Goal: Task Accomplishment & Management: Complete application form

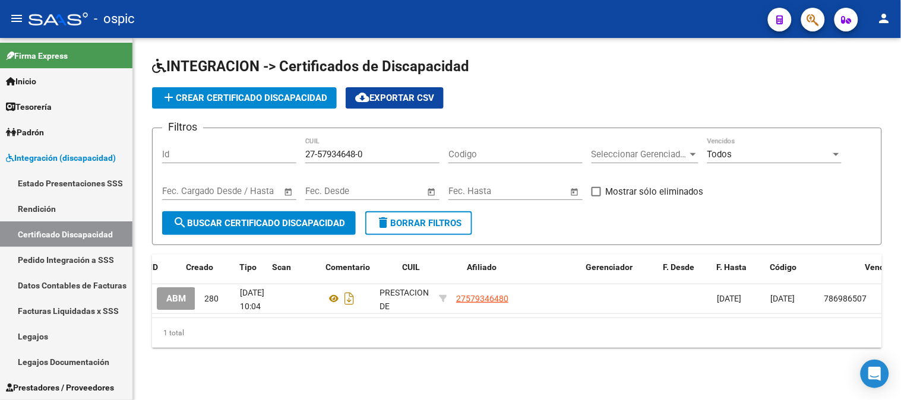
click at [399, 226] on span "delete Borrar Filtros" at bounding box center [419, 223] width 86 height 11
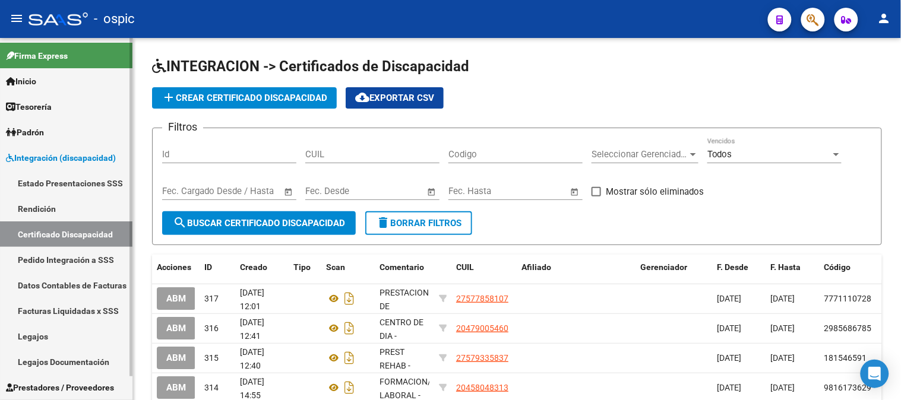
click at [55, 162] on span "Integración (discapacidad)" at bounding box center [61, 158] width 110 height 13
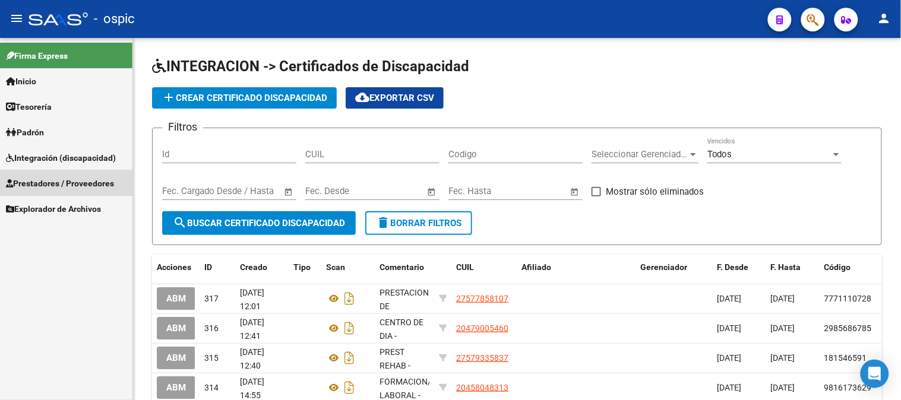
click at [49, 177] on span "Prestadores / Proveedores" at bounding box center [60, 183] width 108 height 13
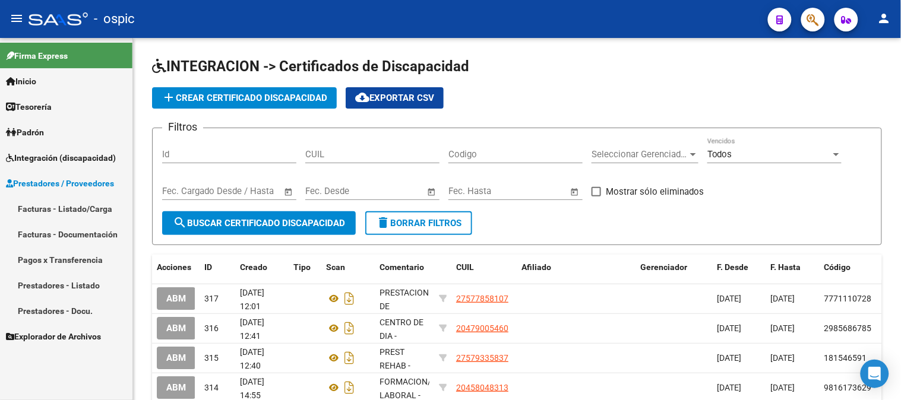
click at [46, 206] on link "Facturas - Listado/Carga" at bounding box center [66, 209] width 132 height 26
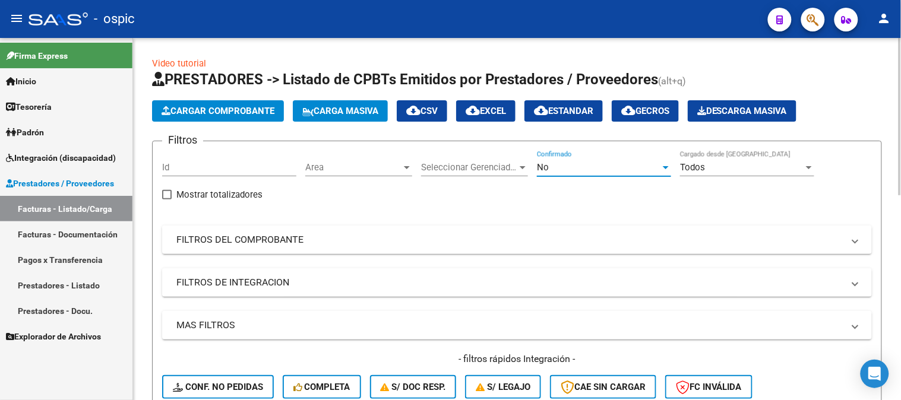
click at [547, 168] on span "No" at bounding box center [543, 167] width 12 height 11
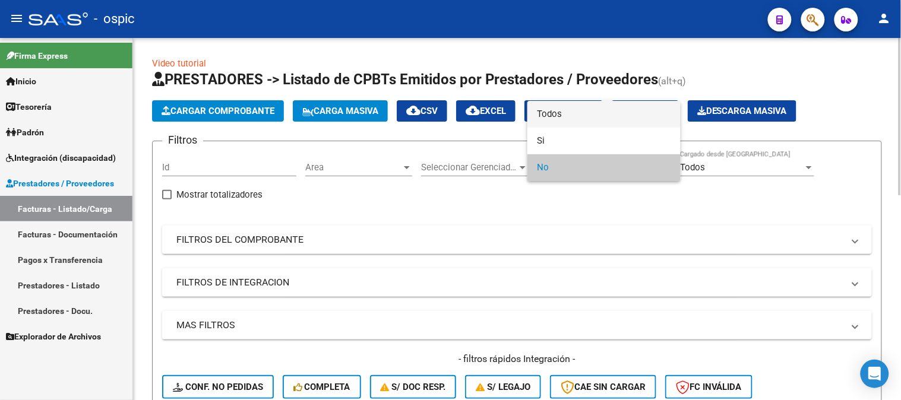
drag, startPoint x: 572, startPoint y: 111, endPoint x: 518, endPoint y: 146, distance: 64.1
click at [571, 112] on span "Todos" at bounding box center [604, 114] width 134 height 27
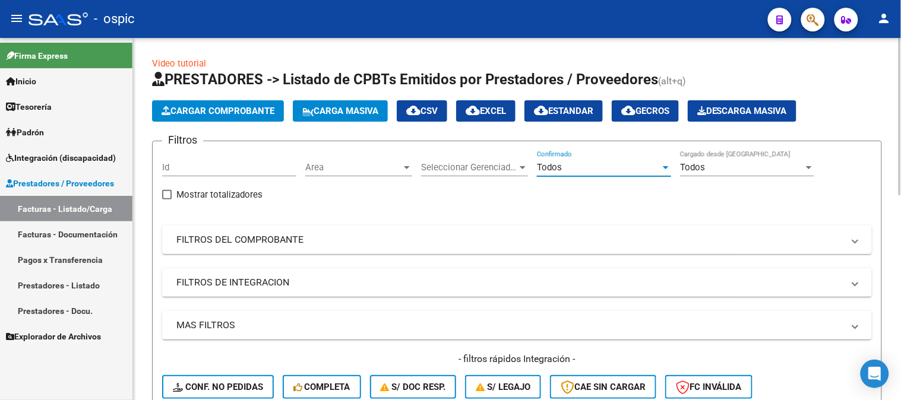
click at [263, 247] on mat-panel-title "FILTROS DEL COMPROBANTE" at bounding box center [509, 240] width 667 height 13
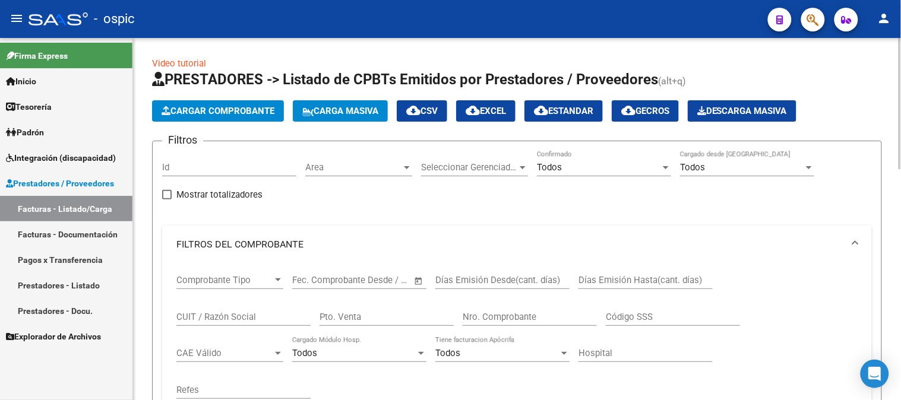
click at [430, 315] on input "Pto. Venta" at bounding box center [387, 317] width 134 height 11
type input "2"
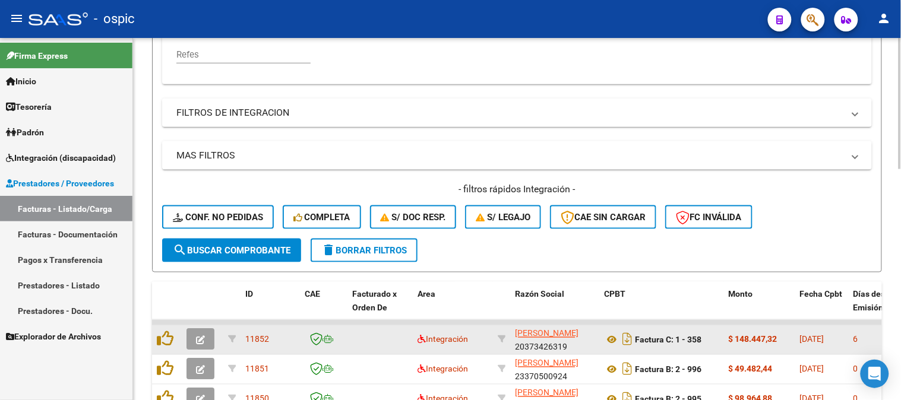
scroll to position [396, 0]
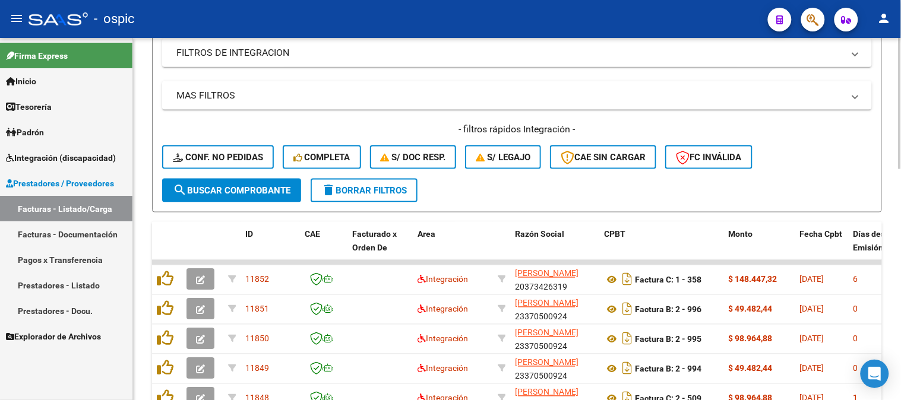
type input "1601"
click at [230, 180] on button "search Buscar Comprobante" at bounding box center [231, 191] width 139 height 24
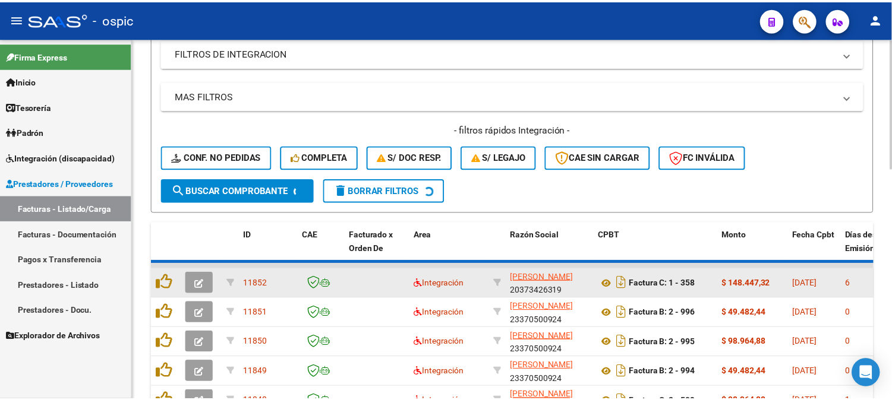
scroll to position [371, 0]
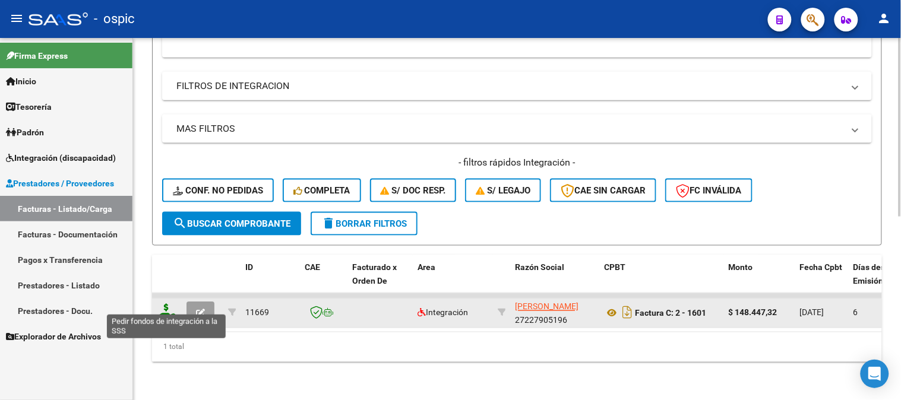
click at [165, 304] on icon at bounding box center [166, 312] width 19 height 17
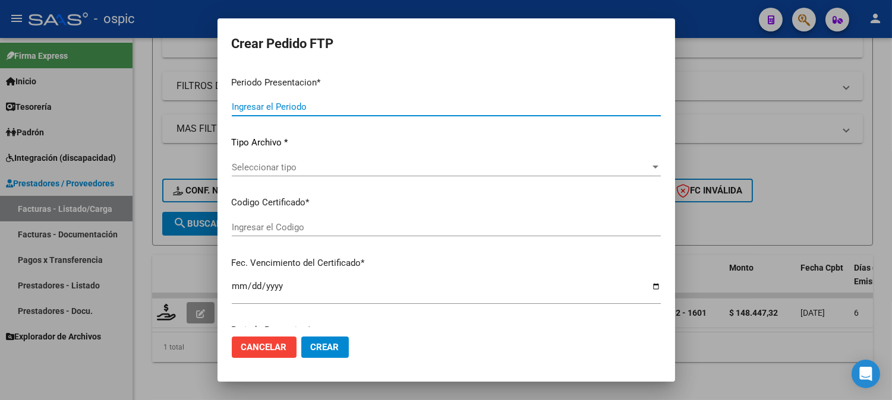
type input "202509"
type input "$ 148.447,32"
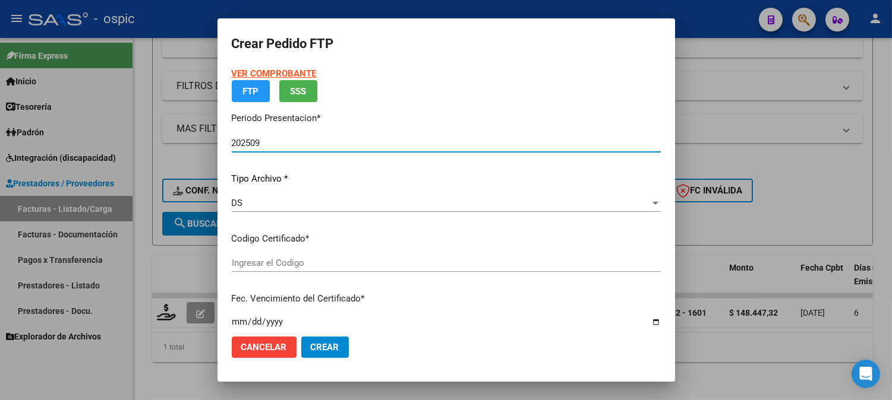
type input "786986507"
type input "[DATE]"
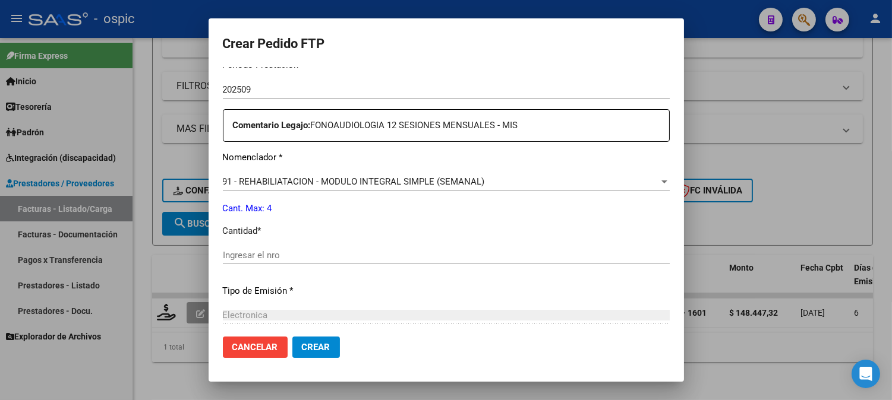
scroll to position [415, 0]
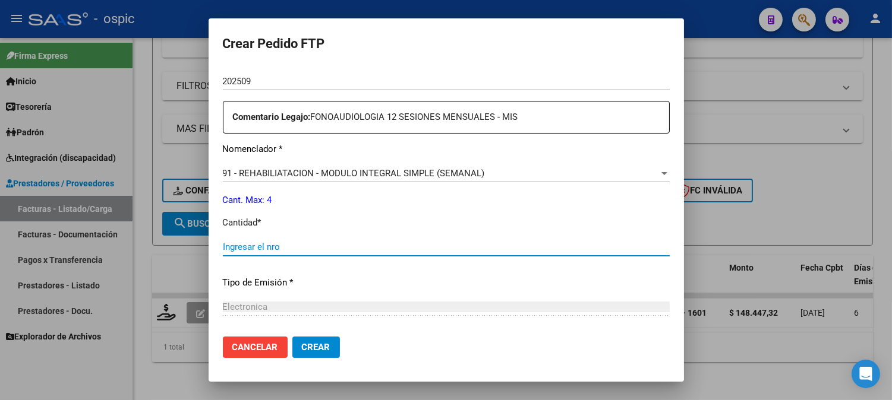
click at [414, 242] on input "Ingresar el nro" at bounding box center [446, 247] width 447 height 11
type input "4"
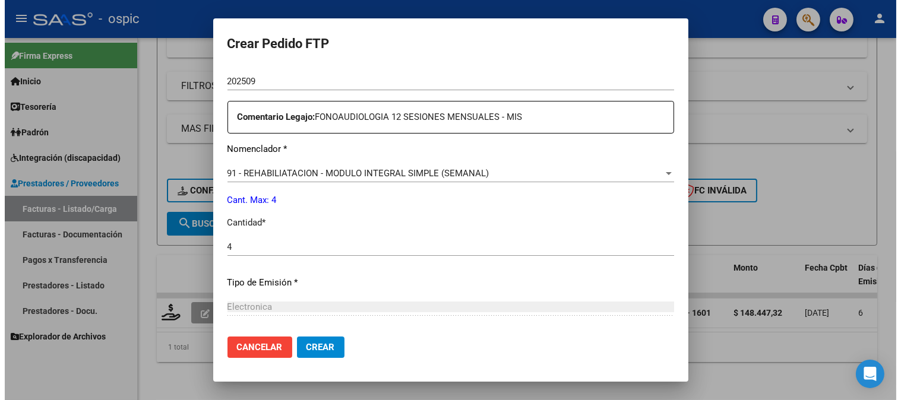
scroll to position [535, 0]
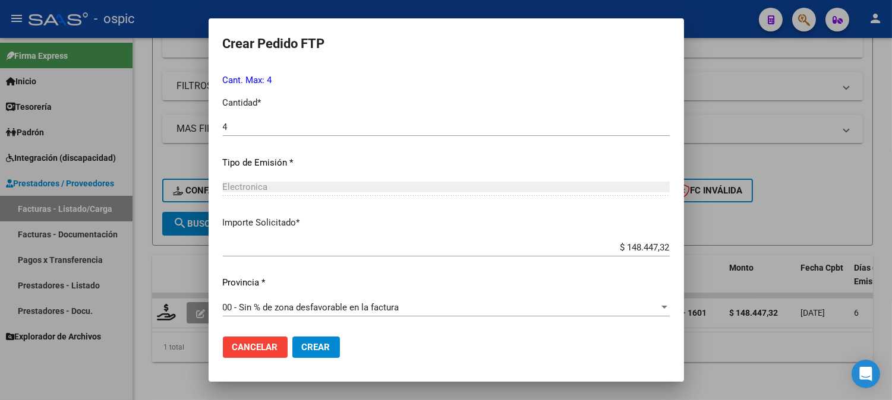
click at [316, 345] on span "Crear" at bounding box center [316, 347] width 29 height 11
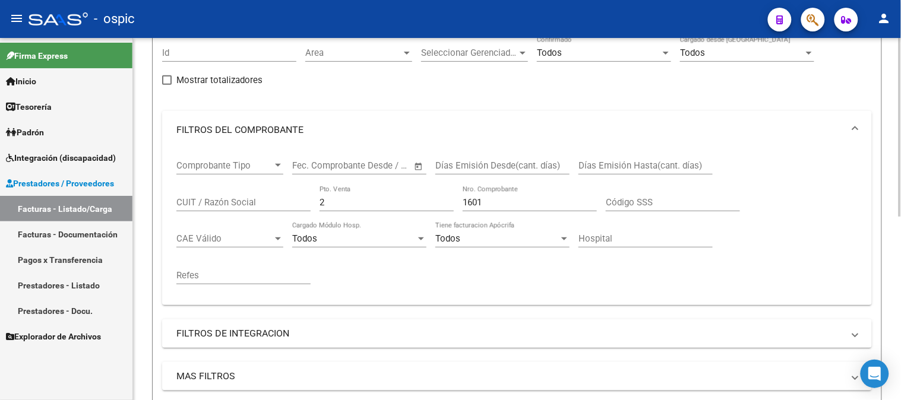
scroll to position [108, 0]
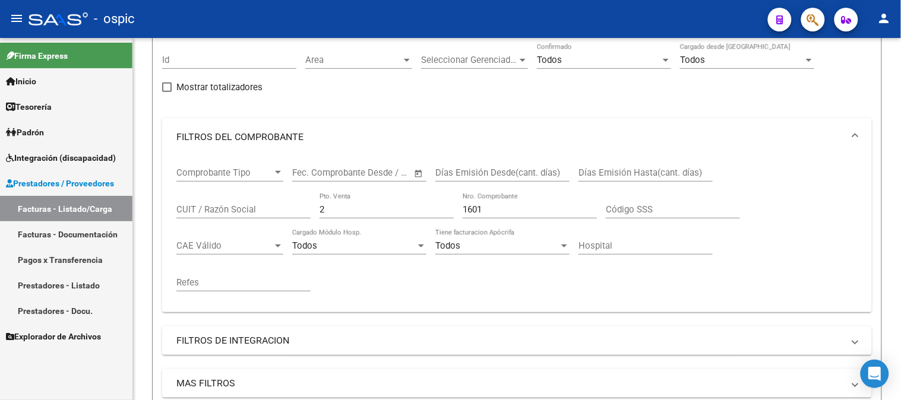
click at [116, 212] on mat-sidenav-container "Firma Express Inicio Calendario SSS Instructivos Contacto OS Tesorería Extracto…" at bounding box center [450, 219] width 901 height 362
type input "1"
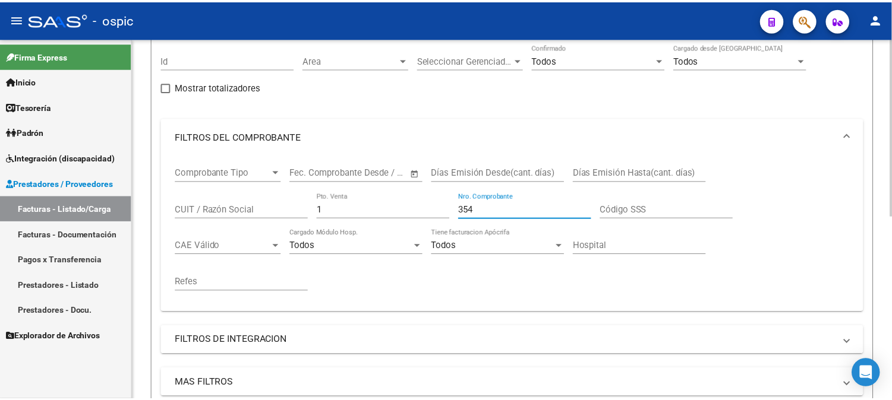
scroll to position [371, 0]
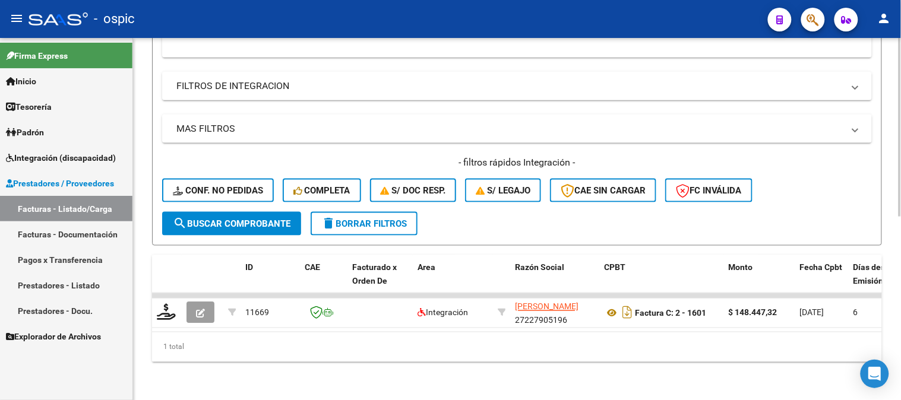
type input "354"
click at [250, 219] on span "search Buscar Comprobante" at bounding box center [232, 224] width 118 height 11
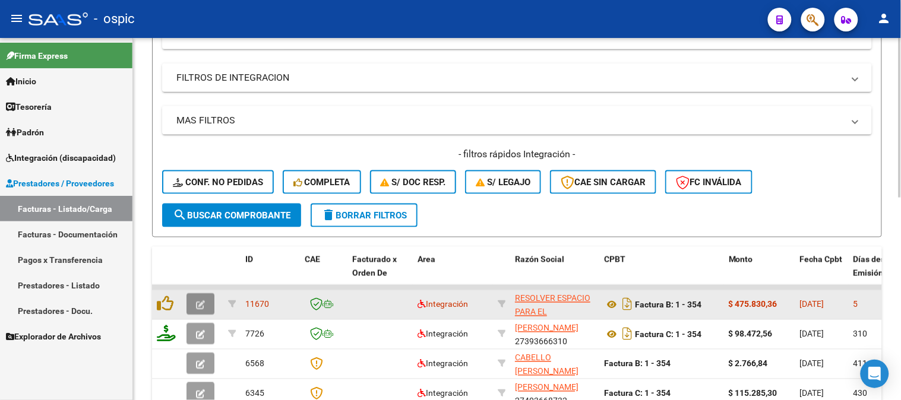
click at [204, 303] on icon "button" at bounding box center [200, 305] width 9 height 9
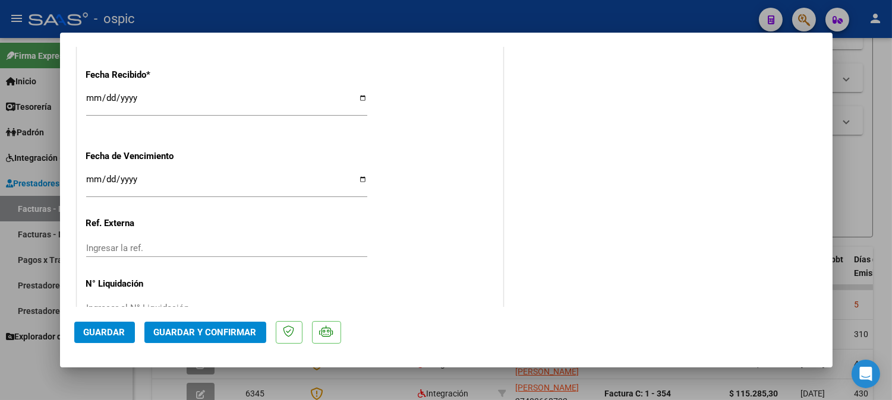
scroll to position [0, 0]
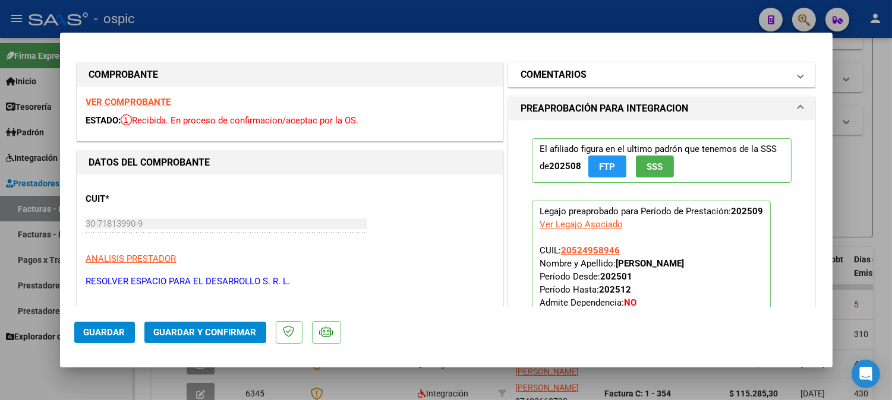
click at [610, 79] on mat-panel-title "COMENTARIOS" at bounding box center [654, 75] width 269 height 14
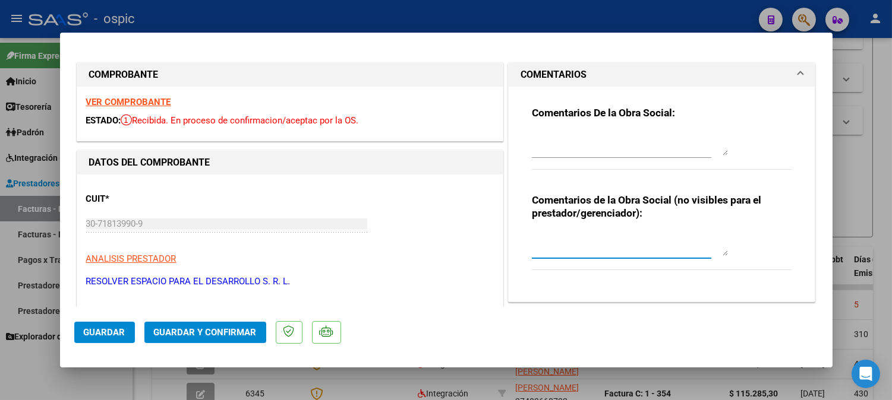
drag, startPoint x: 585, startPoint y: 234, endPoint x: 901, endPoint y: 248, distance: 316.4
click at [589, 235] on textarea at bounding box center [630, 244] width 196 height 24
type textarea "s"
type textarea "SAIE"
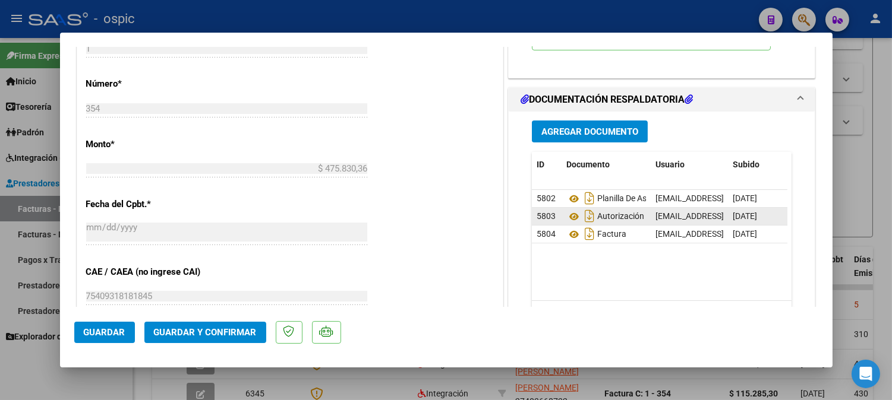
scroll to position [526, 0]
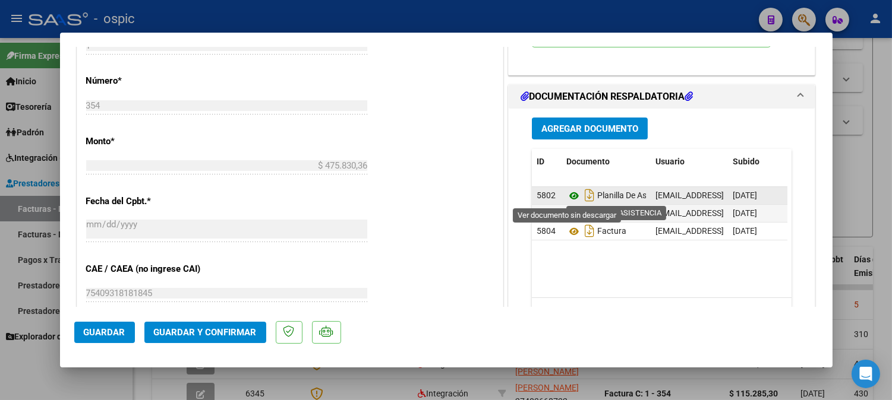
click at [566, 194] on icon at bounding box center [573, 196] width 15 height 14
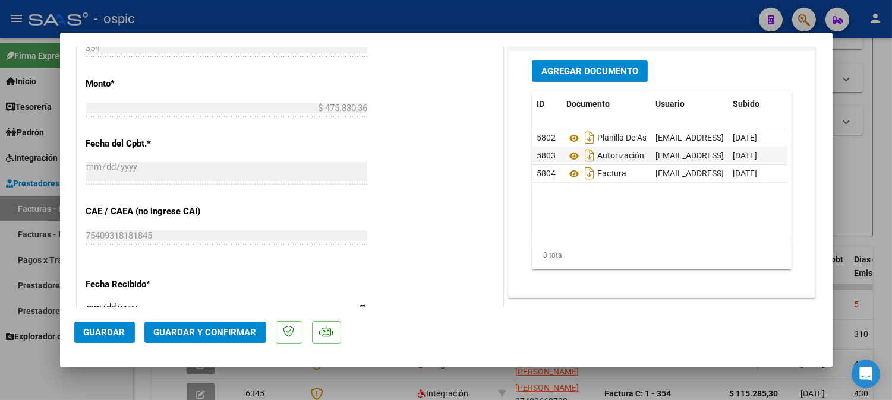
scroll to position [592, 0]
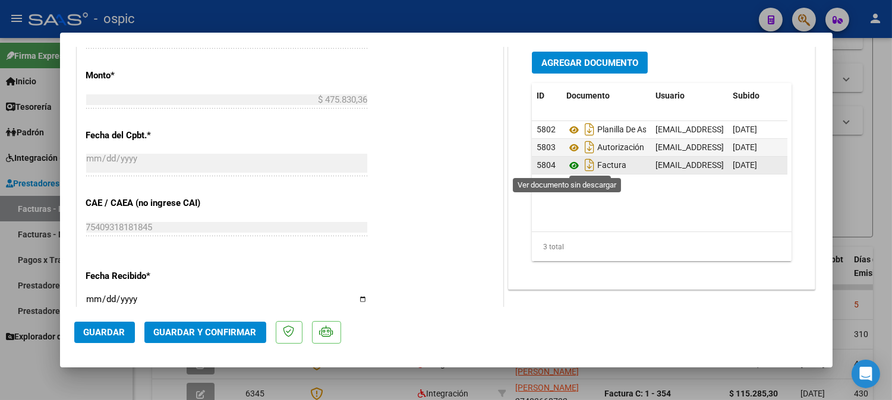
click at [566, 163] on icon at bounding box center [573, 166] width 15 height 14
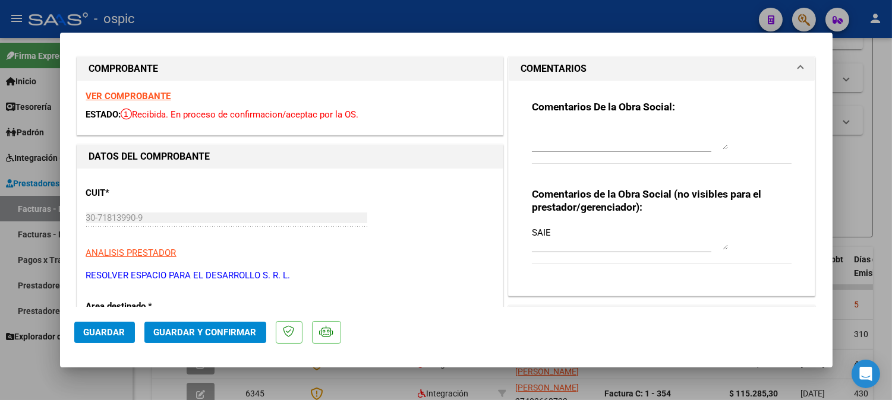
scroll to position [0, 0]
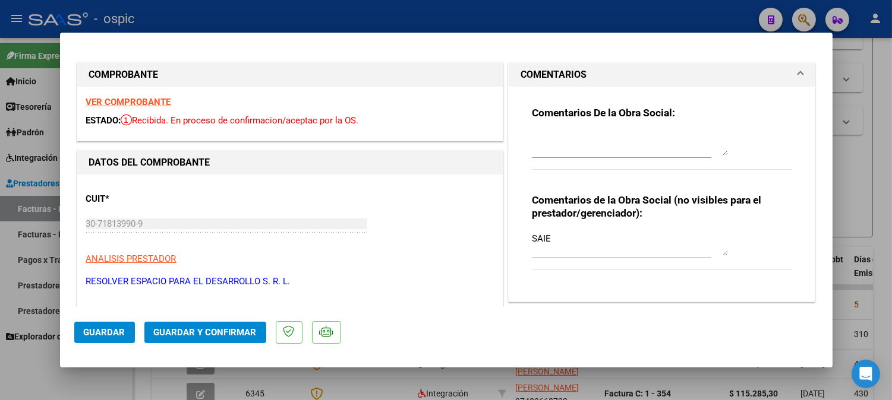
click at [547, 146] on textarea at bounding box center [630, 144] width 196 height 24
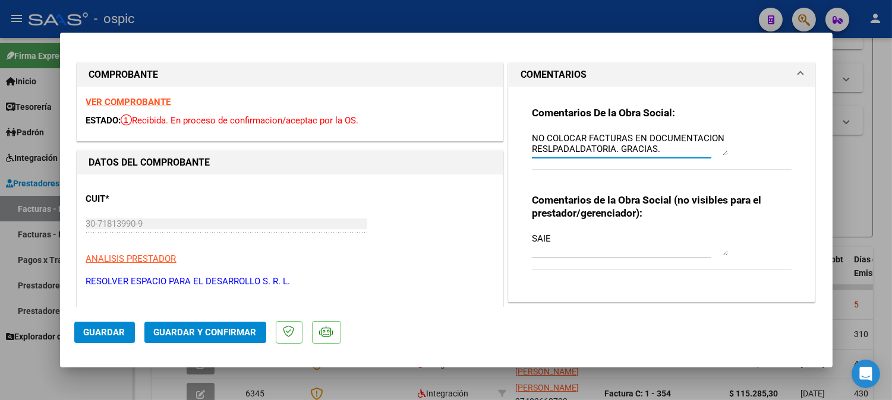
click at [567, 151] on textarea "NO COLOCAR FACTURAS EN DOCUMENTACION RESLPADALDATORIA. GRACIAS." at bounding box center [630, 144] width 196 height 24
click at [662, 155] on textarea "NO COLOCAR FACTURAS EN DOCUMENTACION RESPALDATORIA. GRACIAS." at bounding box center [630, 144] width 196 height 24
type textarea "NO COLOCAR FACTURAS EN DOCUMENTACION RESPALDATORIA. GRACIAS."
click at [245, 333] on span "Guardar y Confirmar" at bounding box center [205, 332] width 103 height 11
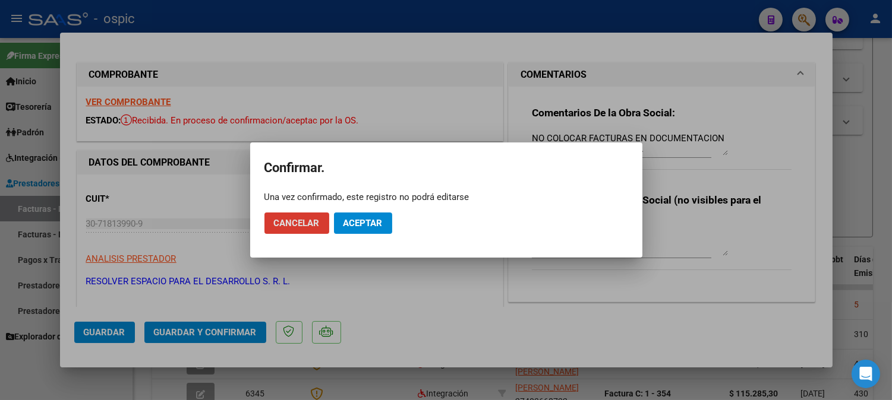
click at [381, 226] on span "Aceptar" at bounding box center [362, 223] width 39 height 11
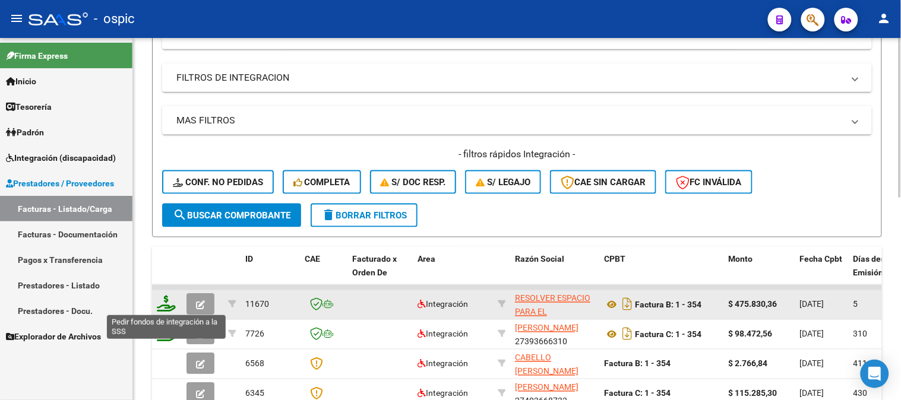
click at [165, 301] on icon at bounding box center [166, 304] width 19 height 17
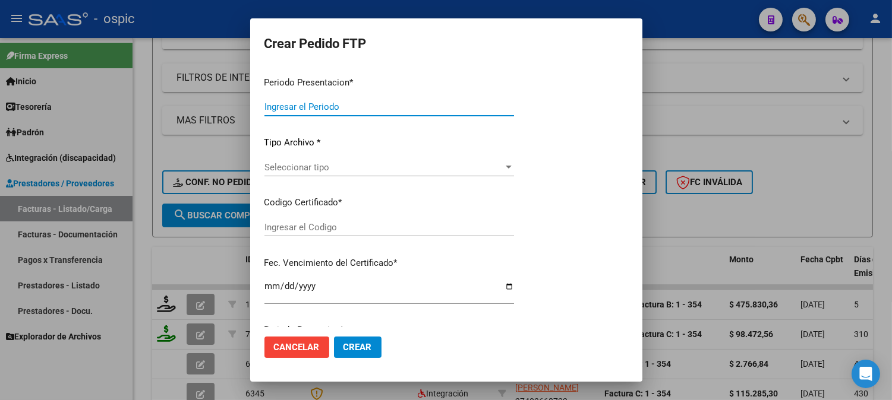
type input "202509"
type input "$ 475.830,36"
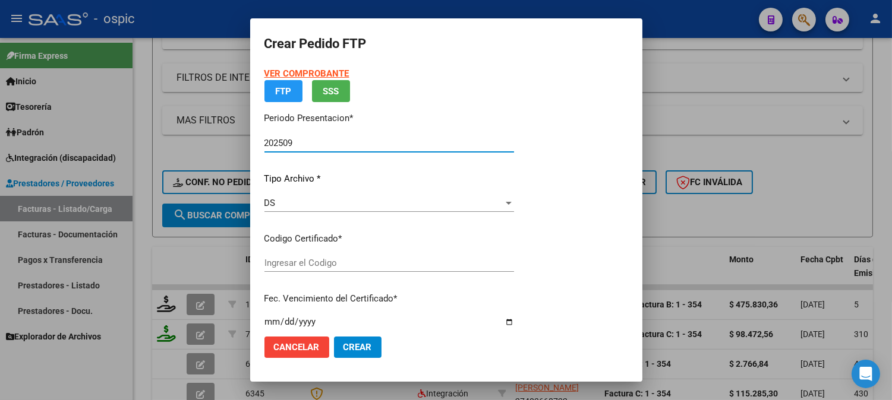
type input "4002650533"
type input "[DATE]"
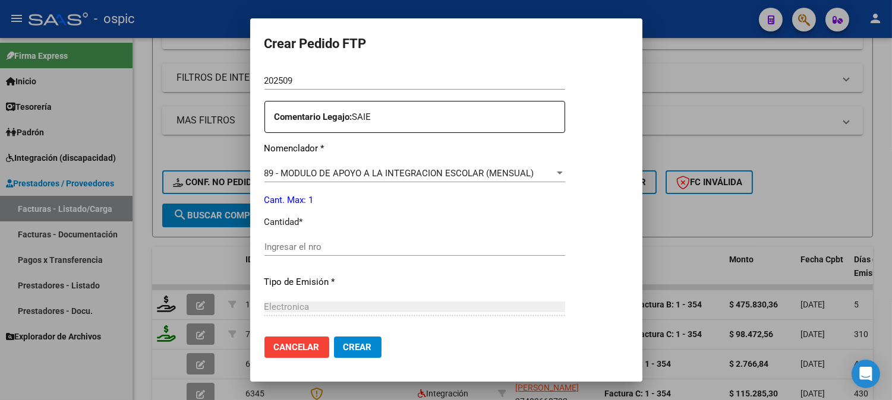
scroll to position [408, 0]
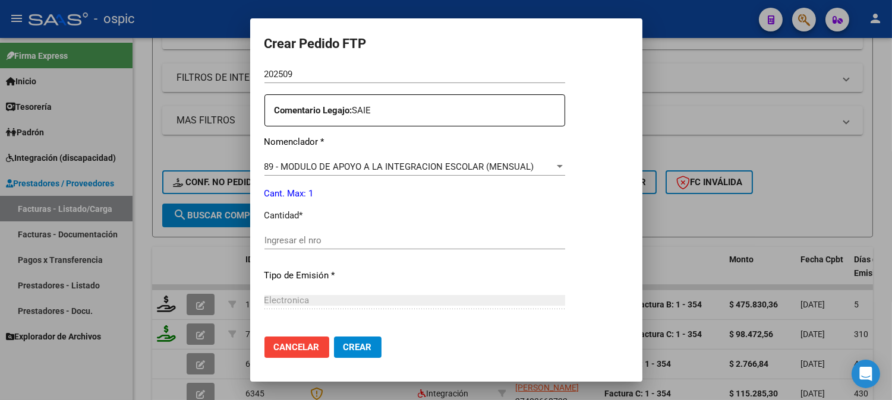
click at [470, 241] on input "Ingresar el nro" at bounding box center [414, 240] width 301 height 11
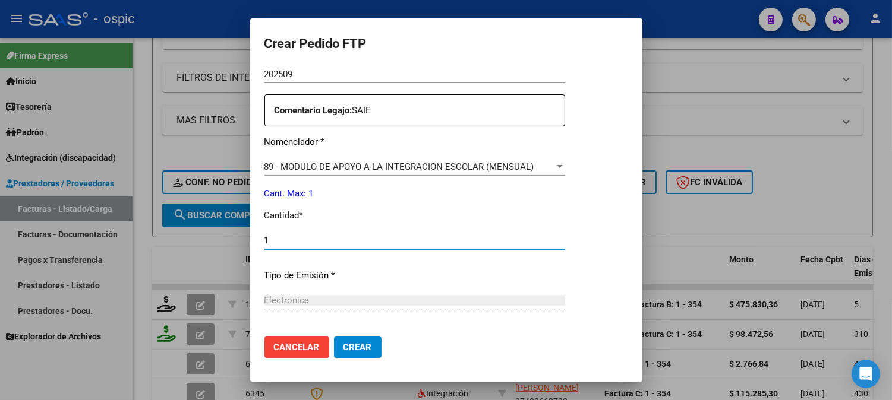
type input "1"
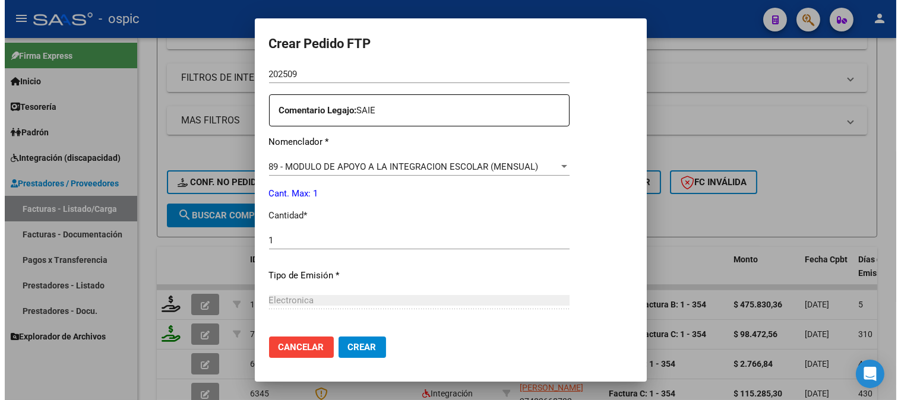
scroll to position [521, 0]
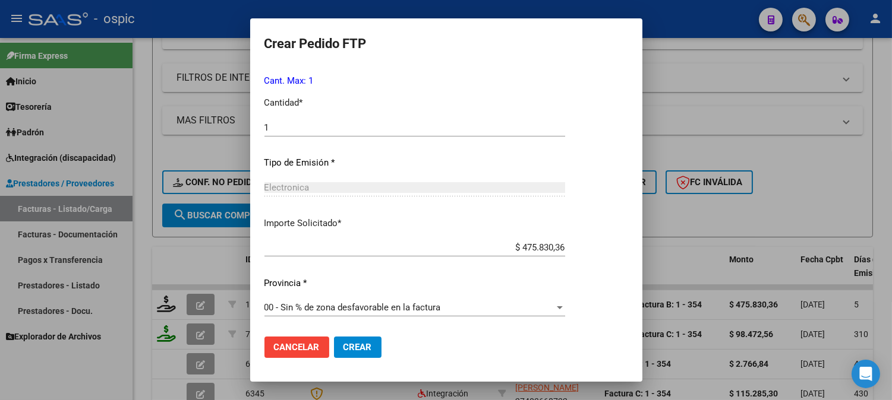
click at [358, 349] on span "Crear" at bounding box center [357, 347] width 29 height 11
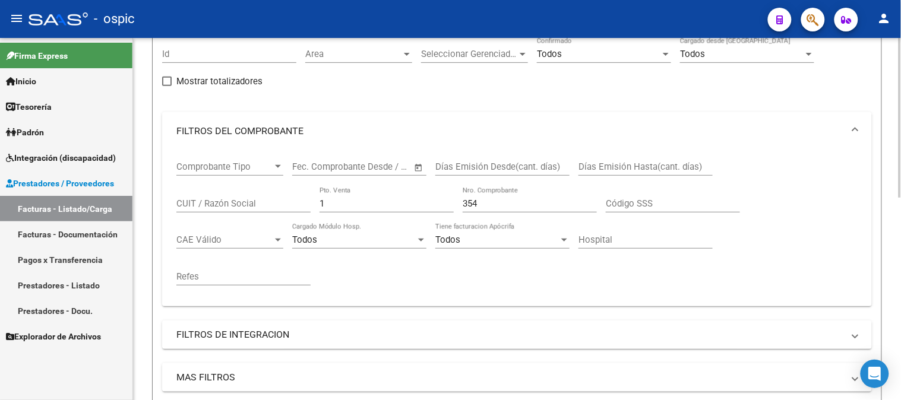
scroll to position [107, 0]
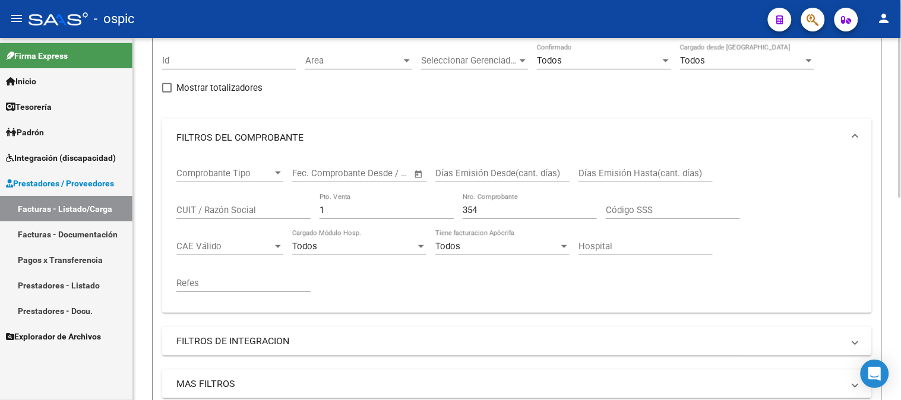
drag, startPoint x: 352, startPoint y: 212, endPoint x: 177, endPoint y: 218, distance: 174.8
click at [226, 213] on div "Comprobante Tipo Comprobante Tipo Fecha inicio – Fecha fin Fec. Comprobante Des…" at bounding box center [517, 230] width 682 height 147
type input "2"
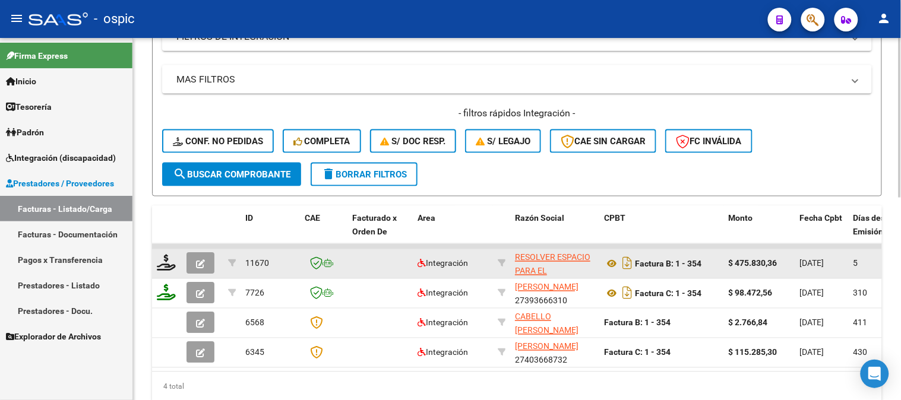
scroll to position [437, 0]
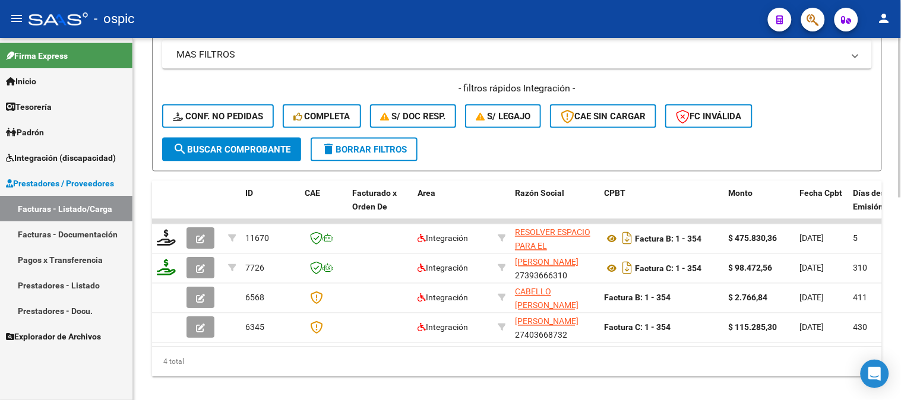
type input "1610"
click at [228, 151] on span "search Buscar Comprobante" at bounding box center [232, 149] width 118 height 11
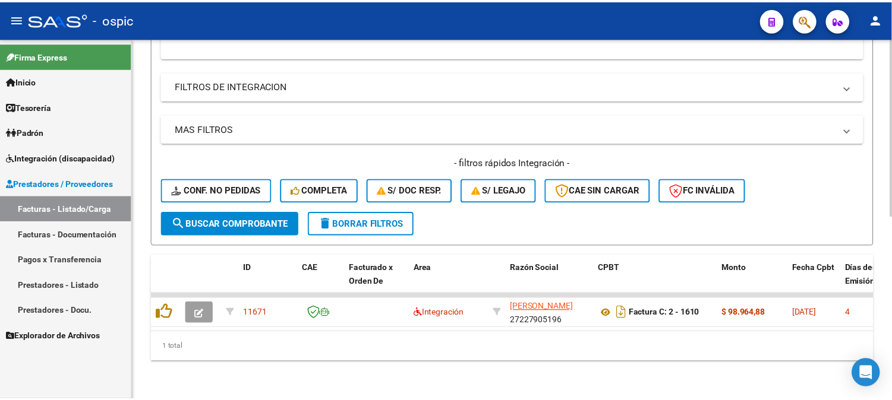
scroll to position [371, 0]
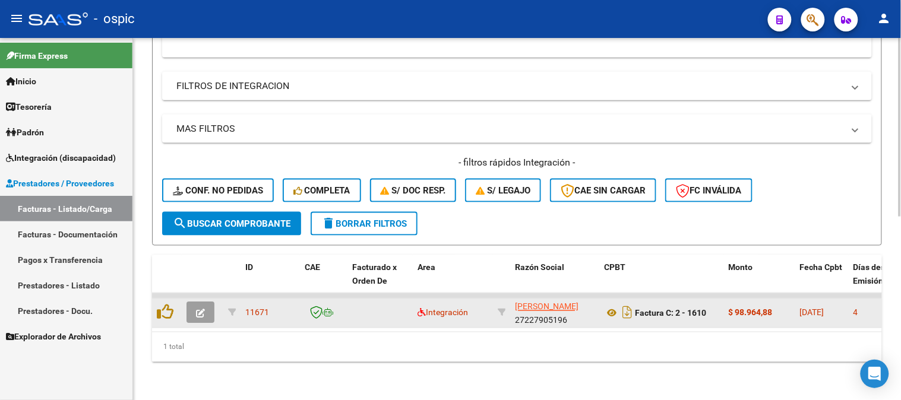
click at [200, 302] on button "button" at bounding box center [201, 312] width 28 height 21
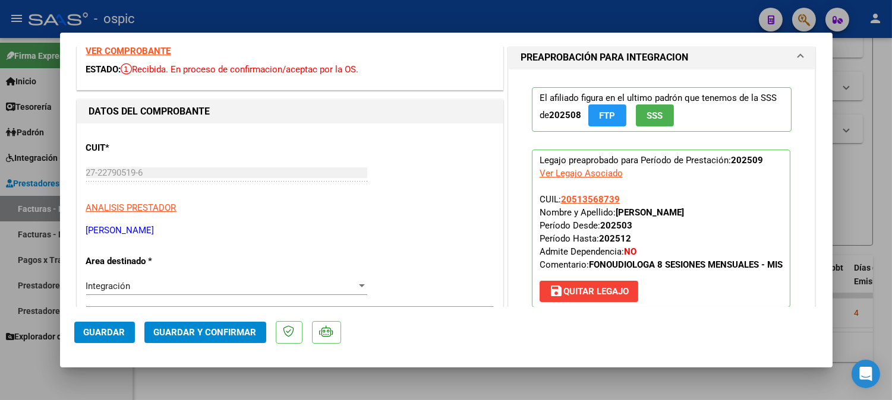
scroll to position [0, 0]
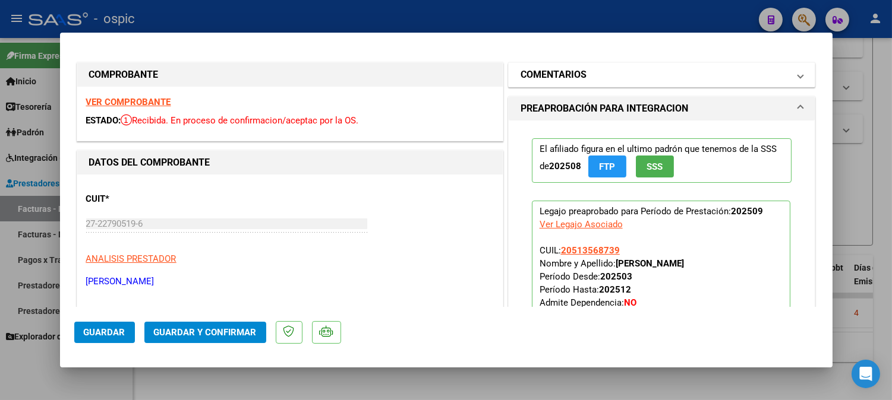
click at [604, 81] on mat-panel-title "COMENTARIOS" at bounding box center [654, 75] width 269 height 14
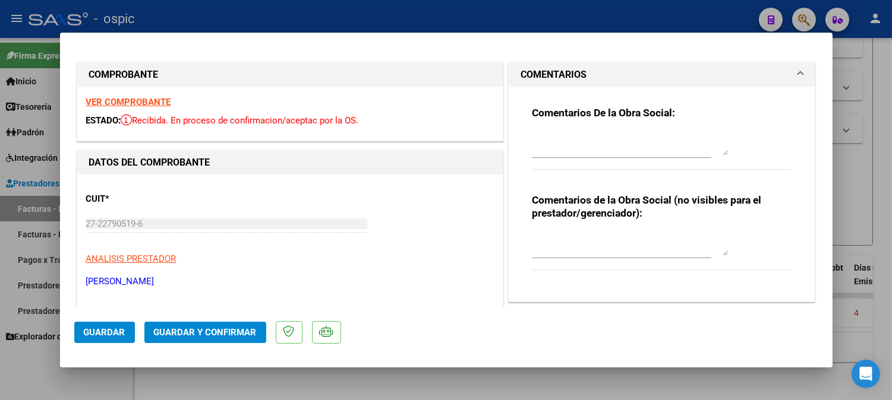
click at [554, 238] on textarea at bounding box center [630, 244] width 196 height 24
click at [652, 251] on textarea "FONO 8 SESIONES" at bounding box center [630, 244] width 196 height 24
type textarea "FONO 8 SESIONES"
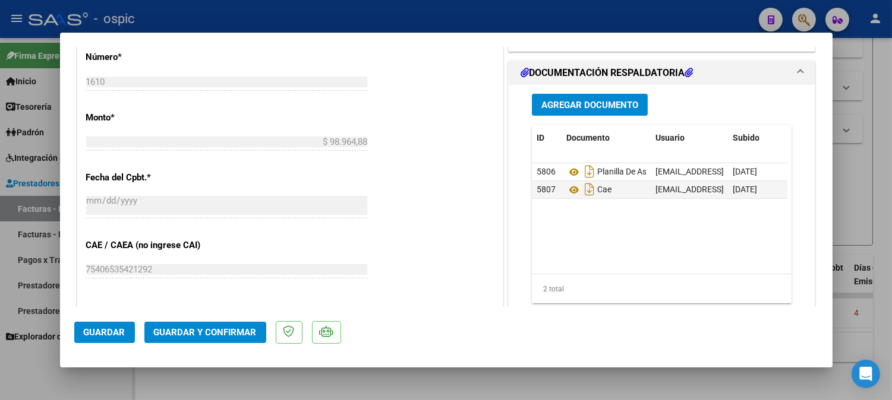
scroll to position [566, 0]
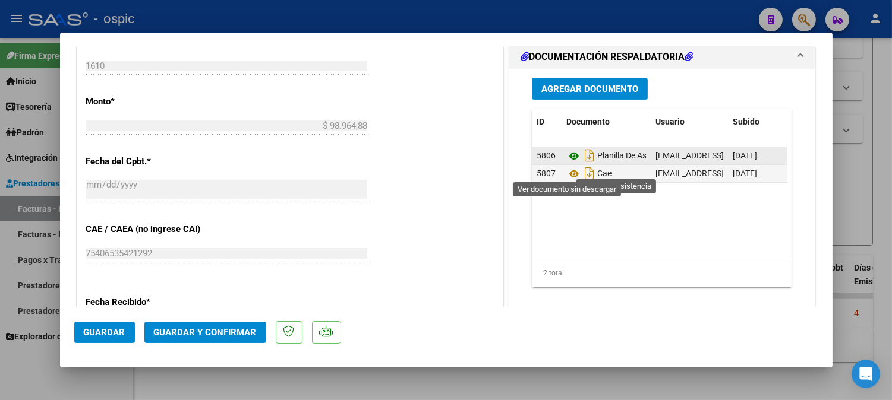
click at [570, 163] on icon at bounding box center [573, 156] width 15 height 14
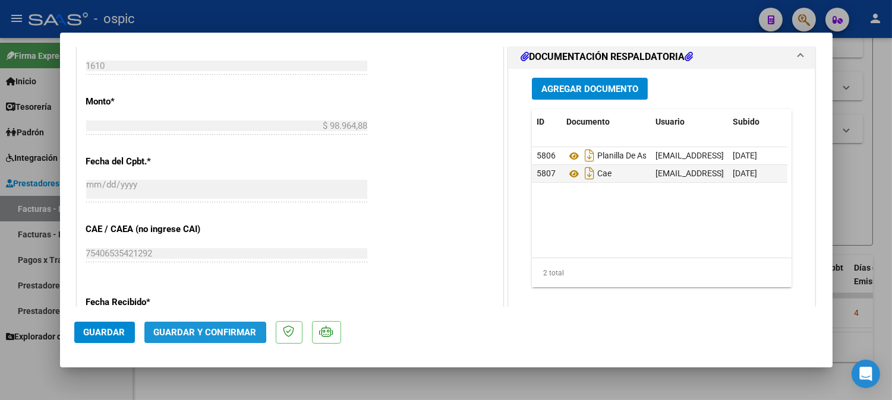
click at [204, 329] on span "Guardar y Confirmar" at bounding box center [205, 332] width 103 height 11
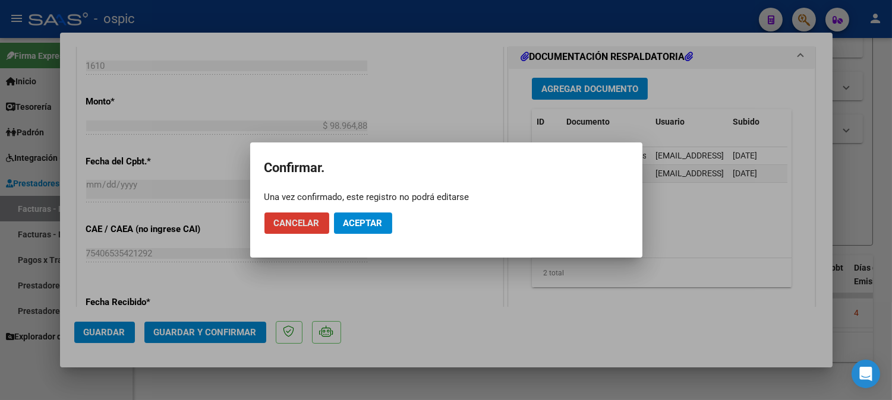
click at [351, 217] on button "Aceptar" at bounding box center [363, 223] width 58 height 21
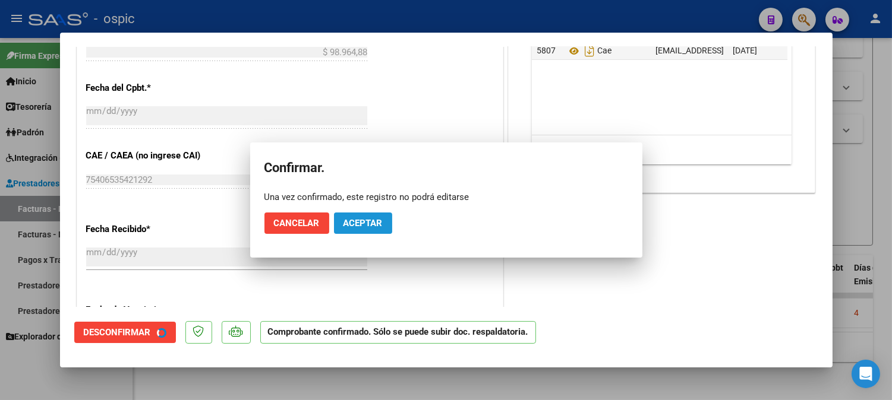
scroll to position [493, 0]
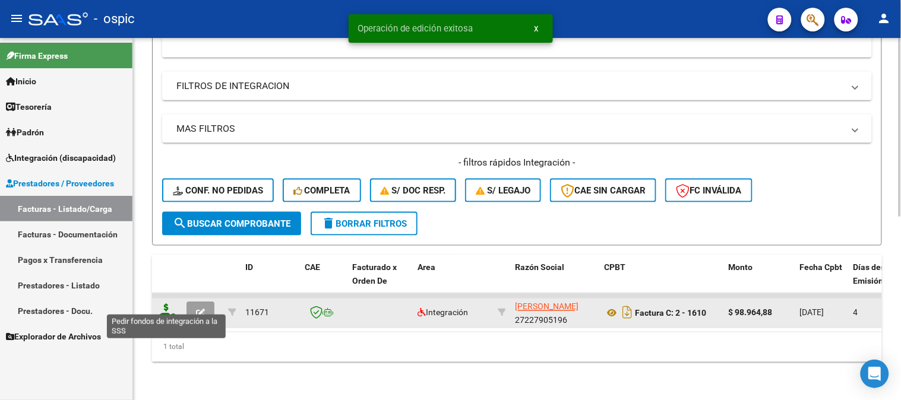
click at [169, 304] on icon at bounding box center [166, 312] width 19 height 17
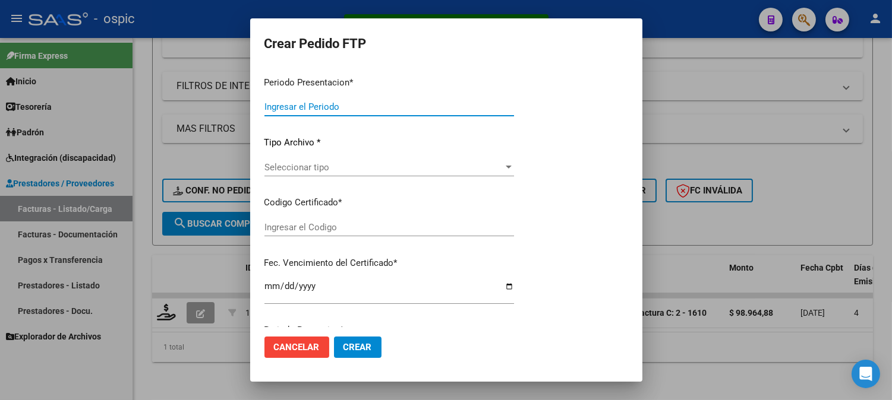
type input "202509"
type input "$ 98.964,88"
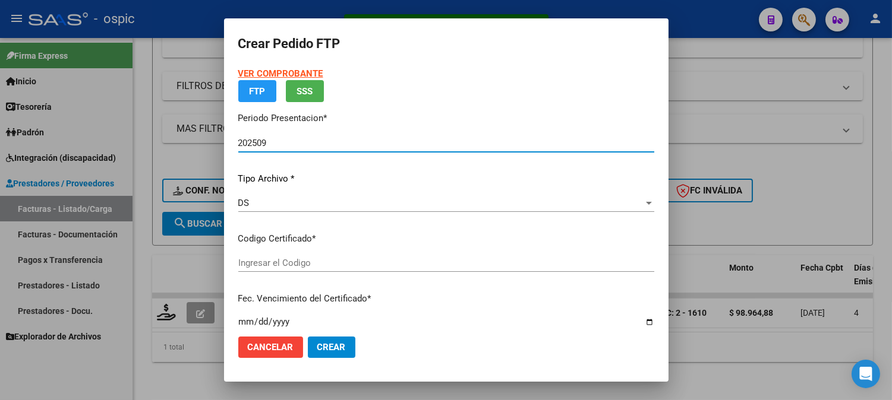
type input "2114803151"
type input "[DATE]"
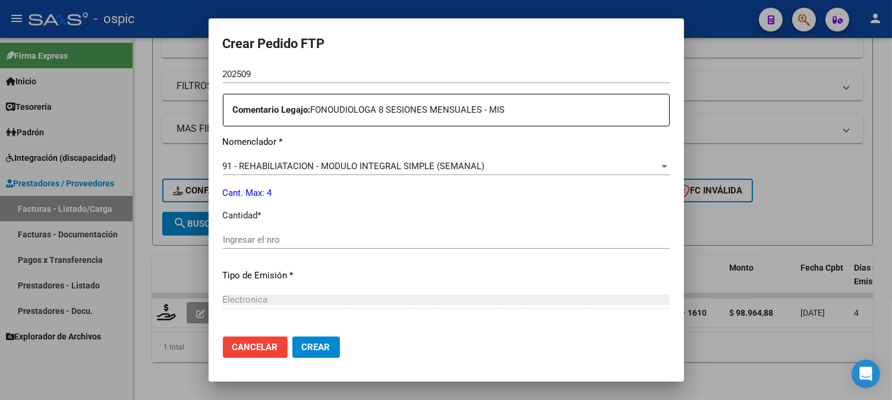
scroll to position [433, 0]
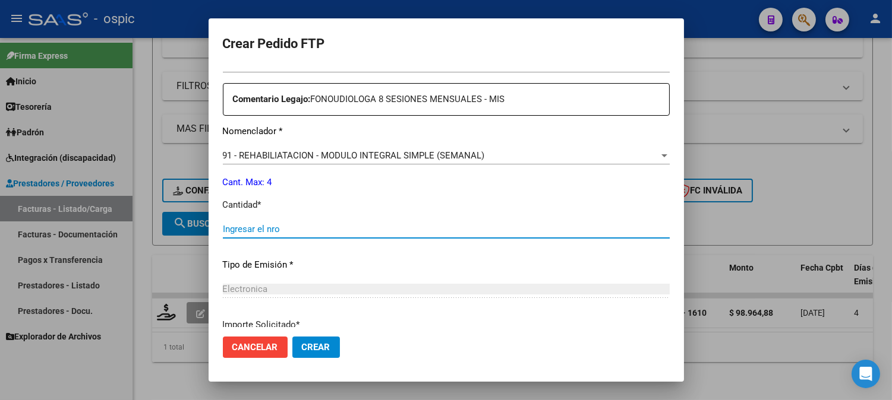
click at [440, 228] on input "Ingresar el nro" at bounding box center [446, 229] width 447 height 11
type input "4"
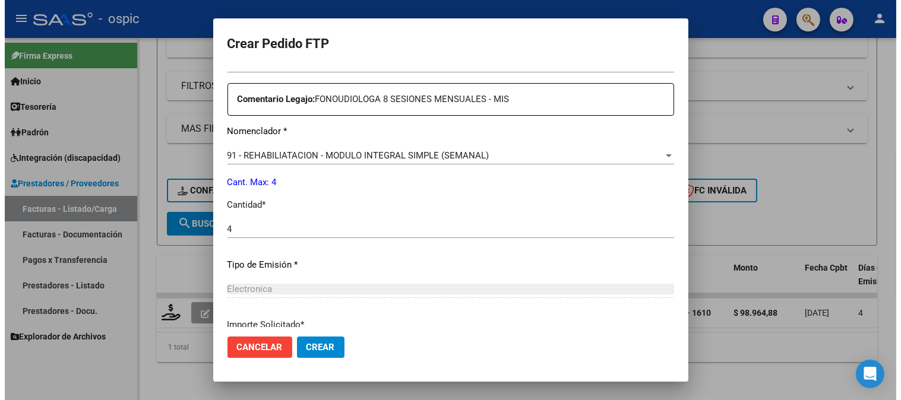
scroll to position [535, 0]
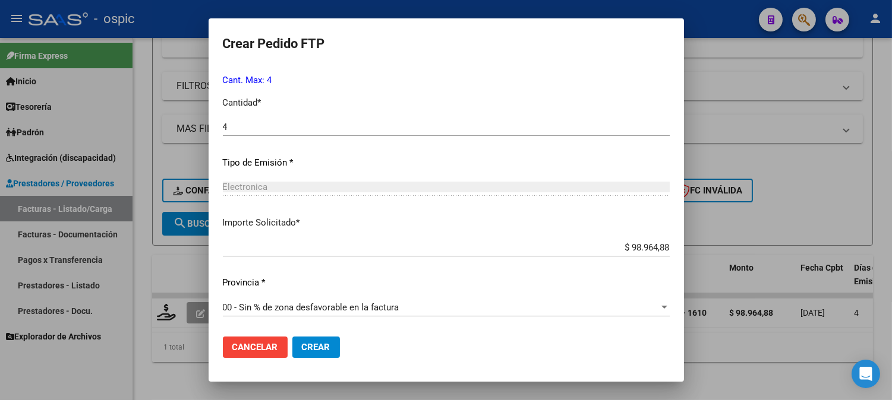
drag, startPoint x: 317, startPoint y: 352, endPoint x: 380, endPoint y: 329, distance: 66.9
click at [317, 351] on span "Crear" at bounding box center [316, 347] width 29 height 11
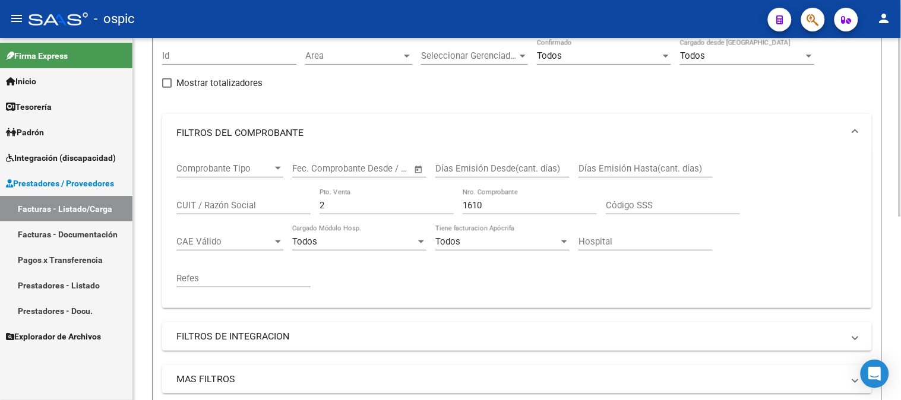
scroll to position [108, 0]
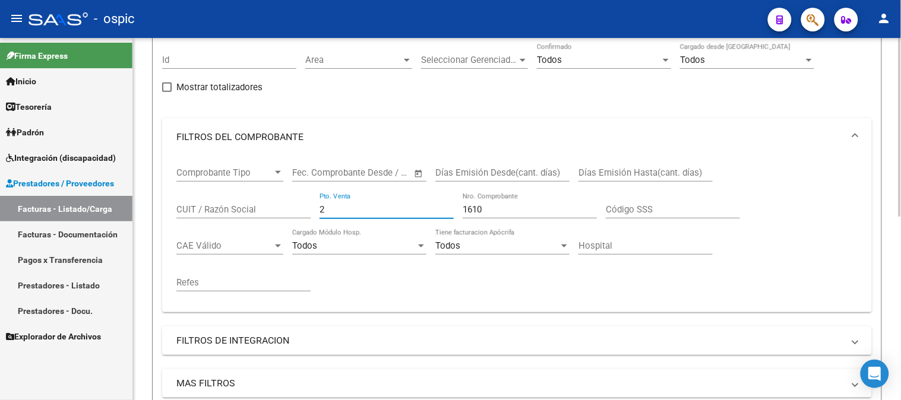
drag, startPoint x: 342, startPoint y: 212, endPoint x: 177, endPoint y: 212, distance: 165.2
click at [183, 212] on div "Comprobante Tipo Comprobante Tipo Fecha inicio – Fecha fin Fec. Comprobante Des…" at bounding box center [517, 229] width 682 height 147
type input "3"
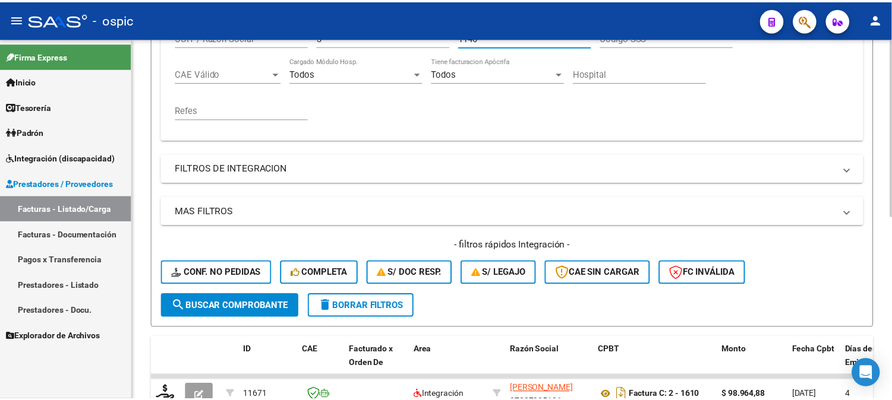
scroll to position [371, 0]
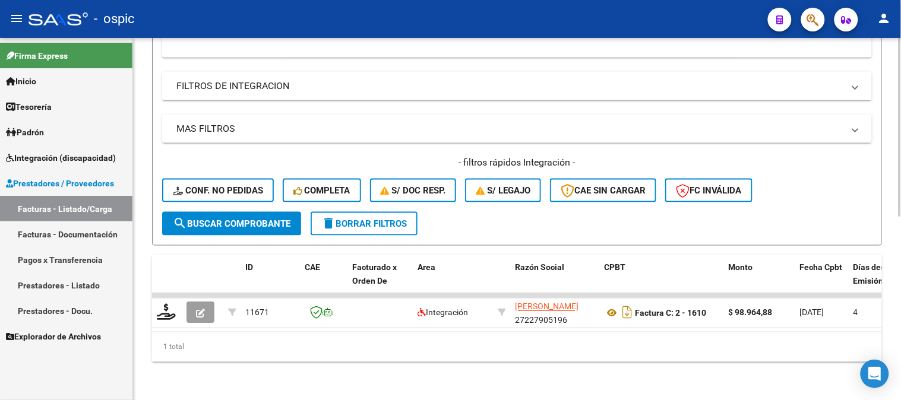
type input "1140"
click at [227, 219] on span "search Buscar Comprobante" at bounding box center [232, 224] width 118 height 11
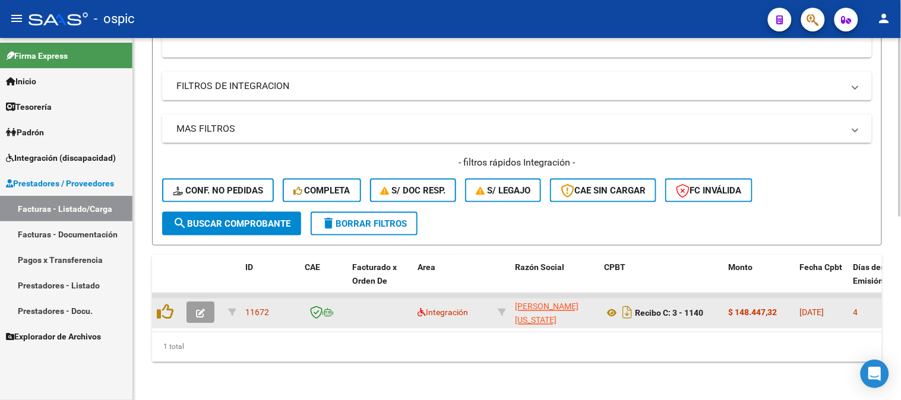
click at [198, 310] on icon "button" at bounding box center [200, 314] width 9 height 9
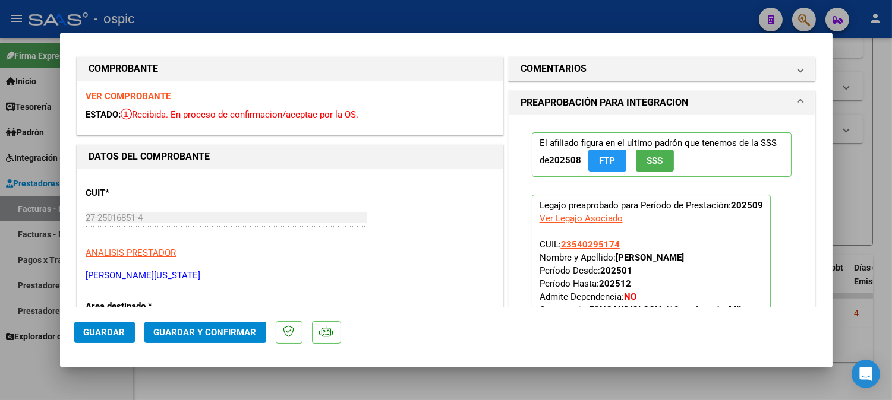
scroll to position [0, 0]
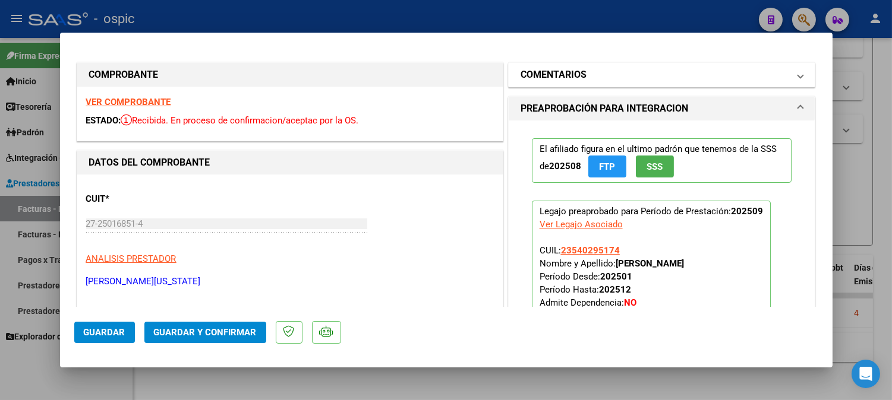
click at [562, 74] on h1 "COMENTARIOS" at bounding box center [553, 75] width 66 height 14
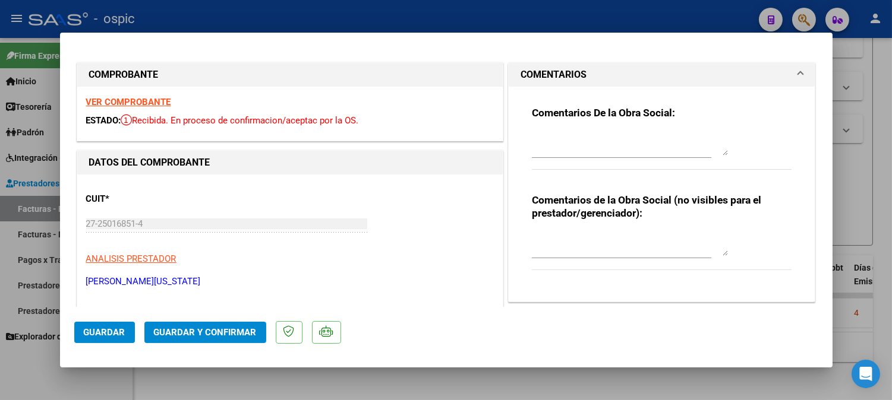
click at [562, 232] on div at bounding box center [630, 244] width 196 height 29
type textarea "FONO 12 SESIONES"
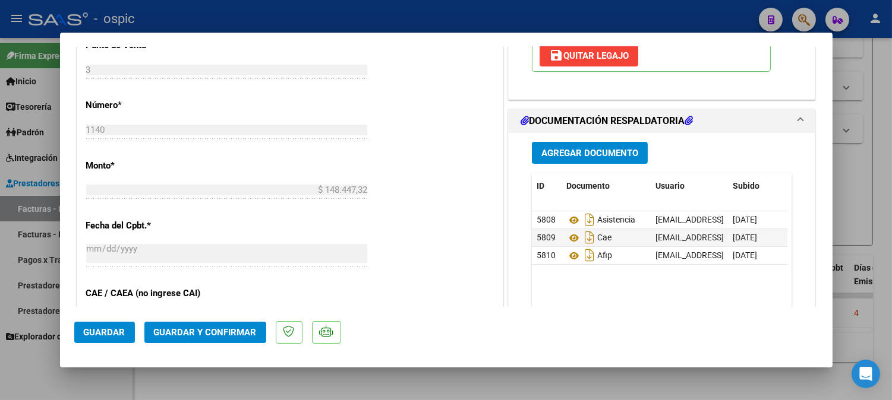
scroll to position [529, 0]
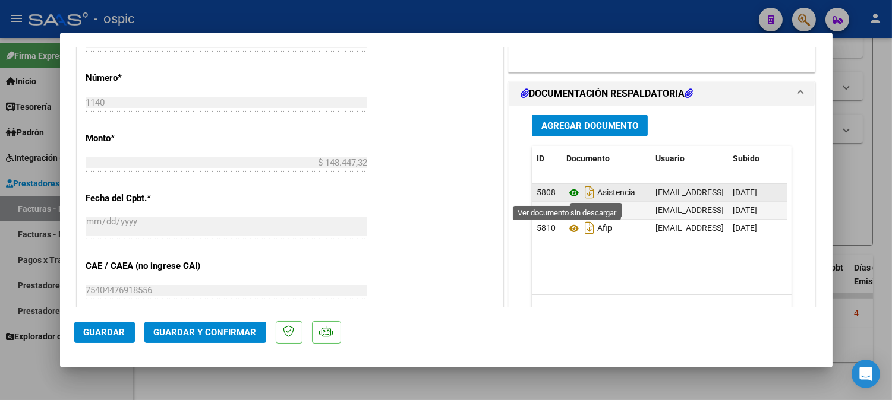
click at [568, 191] on icon at bounding box center [573, 193] width 15 height 14
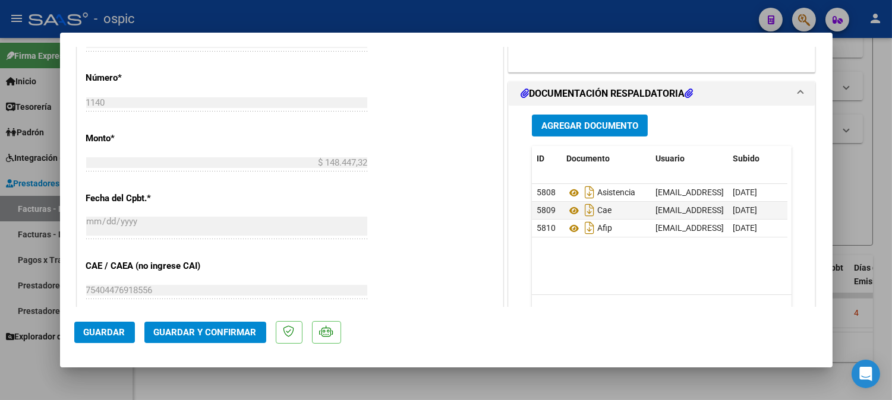
click at [227, 333] on span "Guardar y Confirmar" at bounding box center [205, 332] width 103 height 11
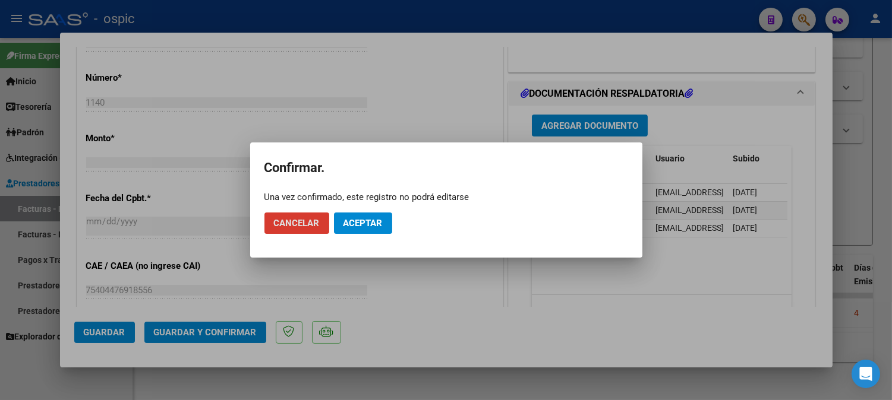
click at [365, 222] on span "Aceptar" at bounding box center [362, 223] width 39 height 11
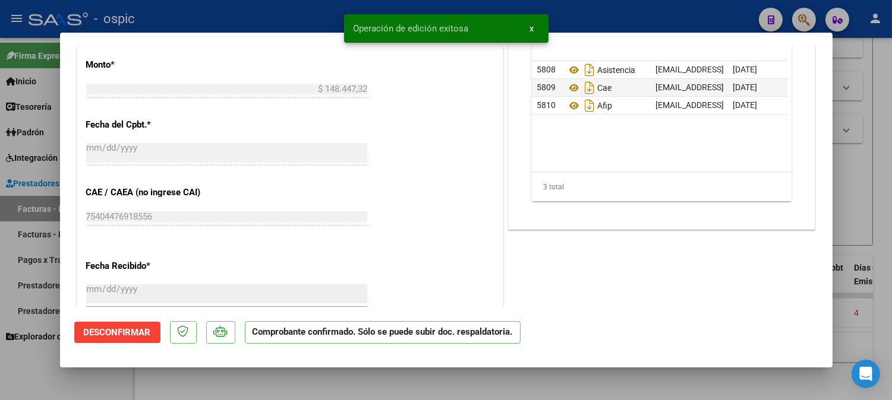
type input "$ 0,00"
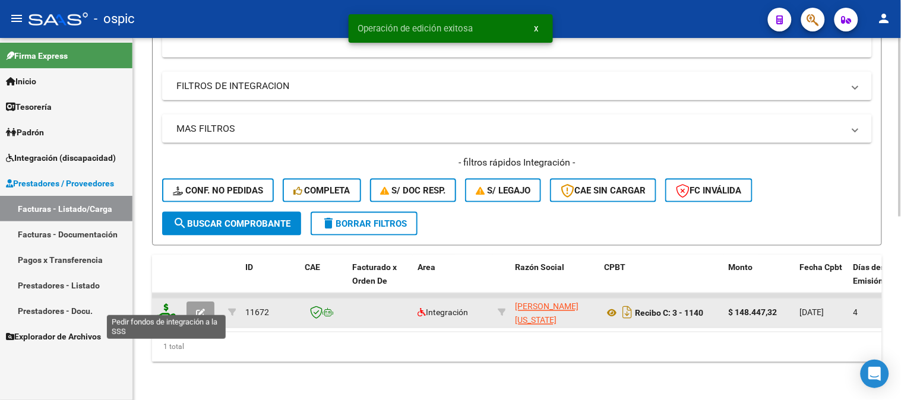
click at [166, 304] on icon at bounding box center [166, 312] width 19 height 17
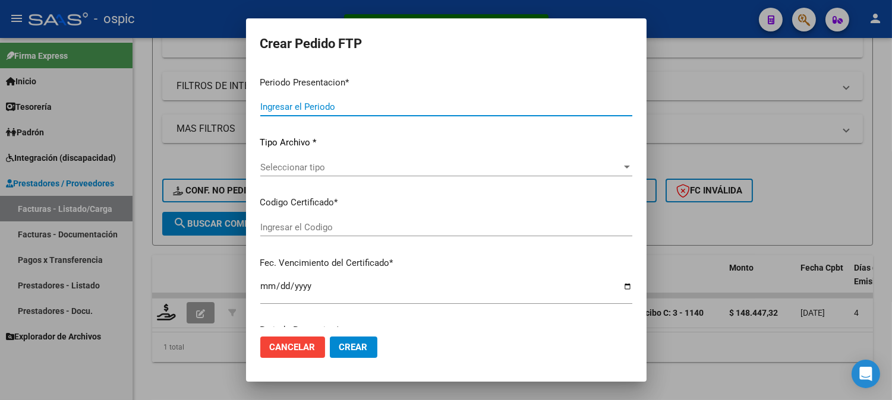
type input "202509"
type input "$ 148.447,32"
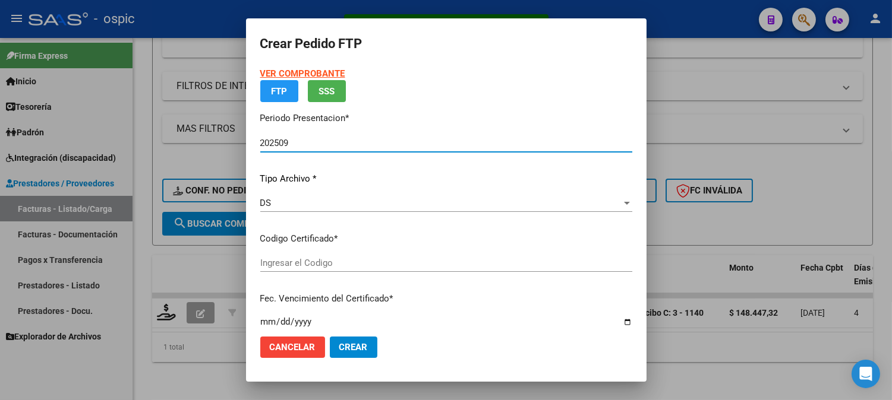
type input "0000000000000000000000000000008092096437"
type input "[DATE]"
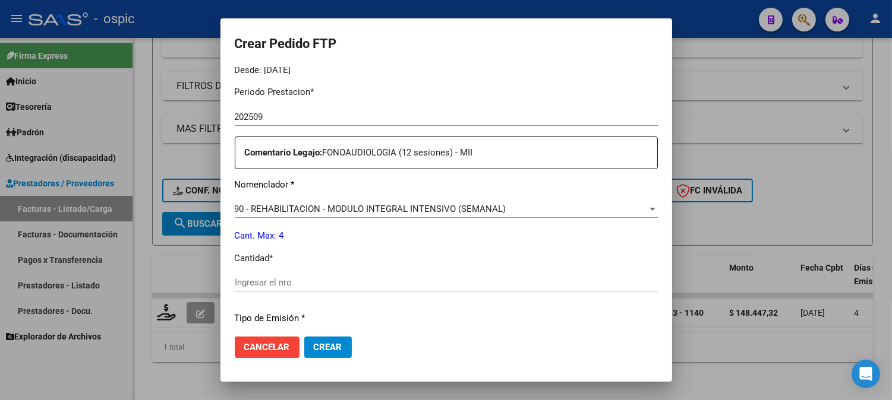
scroll to position [408, 0]
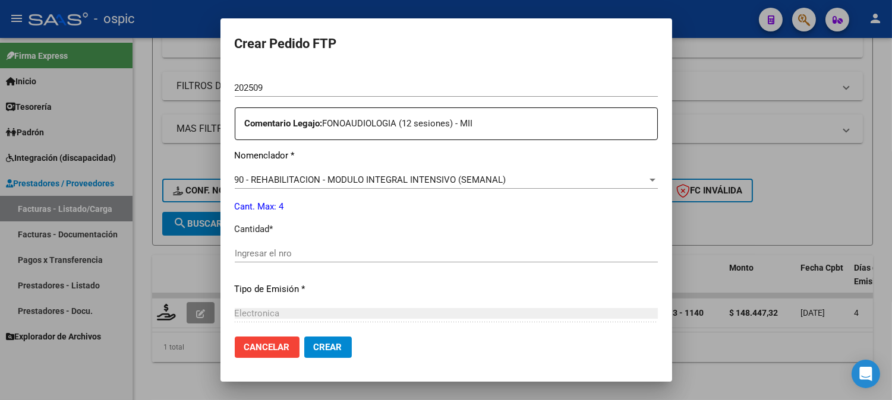
click at [427, 250] on input "Ingresar el nro" at bounding box center [446, 253] width 423 height 11
type input "4"
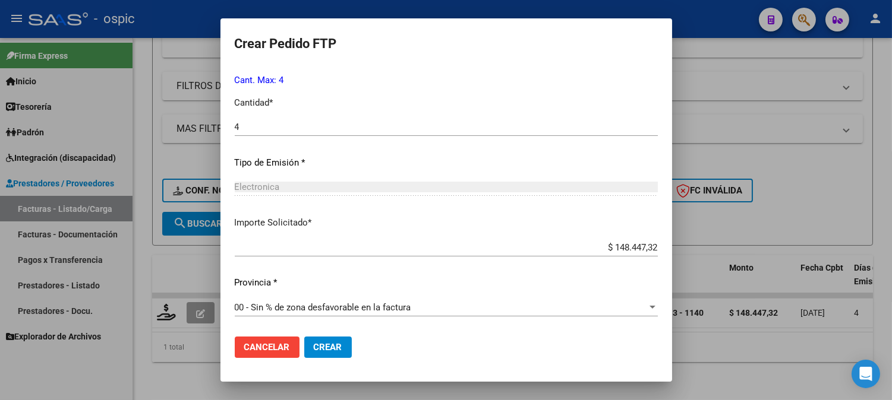
click at [314, 345] on span "Crear" at bounding box center [328, 347] width 29 height 11
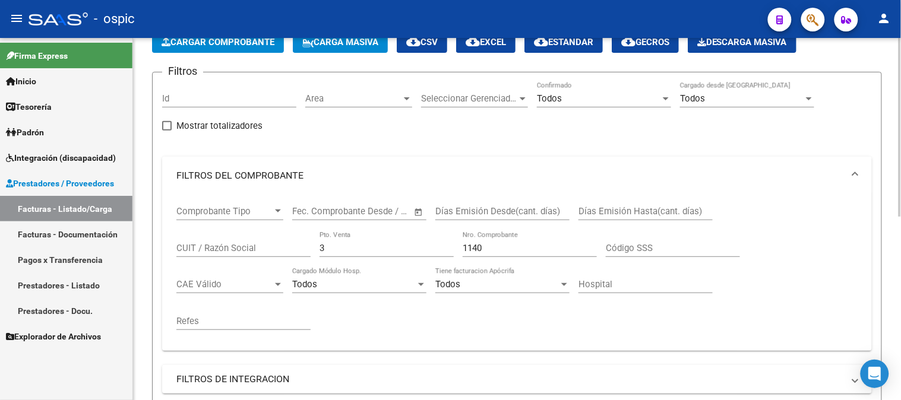
scroll to position [40, 0]
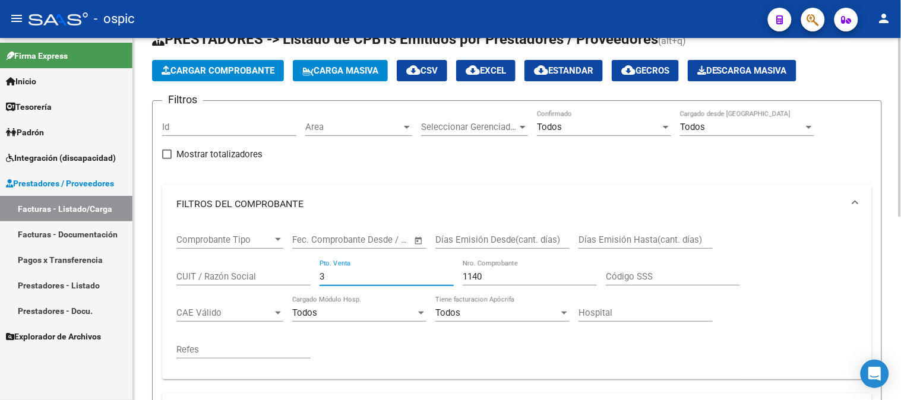
drag, startPoint x: 288, startPoint y: 279, endPoint x: 321, endPoint y: 236, distance: 53.8
click at [236, 279] on div "Comprobante Tipo Comprobante Tipo Fecha inicio – Fecha fin Fec. Comprobante Des…" at bounding box center [517, 296] width 682 height 147
type input "2"
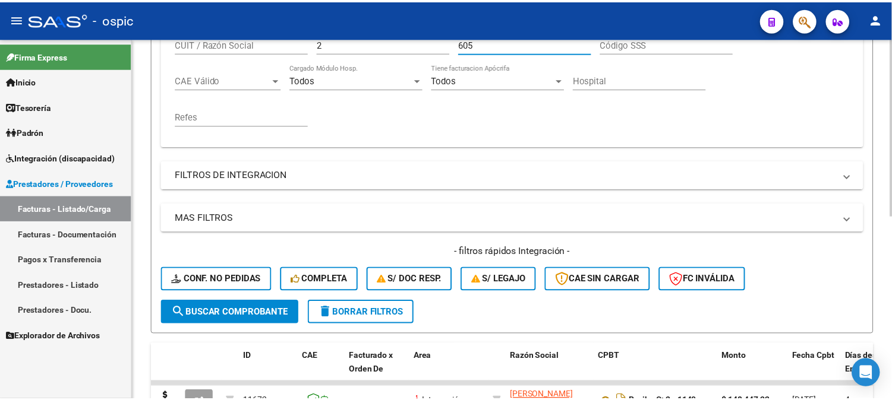
scroll to position [371, 0]
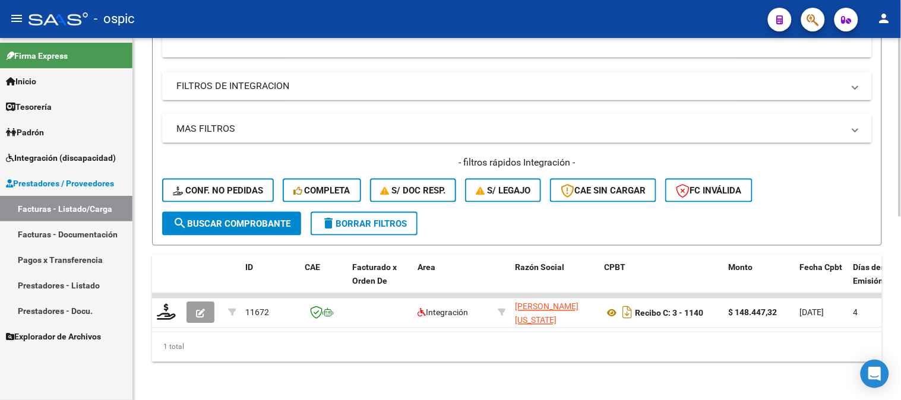
type input "605"
click at [239, 219] on span "search Buscar Comprobante" at bounding box center [232, 224] width 118 height 11
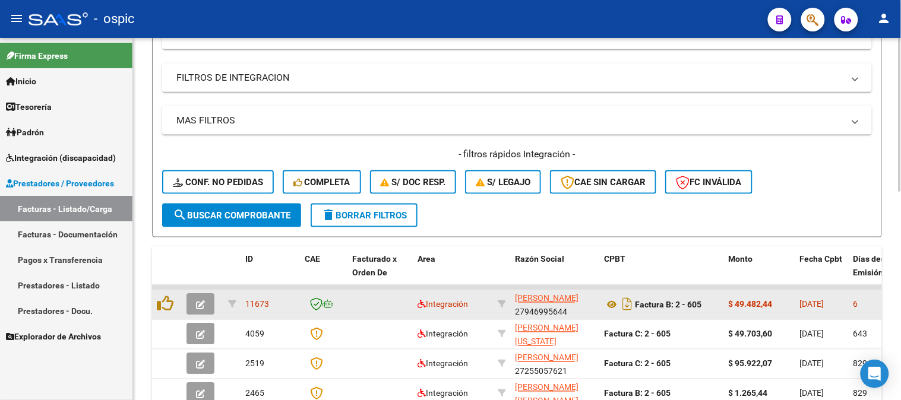
click at [204, 302] on icon "button" at bounding box center [200, 305] width 9 height 9
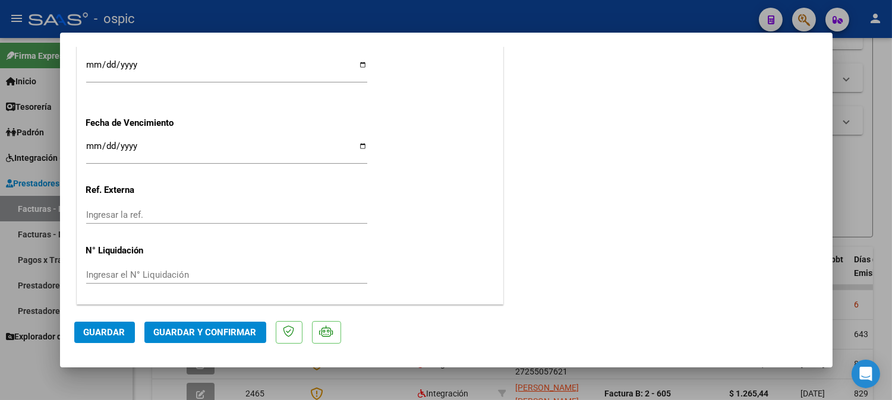
scroll to position [0, 0]
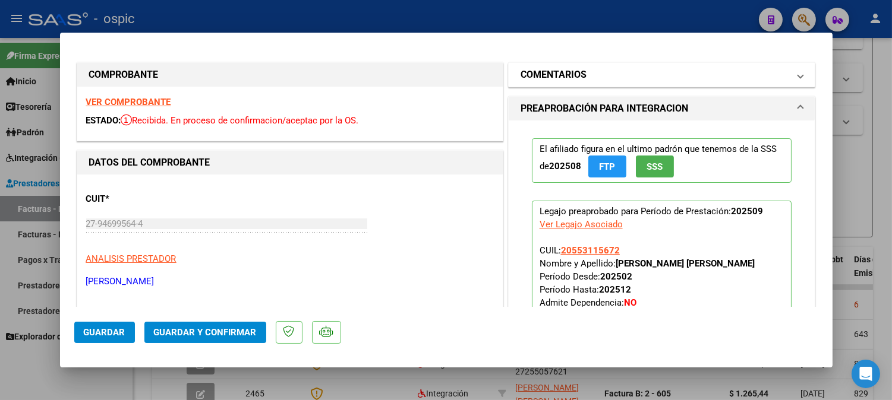
click at [559, 73] on h1 "COMENTARIOS" at bounding box center [553, 75] width 66 height 14
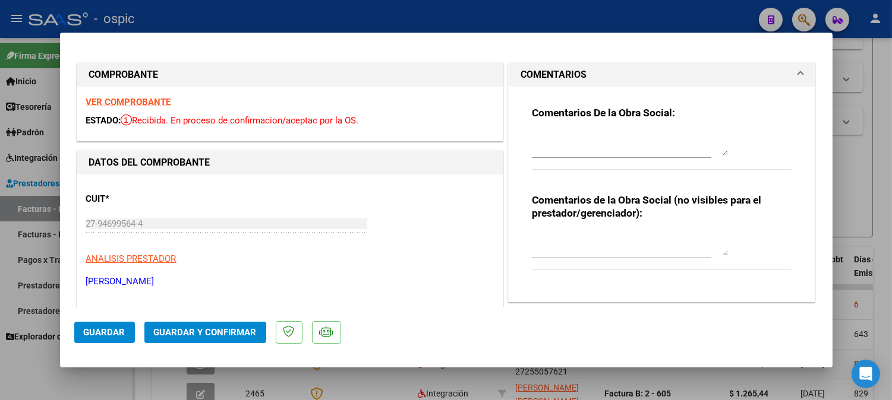
click at [551, 247] on textarea at bounding box center [630, 244] width 196 height 24
type textarea "T.O 4 SESIONES"
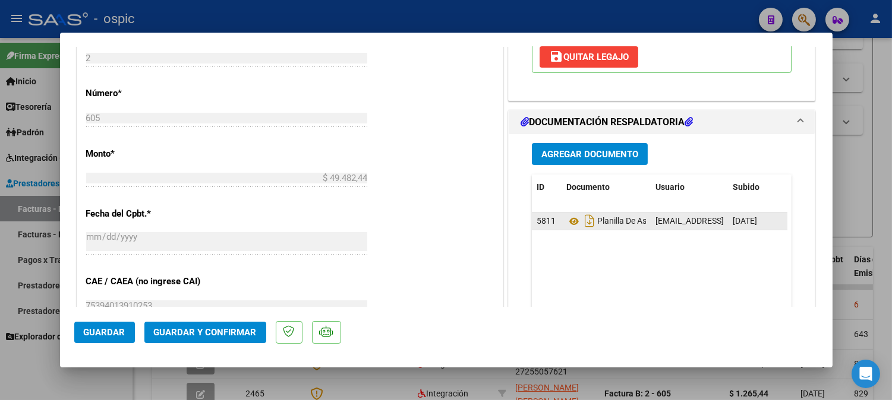
scroll to position [518, 0]
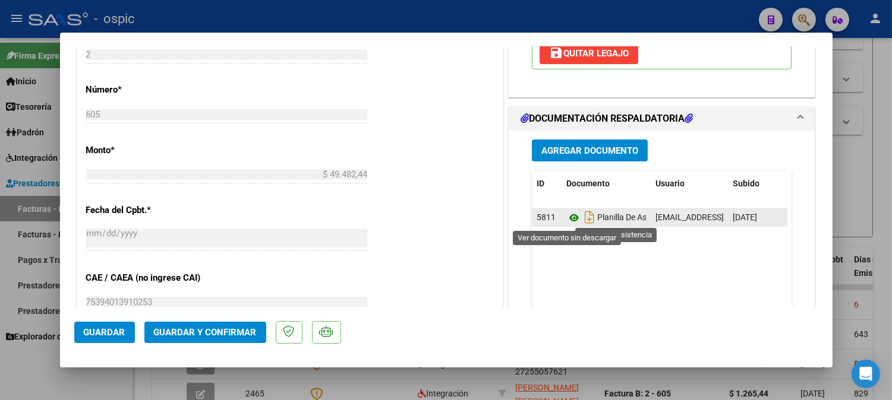
click at [566, 217] on icon at bounding box center [573, 218] width 15 height 14
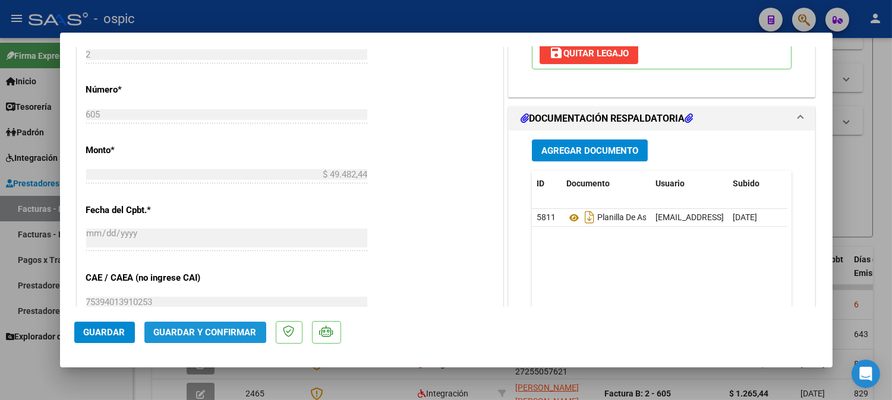
click at [222, 329] on span "Guardar y Confirmar" at bounding box center [205, 332] width 103 height 11
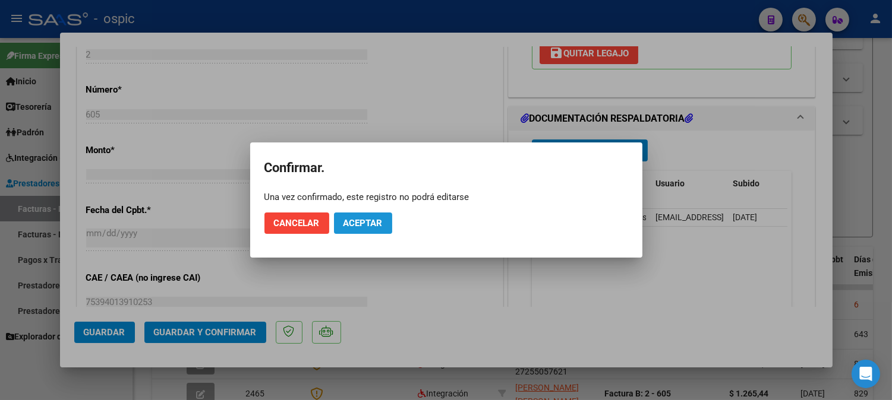
click at [354, 232] on button "Aceptar" at bounding box center [363, 223] width 58 height 21
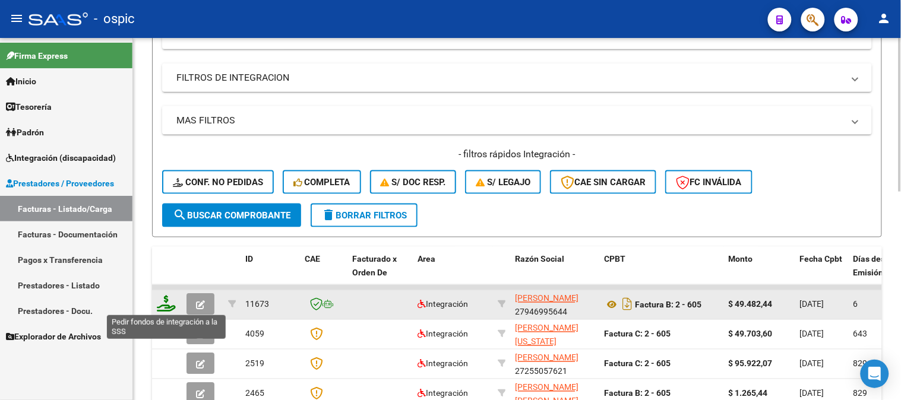
click at [170, 303] on icon at bounding box center [166, 304] width 19 height 17
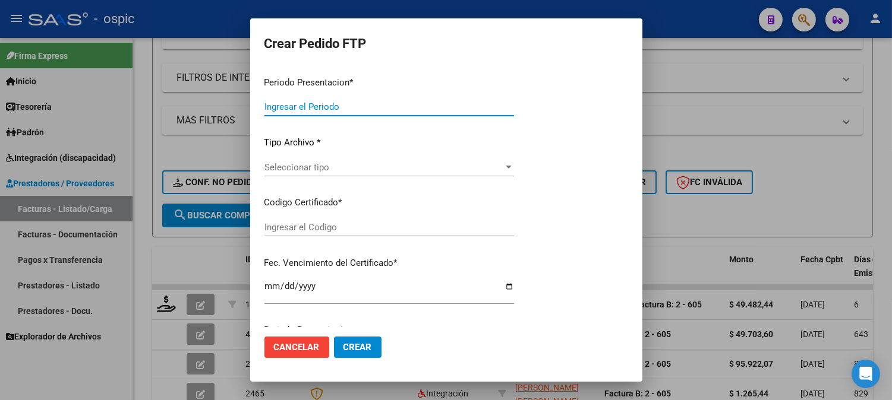
type input "202509"
type input "$ 49.482,44"
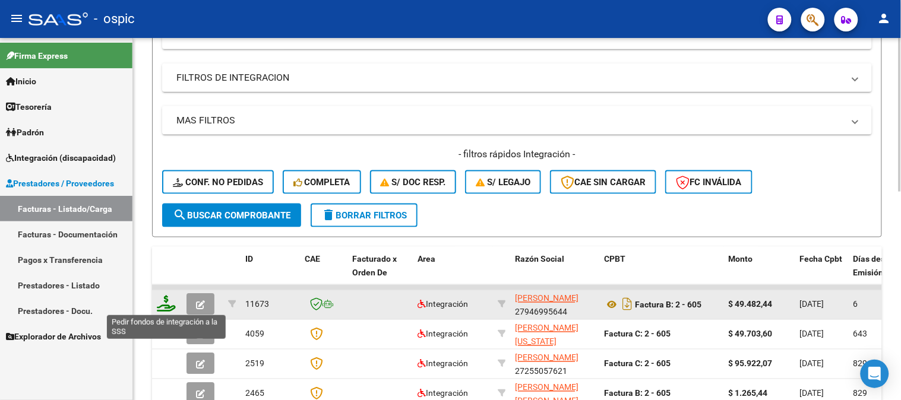
click at [171, 301] on icon at bounding box center [166, 304] width 19 height 17
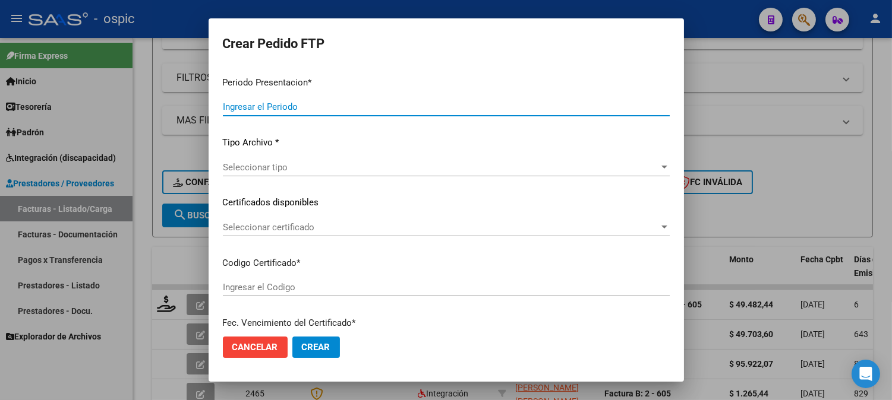
type input "202509"
type input "$ 49.482,44"
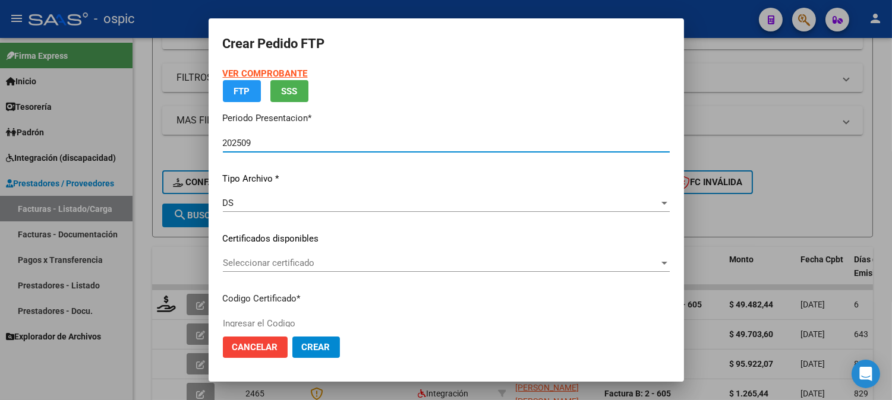
type input "7428174886"
type input "[DATE]"
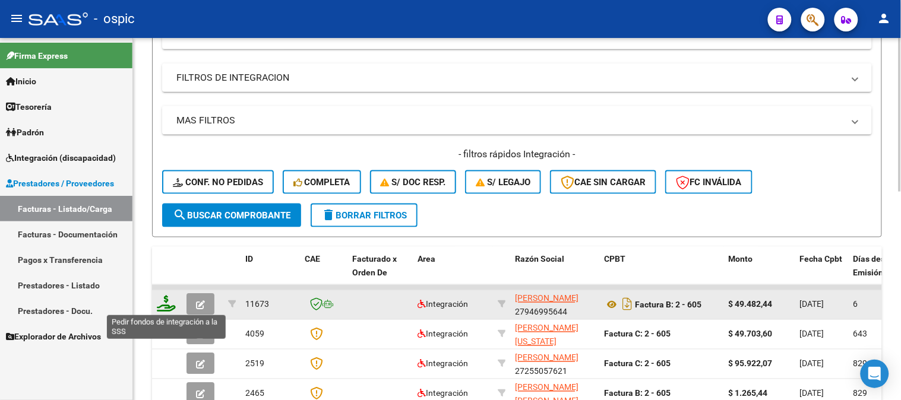
click at [167, 299] on icon at bounding box center [166, 304] width 19 height 17
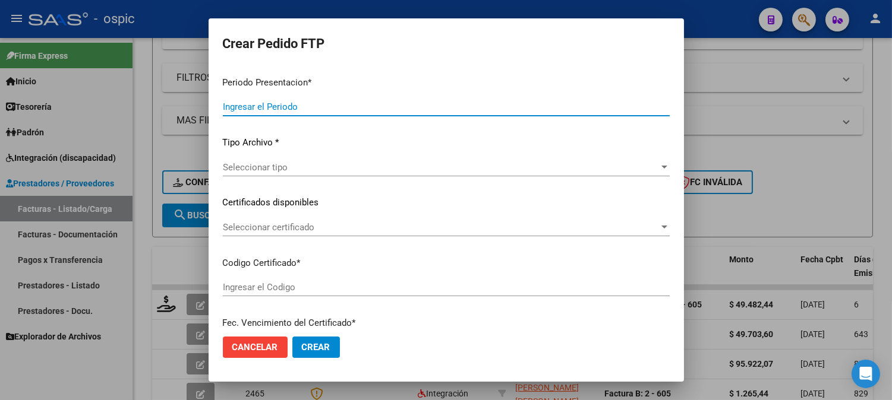
type input "202509"
type input "$ 49.482,44"
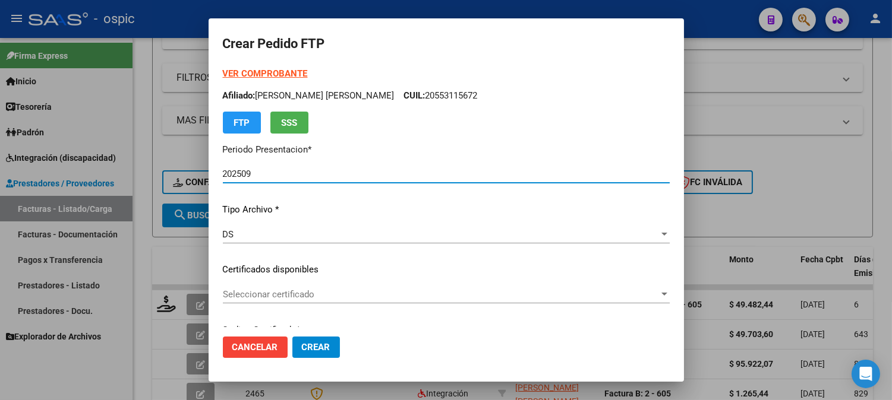
type input "7428174886"
type input "[DATE]"
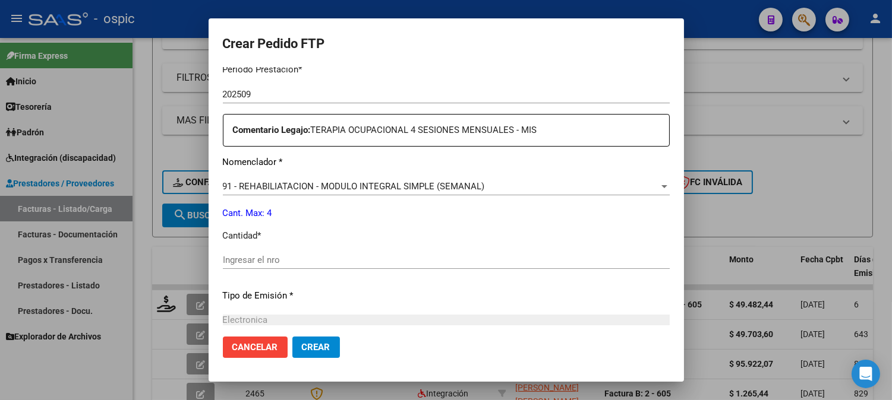
scroll to position [411, 0]
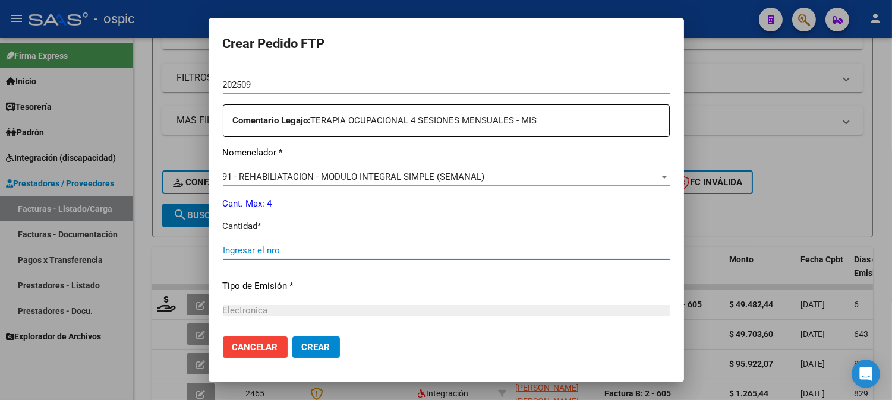
click at [425, 251] on input "Ingresar el nro" at bounding box center [446, 250] width 447 height 11
type input "4"
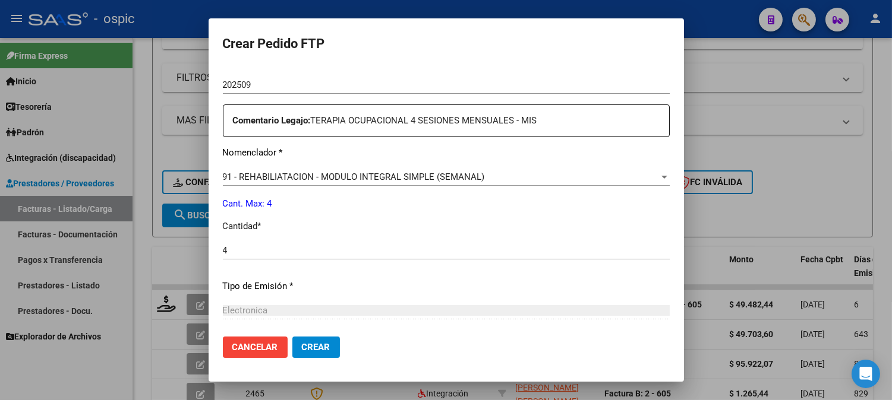
scroll to position [535, 0]
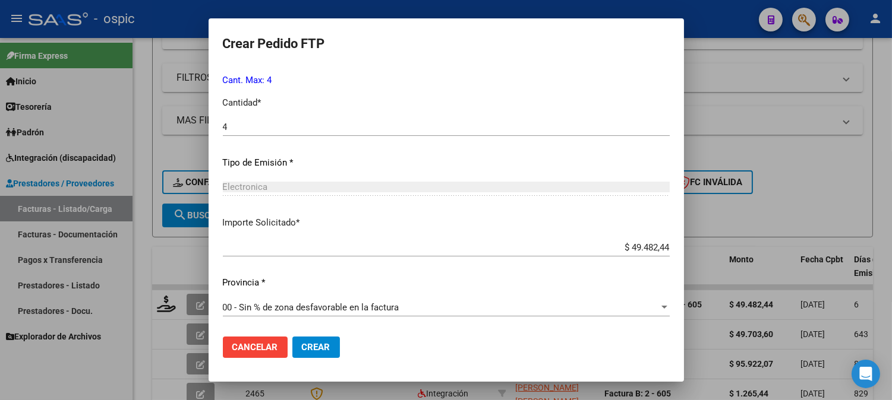
click at [318, 349] on span "Crear" at bounding box center [316, 347] width 29 height 11
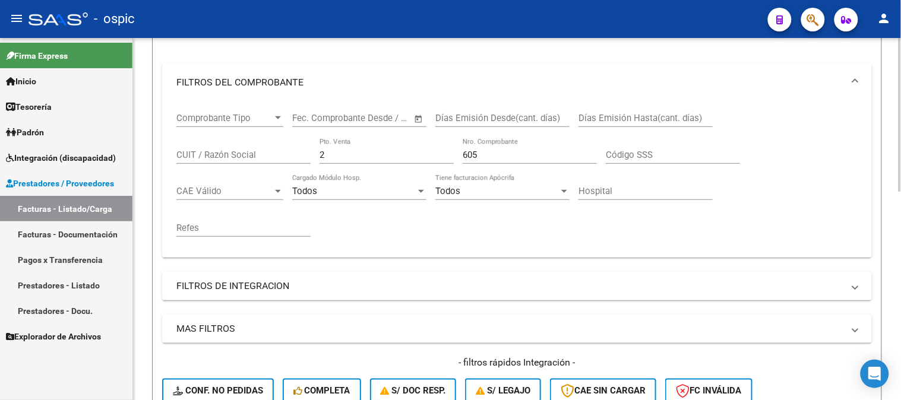
scroll to position [107, 0]
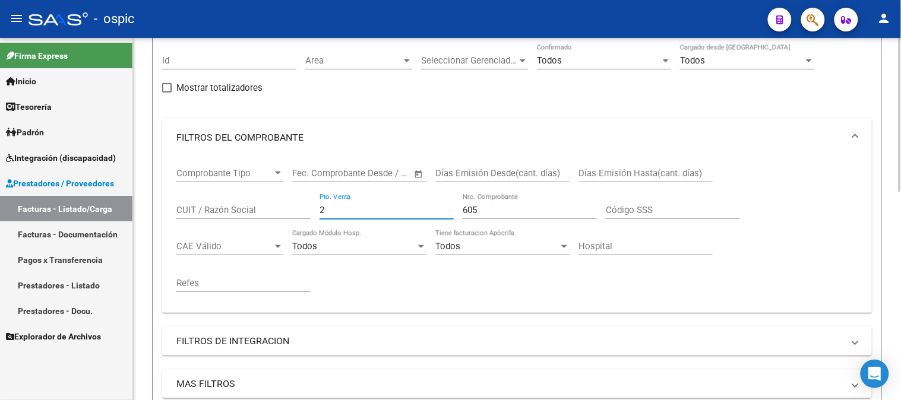
drag, startPoint x: 317, startPoint y: 210, endPoint x: 146, endPoint y: 217, distance: 171.3
click at [182, 210] on div "Comprobante Tipo Comprobante Tipo Fecha inicio – Fecha fin Fec. Comprobante Des…" at bounding box center [517, 230] width 682 height 147
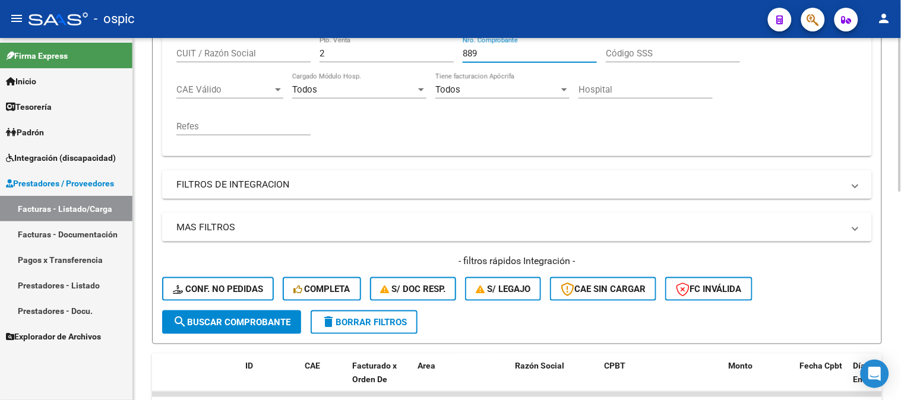
scroll to position [490, 0]
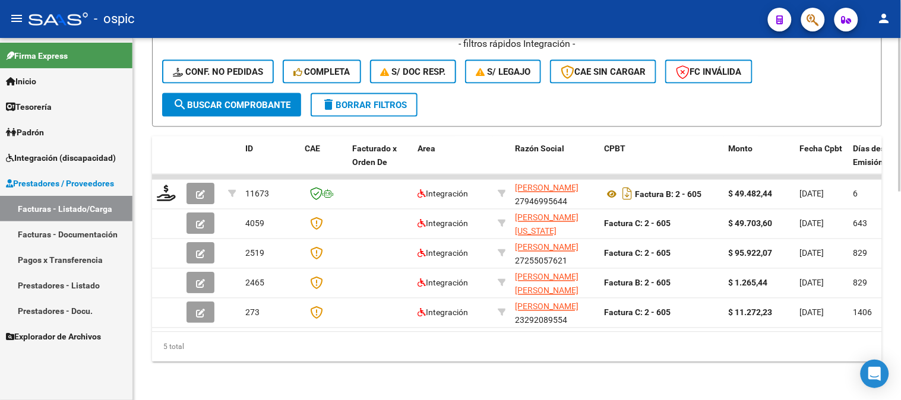
type input "889"
click at [234, 93] on button "search Buscar Comprobante" at bounding box center [231, 105] width 139 height 24
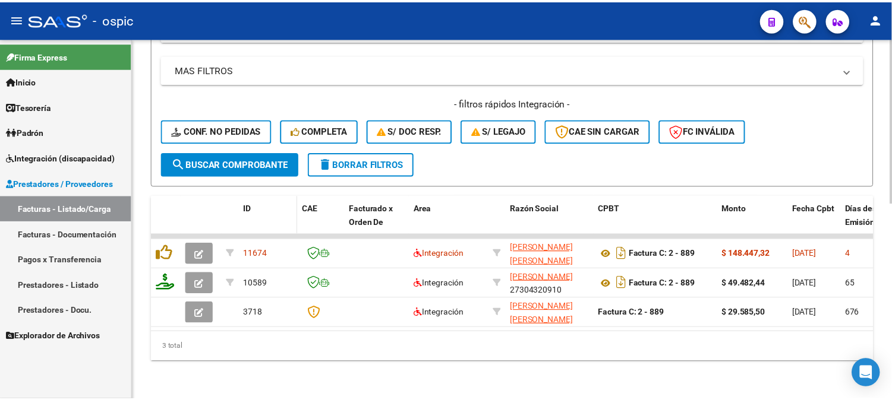
scroll to position [431, 0]
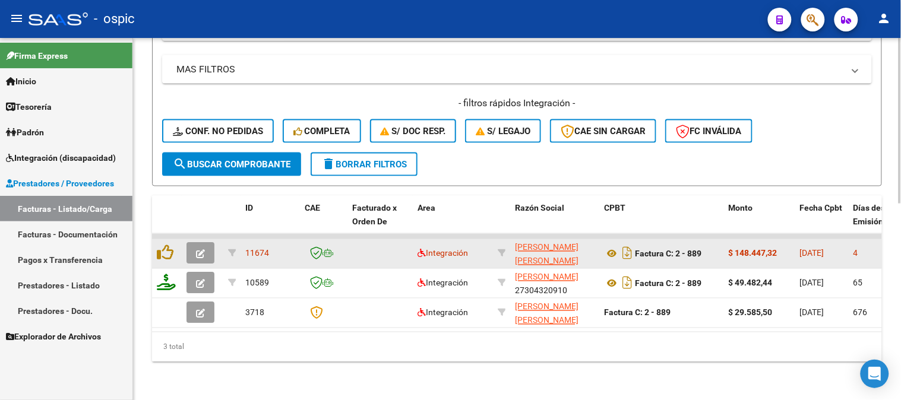
click at [200, 248] on span "button" at bounding box center [200, 253] width 9 height 11
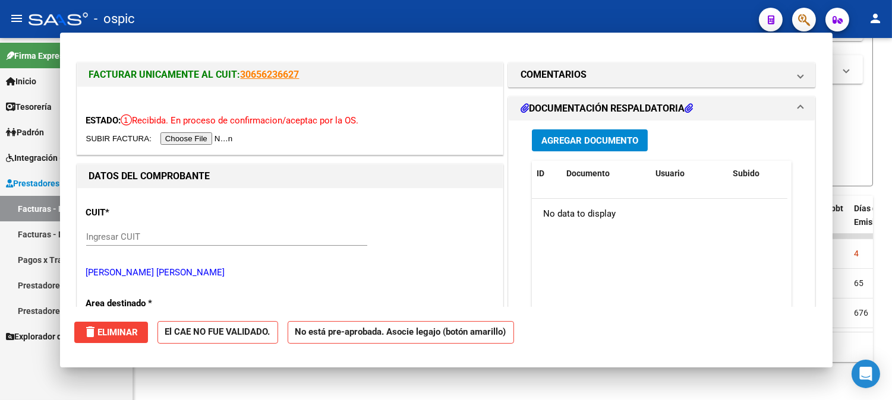
type input "$ 0,00"
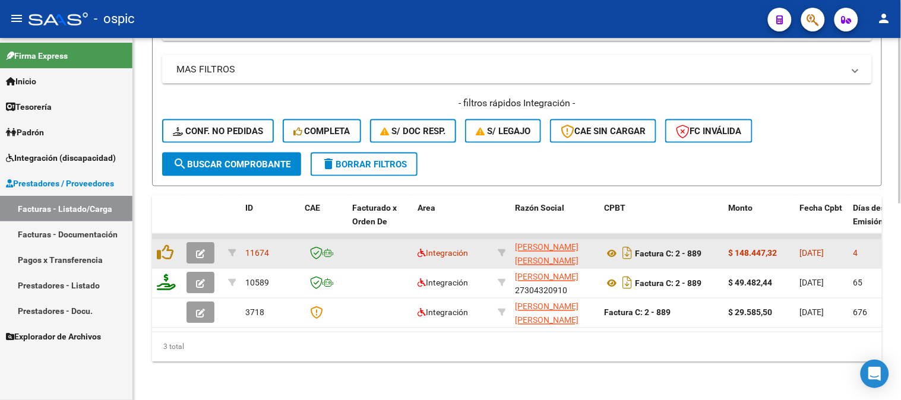
click at [196, 250] on icon "button" at bounding box center [200, 254] width 9 height 9
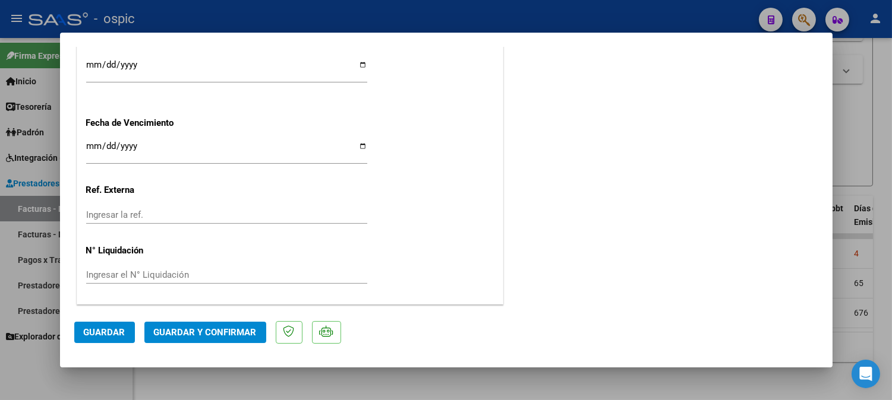
scroll to position [0, 0]
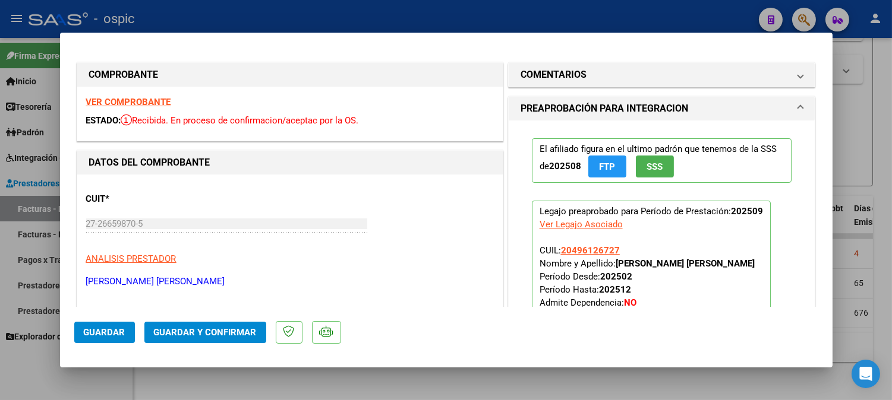
drag, startPoint x: 535, startPoint y: 78, endPoint x: 573, endPoint y: 226, distance: 152.8
click at [535, 79] on h1 "COMENTARIOS" at bounding box center [553, 75] width 66 height 14
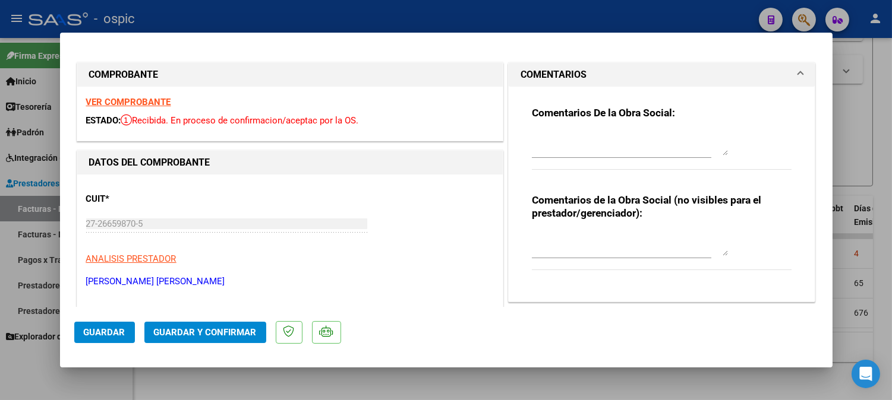
drag, startPoint x: 577, startPoint y: 242, endPoint x: 870, endPoint y: 231, distance: 293.8
click at [583, 242] on textarea at bounding box center [630, 244] width 196 height 24
type textarea "PSP 12 SESIONES"
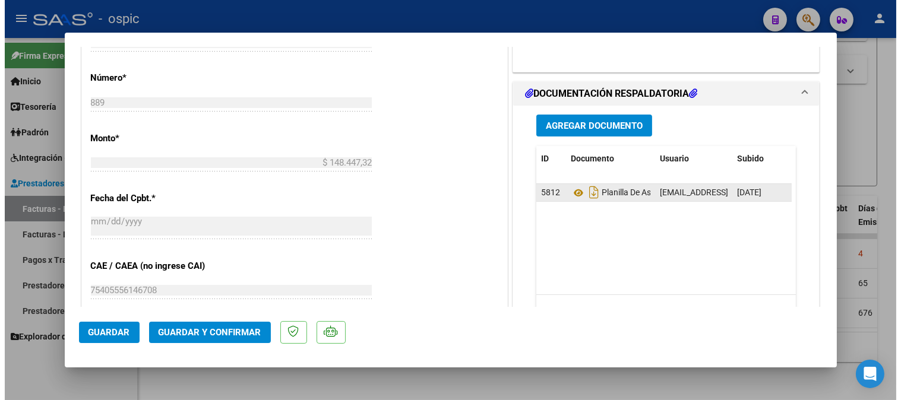
scroll to position [526, 0]
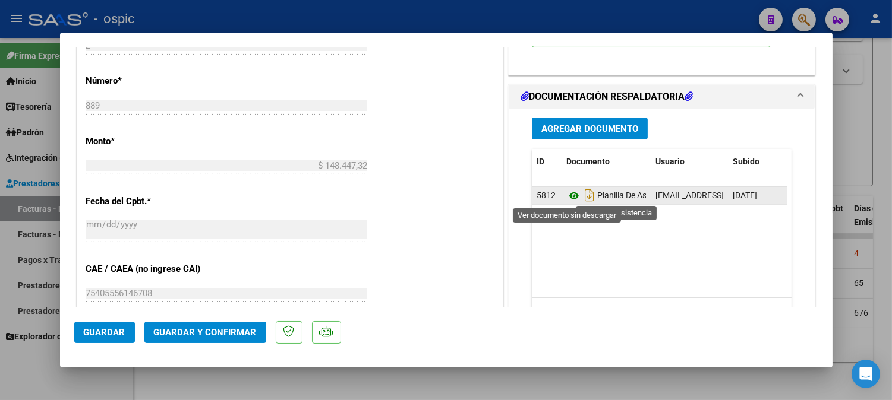
click at [566, 195] on icon at bounding box center [573, 196] width 15 height 14
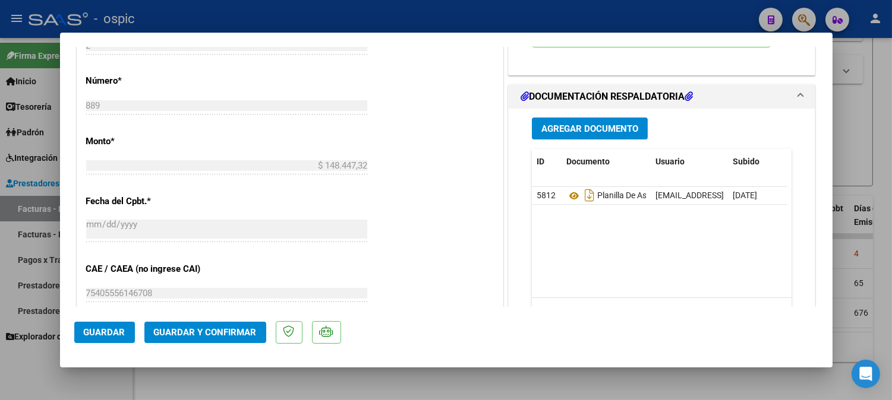
click at [207, 329] on span "Guardar y Confirmar" at bounding box center [205, 332] width 103 height 11
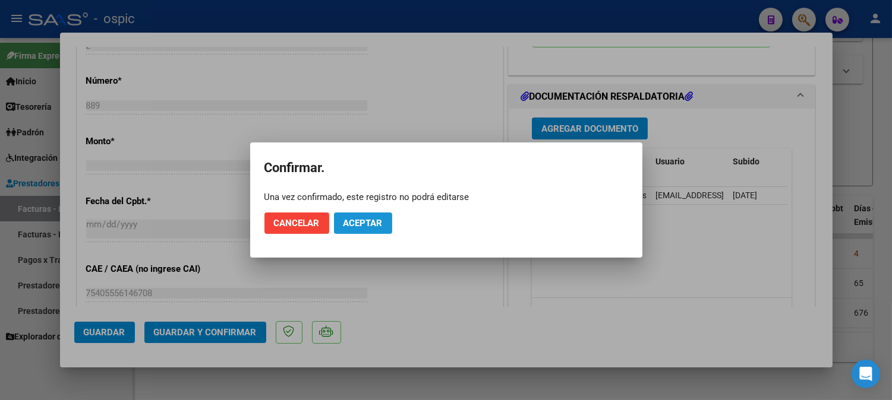
click at [373, 219] on span "Aceptar" at bounding box center [362, 223] width 39 height 11
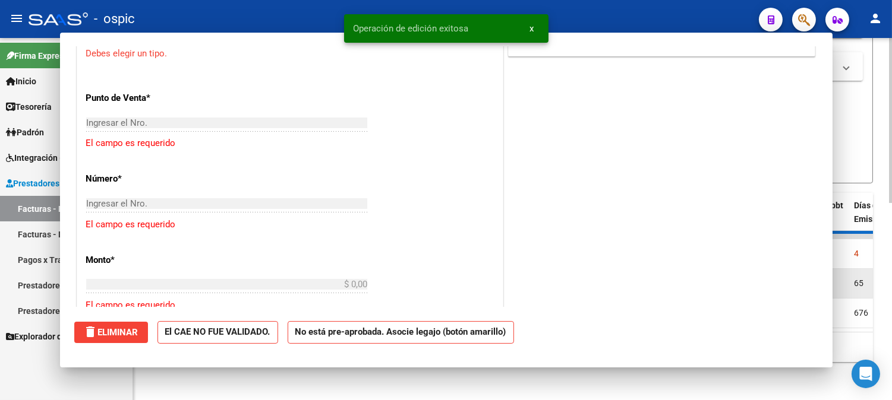
scroll to position [0, 0]
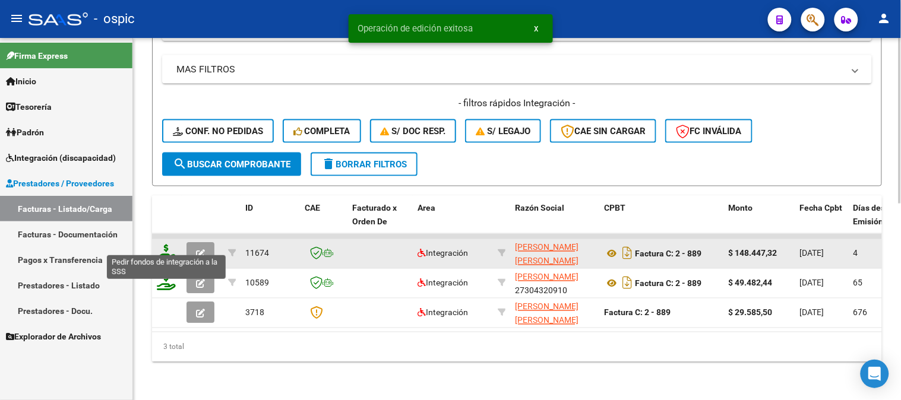
click at [165, 245] on icon at bounding box center [166, 253] width 19 height 17
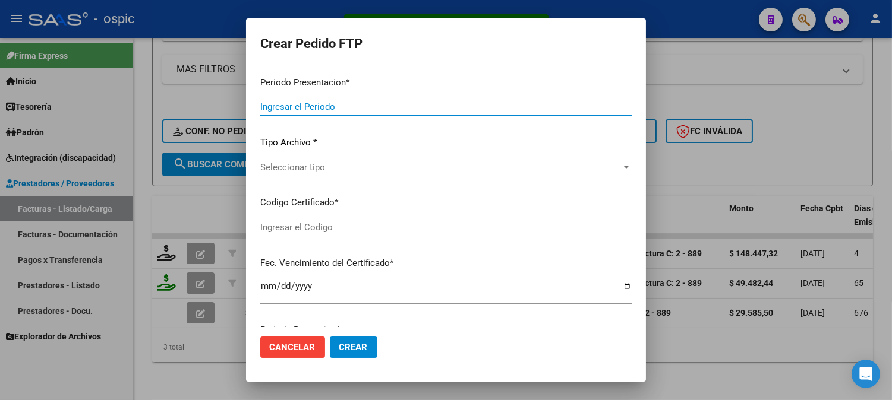
type input "202509"
type input "$ 148.447,32"
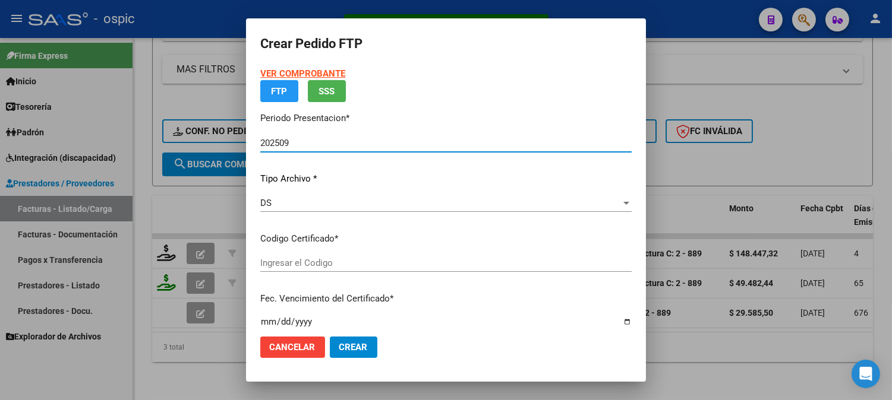
type input "248780695"
type input "[DATE]"
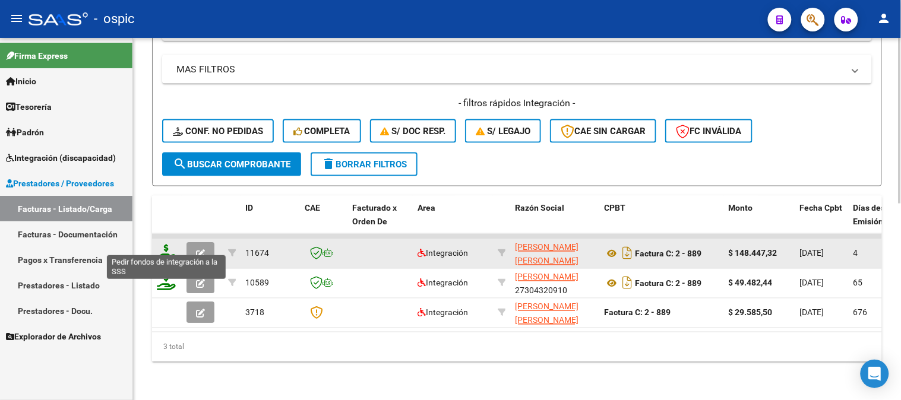
click at [167, 245] on icon at bounding box center [166, 253] width 19 height 17
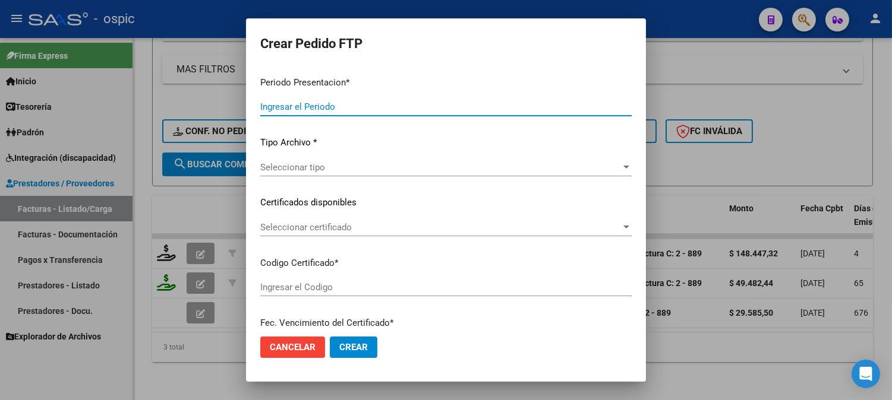
type input "202509"
type input "$ 148.447,32"
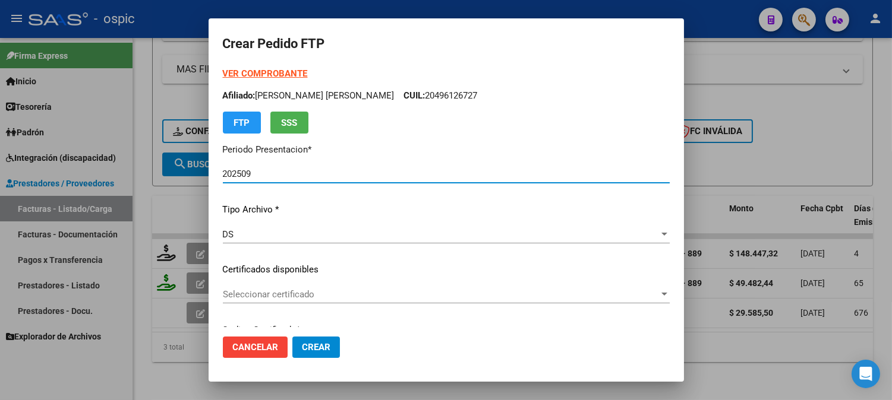
type input "248780695"
type input "[DATE]"
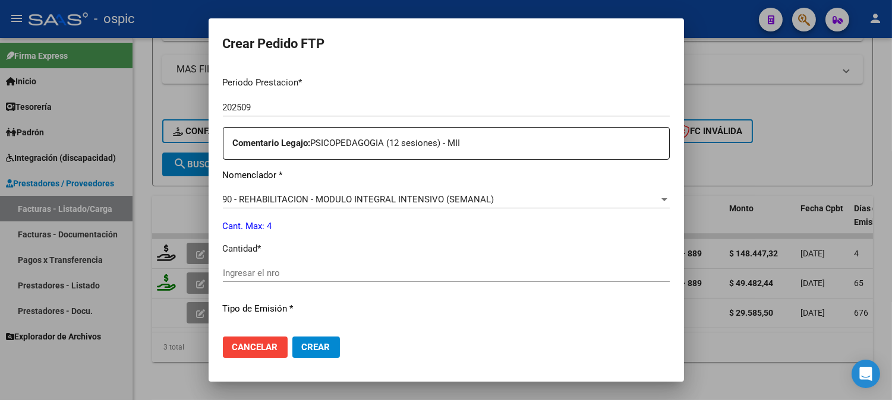
scroll to position [393, 0]
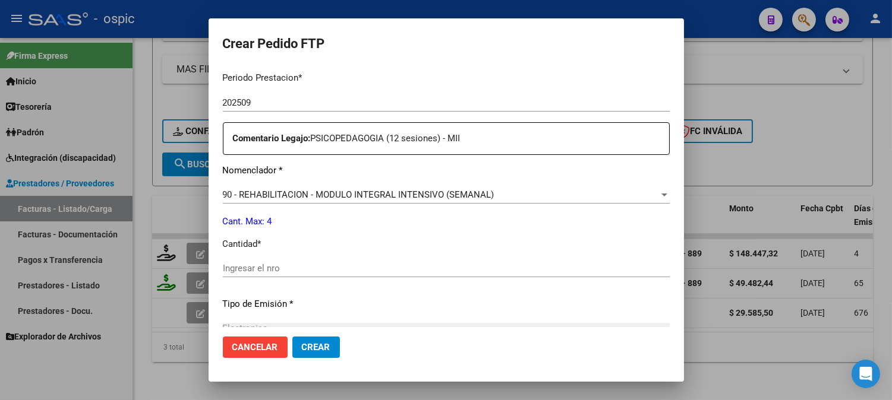
click at [438, 266] on input "Ingresar el nro" at bounding box center [446, 268] width 447 height 11
type input "4"
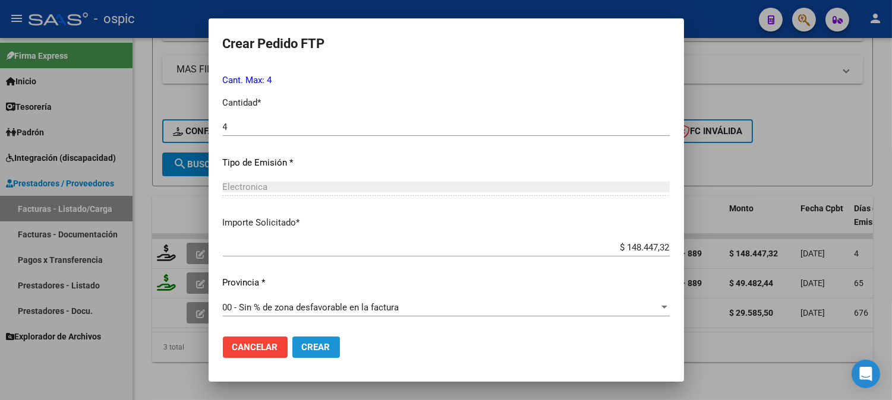
click at [317, 340] on button "Crear" at bounding box center [316, 347] width 48 height 21
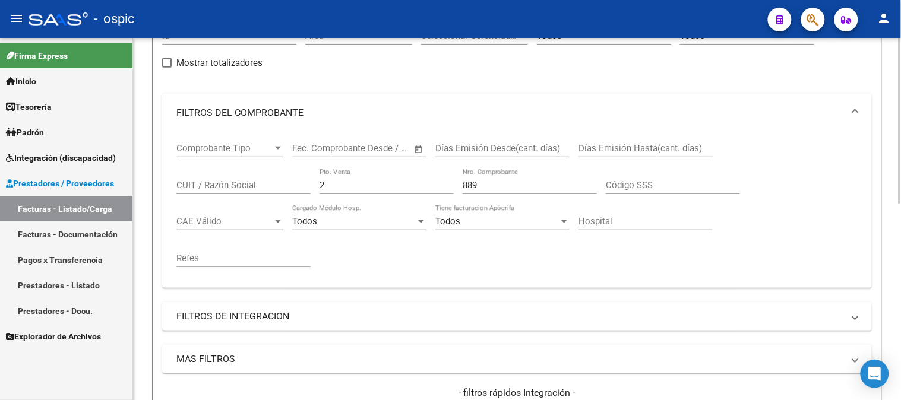
scroll to position [66, 0]
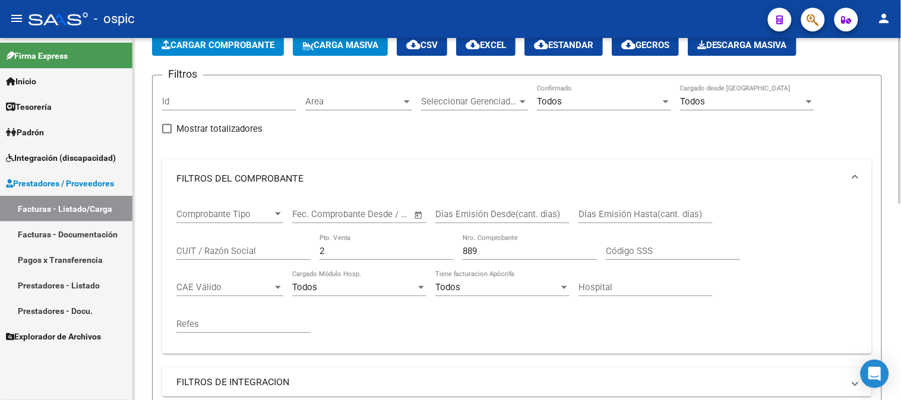
drag, startPoint x: 287, startPoint y: 257, endPoint x: 244, endPoint y: 254, distance: 42.8
click at [251, 254] on div "Comprobante Tipo Comprobante Tipo Fecha inicio – Fecha fin Fec. Comprobante Des…" at bounding box center [517, 271] width 682 height 147
type input "4"
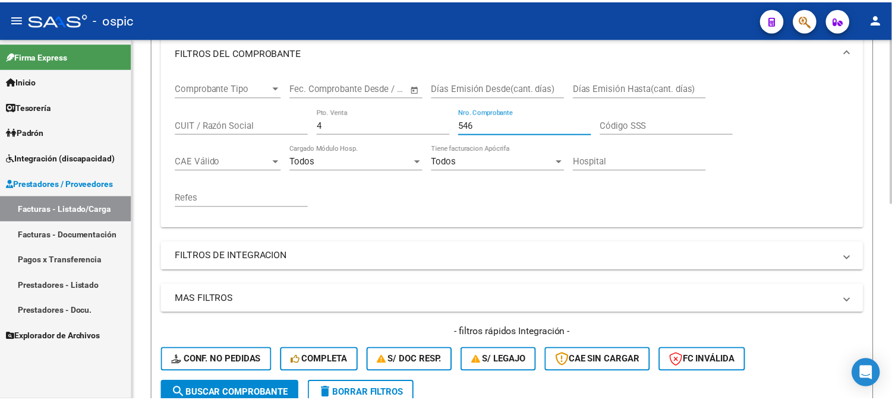
scroll to position [396, 0]
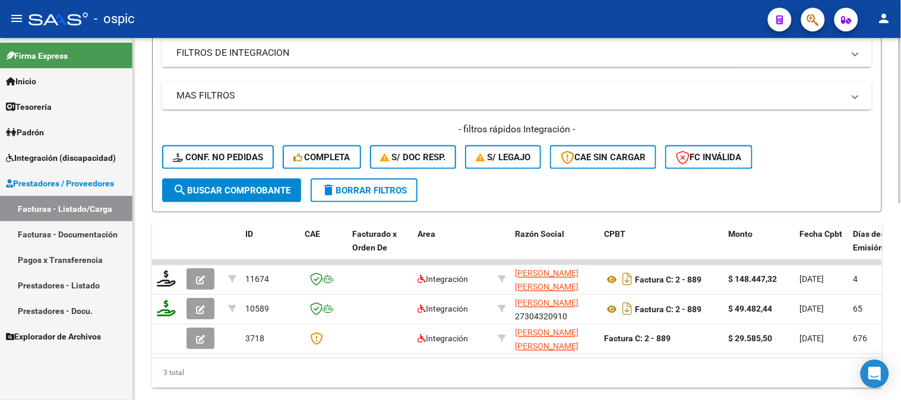
type input "546"
click at [233, 197] on button "search Buscar Comprobante" at bounding box center [231, 191] width 139 height 24
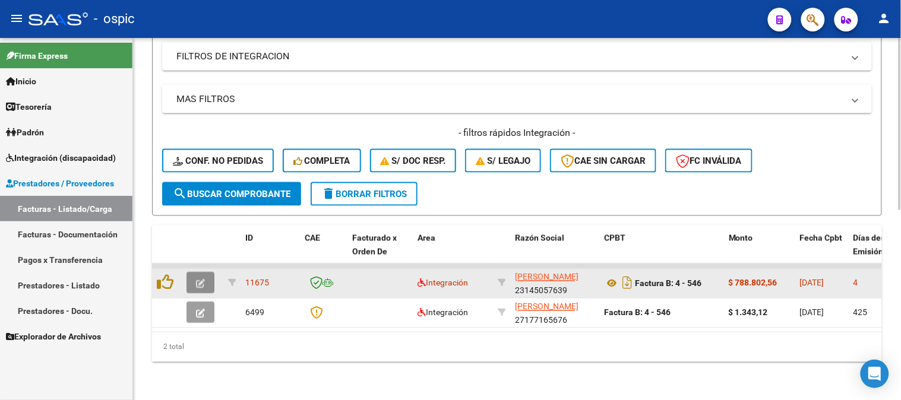
click at [207, 278] on button "button" at bounding box center [201, 283] width 28 height 21
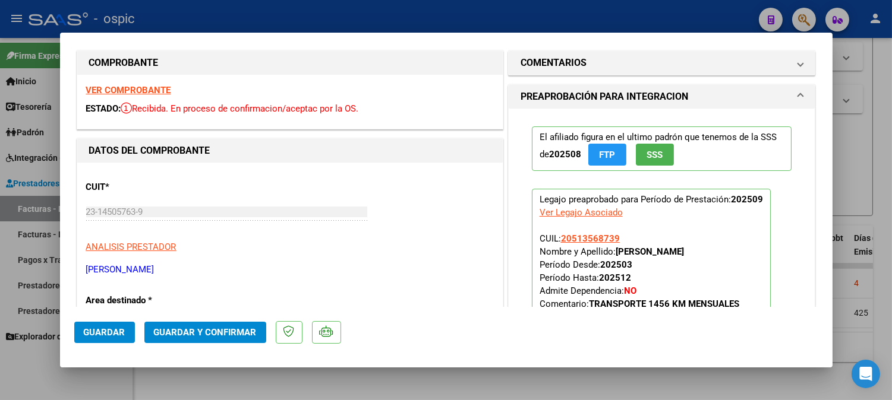
scroll to position [0, 0]
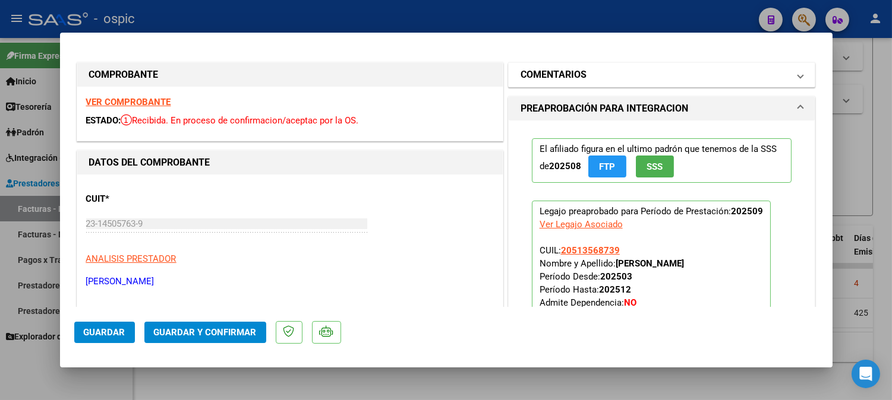
click at [545, 69] on h1 "COMENTARIOS" at bounding box center [553, 75] width 66 height 14
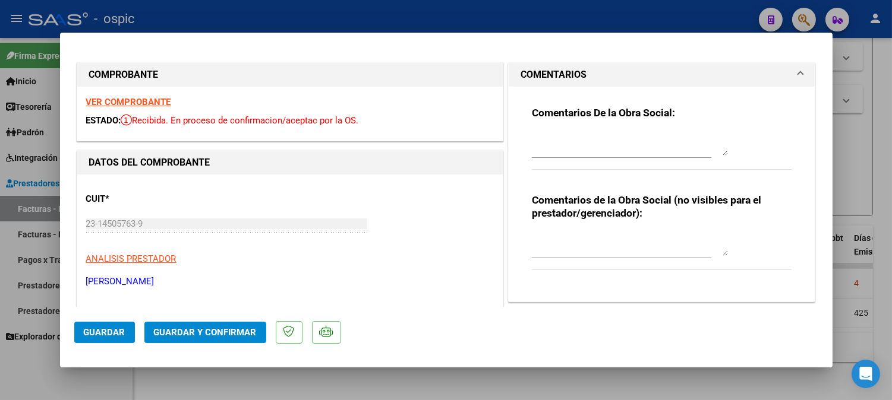
click at [550, 236] on textarea at bounding box center [630, 244] width 196 height 24
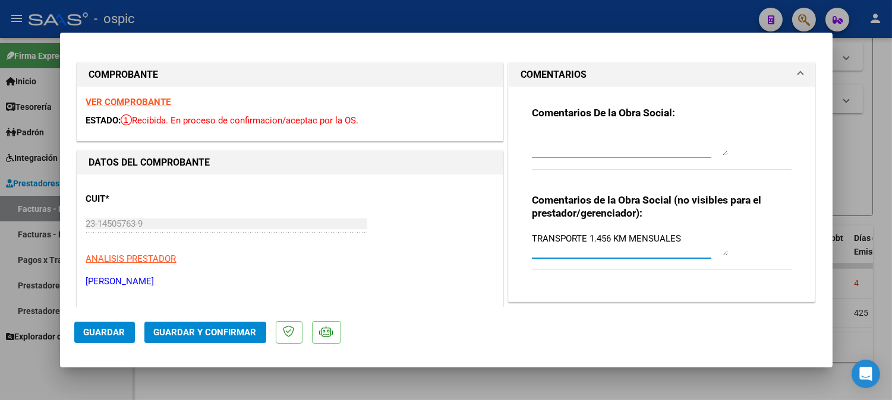
type textarea "TRANSPORTE 1.456 KM MENSUALES"
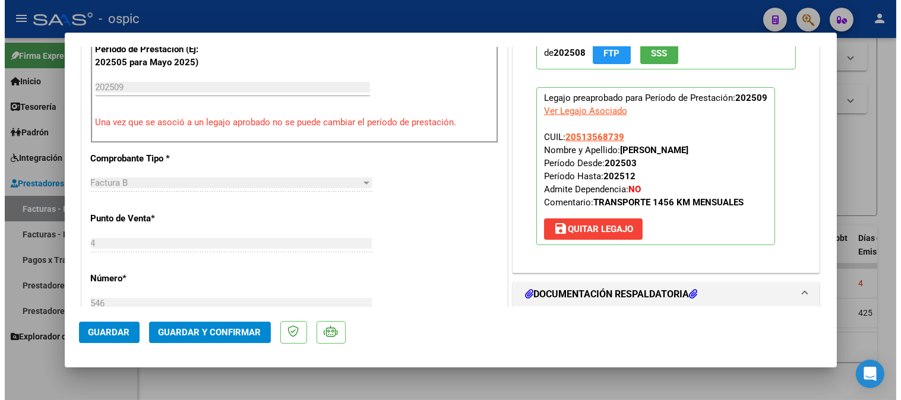
scroll to position [484, 0]
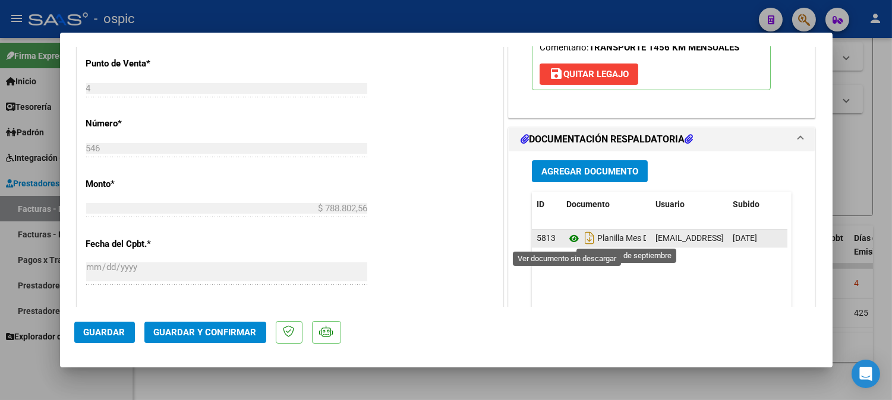
click at [572, 238] on icon at bounding box center [573, 239] width 15 height 14
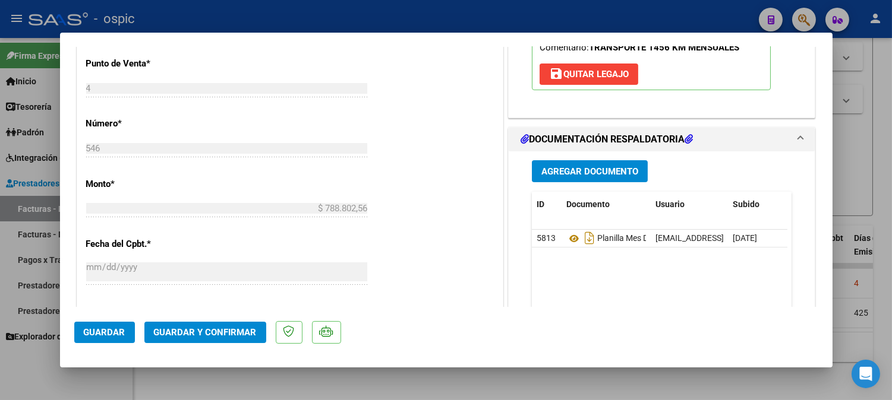
click at [216, 329] on span "Guardar y Confirmar" at bounding box center [205, 332] width 103 height 11
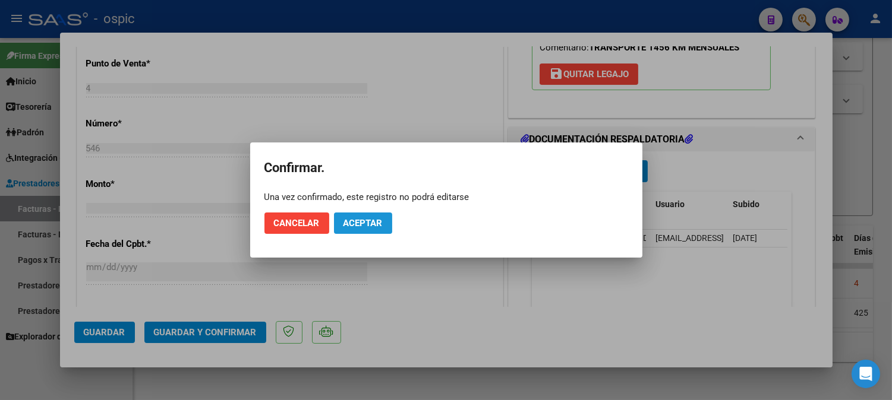
click at [352, 216] on button "Aceptar" at bounding box center [363, 223] width 58 height 21
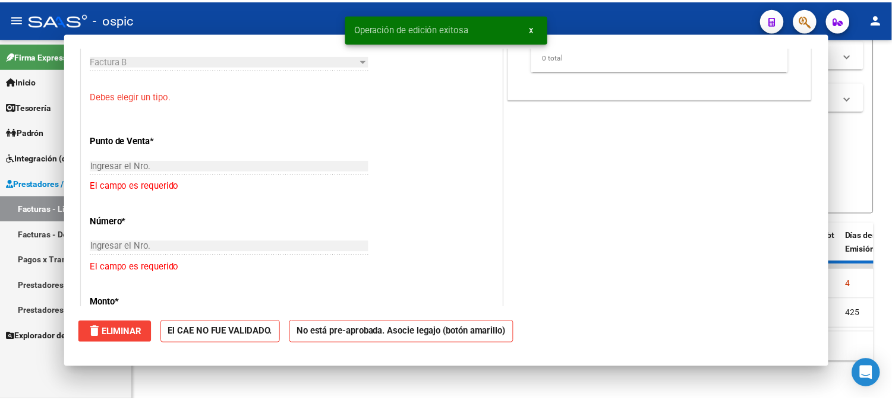
scroll to position [0, 0]
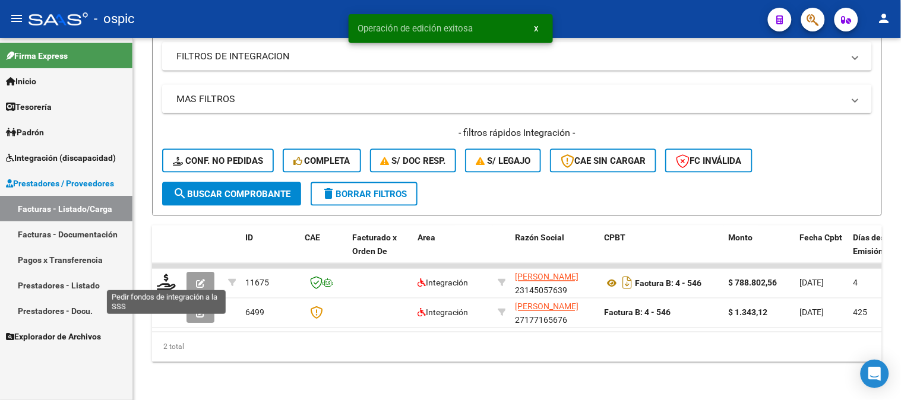
click at [165, 279] on icon at bounding box center [166, 283] width 19 height 17
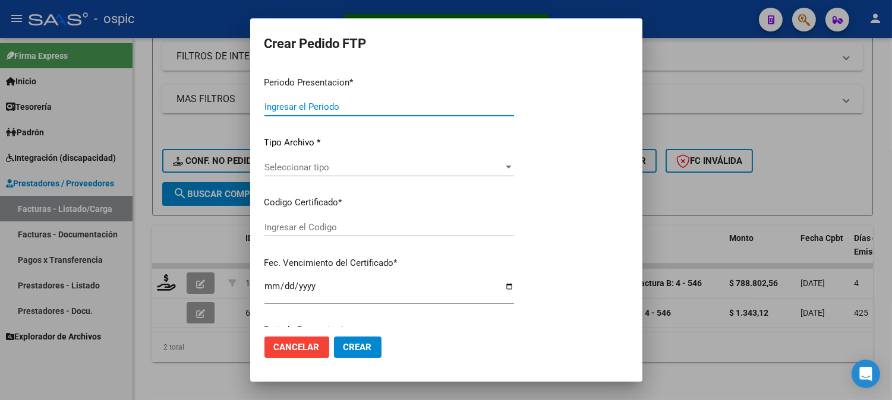
type input "202509"
type input "$ 788.802,56"
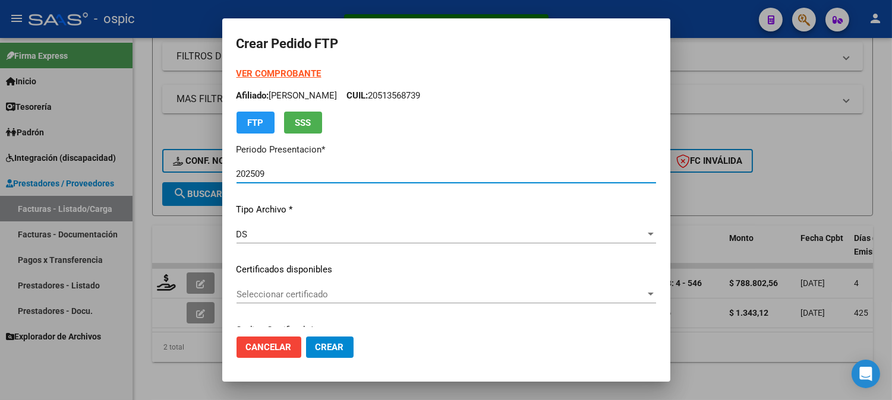
type input "2114803151"
type input "[DATE]"
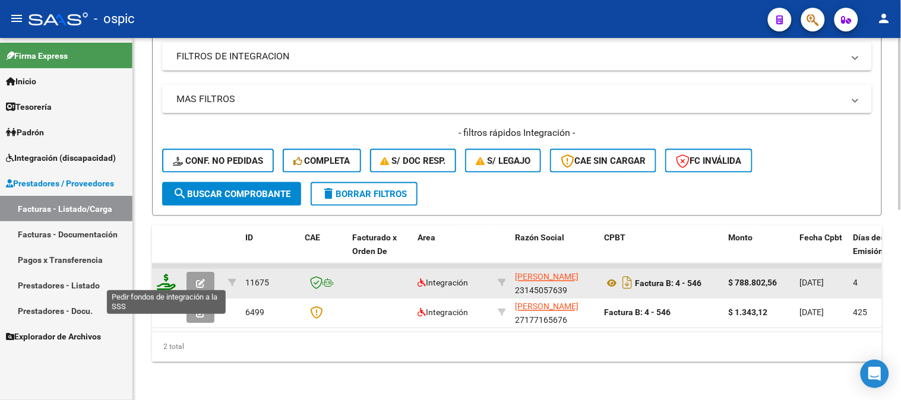
click at [168, 275] on icon at bounding box center [166, 283] width 19 height 17
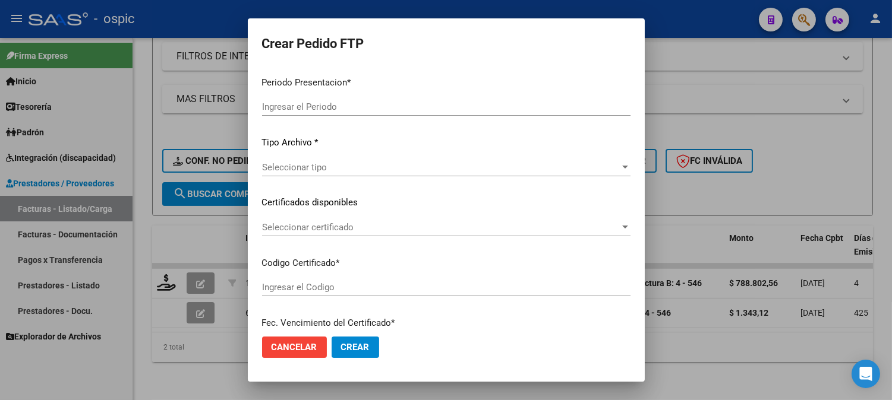
type input "202509"
type input "$ 788.802,56"
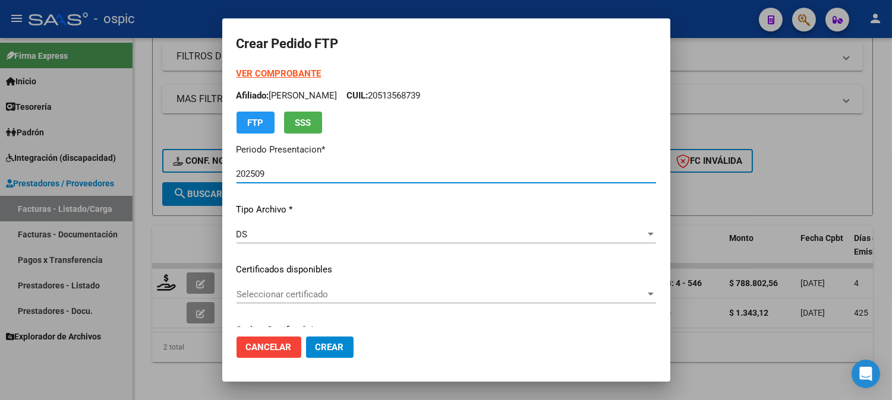
type input "2114803151"
type input "[DATE]"
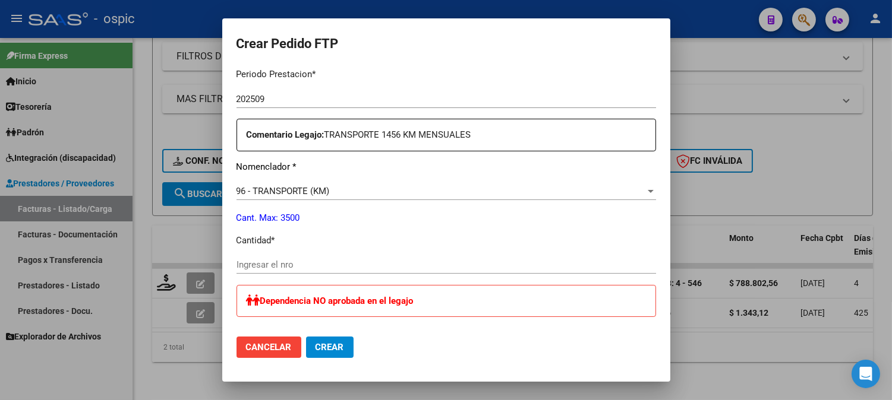
scroll to position [403, 0]
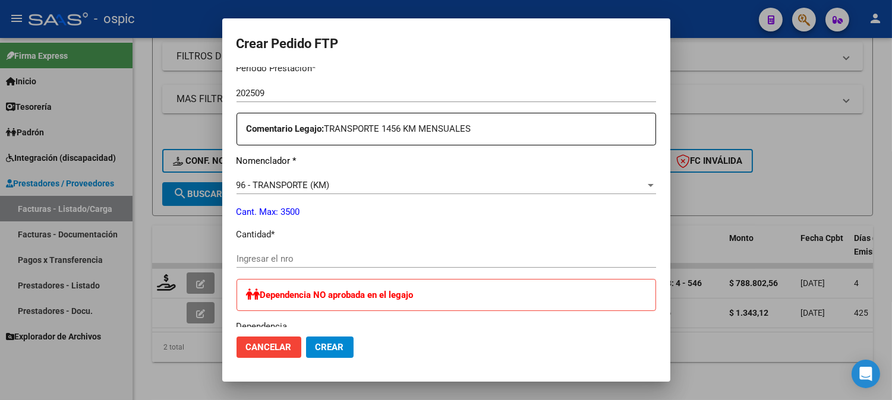
click at [302, 263] on input "Ingresar el nro" at bounding box center [445, 259] width 419 height 11
type input "1456"
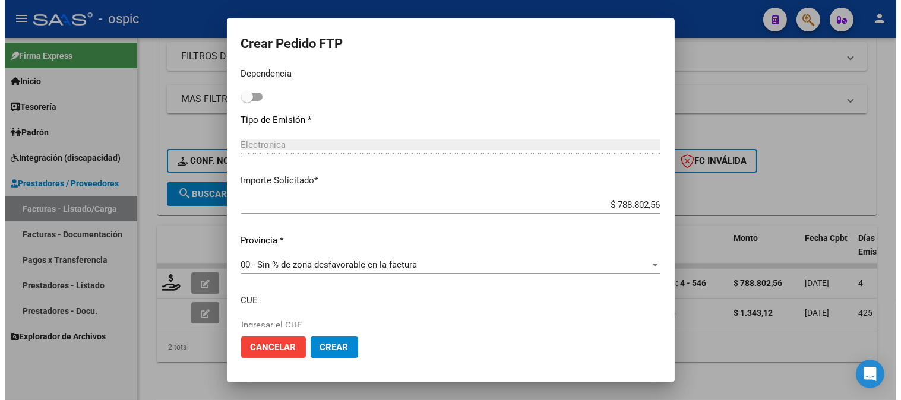
scroll to position [656, 0]
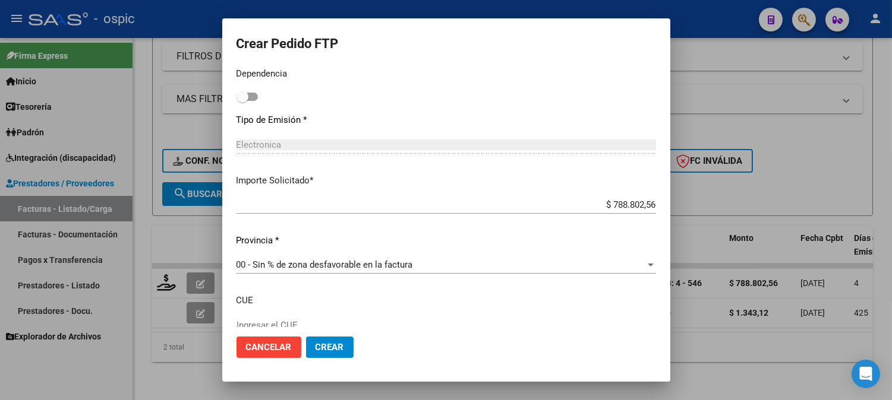
click at [315, 339] on button "Crear" at bounding box center [330, 347] width 48 height 21
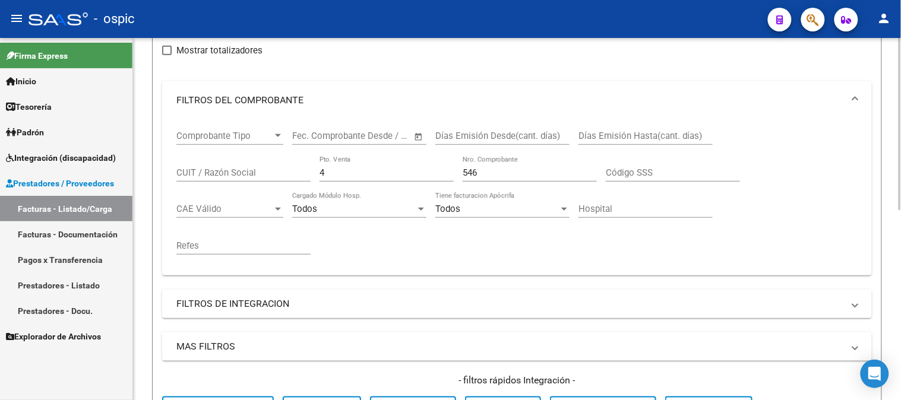
scroll to position [132, 0]
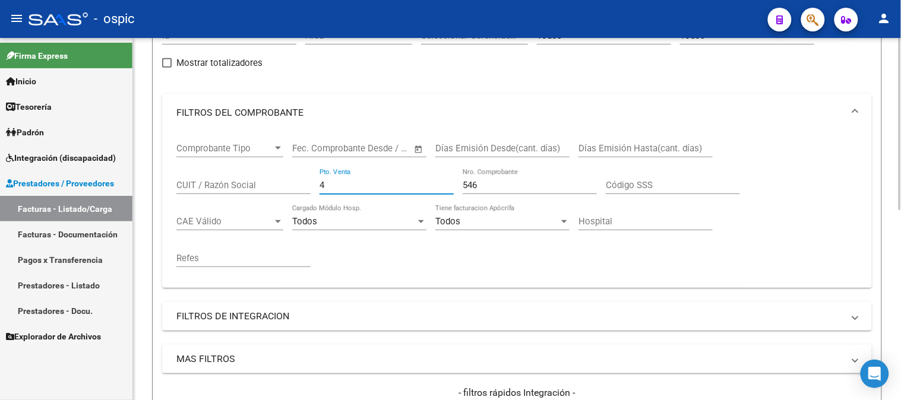
drag, startPoint x: 357, startPoint y: 181, endPoint x: 327, endPoint y: 179, distance: 29.7
click at [209, 181] on div "Comprobante Tipo Comprobante Tipo Fecha inicio – Fecha fin Fec. Comprobante Des…" at bounding box center [517, 205] width 682 height 147
type input "3"
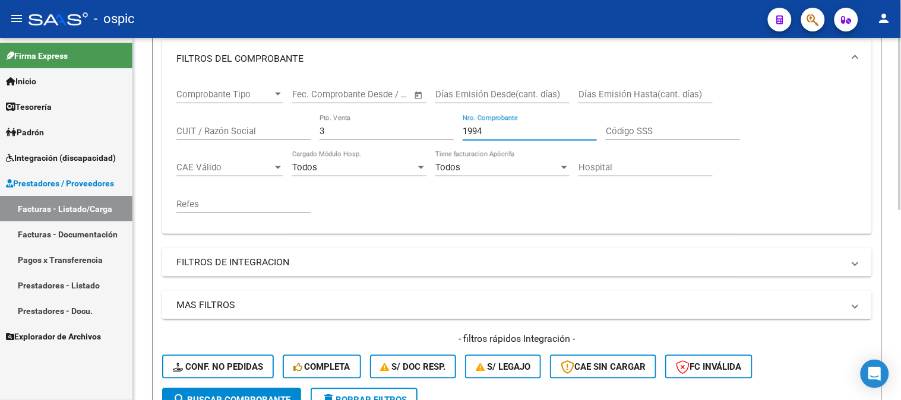
scroll to position [396, 0]
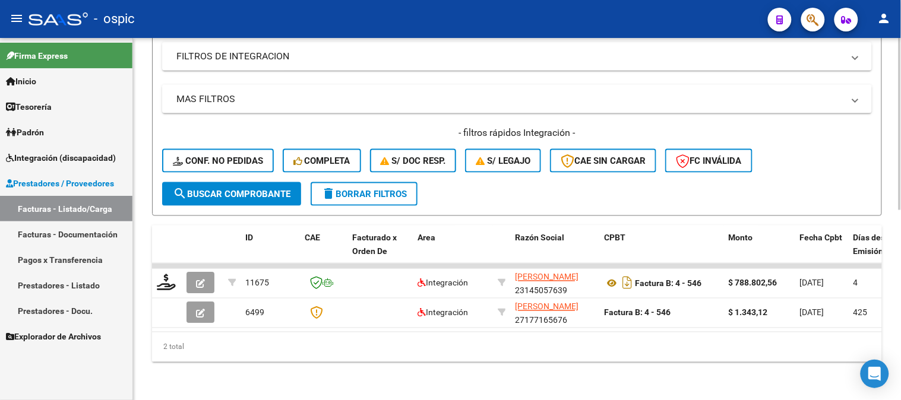
type input "1994"
click at [257, 189] on span "search Buscar Comprobante" at bounding box center [232, 194] width 118 height 11
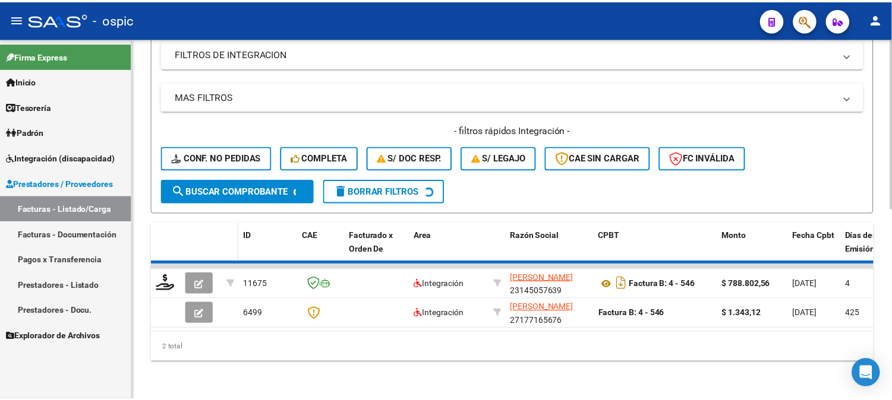
scroll to position [371, 0]
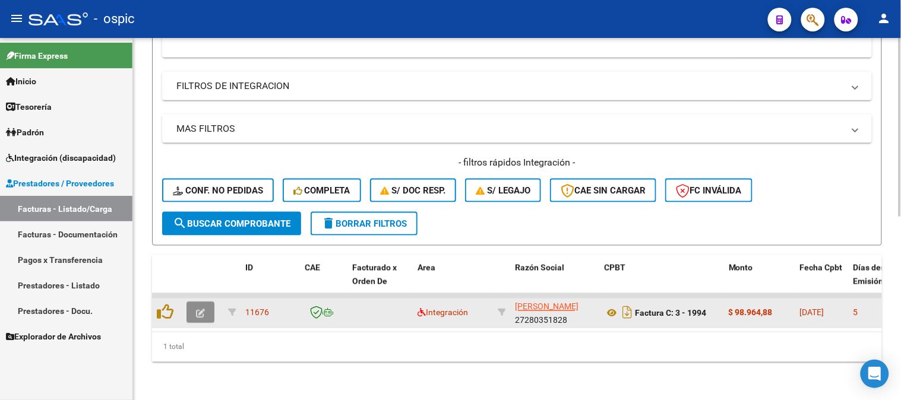
click at [200, 310] on icon "button" at bounding box center [200, 314] width 9 height 9
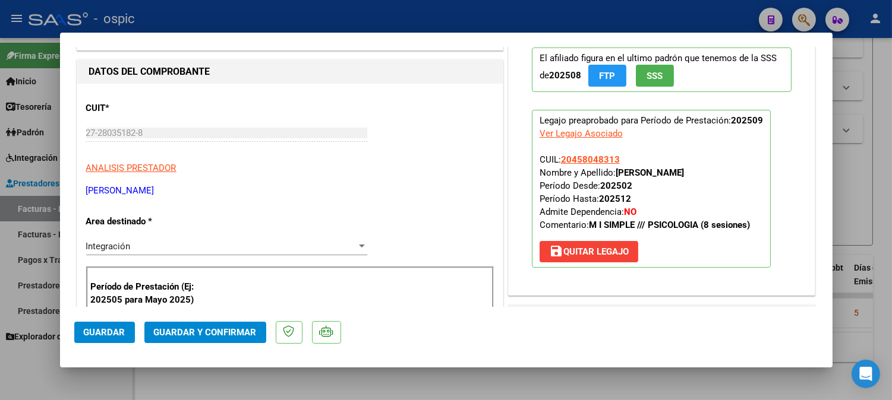
scroll to position [0, 0]
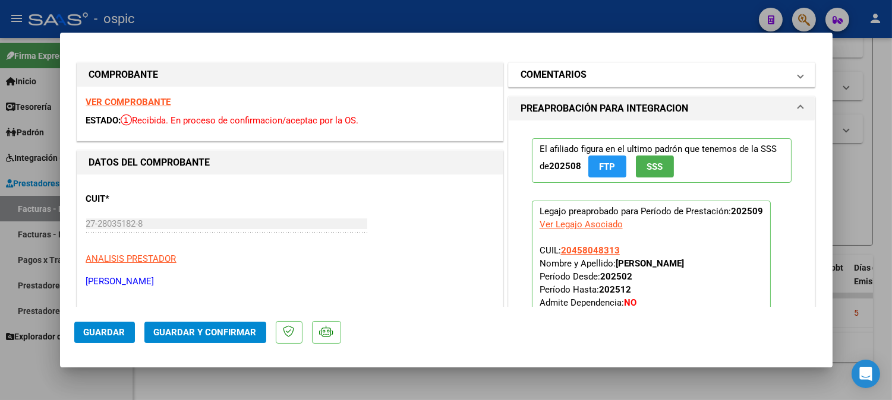
click at [509, 74] on mat-expansion-panel-header "COMENTARIOS" at bounding box center [662, 75] width 307 height 24
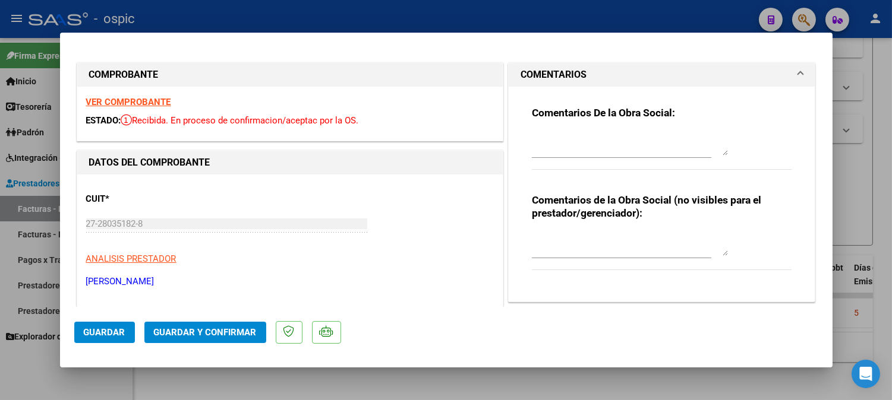
click at [584, 247] on textarea at bounding box center [630, 244] width 196 height 24
type textarea "T"
type textarea "PSICO 8 SESIONES"
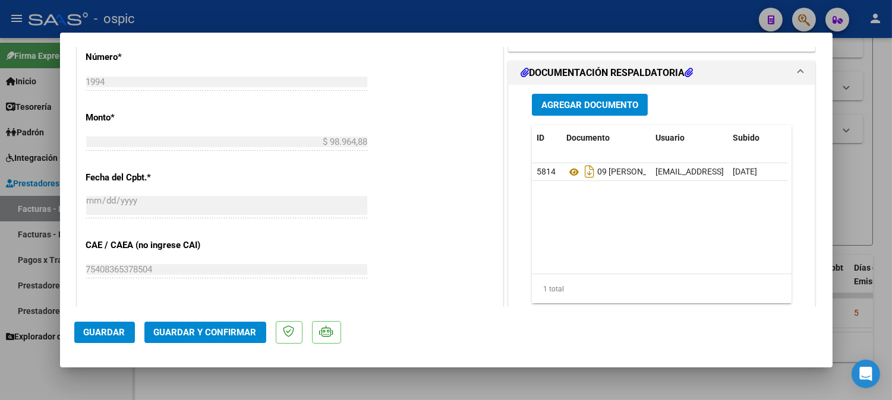
scroll to position [554, 0]
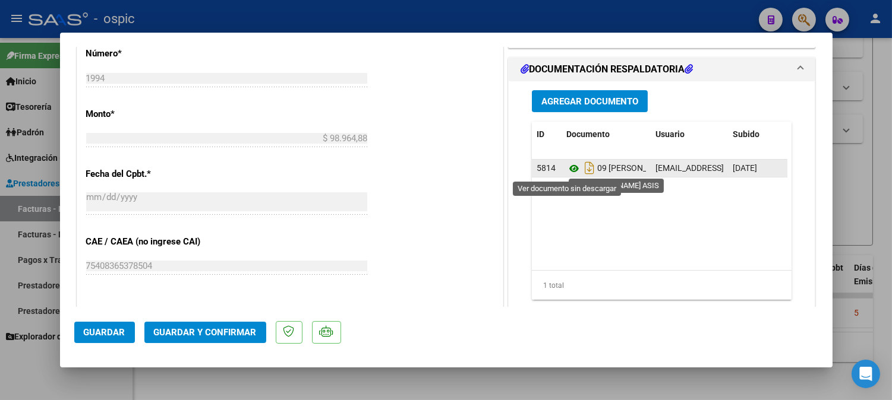
click at [566, 170] on icon at bounding box center [573, 169] width 15 height 14
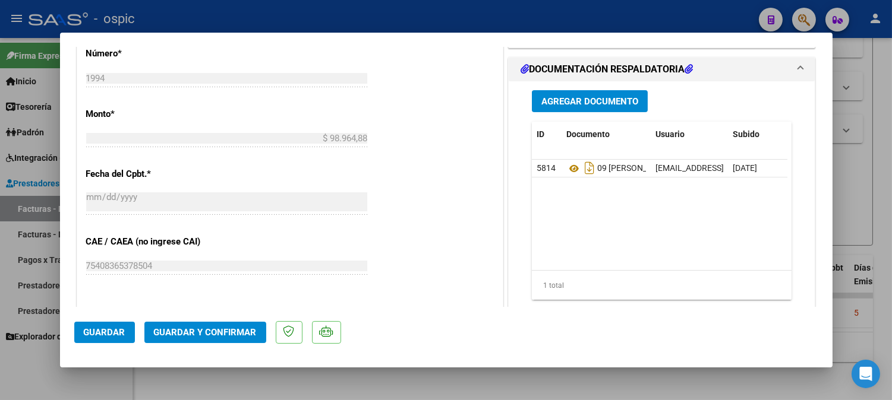
click at [252, 334] on span "Guardar y Confirmar" at bounding box center [205, 332] width 103 height 11
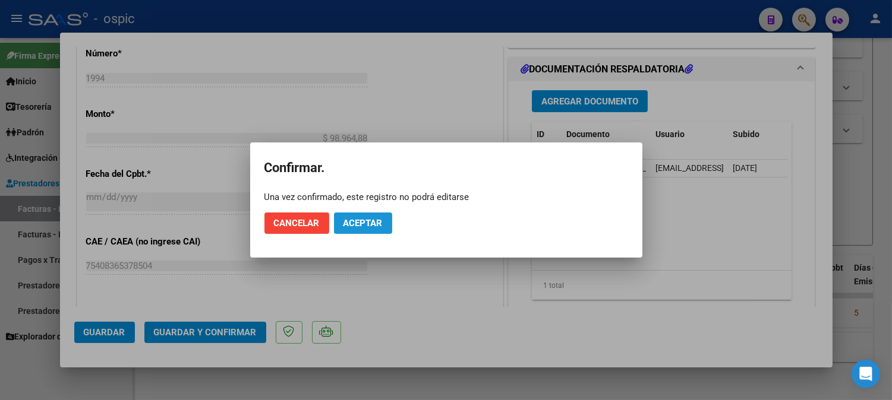
click at [371, 226] on span "Aceptar" at bounding box center [362, 223] width 39 height 11
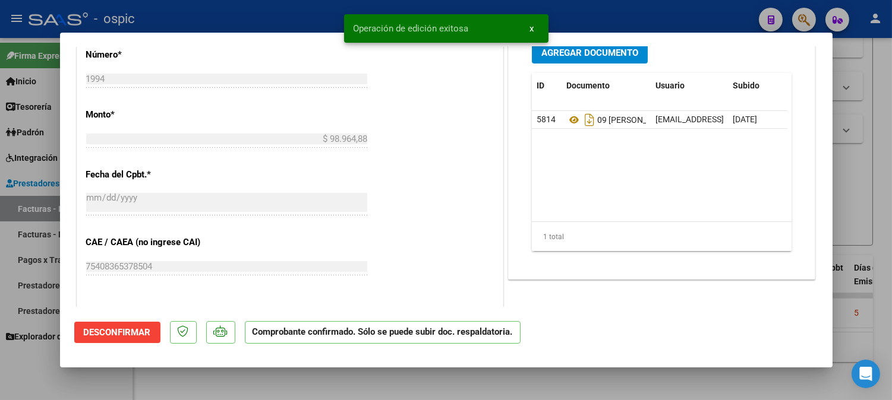
type input "$ 0,00"
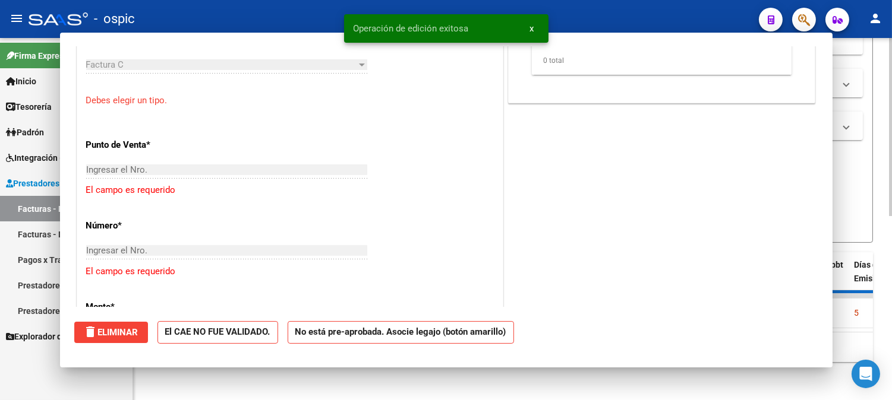
scroll to position [700, 0]
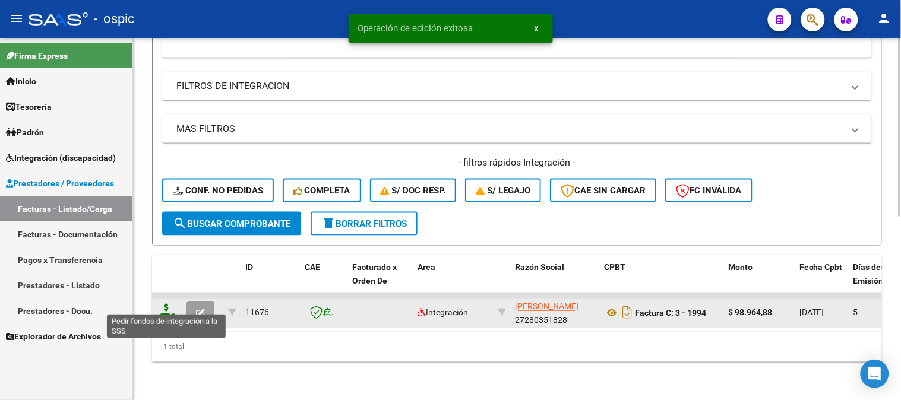
click at [169, 304] on icon at bounding box center [166, 312] width 19 height 17
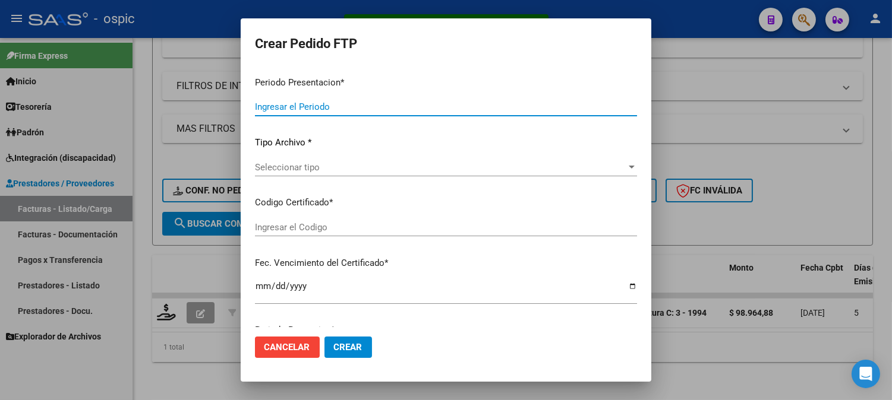
type input "202509"
type input "$ 98.964,88"
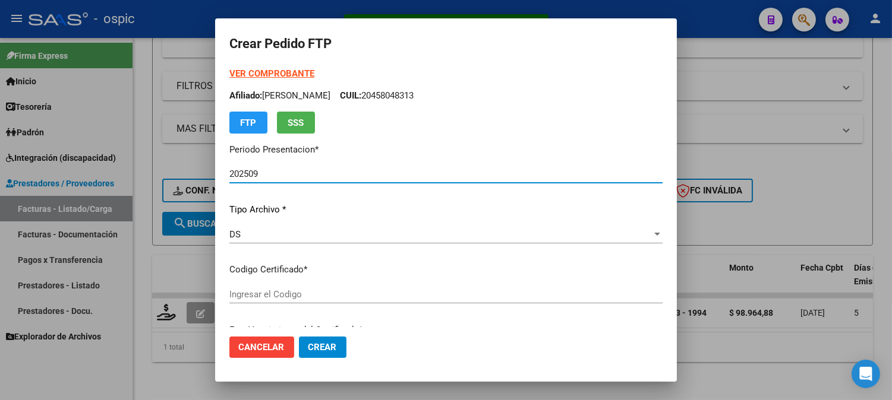
type input "9816173629"
type input "[DATE]"
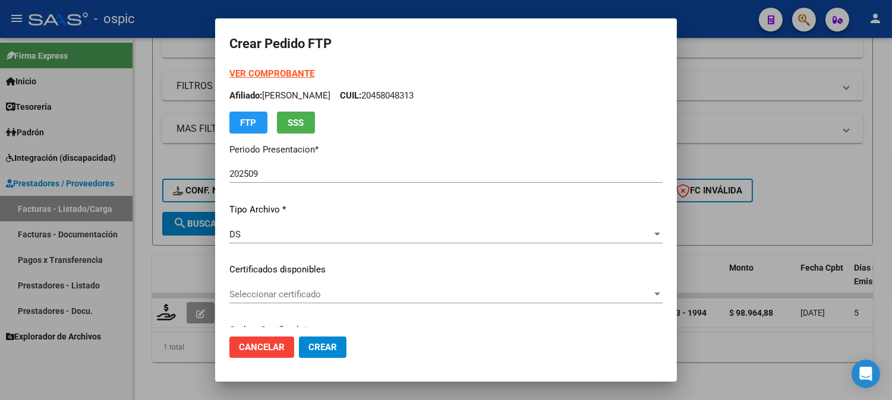
drag, startPoint x: 655, startPoint y: 90, endPoint x: 656, endPoint y: 106, distance: 15.5
click at [656, 106] on div "VER COMPROBANTE ARCA Padrón Afiliado: [PERSON_NAME]: 20458048313 FTP SSS" at bounding box center [445, 100] width 433 height 67
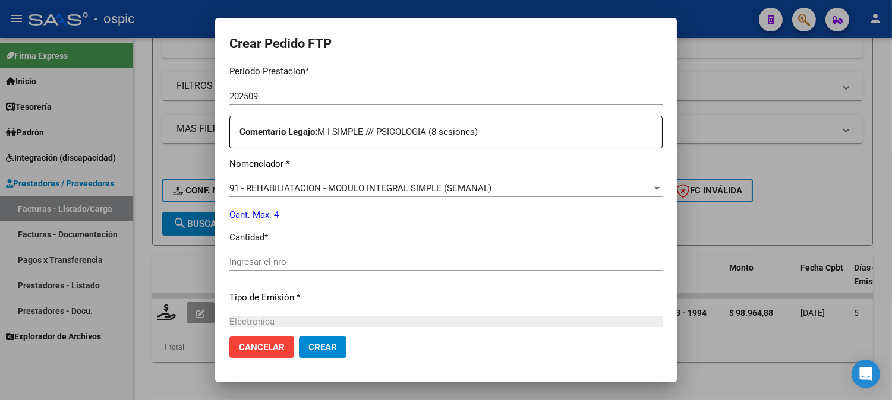
scroll to position [402, 0]
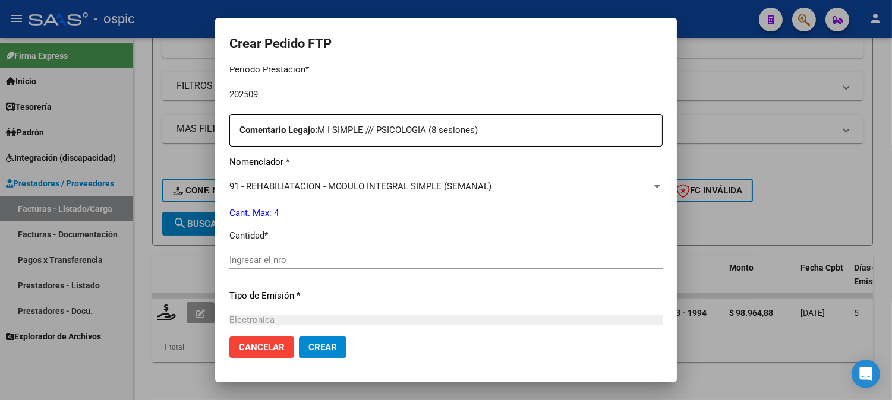
click at [423, 257] on input "Ingresar el nro" at bounding box center [445, 260] width 433 height 11
type input "4"
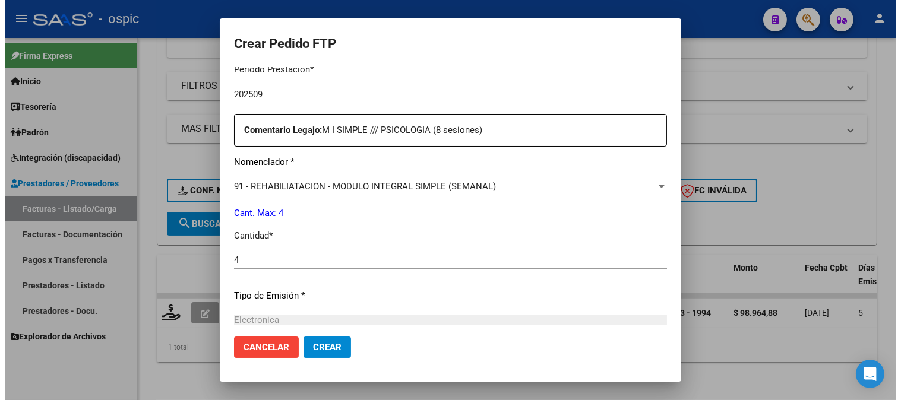
scroll to position [535, 0]
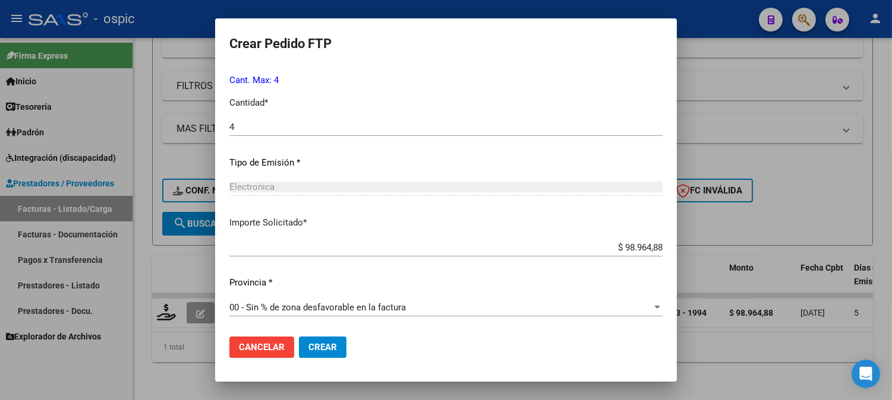
click at [327, 347] on span "Crear" at bounding box center [322, 347] width 29 height 11
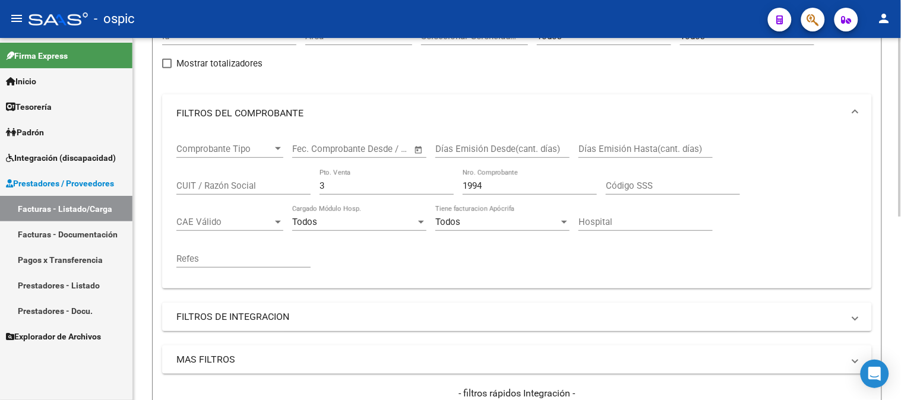
scroll to position [132, 0]
drag, startPoint x: 343, startPoint y: 187, endPoint x: 264, endPoint y: 177, distance: 79.7
click at [261, 181] on div "Comprobante Tipo Comprobante Tipo Fecha inicio – Fecha fin Fec. Comprobante Des…" at bounding box center [517, 205] width 682 height 147
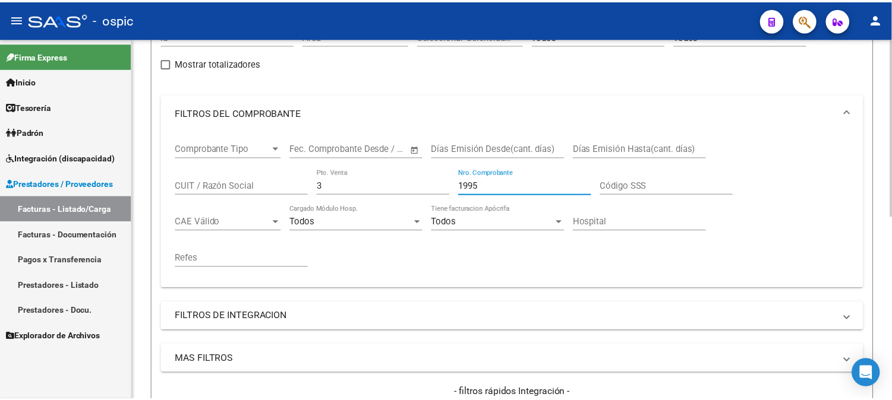
scroll to position [371, 0]
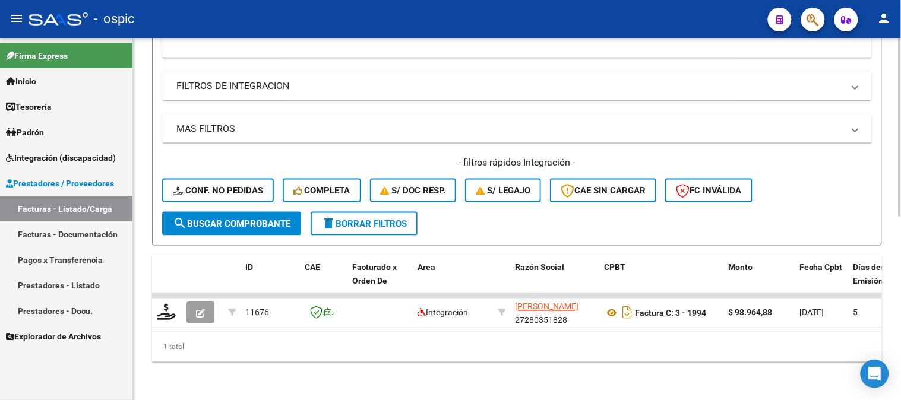
type input "1995"
click at [270, 219] on span "search Buscar Comprobante" at bounding box center [232, 224] width 118 height 11
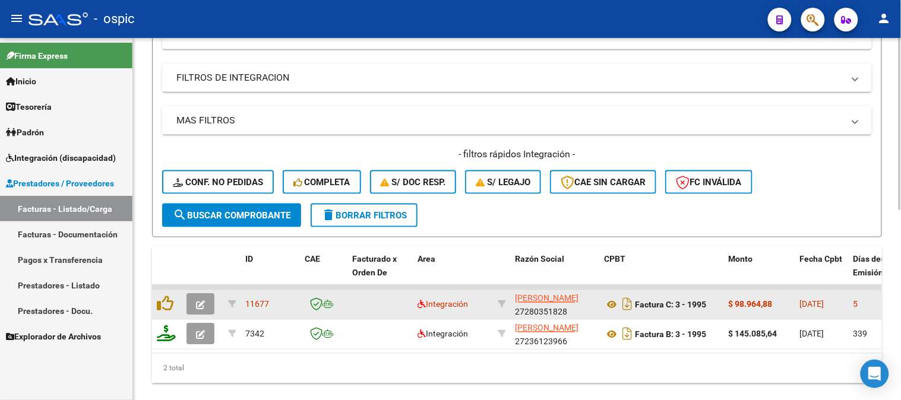
click at [204, 301] on icon "button" at bounding box center [200, 305] width 9 height 9
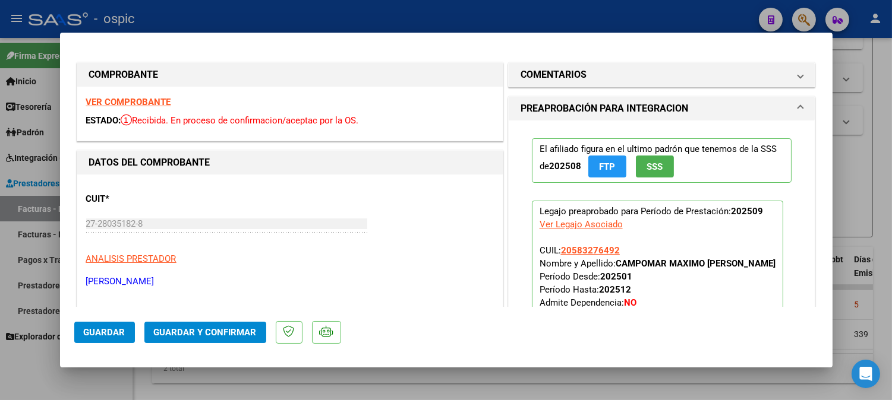
type input "$ 0,00"
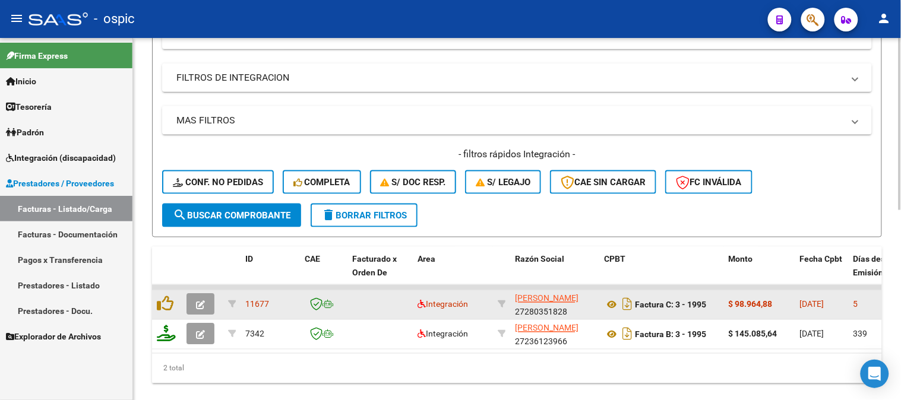
click at [199, 301] on icon "button" at bounding box center [200, 305] width 9 height 9
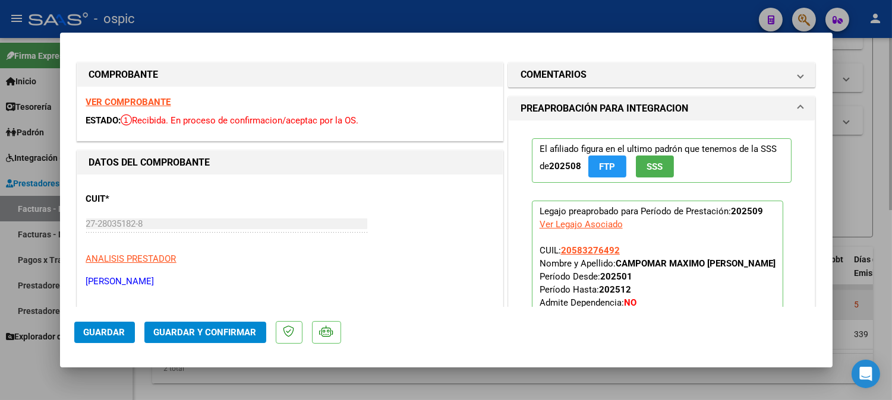
type input "$ 0,00"
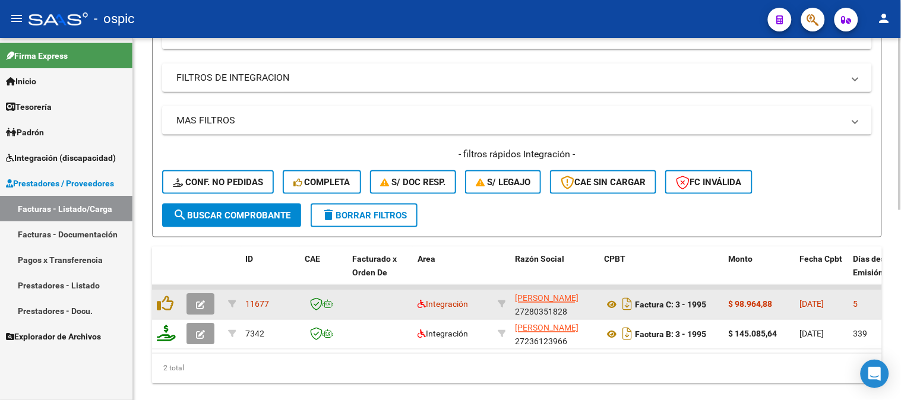
click at [199, 301] on icon "button" at bounding box center [200, 305] width 9 height 9
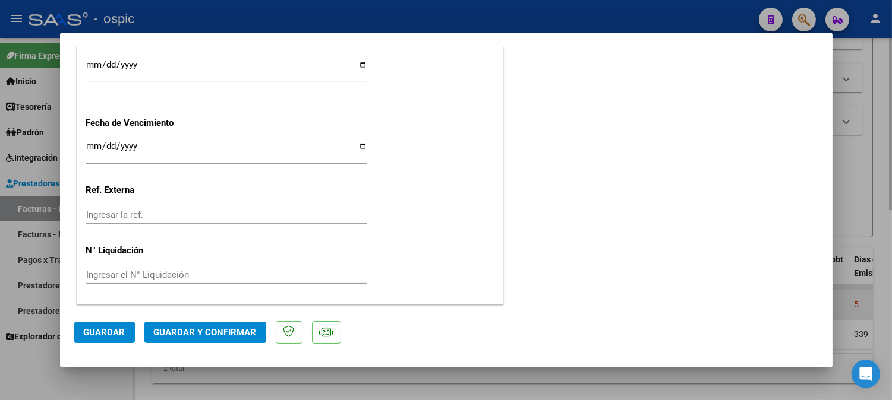
scroll to position [0, 0]
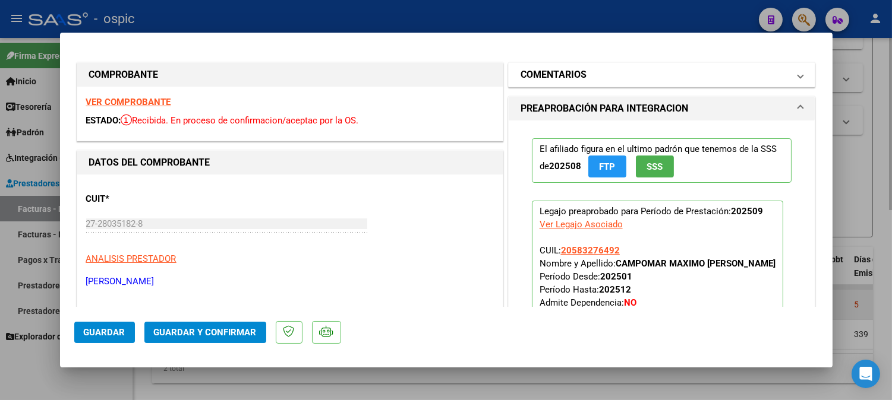
click at [584, 70] on mat-panel-title "COMENTARIOS" at bounding box center [654, 75] width 269 height 14
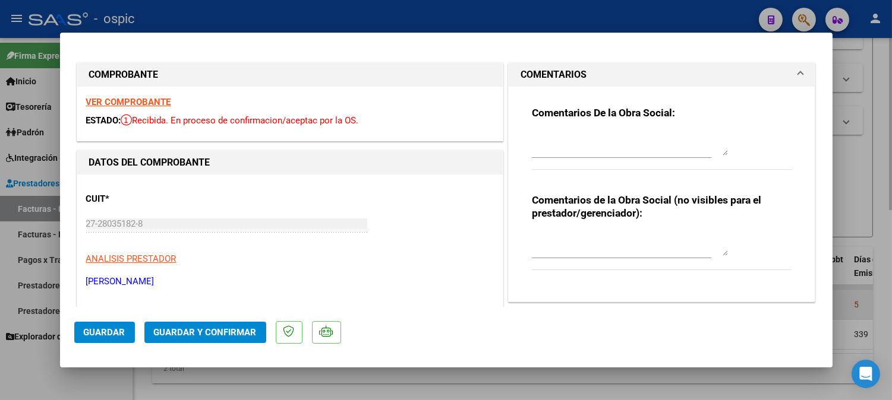
click at [554, 239] on textarea at bounding box center [630, 244] width 196 height 24
type textarea "PSICO 8 SESIONES"
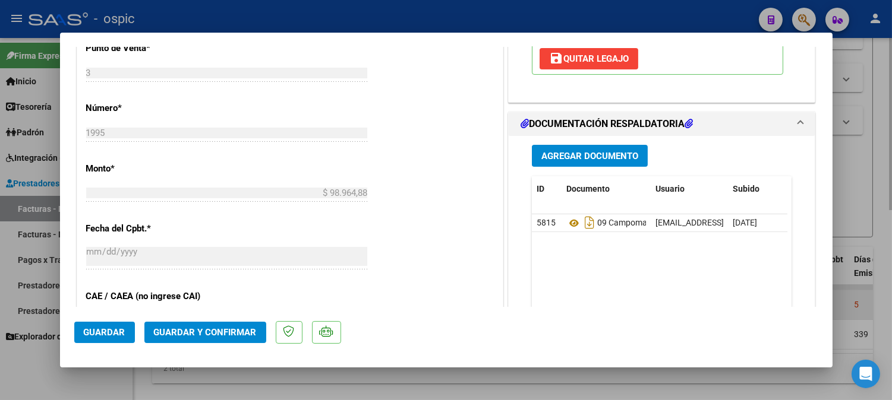
scroll to position [514, 0]
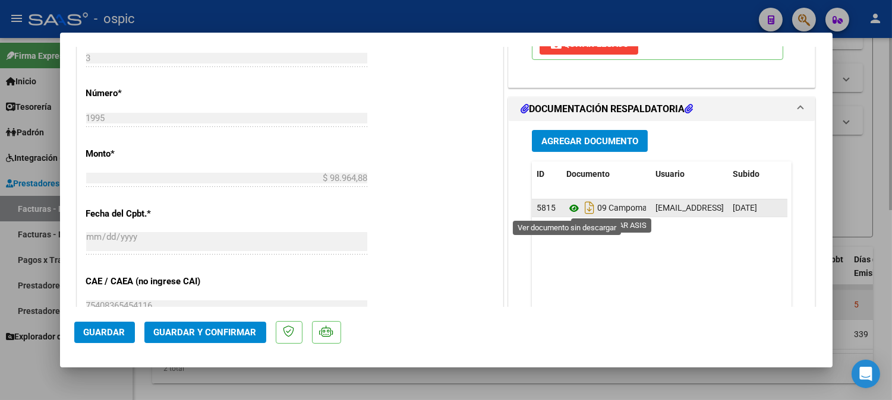
click at [569, 207] on icon at bounding box center [573, 208] width 15 height 14
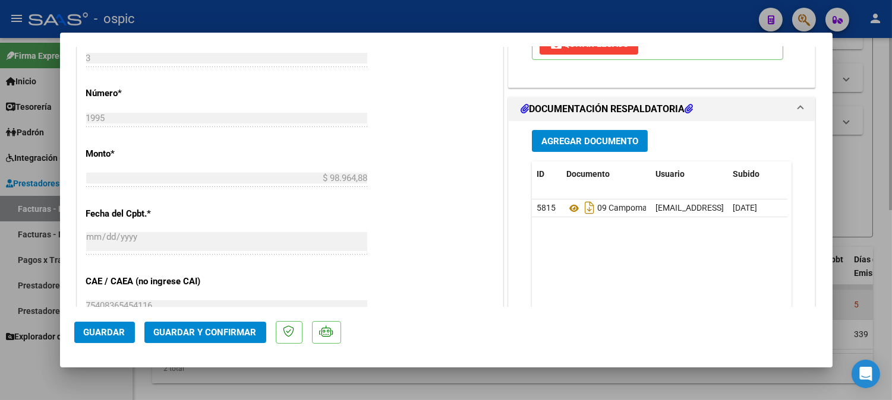
click at [234, 327] on button "Guardar y Confirmar" at bounding box center [205, 332] width 122 height 21
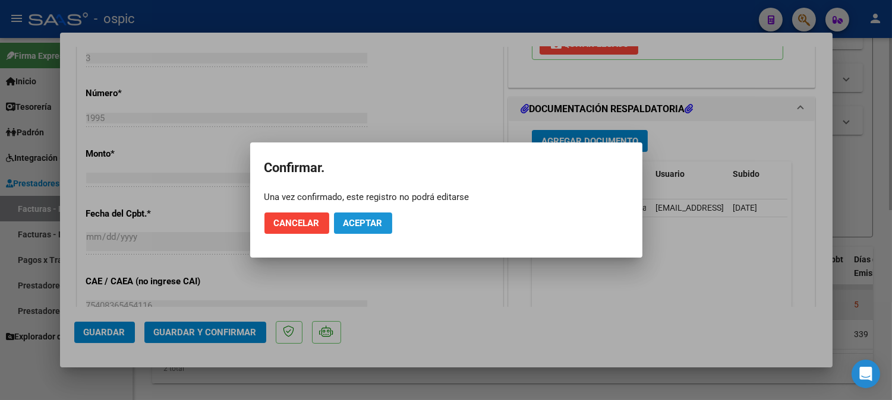
click at [360, 224] on span "Aceptar" at bounding box center [362, 223] width 39 height 11
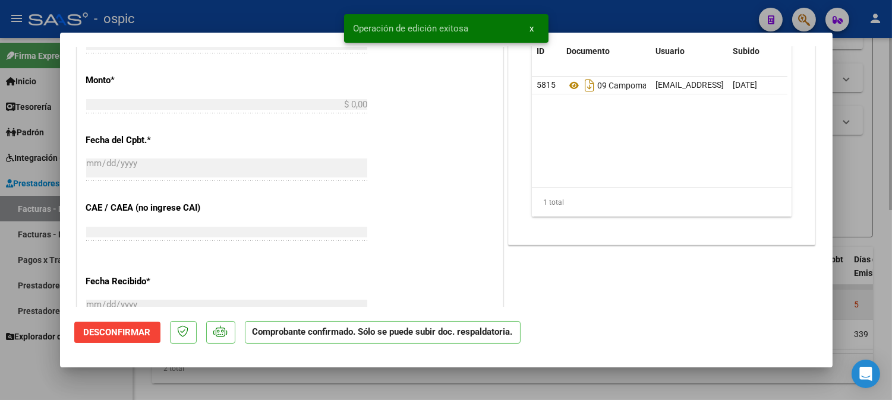
scroll to position [0, 0]
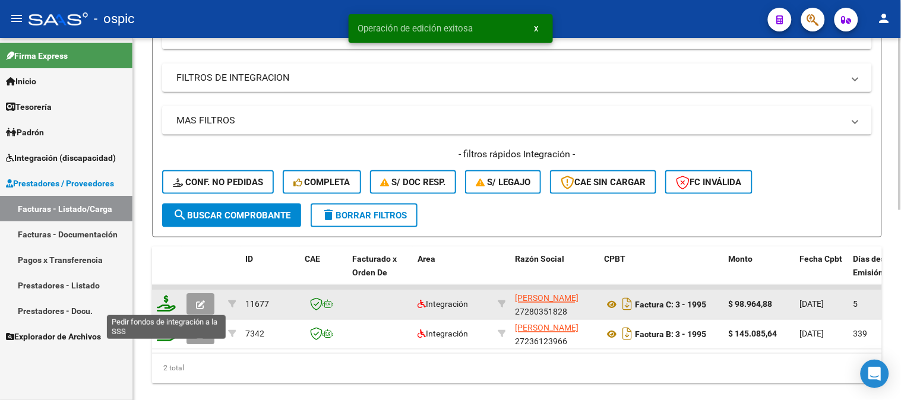
click at [163, 300] on icon at bounding box center [166, 304] width 19 height 17
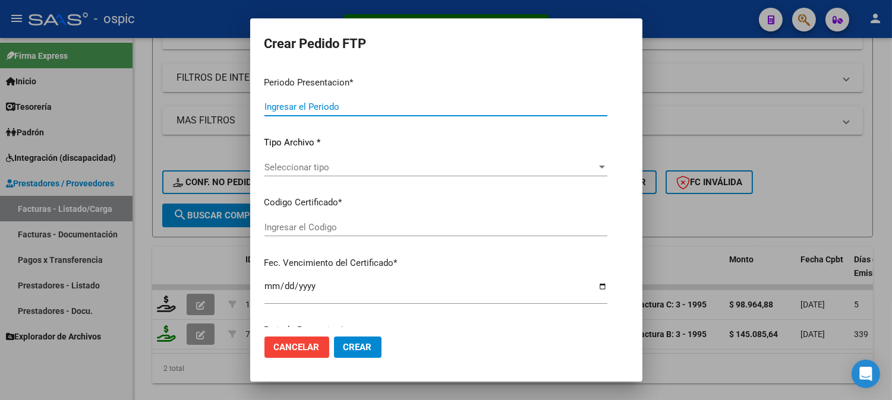
type input "202509"
type input "$ 98.964,88"
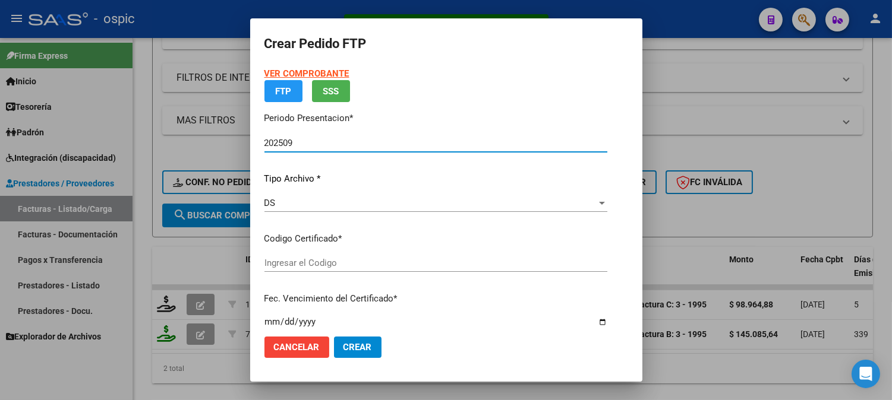
type input "3939274672"
type input "[DATE]"
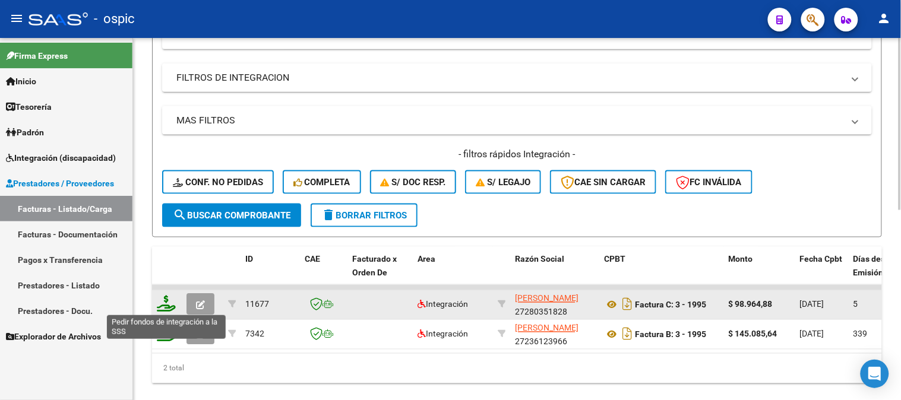
click at [169, 305] on icon at bounding box center [166, 304] width 19 height 17
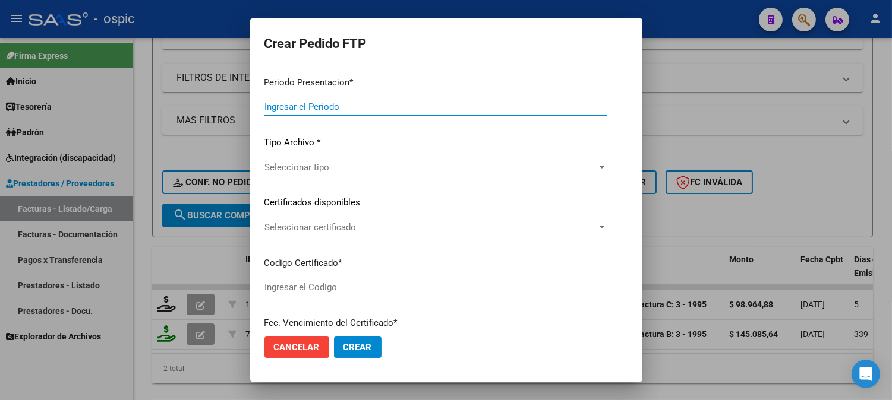
type input "202509"
type input "$ 98.964,88"
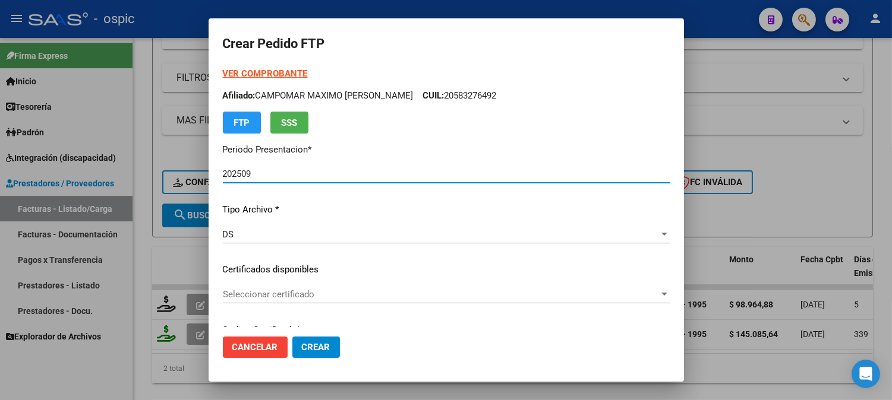
type input "3939274672"
type input "[DATE]"
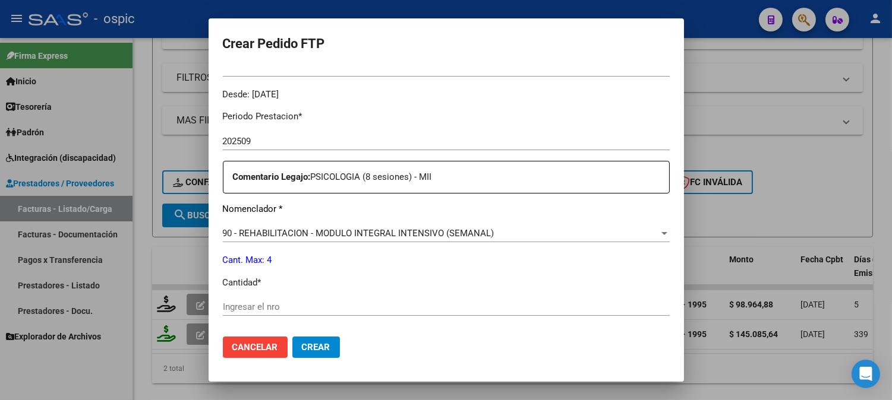
scroll to position [366, 0]
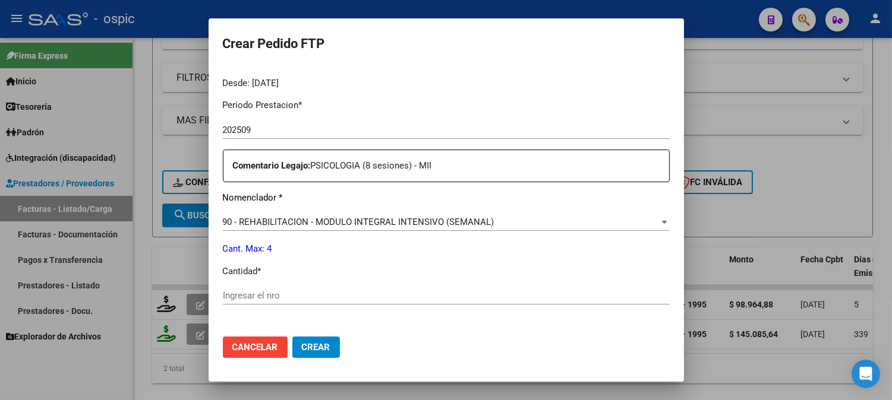
drag, startPoint x: 430, startPoint y: 296, endPoint x: 598, endPoint y: 270, distance: 170.8
click at [430, 296] on input "Ingresar el nro" at bounding box center [446, 296] width 447 height 11
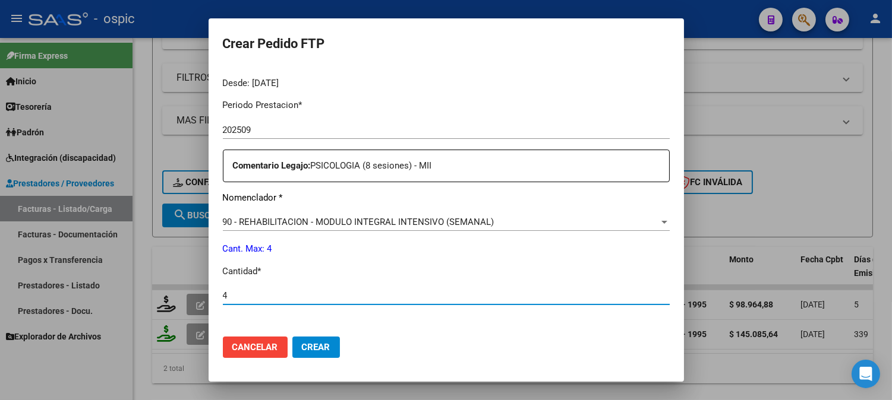
type input "4"
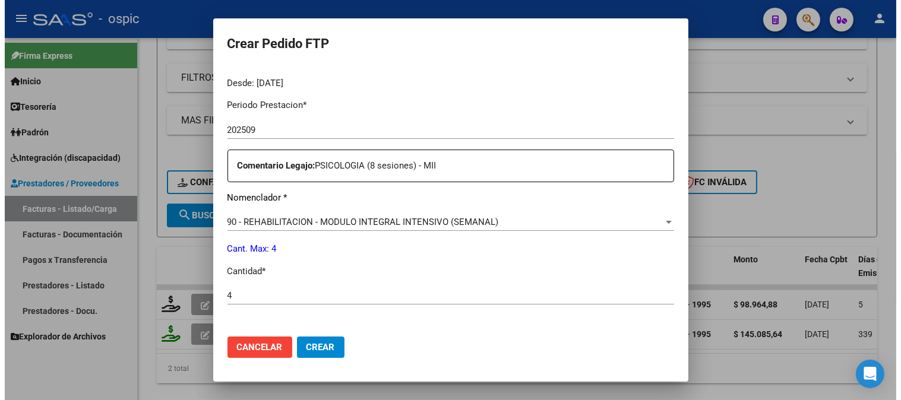
scroll to position [535, 0]
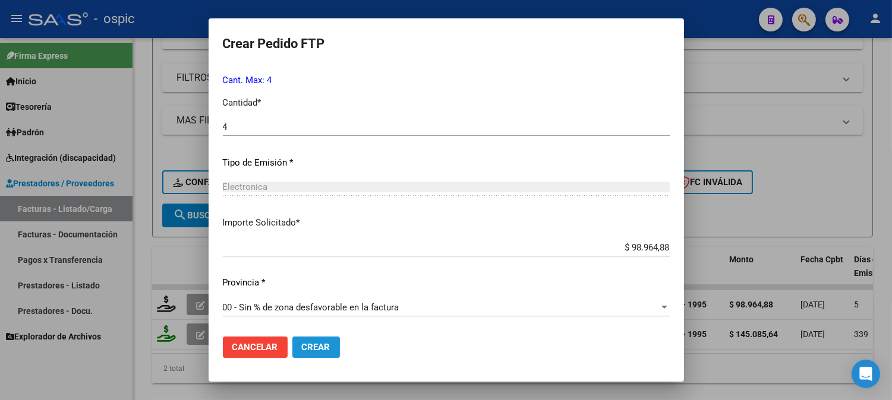
click at [322, 340] on button "Crear" at bounding box center [316, 347] width 48 height 21
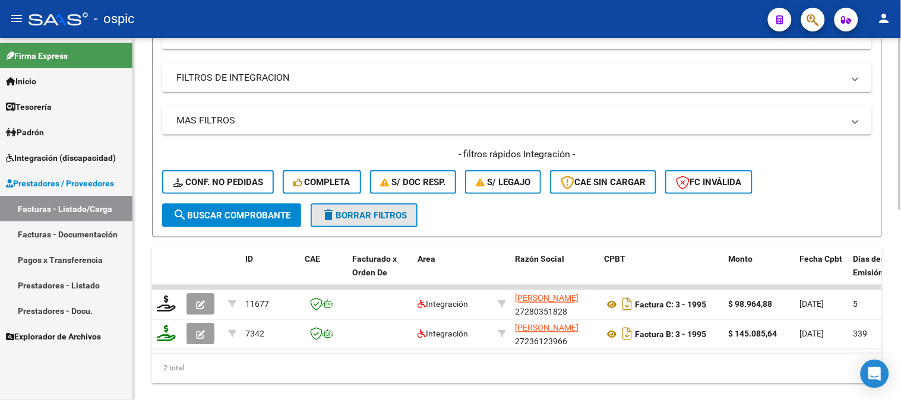
click at [364, 210] on span "delete Borrar Filtros" at bounding box center [364, 215] width 86 height 11
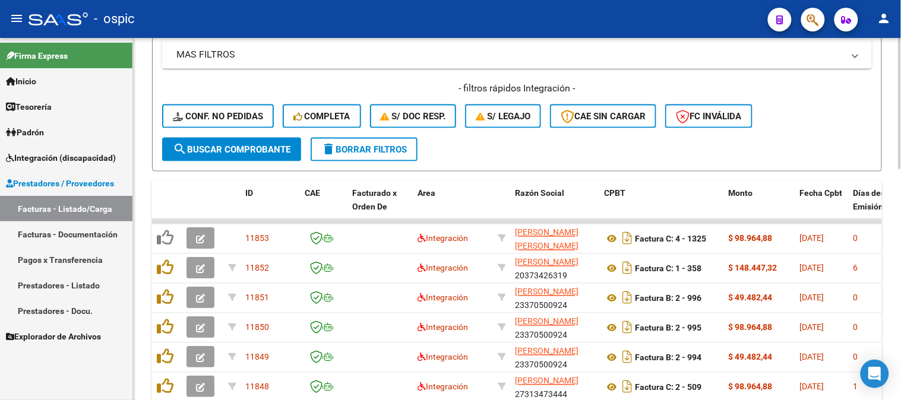
scroll to position [503, 0]
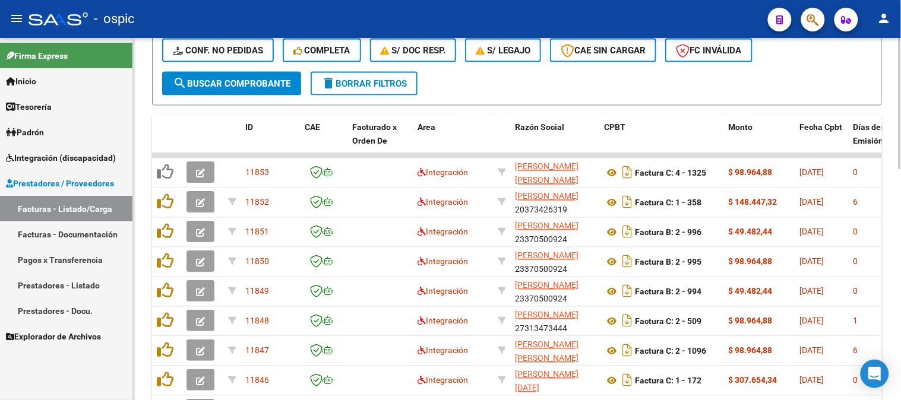
click at [373, 80] on span "delete Borrar Filtros" at bounding box center [364, 83] width 86 height 11
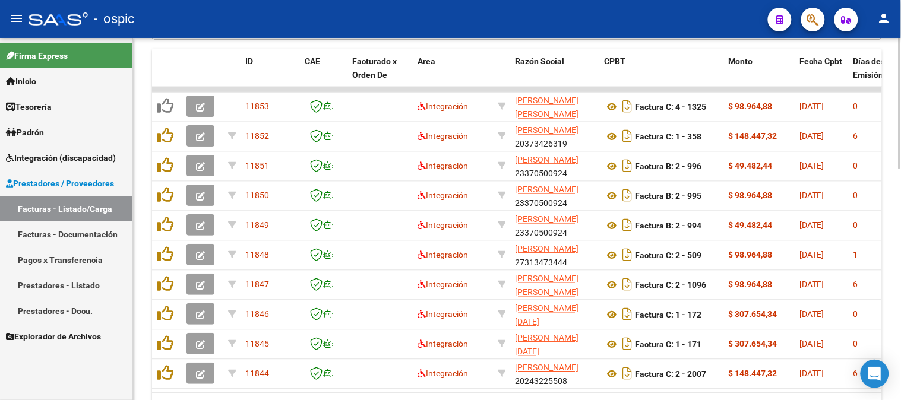
scroll to position [581, 0]
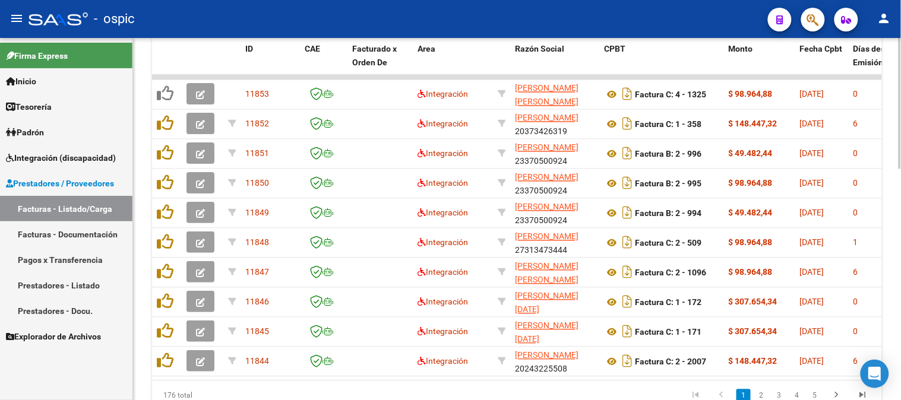
click at [901, 254] on div at bounding box center [900, 316] width 3 height 131
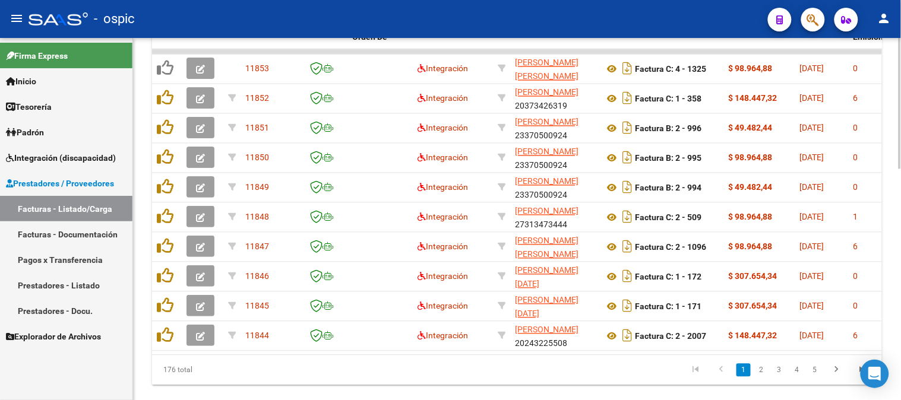
scroll to position [603, 0]
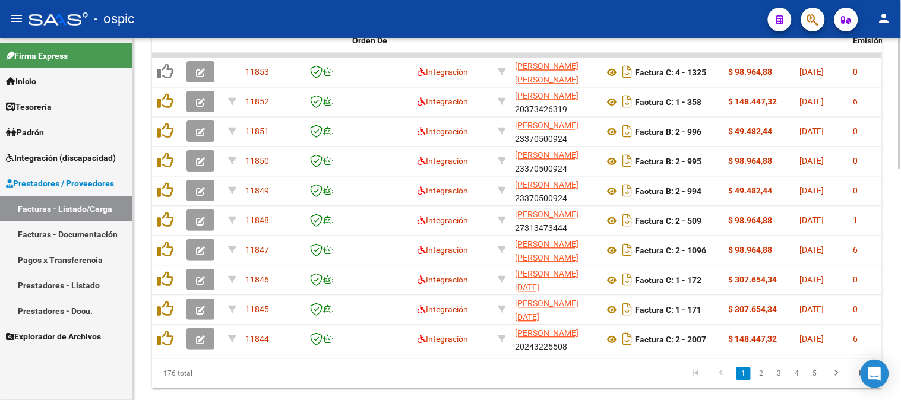
click at [900, 282] on div at bounding box center [900, 325] width 3 height 131
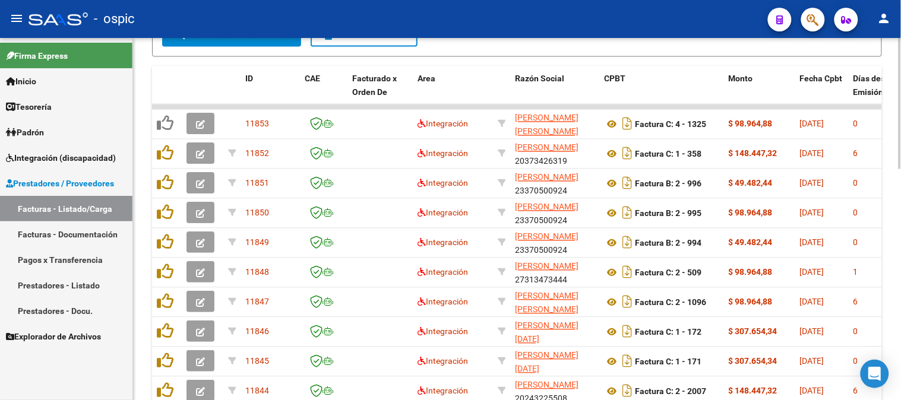
scroll to position [550, 0]
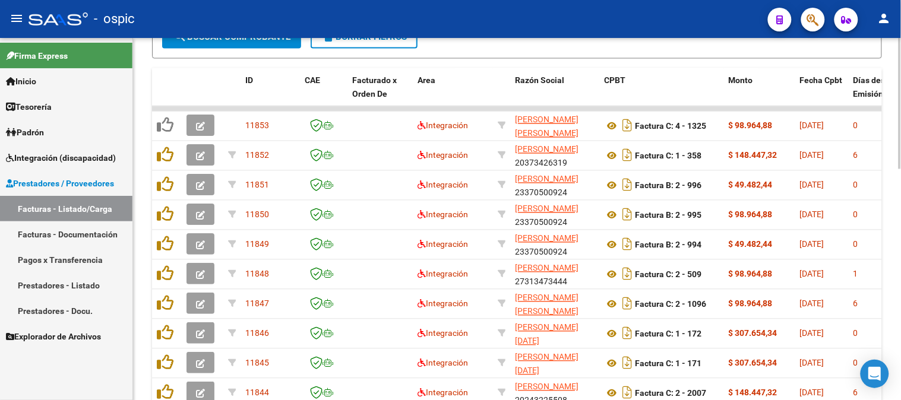
click at [901, 244] on div at bounding box center [900, 305] width 3 height 131
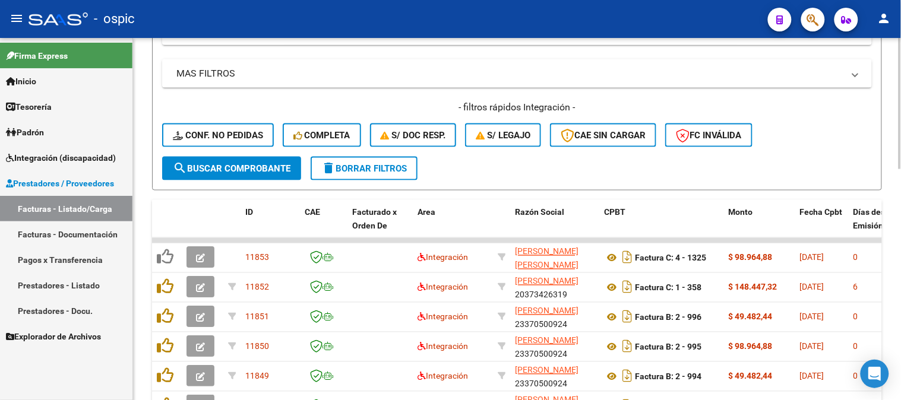
click at [374, 170] on span "delete Borrar Filtros" at bounding box center [364, 168] width 86 height 11
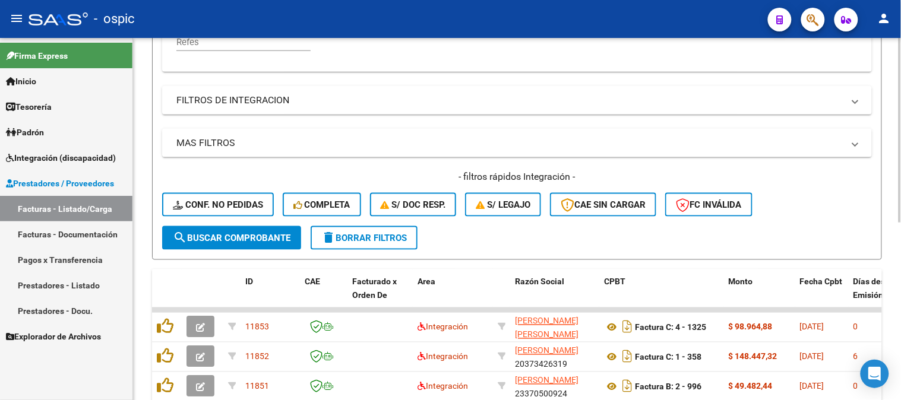
scroll to position [418, 0]
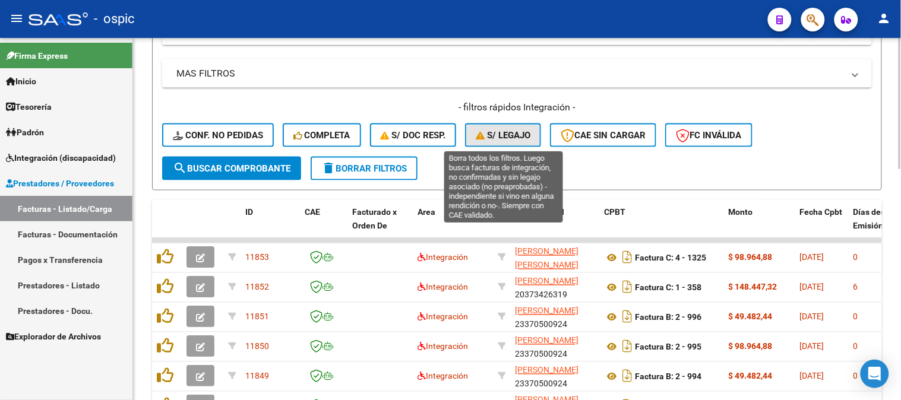
click at [523, 138] on span "S/ legajo" at bounding box center [503, 135] width 55 height 11
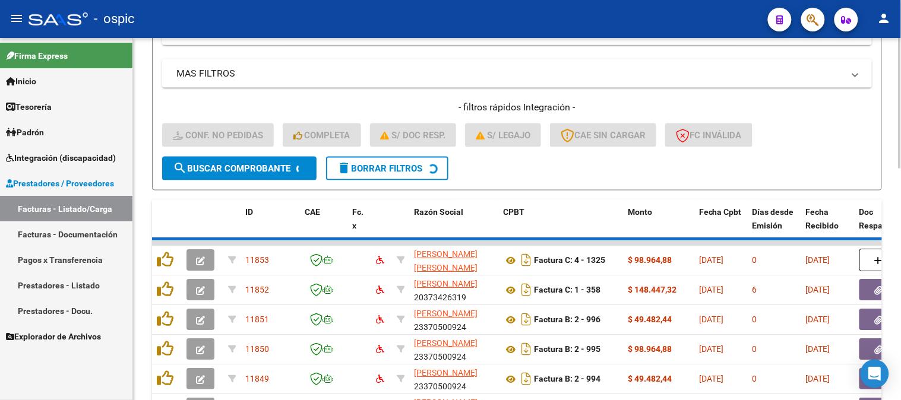
scroll to position [352, 0]
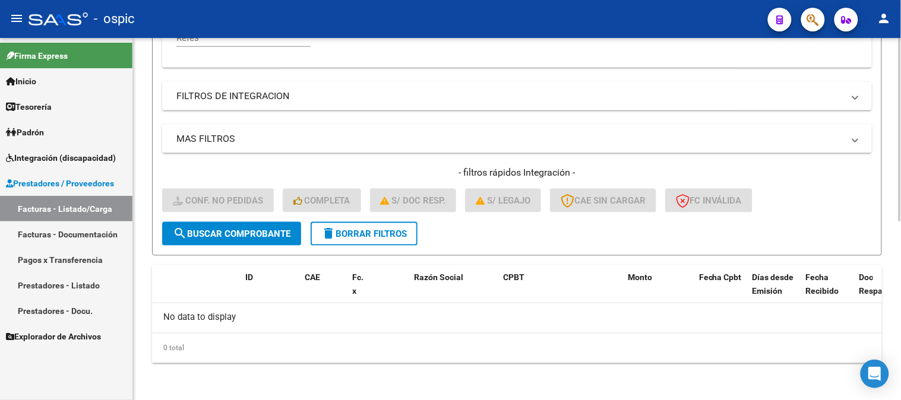
click at [367, 238] on span "delete Borrar Filtros" at bounding box center [364, 234] width 86 height 11
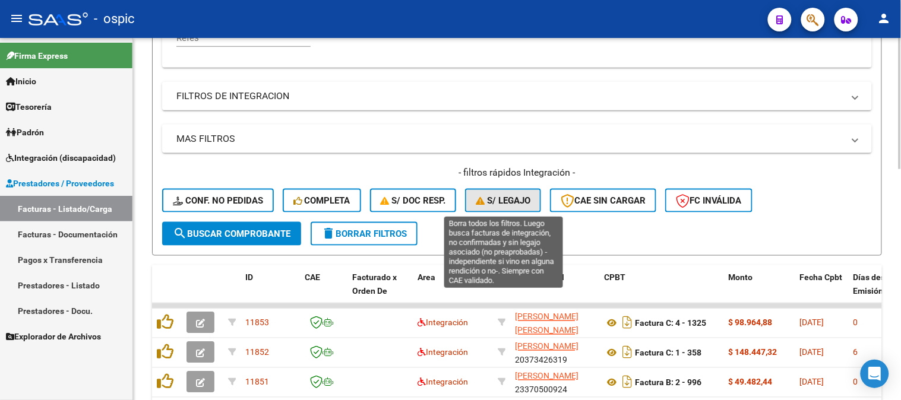
click at [508, 202] on span "S/ legajo" at bounding box center [503, 200] width 55 height 11
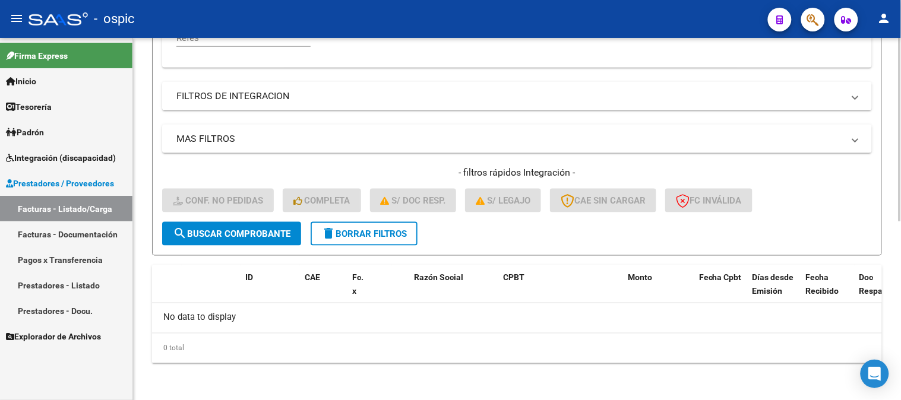
click at [355, 232] on span "delete Borrar Filtros" at bounding box center [364, 234] width 86 height 11
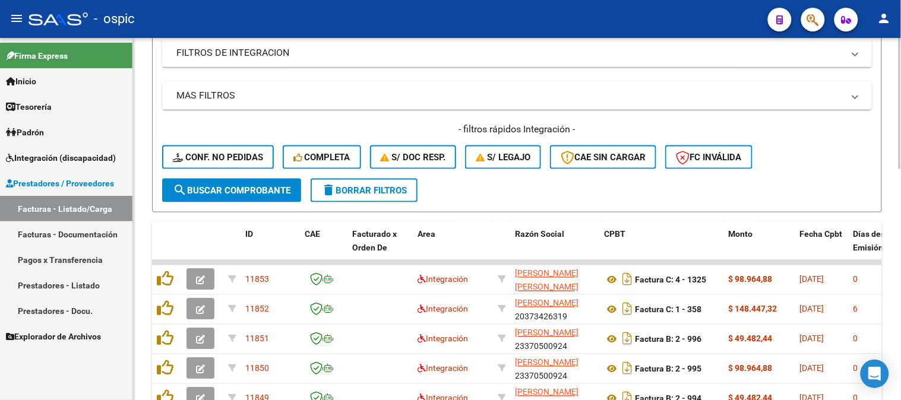
scroll to position [440, 0]
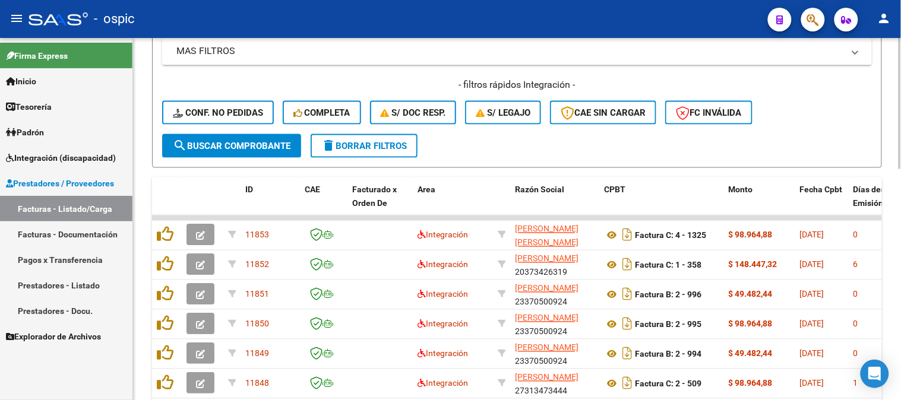
click at [370, 153] on button "delete Borrar Filtros" at bounding box center [364, 146] width 107 height 24
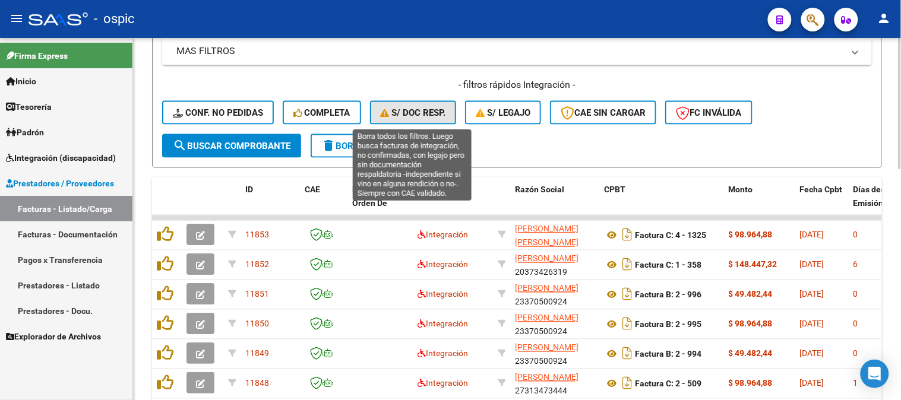
click at [414, 109] on span "S/ Doc Resp." at bounding box center [413, 113] width 65 height 11
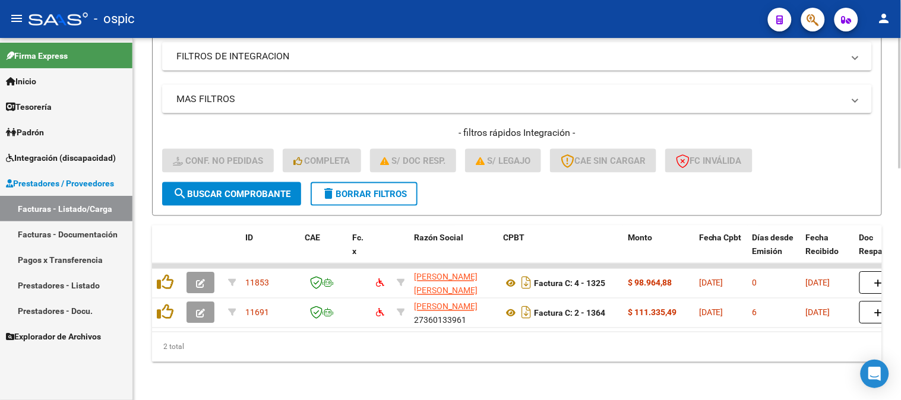
scroll to position [401, 0]
click at [377, 182] on button "delete Borrar Filtros" at bounding box center [364, 194] width 107 height 24
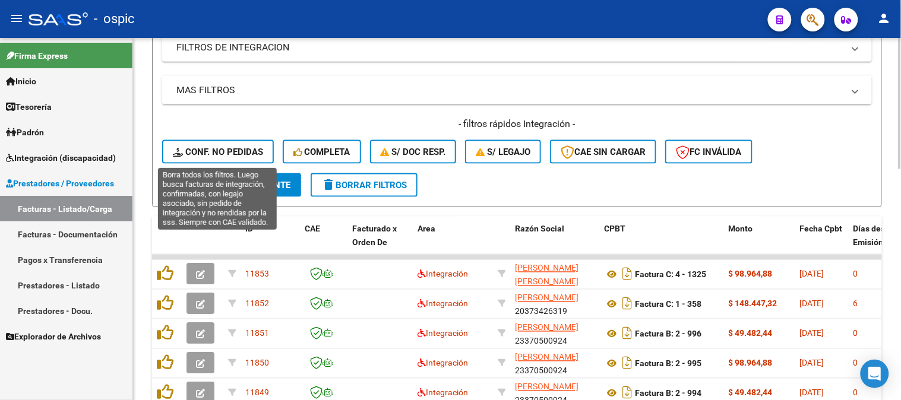
drag, startPoint x: 235, startPoint y: 156, endPoint x: 336, endPoint y: 185, distance: 105.3
click at [235, 155] on span "Conf. no pedidas" at bounding box center [218, 152] width 90 height 11
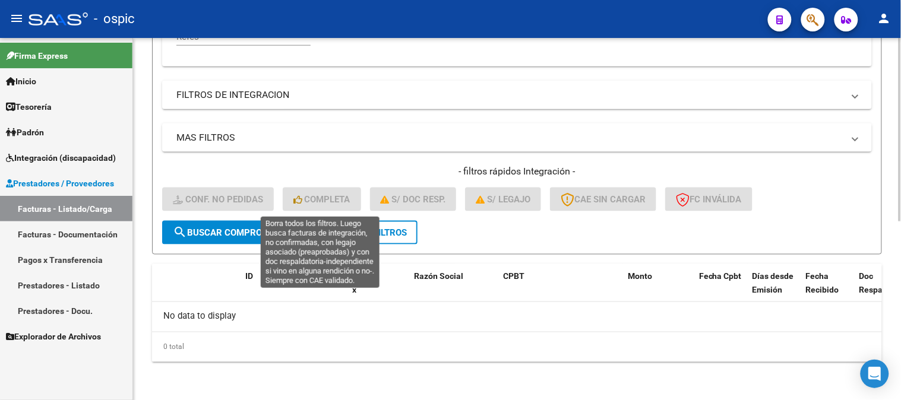
scroll to position [352, 0]
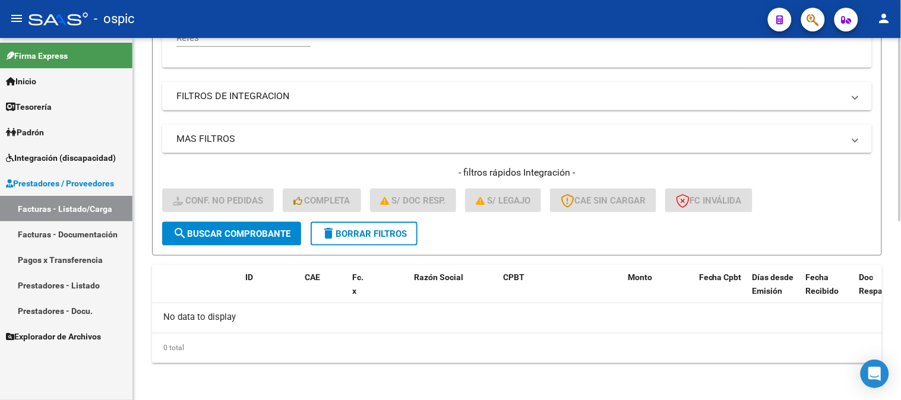
click at [387, 235] on span "delete Borrar Filtros" at bounding box center [364, 234] width 86 height 11
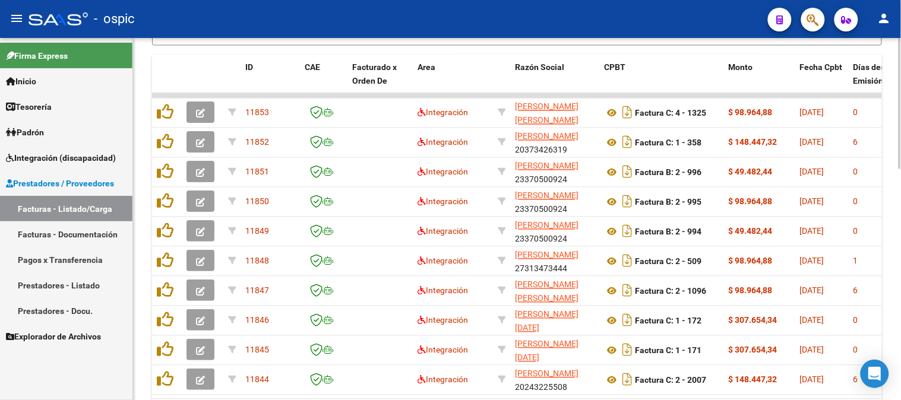
scroll to position [578, 0]
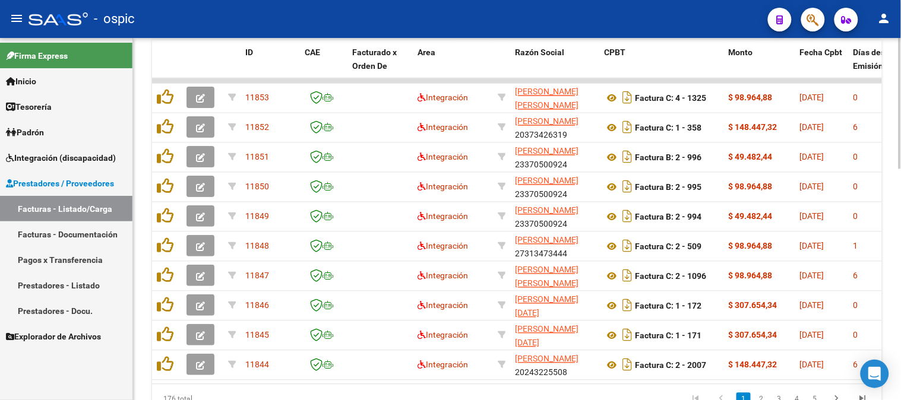
click at [901, 257] on div at bounding box center [900, 315] width 3 height 131
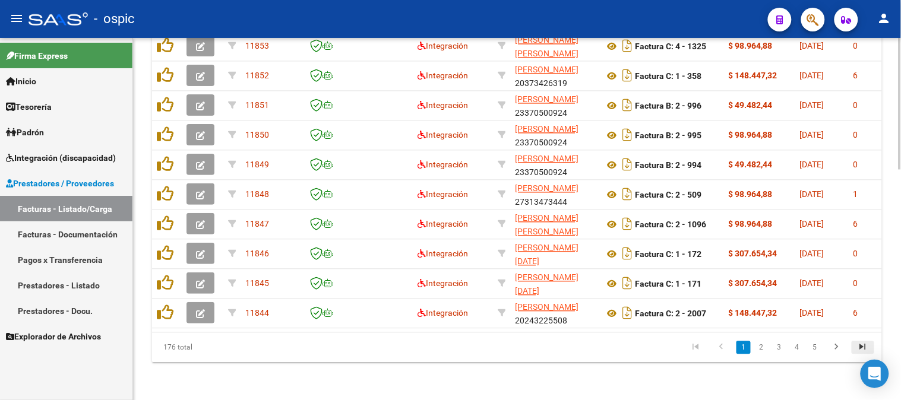
click at [860, 345] on icon "go to last page" at bounding box center [863, 349] width 15 height 14
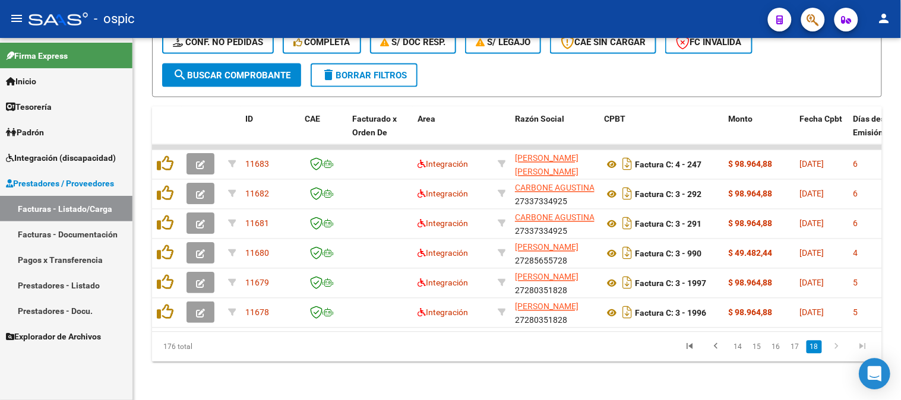
scroll to position [520, 0]
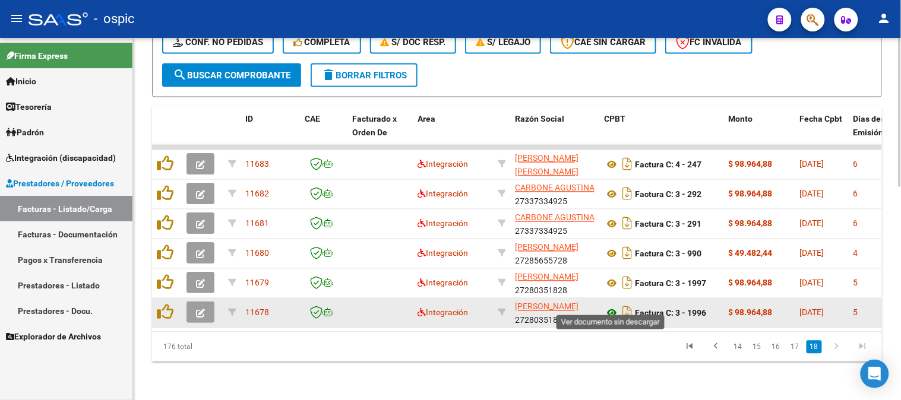
click at [616, 307] on icon at bounding box center [611, 314] width 15 height 14
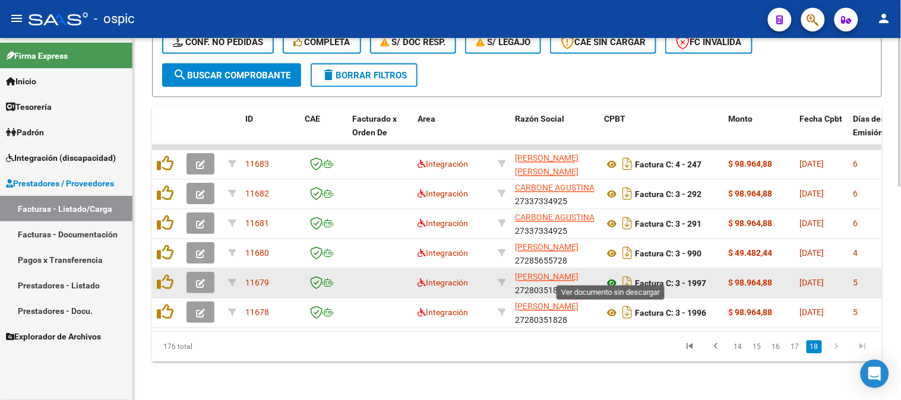
click at [613, 277] on icon at bounding box center [611, 284] width 15 height 14
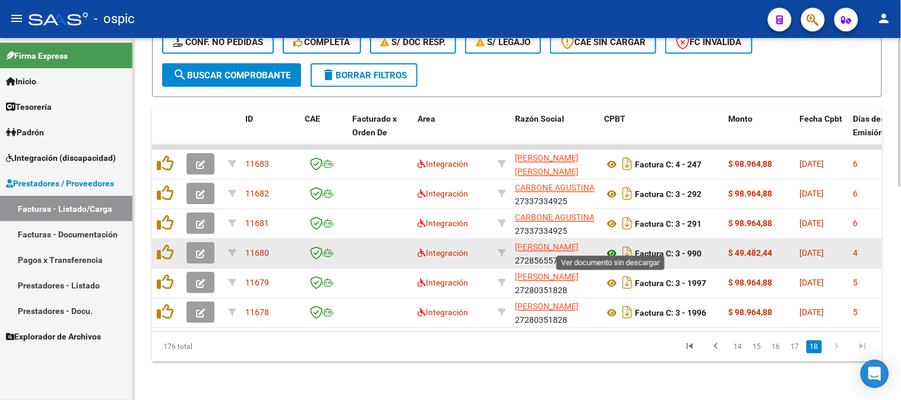
click at [613, 247] on icon at bounding box center [611, 254] width 15 height 14
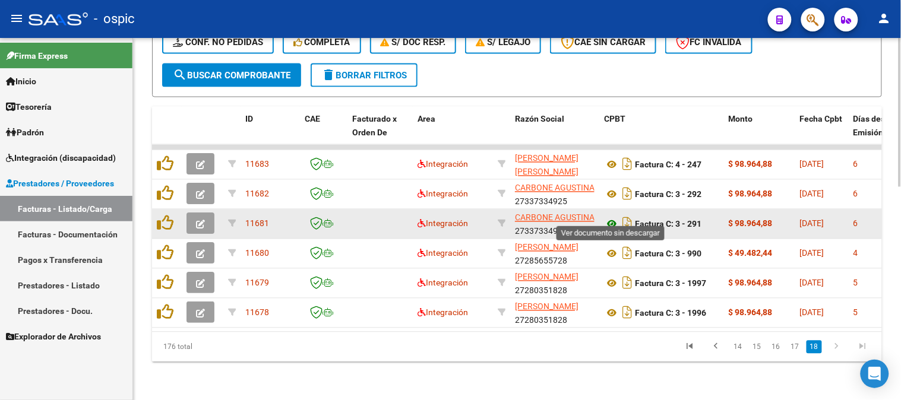
click at [614, 217] on icon at bounding box center [611, 224] width 15 height 14
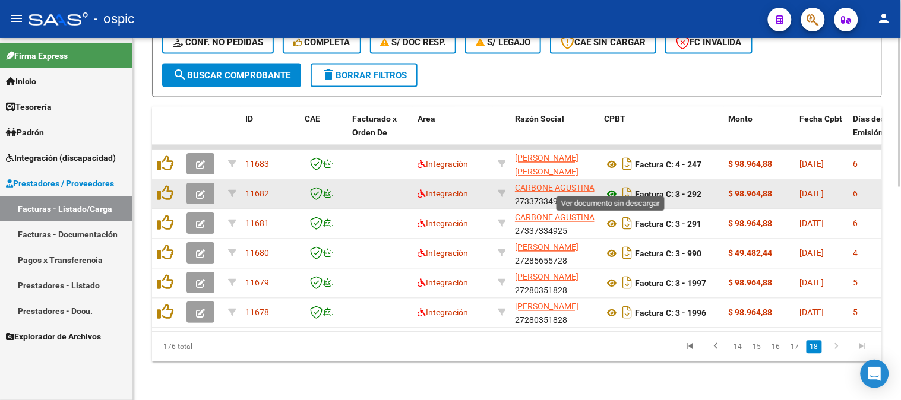
click at [615, 188] on icon at bounding box center [611, 195] width 15 height 14
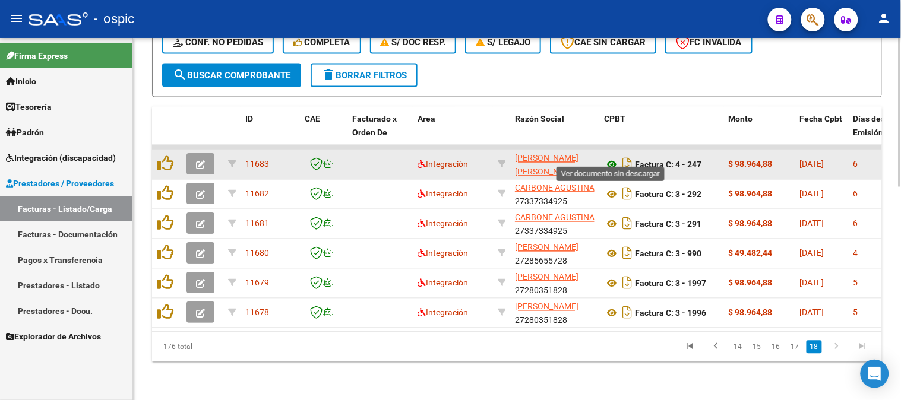
click at [613, 158] on icon at bounding box center [611, 165] width 15 height 14
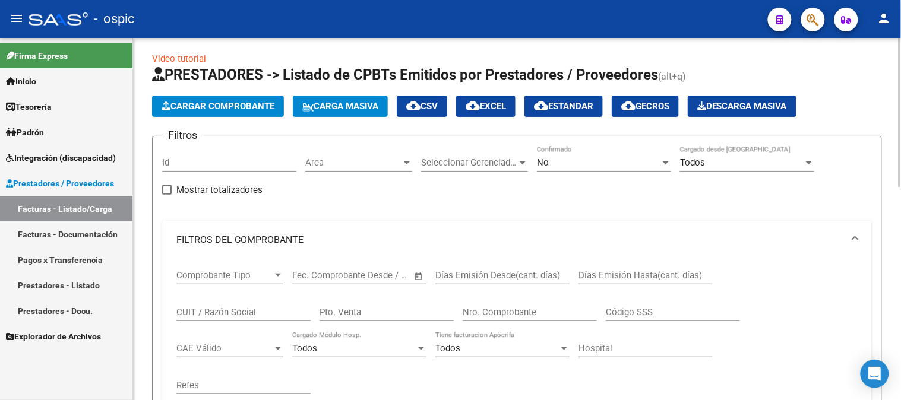
scroll to position [0, 0]
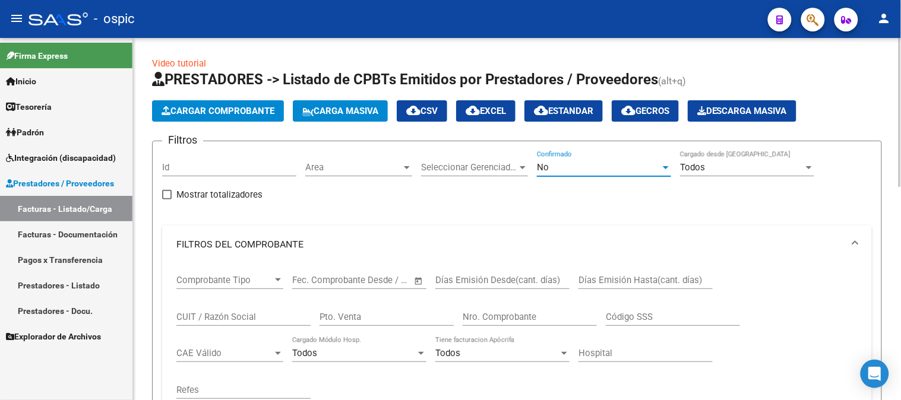
click at [548, 164] on span "No" at bounding box center [543, 167] width 12 height 11
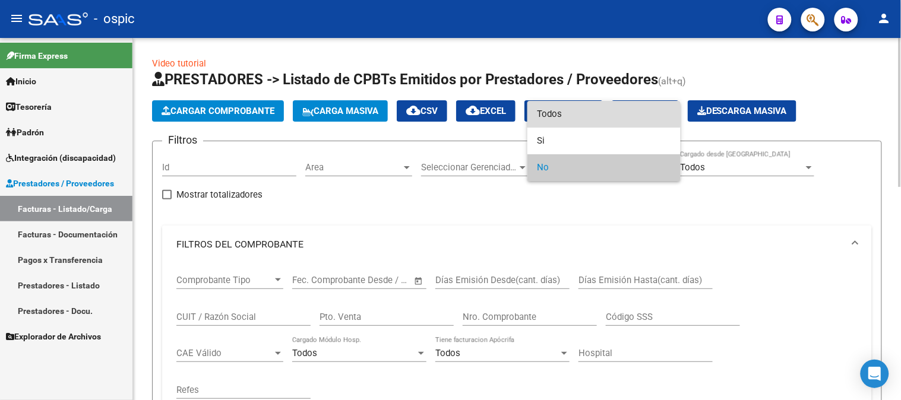
drag, startPoint x: 557, startPoint y: 114, endPoint x: 417, endPoint y: 299, distance: 232.0
click at [554, 119] on span "Todos" at bounding box center [604, 114] width 134 height 27
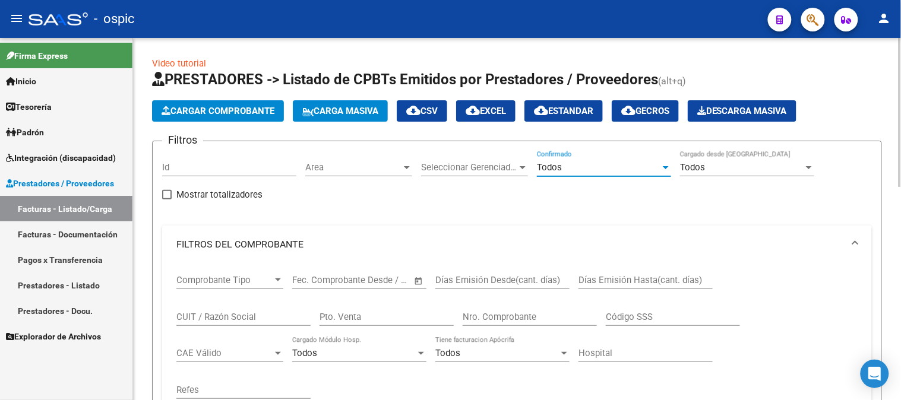
click at [389, 315] on input "Pto. Venta" at bounding box center [387, 317] width 134 height 11
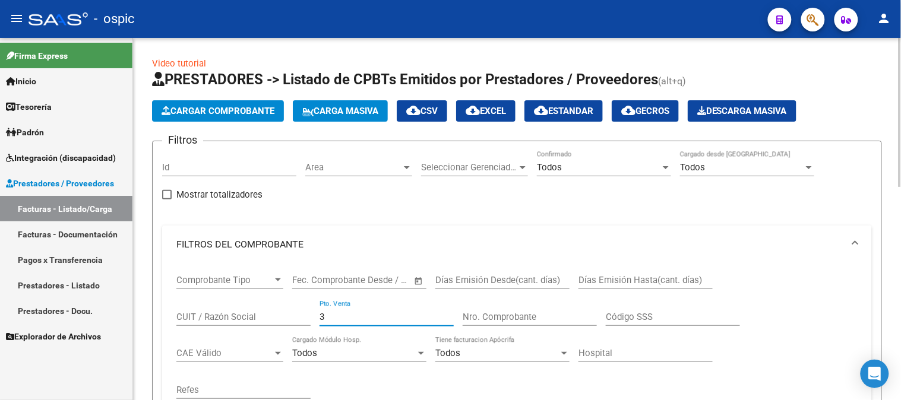
type input "3"
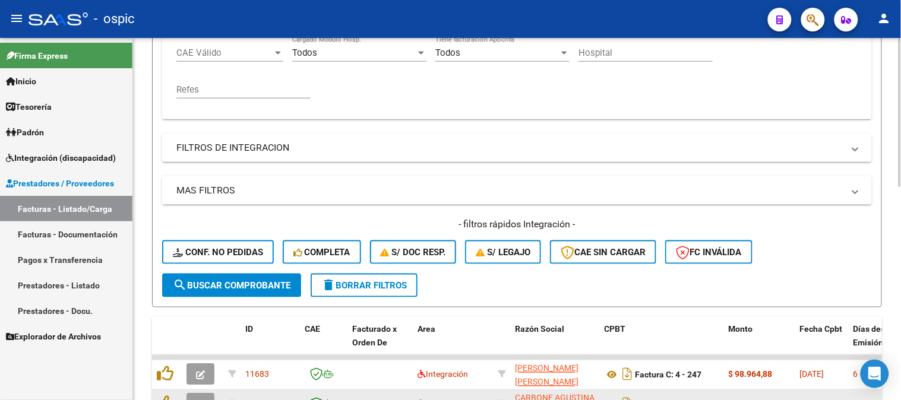
scroll to position [396, 0]
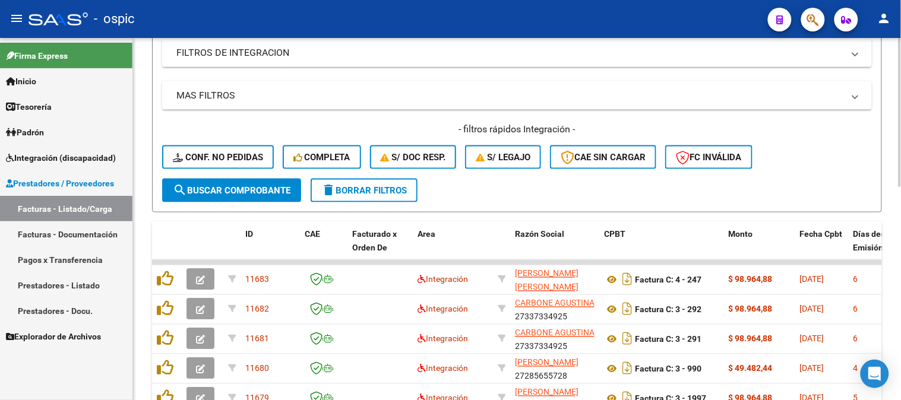
type input "1996"
click at [228, 176] on div "- filtros rápidos Integración - Conf. no pedidas Completa S/ Doc Resp. S/ legaj…" at bounding box center [517, 151] width 710 height 56
click at [226, 185] on span "search Buscar Comprobante" at bounding box center [232, 190] width 118 height 11
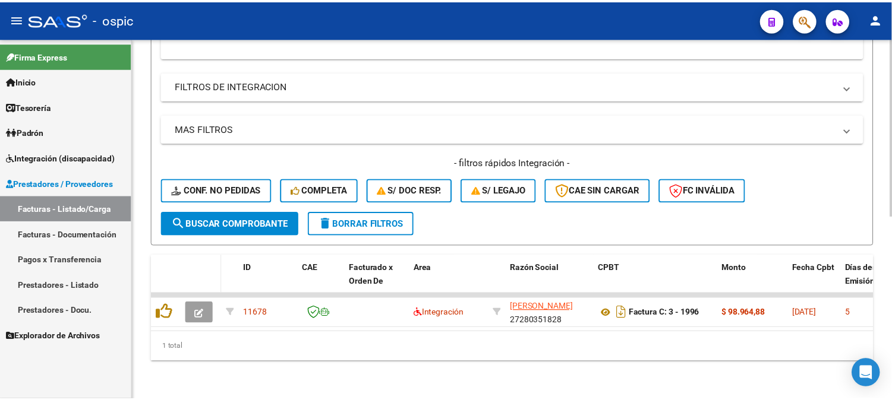
scroll to position [371, 0]
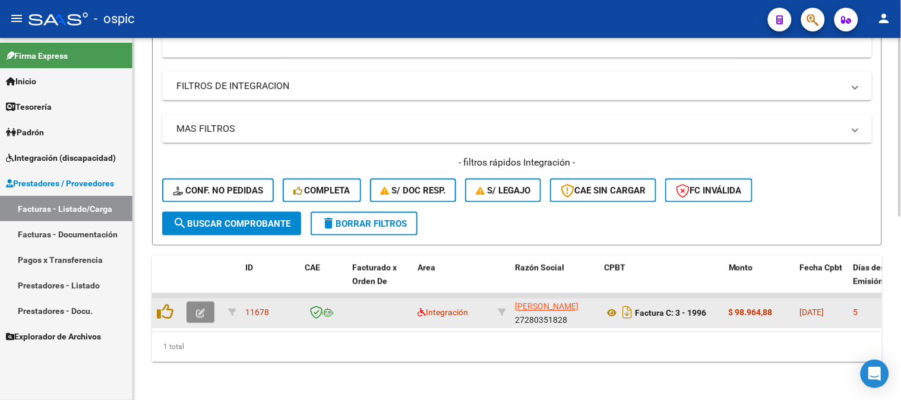
click at [194, 302] on button "button" at bounding box center [201, 312] width 28 height 21
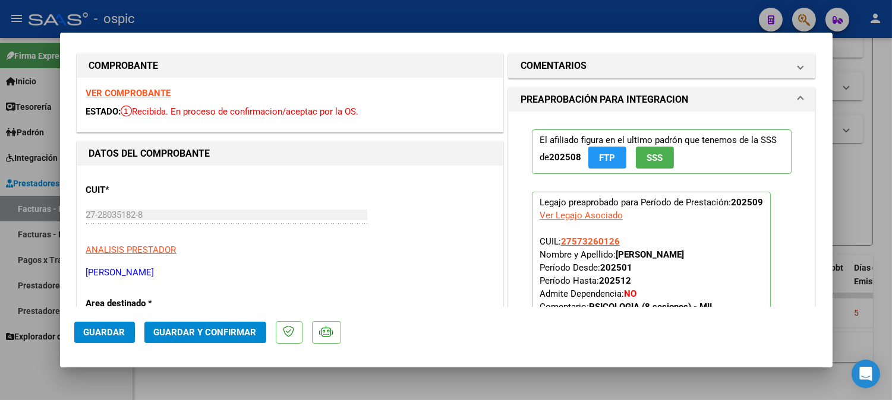
scroll to position [0, 0]
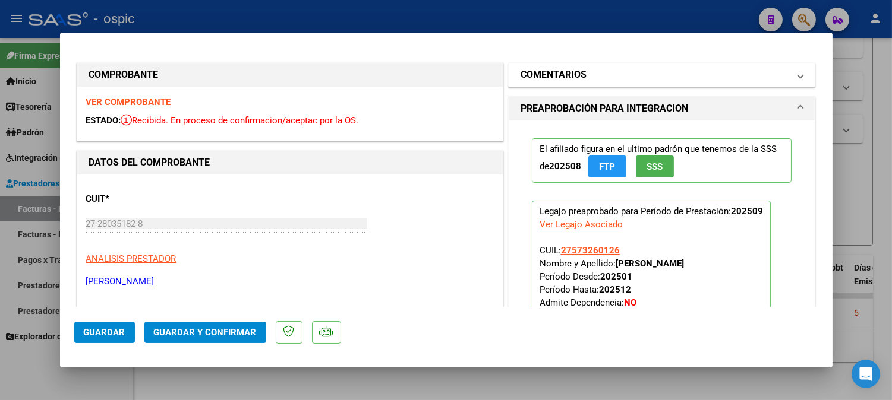
click at [557, 72] on h1 "COMENTARIOS" at bounding box center [553, 75] width 66 height 14
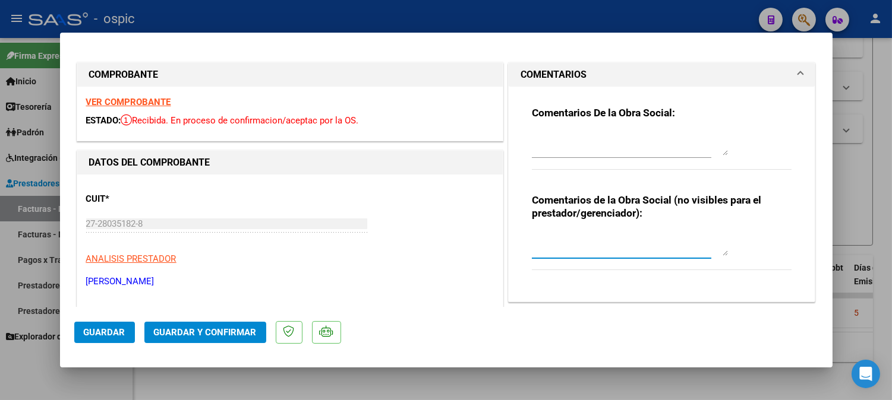
click at [595, 235] on textarea at bounding box center [630, 244] width 196 height 24
type textarea "PSICO 8 SESIONES"
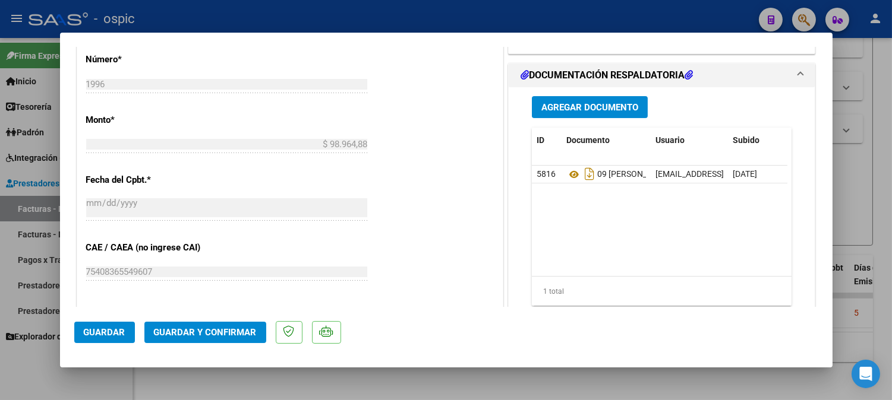
scroll to position [584, 0]
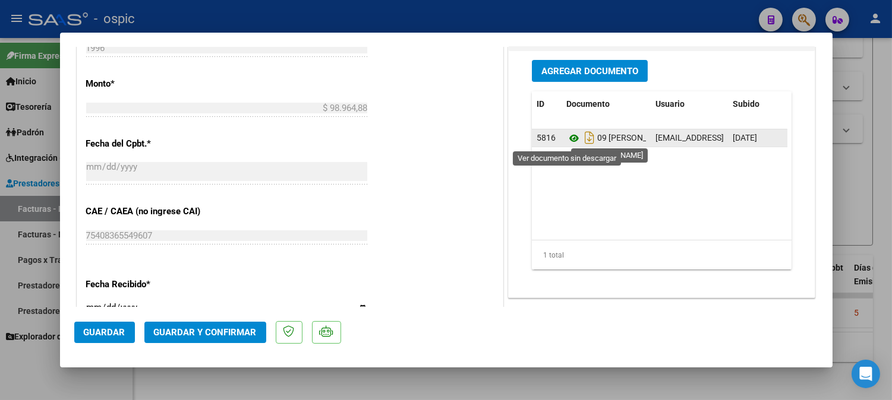
click at [571, 135] on icon at bounding box center [573, 138] width 15 height 14
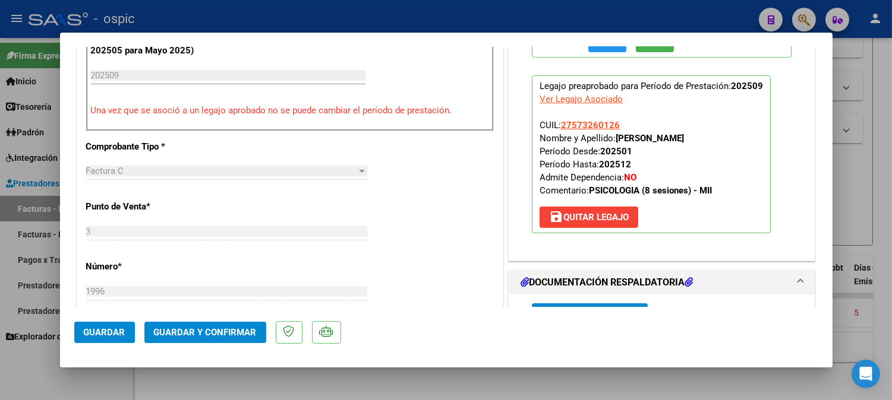
scroll to position [343, 0]
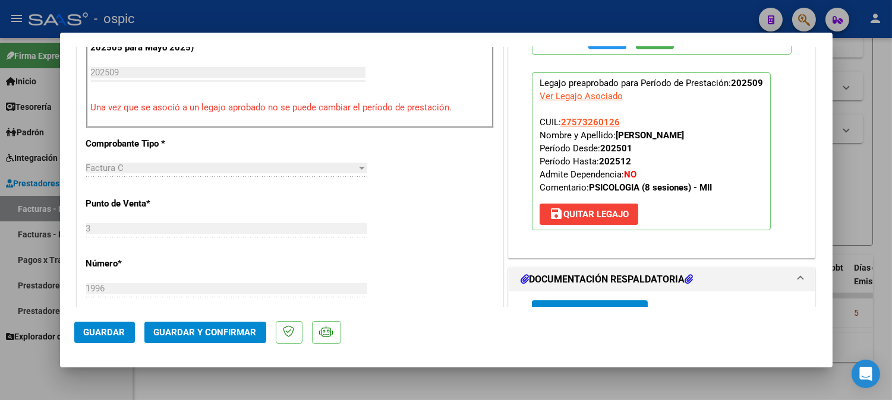
click at [201, 330] on span "Guardar y Confirmar" at bounding box center [205, 332] width 103 height 11
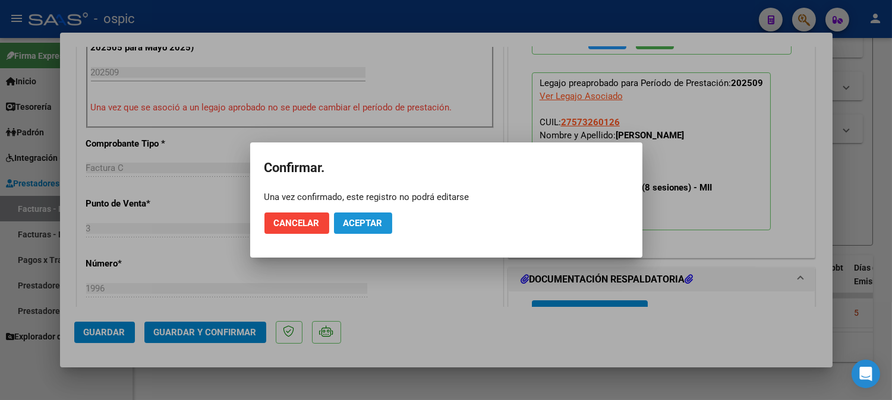
click at [349, 228] on button "Aceptar" at bounding box center [363, 223] width 58 height 21
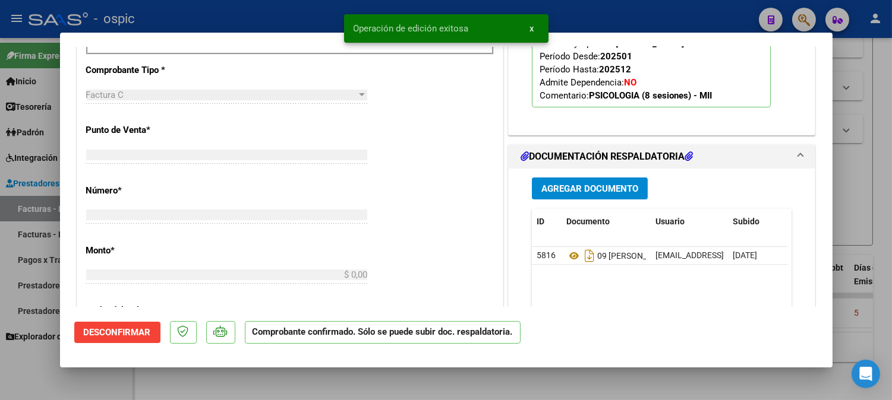
scroll to position [0, 0]
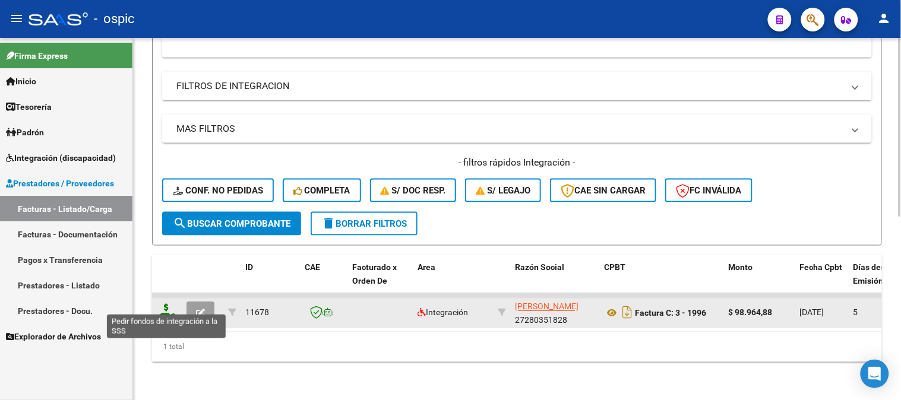
click at [167, 305] on icon at bounding box center [166, 312] width 19 height 17
click at [166, 304] on icon at bounding box center [166, 312] width 19 height 17
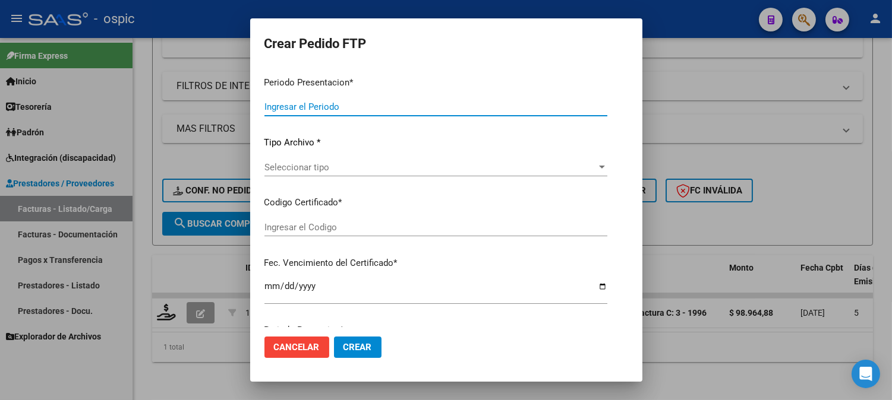
type input "202509"
type input "$ 98.964,88"
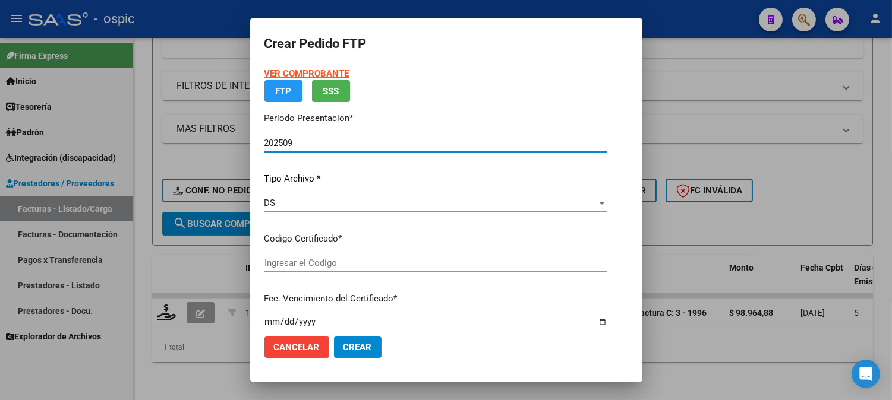
type input "0000000000000000000000000000001880698397"
type input "[DATE]"
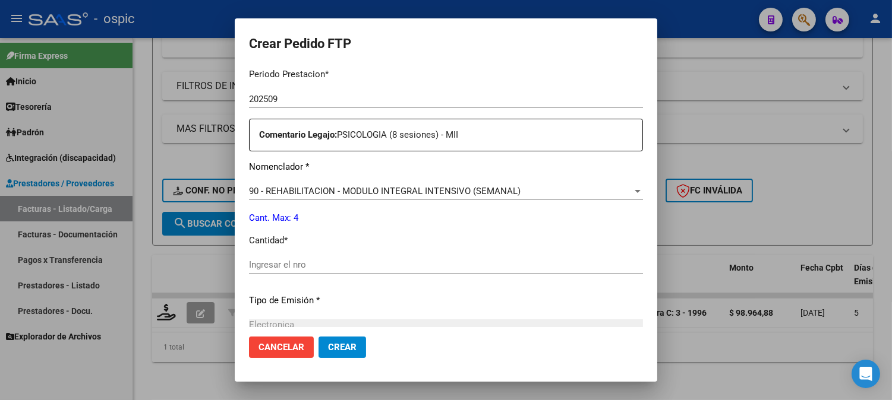
scroll to position [400, 0]
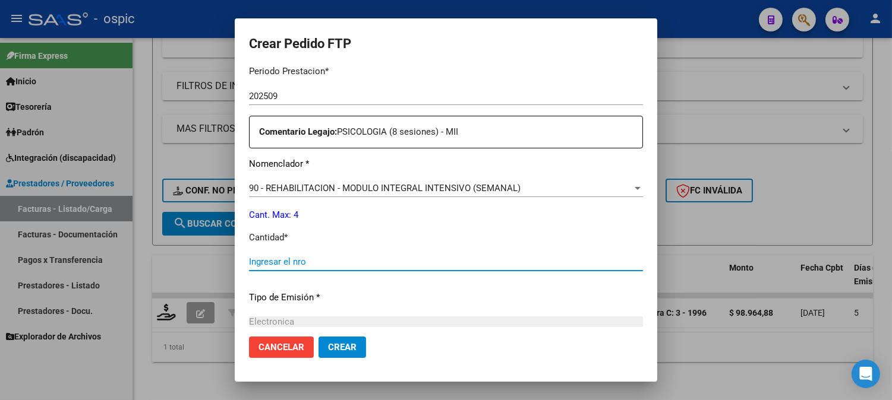
drag, startPoint x: 431, startPoint y: 263, endPoint x: 800, endPoint y: 250, distance: 368.6
click at [432, 263] on input "Ingresar el nro" at bounding box center [446, 262] width 394 height 11
type input "4"
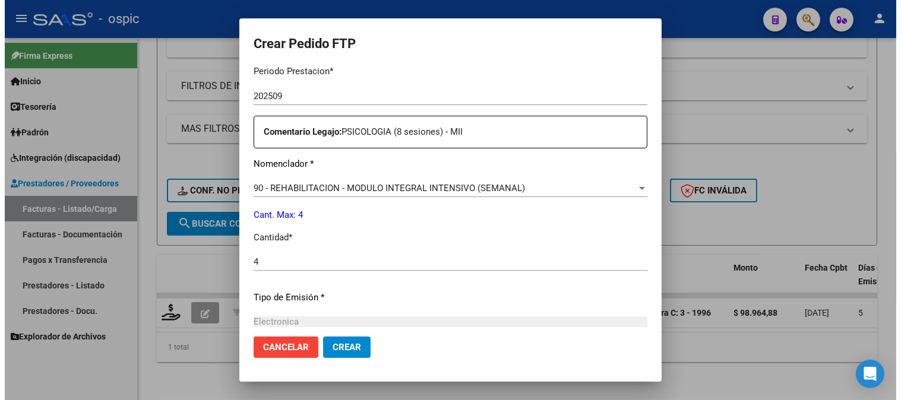
scroll to position [535, 0]
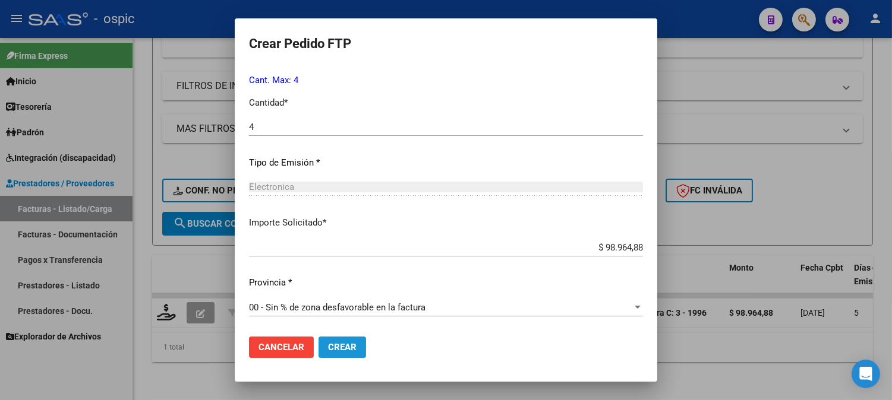
click at [329, 345] on span "Crear" at bounding box center [342, 347] width 29 height 11
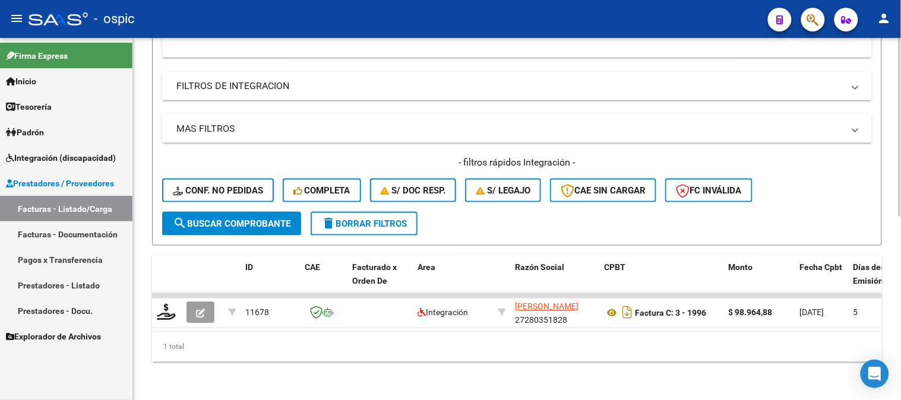
scroll to position [173, 0]
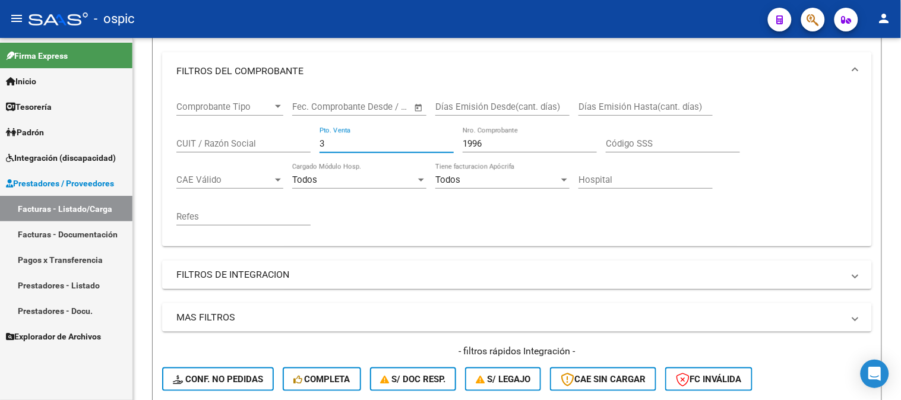
drag, startPoint x: 132, startPoint y: 122, endPoint x: 93, endPoint y: 119, distance: 38.7
click at [93, 119] on mat-sidenav-container "Firma Express Inicio Calendario SSS Instructivos Contacto OS Tesorería Extracto…" at bounding box center [450, 219] width 901 height 362
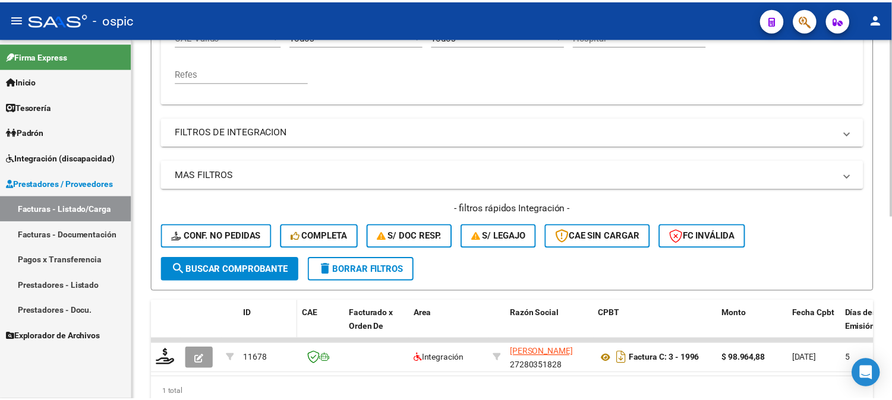
scroll to position [371, 0]
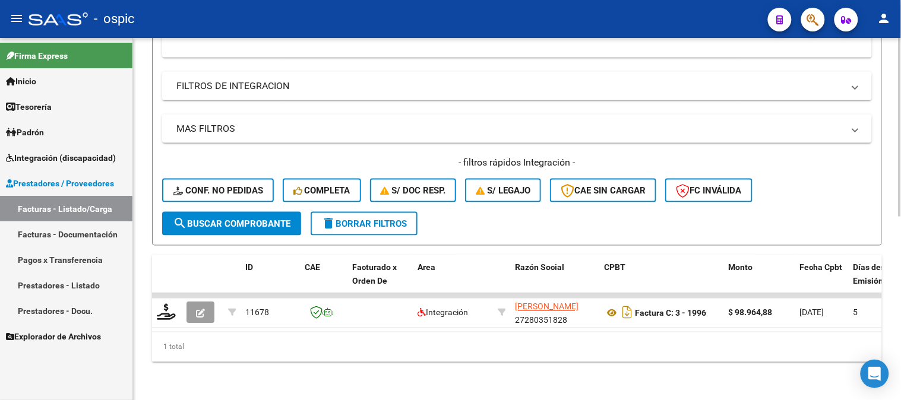
type input "1997"
click at [234, 219] on span "search Buscar Comprobante" at bounding box center [232, 224] width 118 height 11
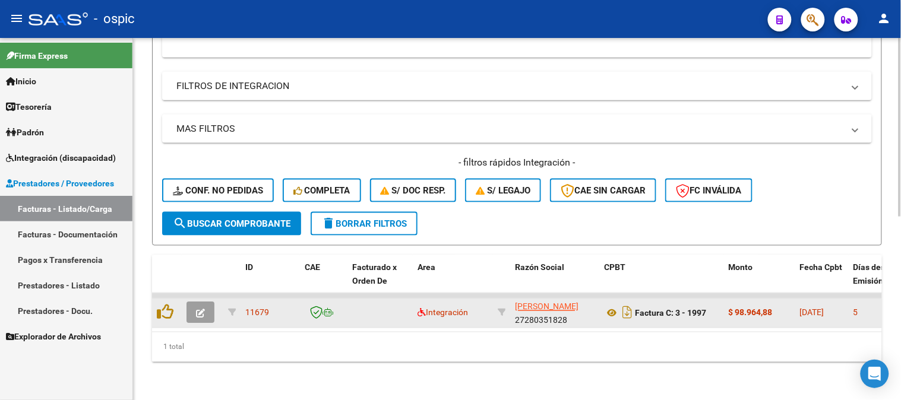
click at [201, 310] on icon "button" at bounding box center [200, 314] width 9 height 9
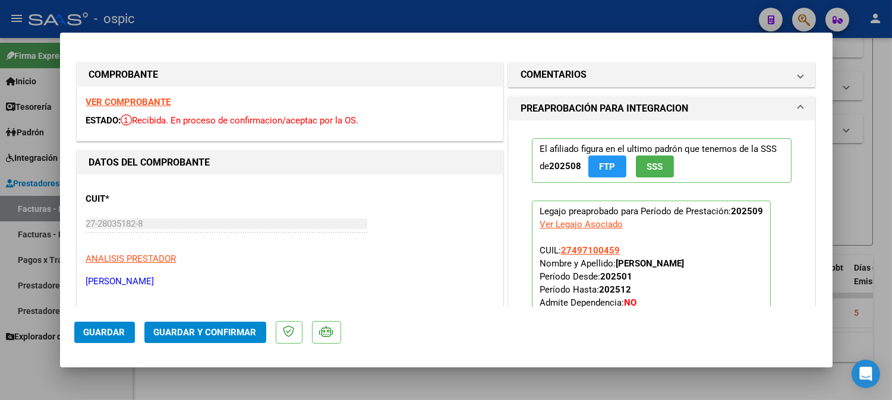
type input "$ 0,00"
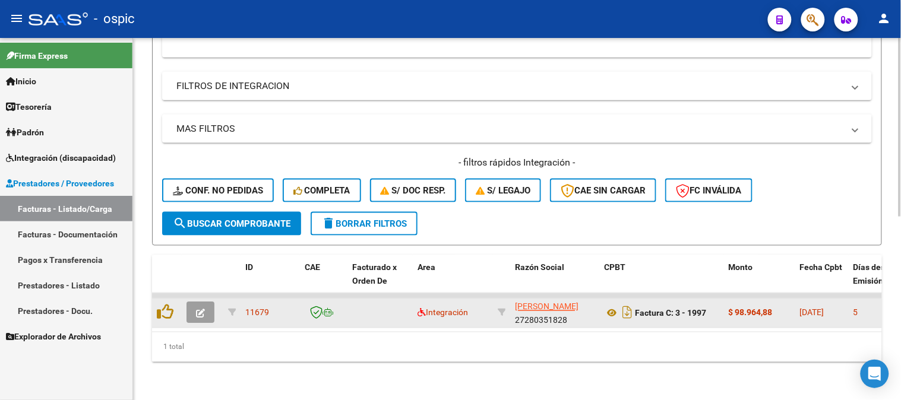
click at [211, 302] on button "button" at bounding box center [201, 312] width 28 height 21
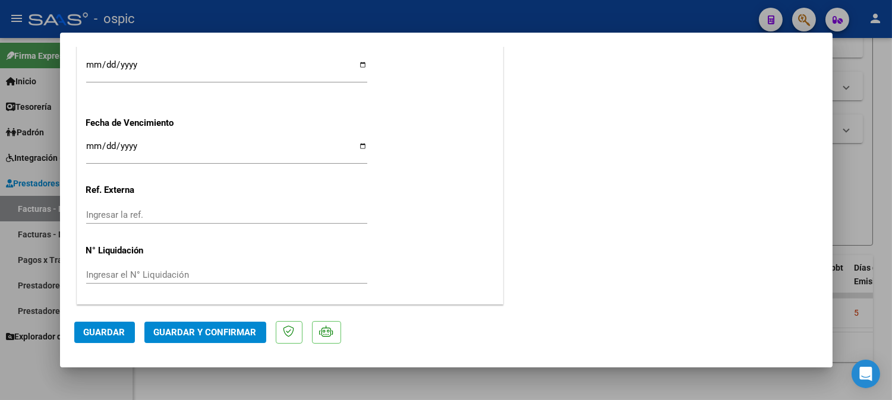
scroll to position [0, 0]
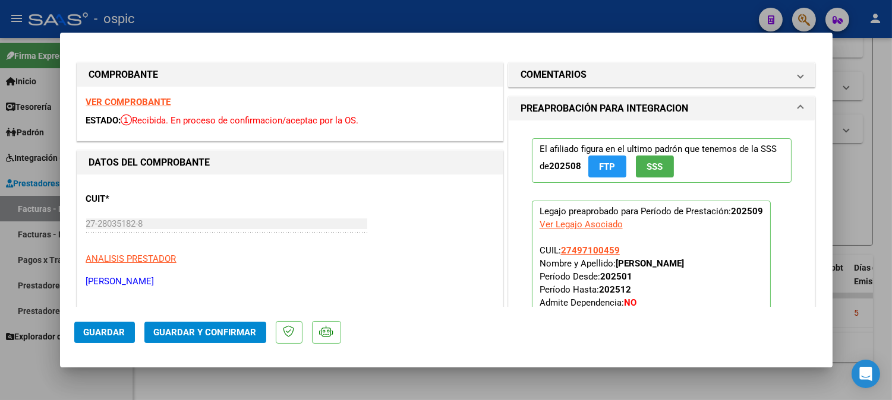
drag, startPoint x: 560, startPoint y: 69, endPoint x: 563, endPoint y: 128, distance: 58.9
click at [559, 71] on h1 "COMENTARIOS" at bounding box center [553, 75] width 66 height 14
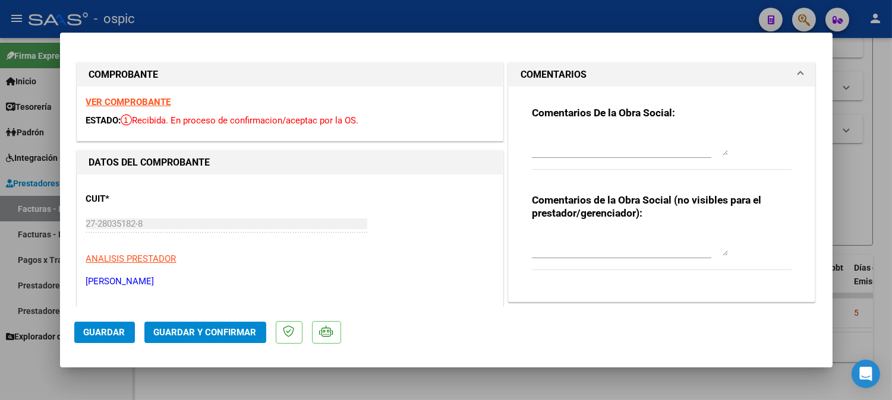
click at [559, 239] on textarea at bounding box center [630, 244] width 196 height 24
type textarea "PSICO 8 SESIONES"
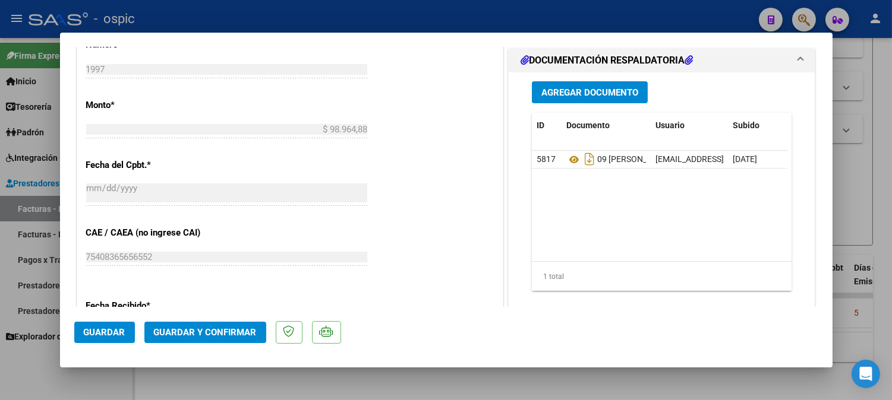
scroll to position [566, 0]
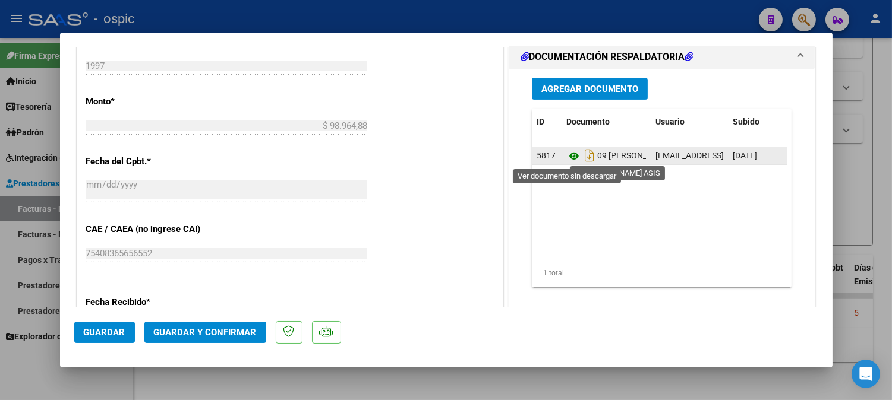
click at [566, 159] on icon at bounding box center [573, 156] width 15 height 14
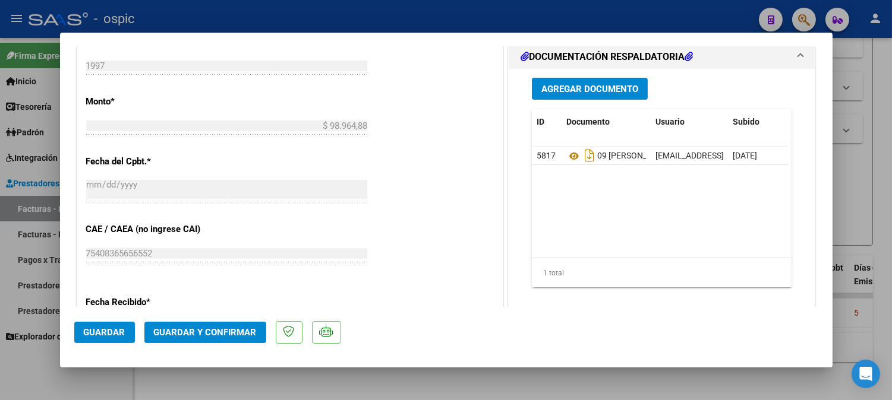
click at [223, 327] on button "Guardar y Confirmar" at bounding box center [205, 332] width 122 height 21
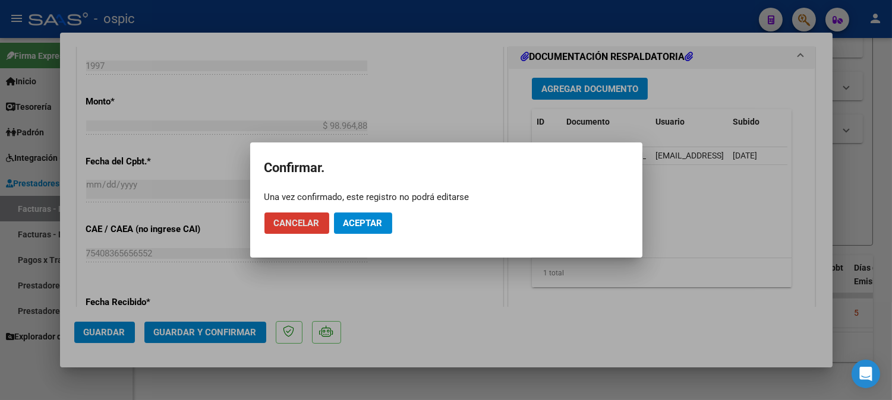
click at [348, 220] on span "Aceptar" at bounding box center [362, 223] width 39 height 11
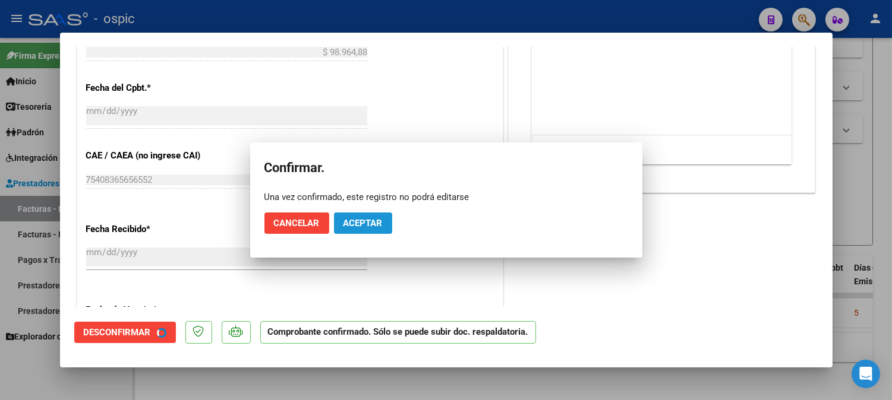
scroll to position [493, 0]
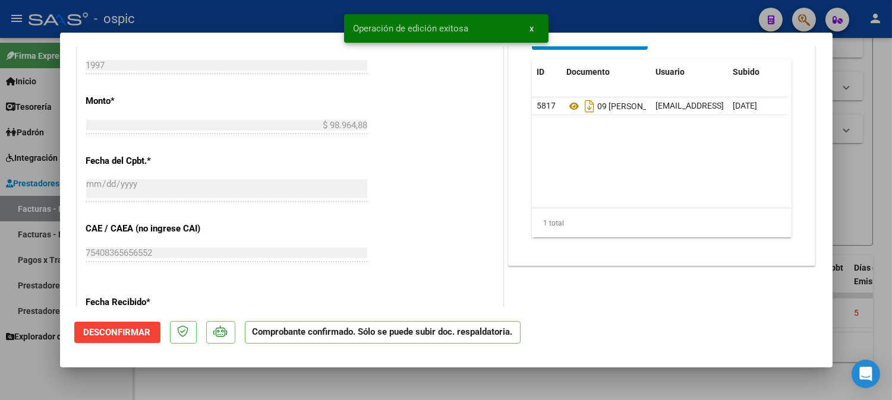
type input "$ 0,00"
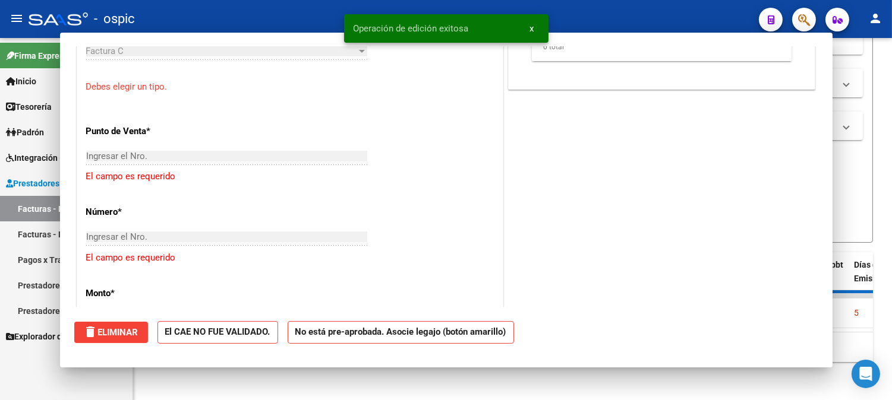
scroll to position [714, 0]
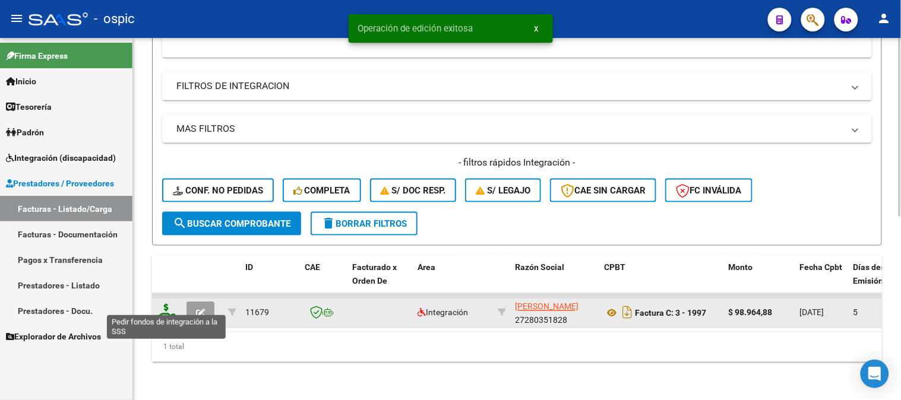
click at [169, 304] on icon at bounding box center [166, 312] width 19 height 17
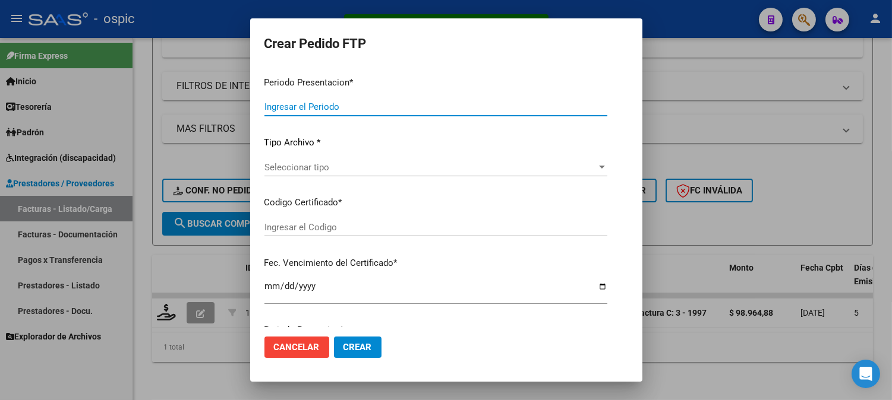
type input "202509"
type input "$ 98.964,88"
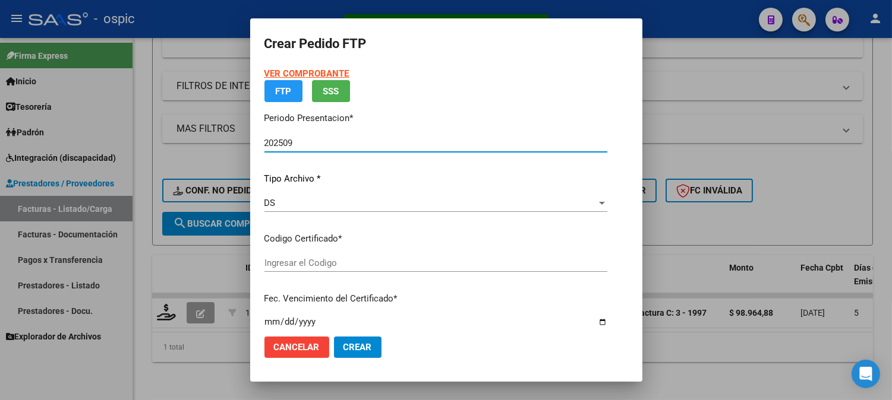
type input "0000000000000000000000000000001868806274"
type input "[DATE]"
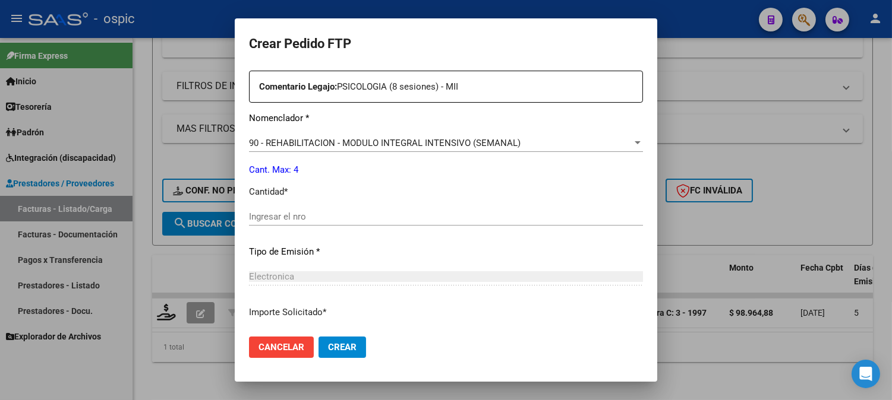
scroll to position [456, 0]
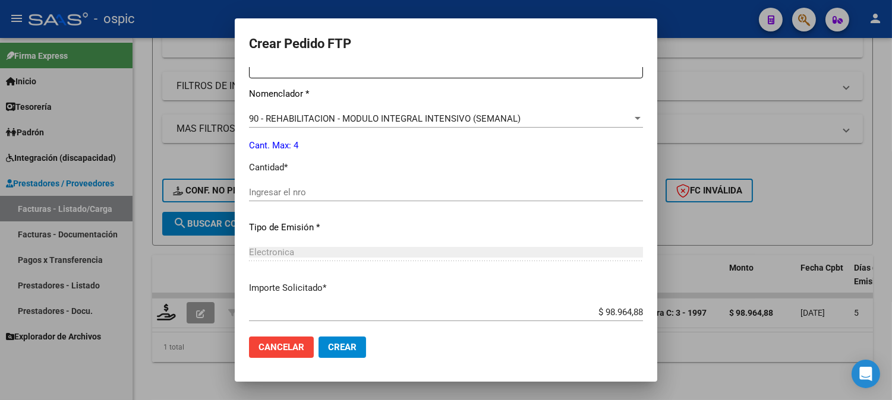
click at [436, 193] on input "Ingresar el nro" at bounding box center [446, 192] width 394 height 11
type input "4"
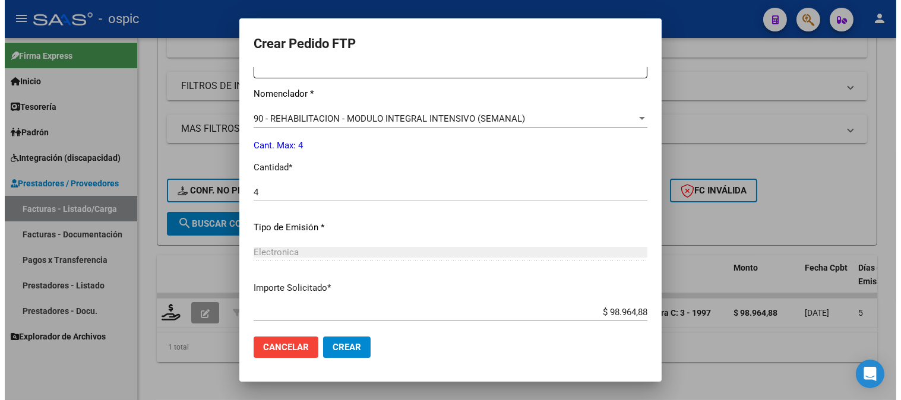
scroll to position [521, 0]
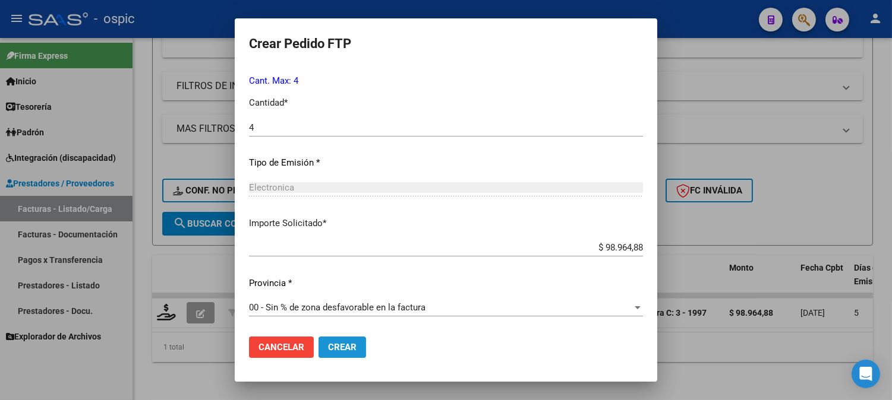
click at [328, 352] on span "Crear" at bounding box center [342, 347] width 29 height 11
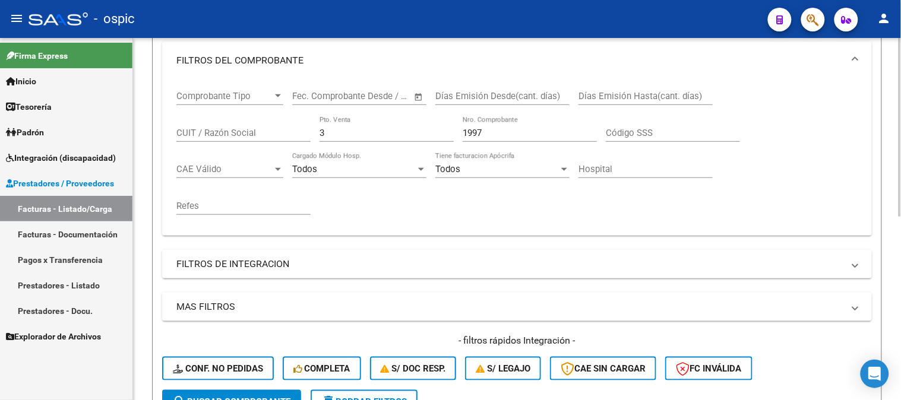
scroll to position [239, 0]
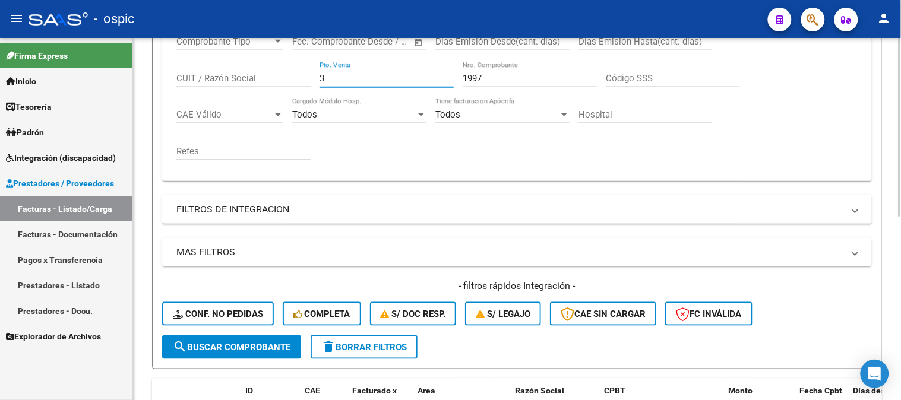
drag, startPoint x: 341, startPoint y: 80, endPoint x: 269, endPoint y: 76, distance: 72.0
click at [282, 76] on div "Comprobante Tipo Comprobante Tipo Fecha inicio – Fecha fin Fec. Comprobante Des…" at bounding box center [517, 98] width 682 height 147
type input "990"
click at [257, 334] on div "- filtros rápidos Integración - Conf. no pedidas Completa S/ Doc Resp. S/ legaj…" at bounding box center [517, 308] width 710 height 56
click at [257, 343] on span "search Buscar Comprobante" at bounding box center [232, 347] width 118 height 11
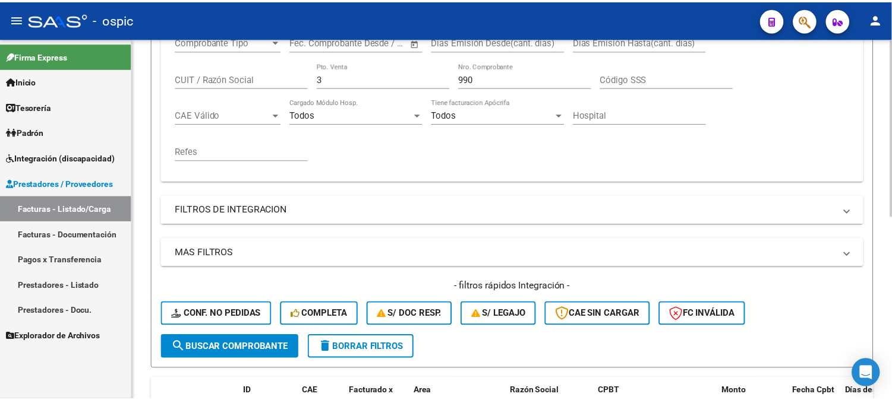
scroll to position [371, 0]
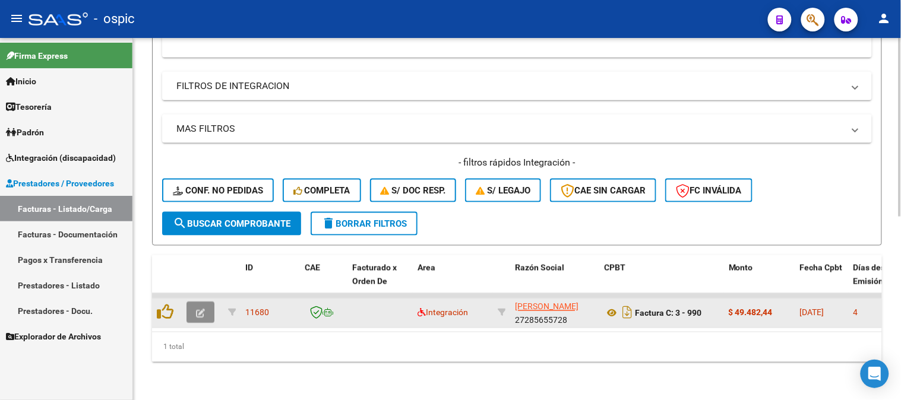
click at [198, 310] on icon "button" at bounding box center [200, 314] width 9 height 9
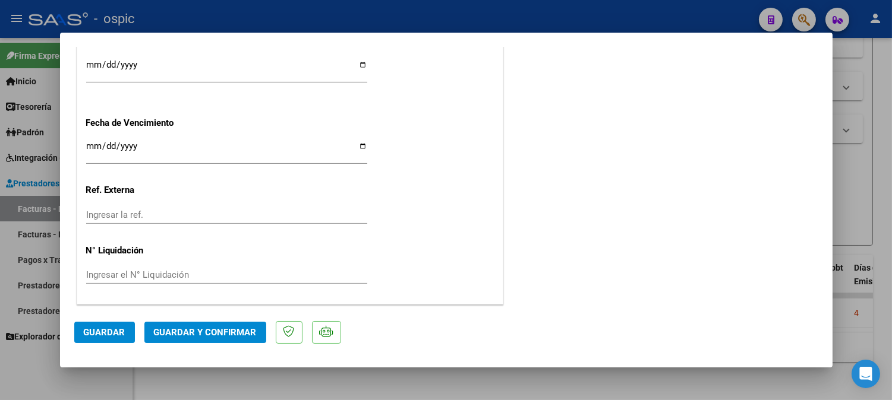
scroll to position [0, 0]
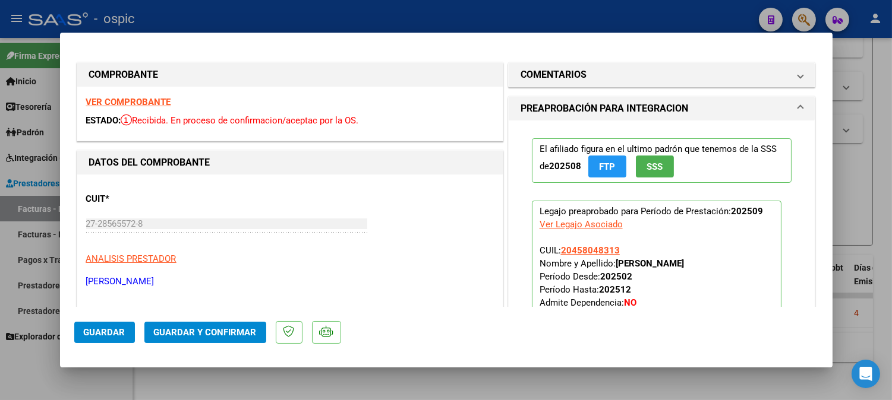
drag, startPoint x: 604, startPoint y: 76, endPoint x: 578, endPoint y: 176, distance: 103.3
click at [602, 78] on mat-panel-title "COMENTARIOS" at bounding box center [654, 75] width 269 height 14
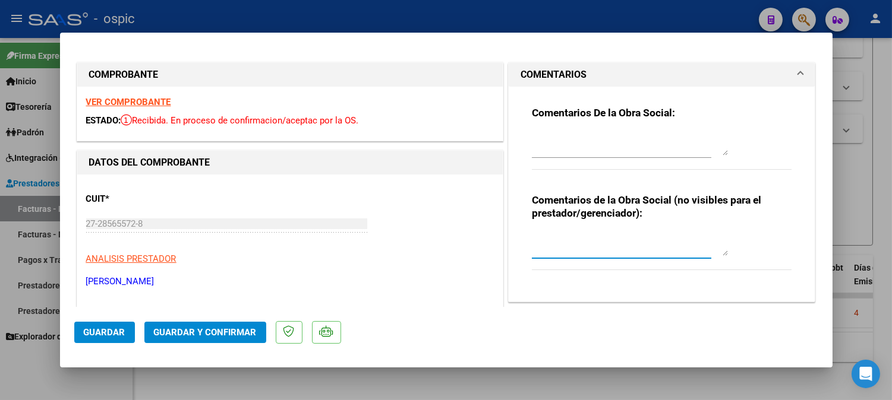
drag, startPoint x: 556, startPoint y: 235, endPoint x: 646, endPoint y: 275, distance: 99.2
click at [556, 236] on textarea at bounding box center [630, 244] width 196 height 24
type textarea "FONO 4 SESIONES"
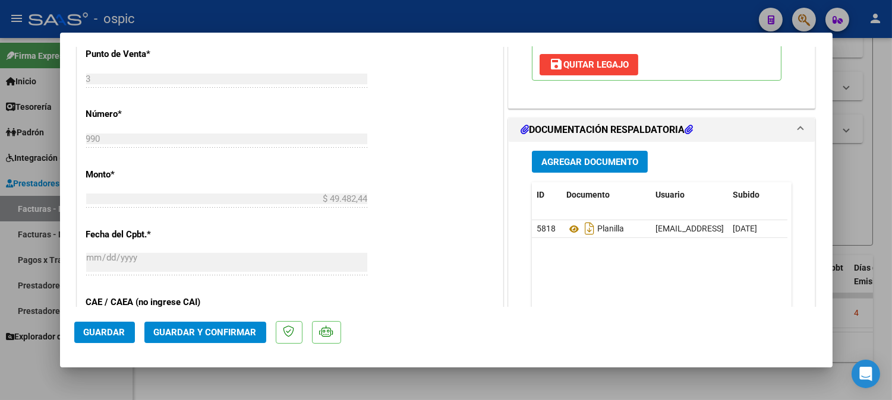
scroll to position [505, 0]
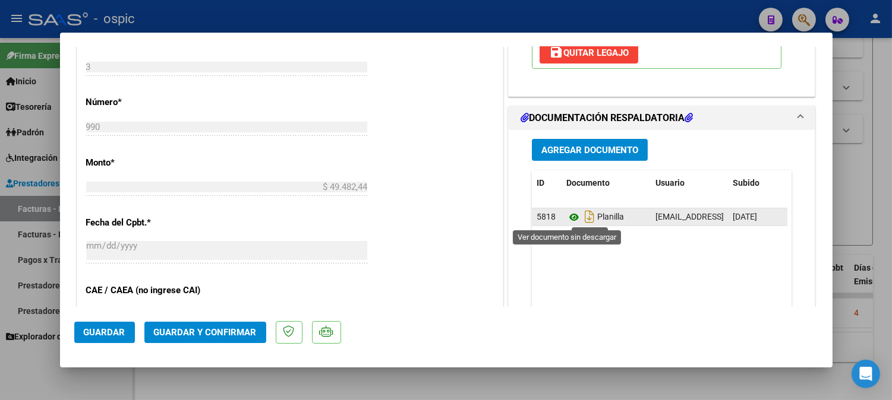
click at [569, 217] on icon at bounding box center [573, 217] width 15 height 14
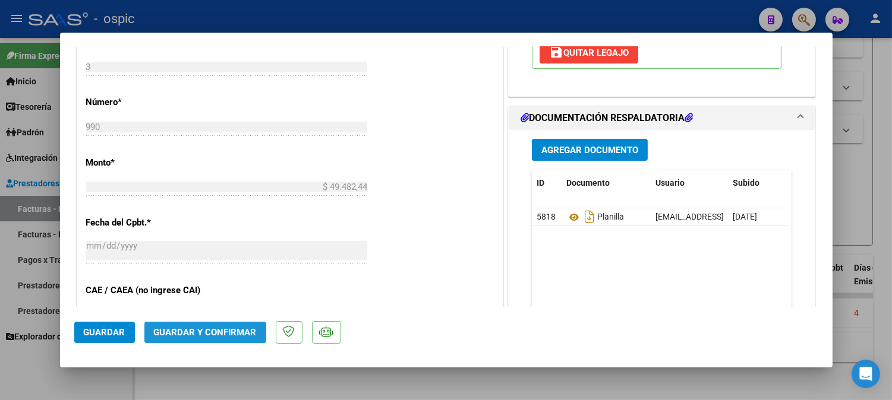
click at [241, 336] on span "Guardar y Confirmar" at bounding box center [205, 332] width 103 height 11
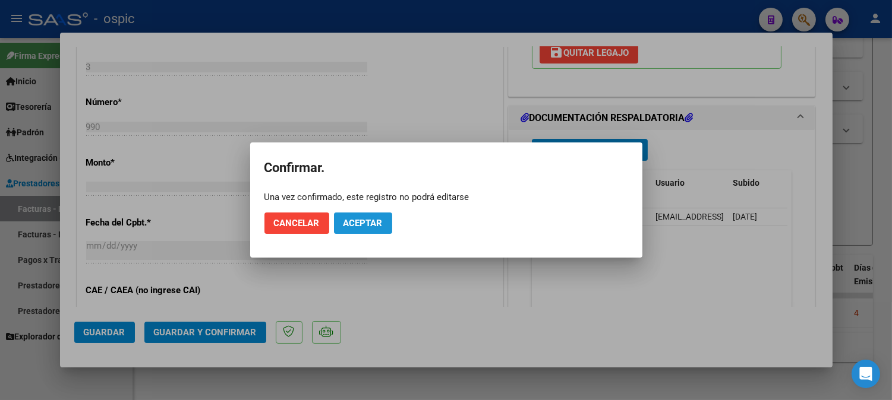
click at [377, 222] on span "Aceptar" at bounding box center [362, 223] width 39 height 11
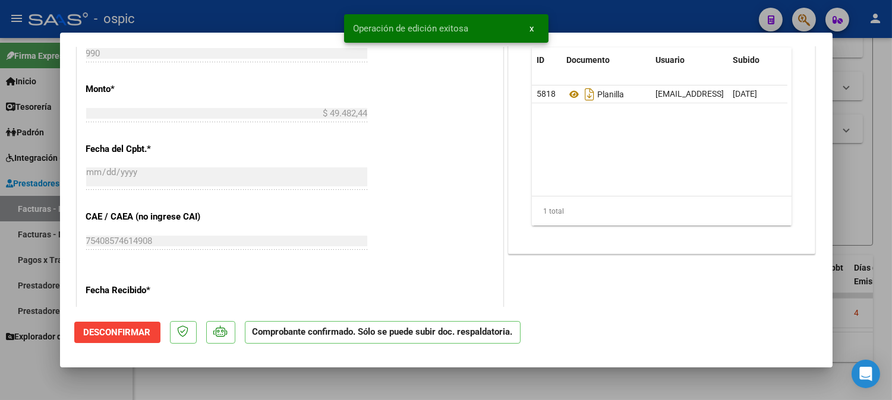
type input "$ 0,00"
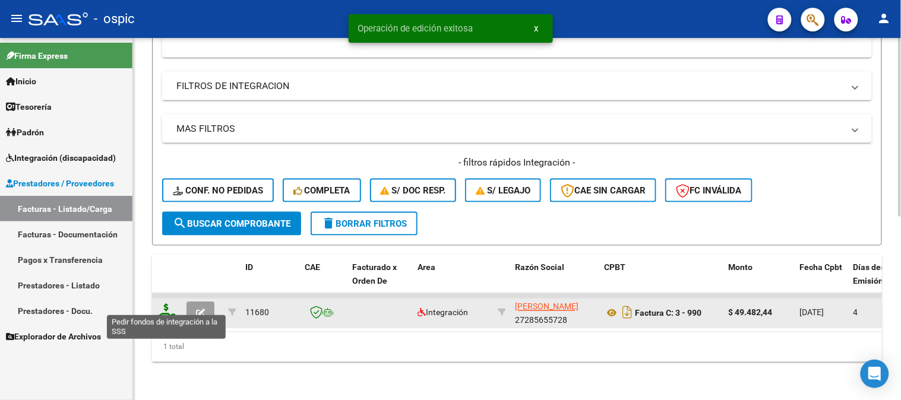
click at [164, 305] on icon at bounding box center [166, 312] width 19 height 17
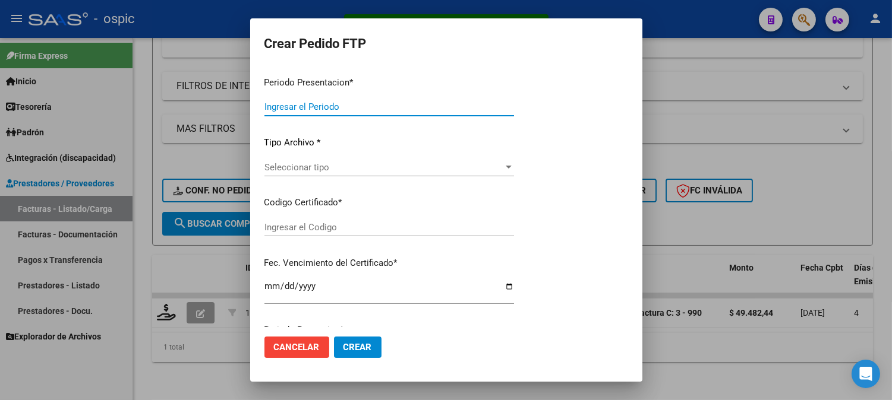
type input "202509"
type input "$ 49.482,44"
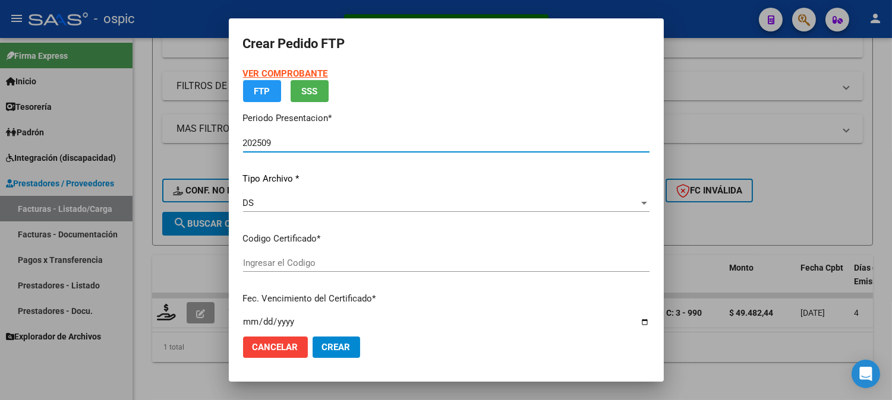
type input "9816173629"
type input "[DATE]"
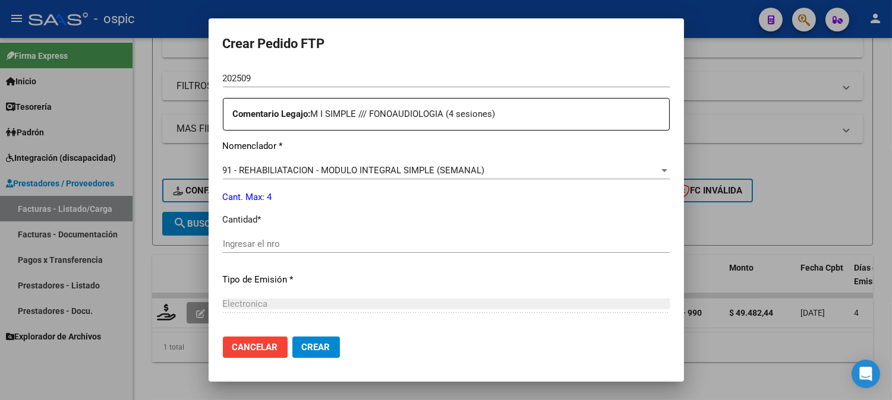
scroll to position [428, 0]
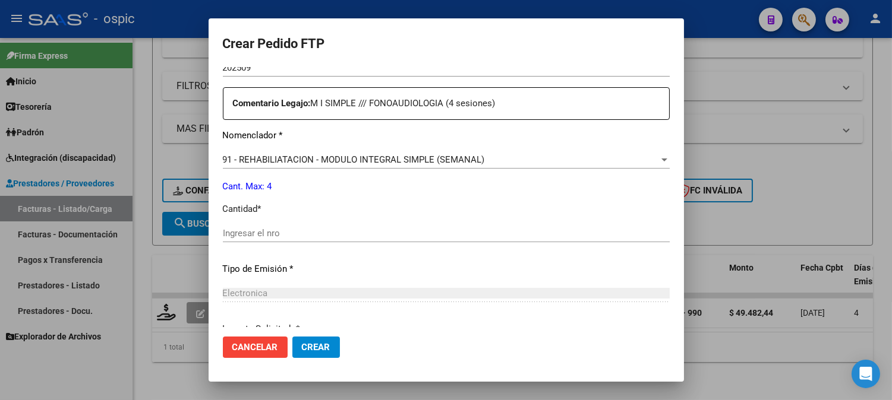
drag, startPoint x: 337, startPoint y: 239, endPoint x: 346, endPoint y: 234, distance: 10.4
click at [337, 239] on div "Ingresar el nro" at bounding box center [446, 234] width 447 height 18
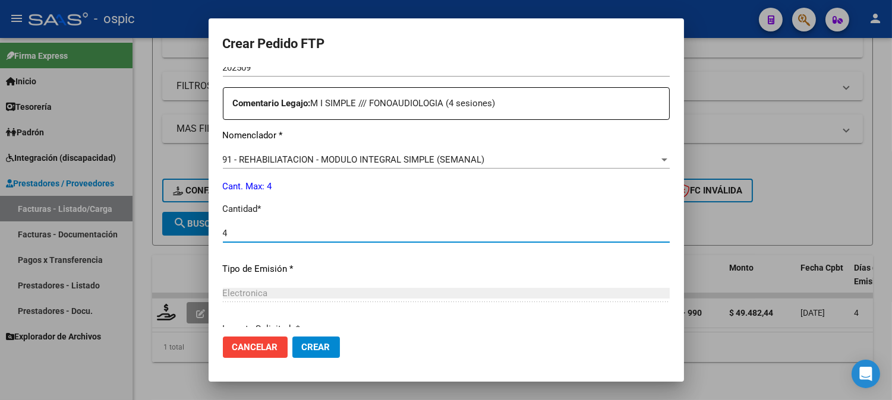
type input "4"
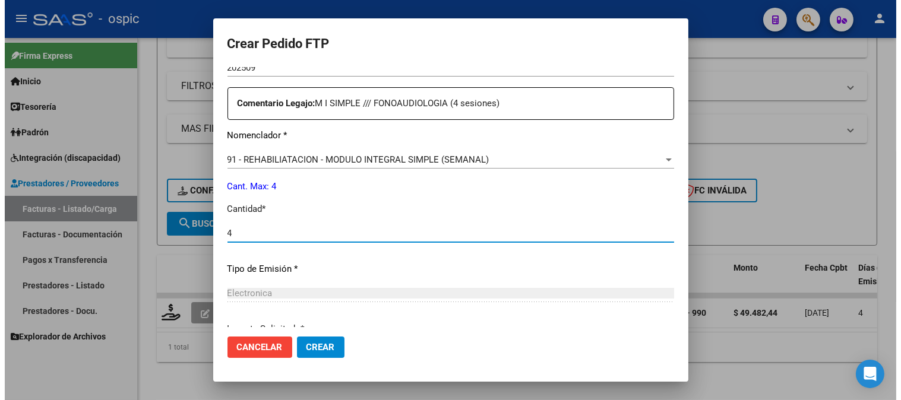
scroll to position [535, 0]
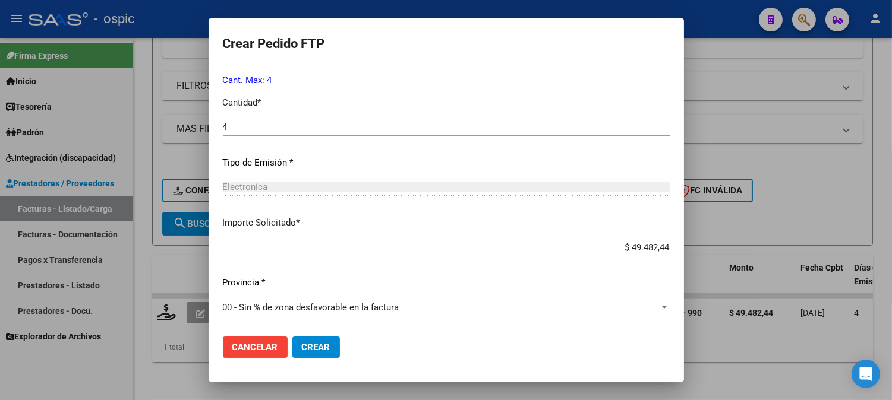
drag, startPoint x: 314, startPoint y: 341, endPoint x: 458, endPoint y: 301, distance: 149.4
click at [314, 339] on button "Crear" at bounding box center [316, 347] width 48 height 21
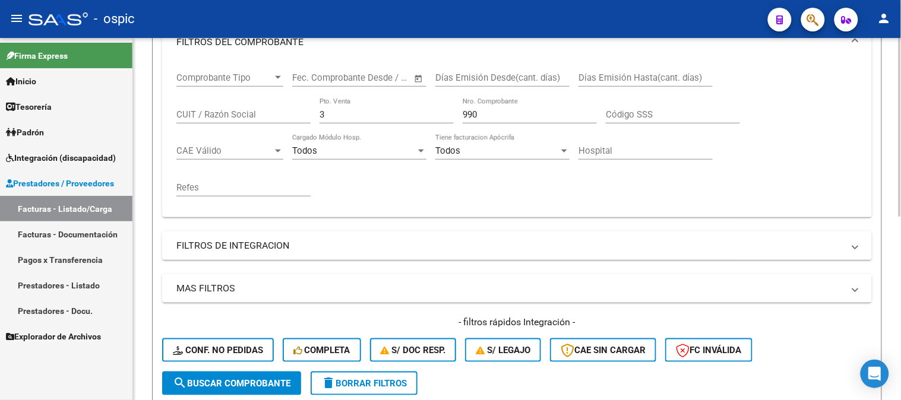
scroll to position [173, 0]
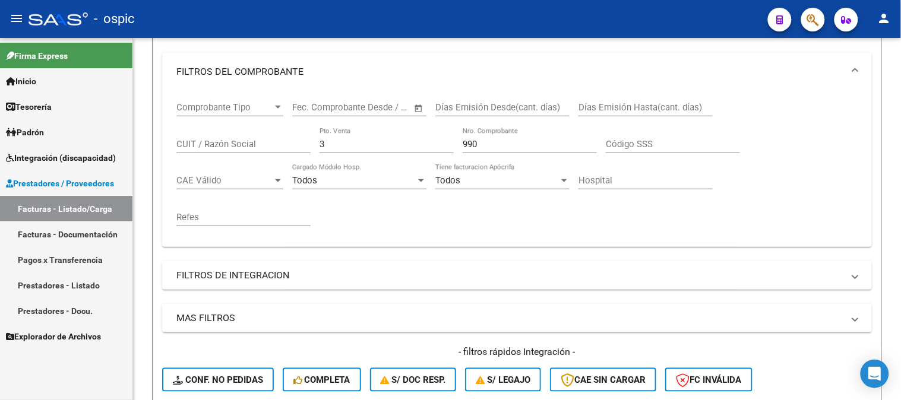
click at [0, 127] on mat-sidenav-container "Firma Express Inicio Calendario SSS Instructivos Contacto OS Tesorería Extracto…" at bounding box center [450, 219] width 901 height 362
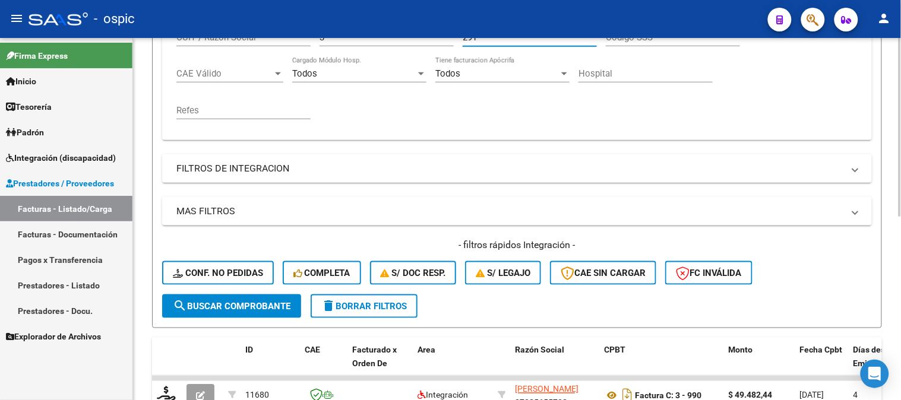
scroll to position [371, 0]
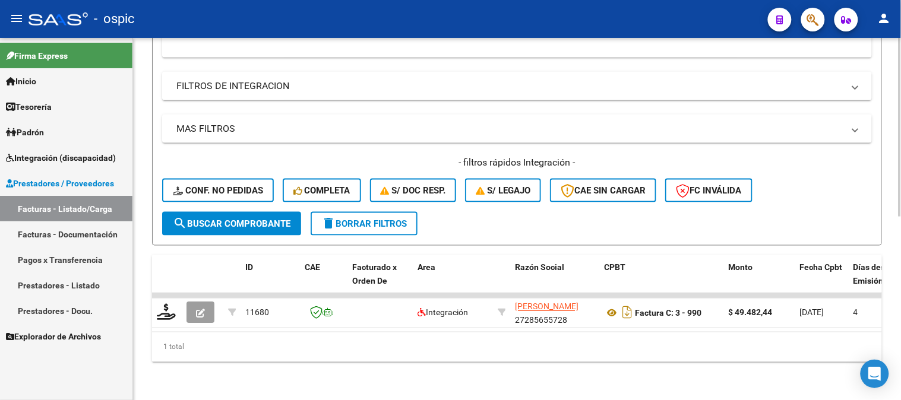
type input "291"
click at [236, 219] on span "search Buscar Comprobante" at bounding box center [232, 224] width 118 height 11
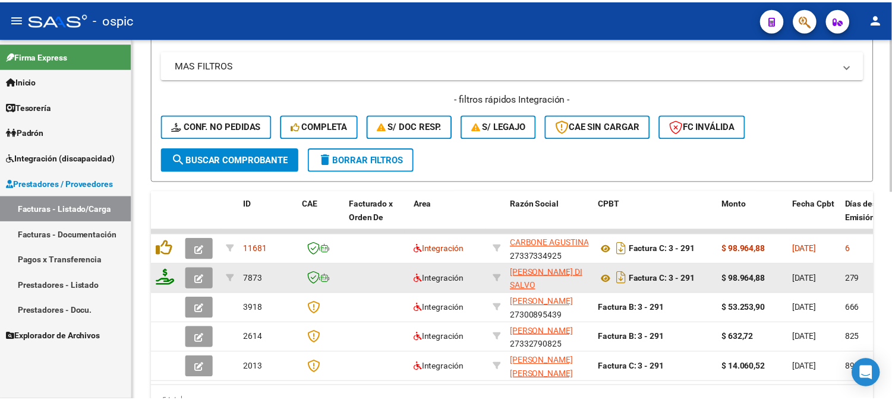
scroll to position [490, 0]
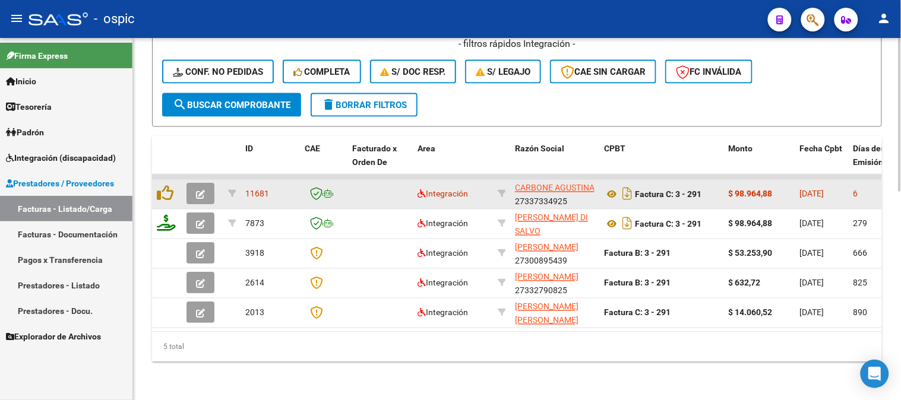
click at [204, 191] on icon "button" at bounding box center [200, 195] width 9 height 9
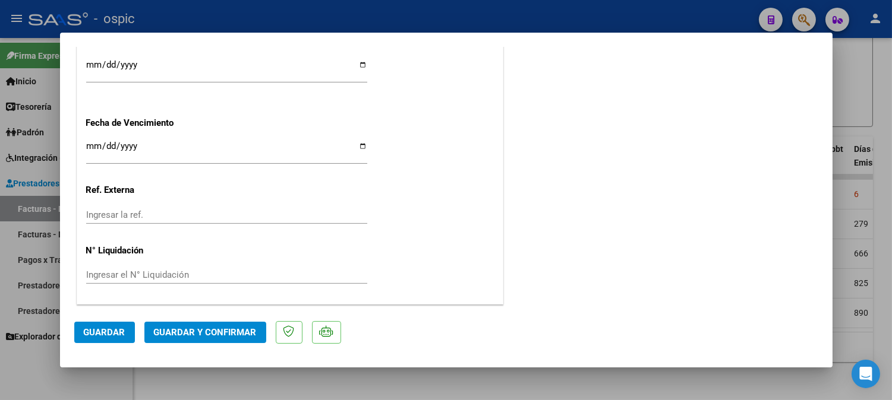
scroll to position [0, 0]
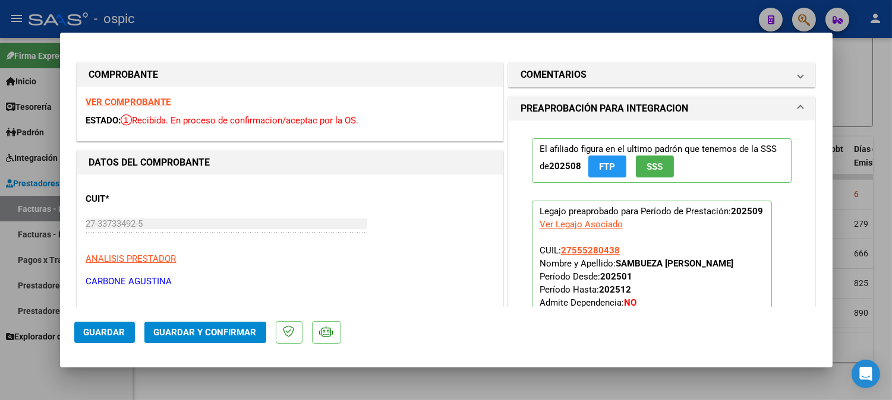
drag, startPoint x: 554, startPoint y: 75, endPoint x: 583, endPoint y: 283, distance: 209.9
click at [554, 75] on h1 "COMENTARIOS" at bounding box center [553, 75] width 66 height 14
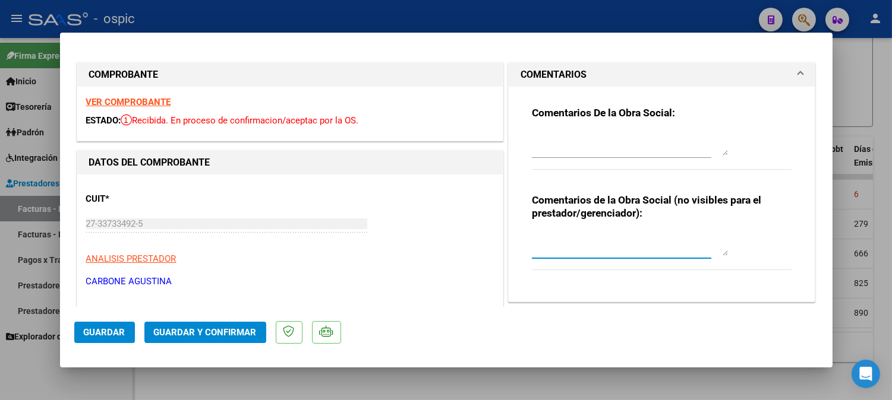
click at [577, 239] on textarea at bounding box center [630, 244] width 196 height 24
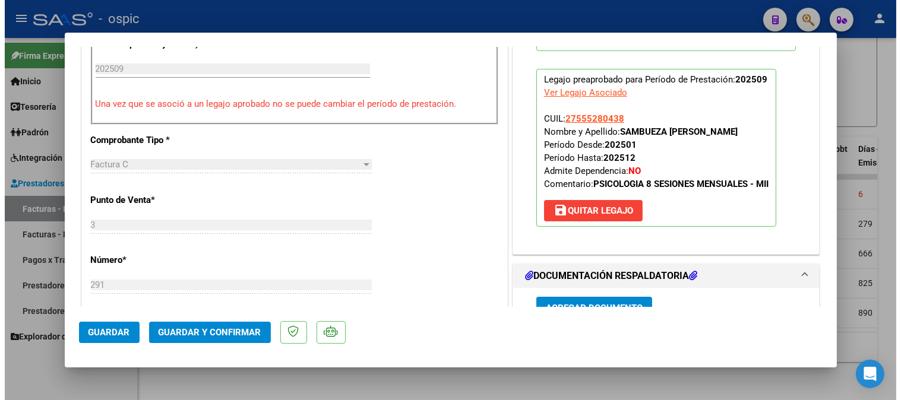
scroll to position [520, 0]
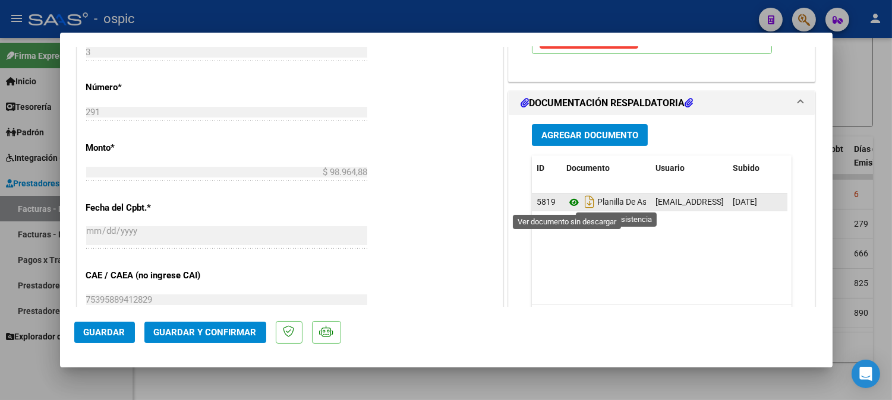
click at [569, 201] on icon at bounding box center [573, 202] width 15 height 14
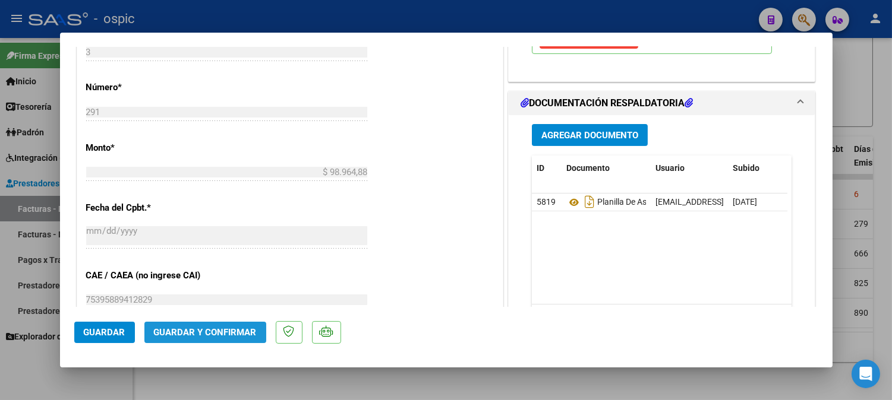
click at [206, 329] on span "Guardar y Confirmar" at bounding box center [205, 332] width 103 height 11
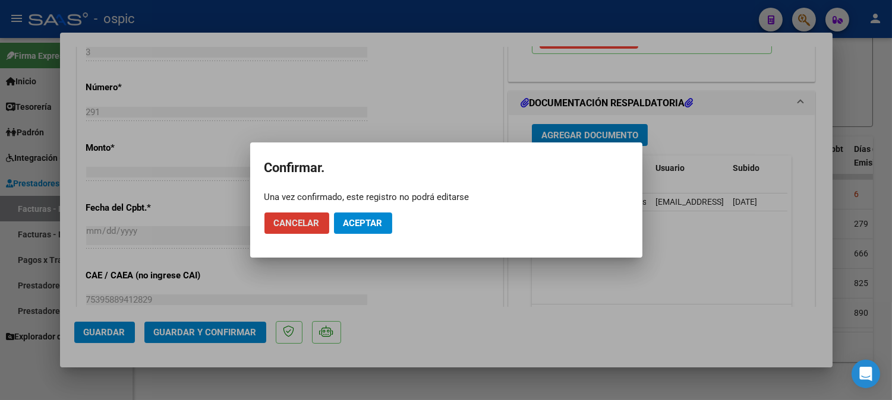
click at [354, 226] on span "Aceptar" at bounding box center [362, 223] width 39 height 11
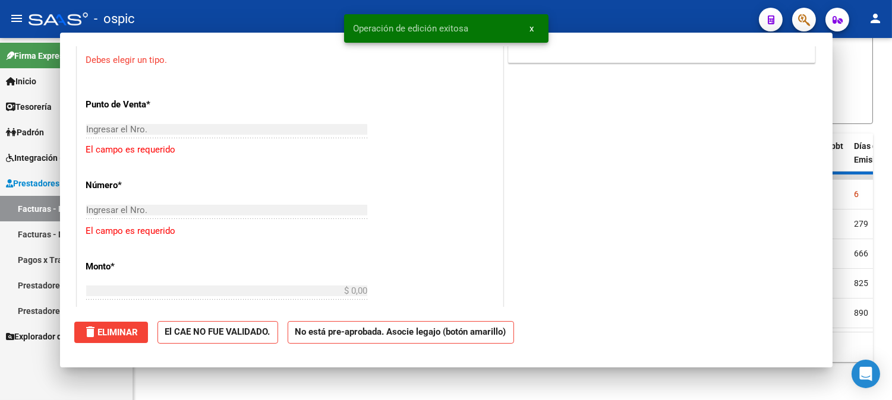
scroll to position [0, 0]
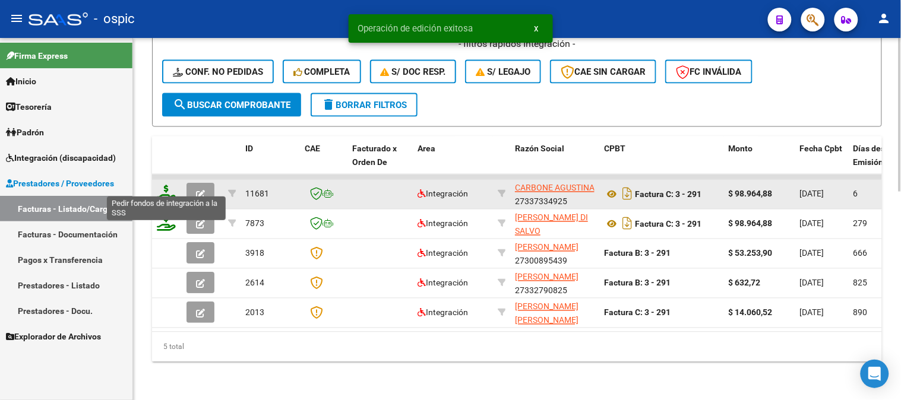
click at [165, 185] on icon at bounding box center [166, 193] width 19 height 17
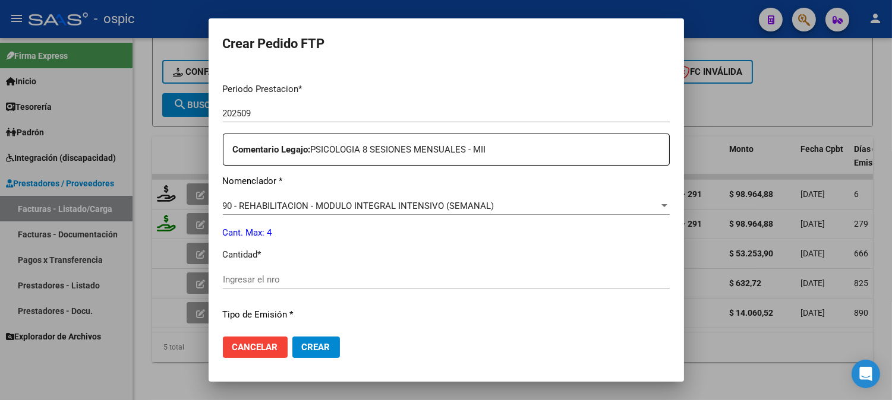
scroll to position [376, 0]
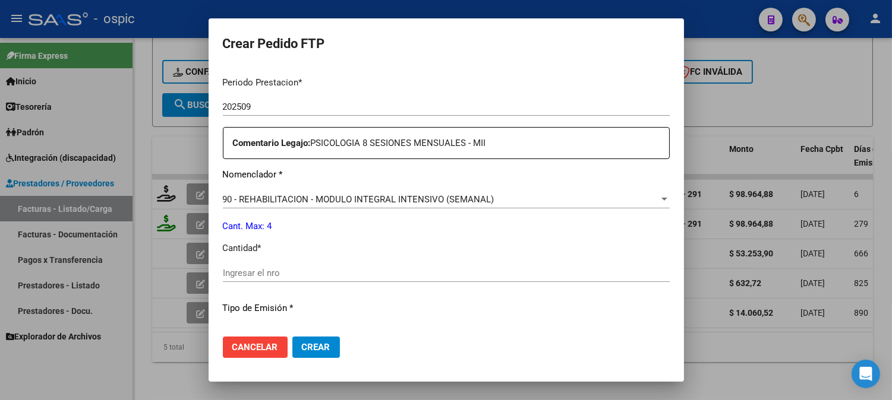
click at [399, 277] on input "Ingresar el nro" at bounding box center [446, 273] width 447 height 11
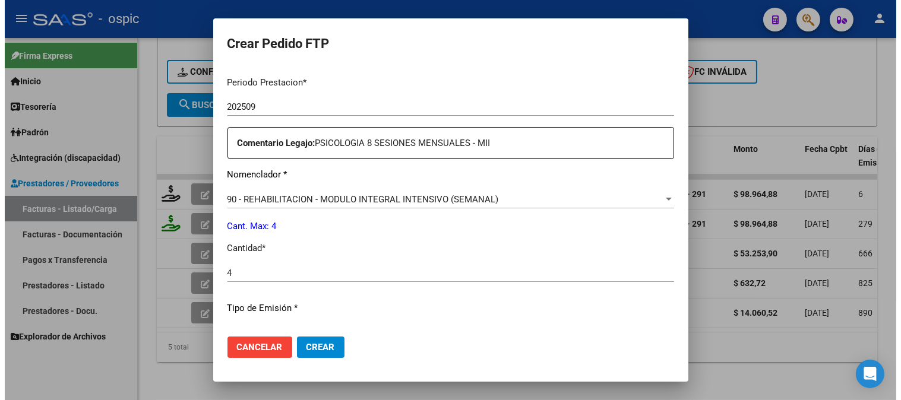
scroll to position [521, 0]
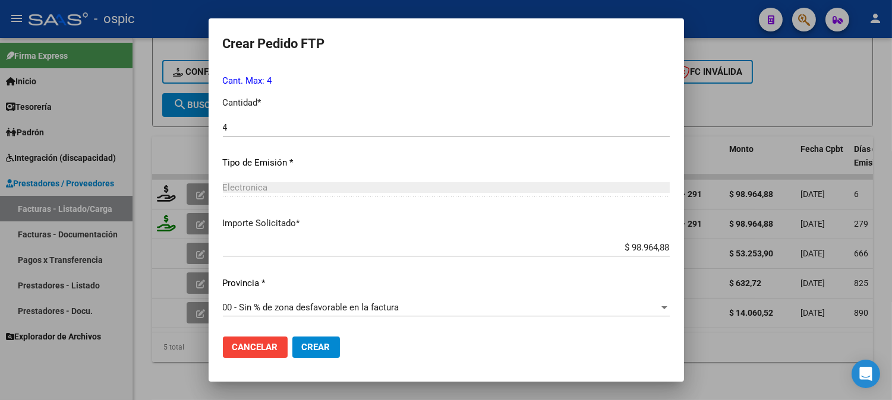
click at [333, 346] on button "Crear" at bounding box center [316, 347] width 48 height 21
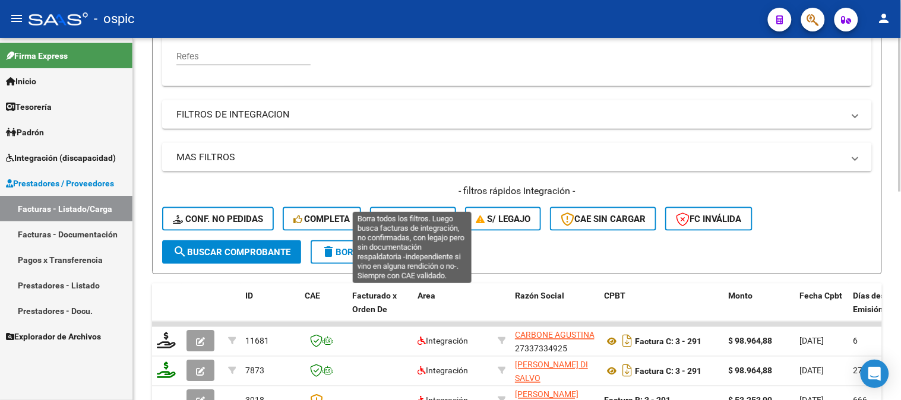
scroll to position [159, 0]
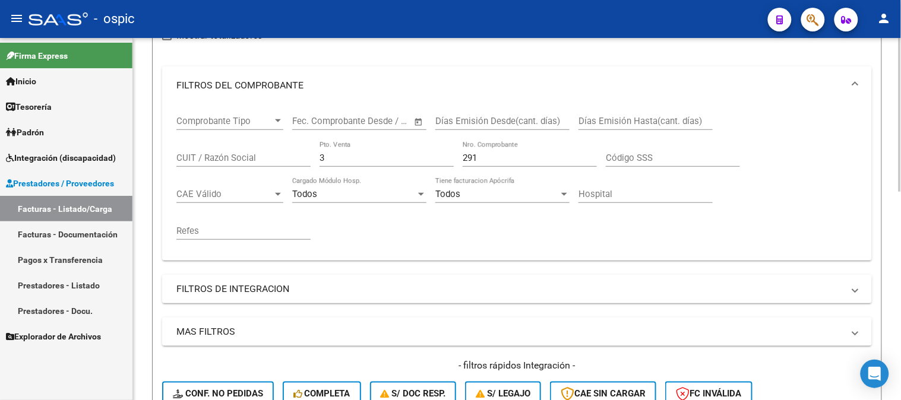
drag, startPoint x: 354, startPoint y: 162, endPoint x: 206, endPoint y: 162, distance: 147.9
click at [207, 162] on div "Comprobante Tipo Comprobante Tipo Fecha inicio – Fecha fin Fec. Comprobante Des…" at bounding box center [517, 178] width 682 height 147
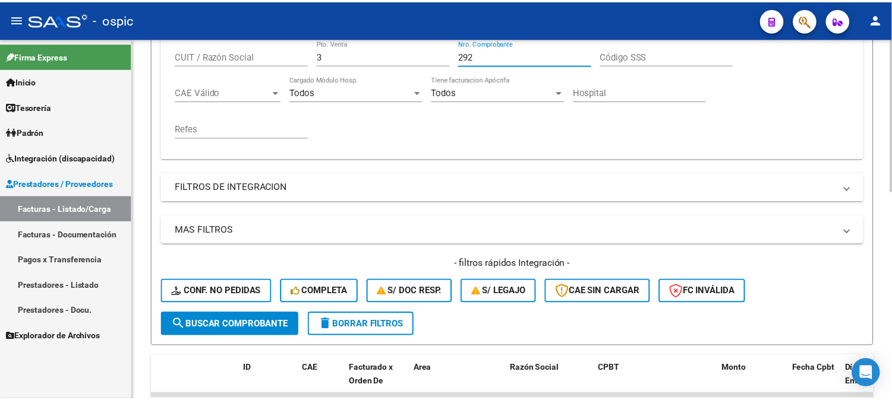
scroll to position [358, 0]
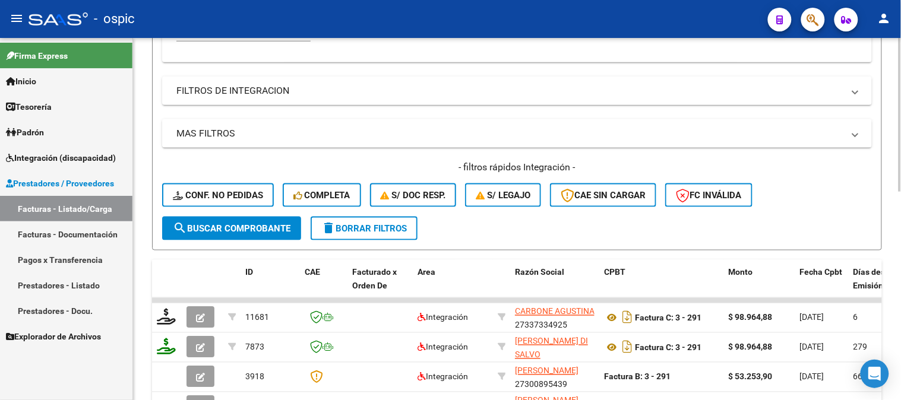
click at [240, 227] on span "search Buscar Comprobante" at bounding box center [232, 228] width 118 height 11
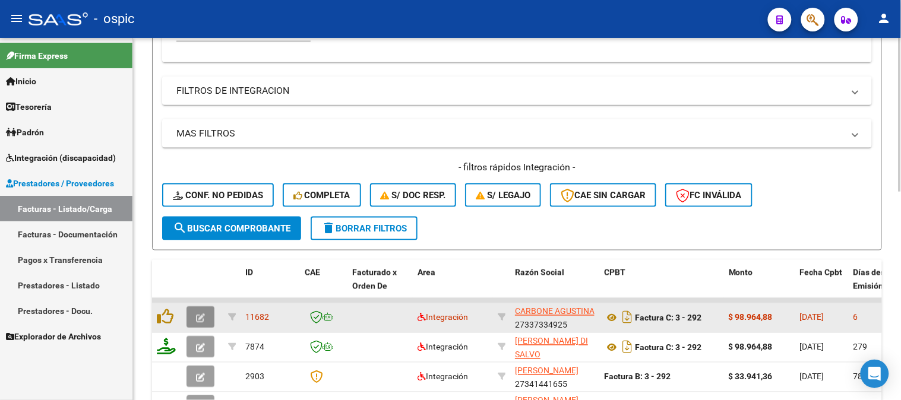
click at [198, 317] on icon "button" at bounding box center [200, 318] width 9 height 9
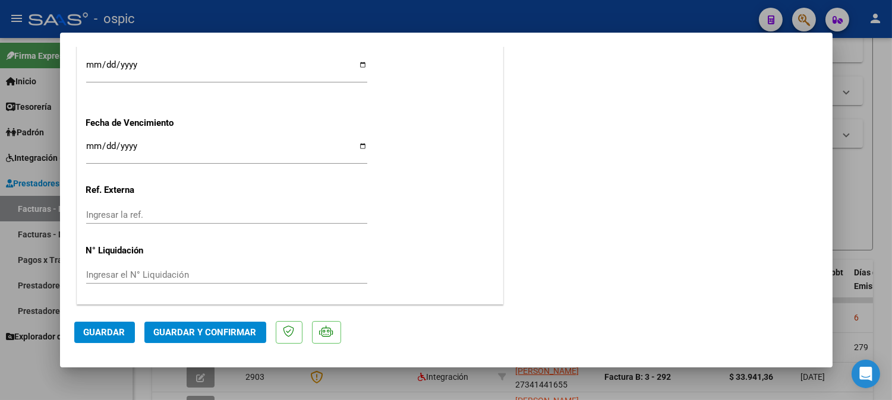
scroll to position [0, 0]
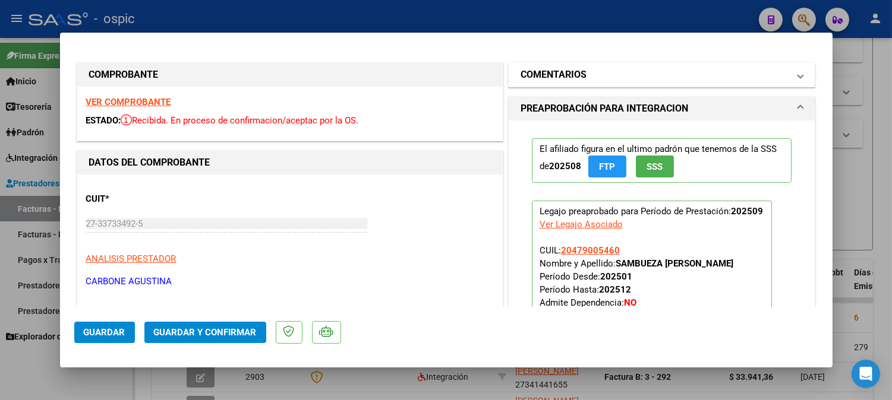
click at [628, 75] on mat-panel-title "COMENTARIOS" at bounding box center [654, 75] width 269 height 14
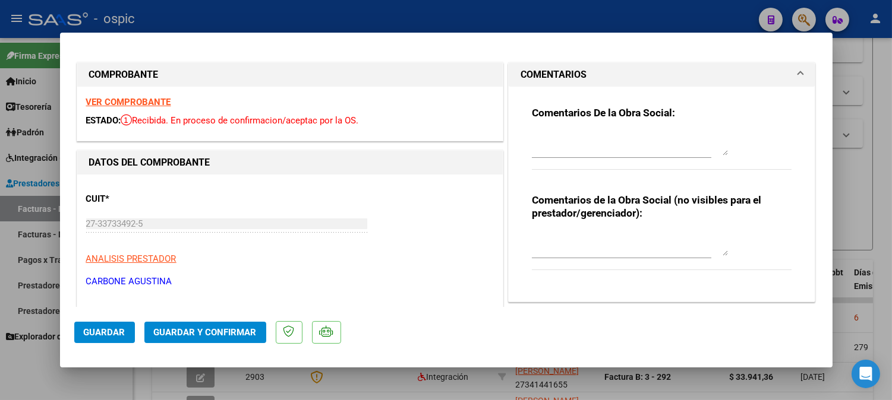
click at [579, 238] on textarea at bounding box center [630, 244] width 196 height 24
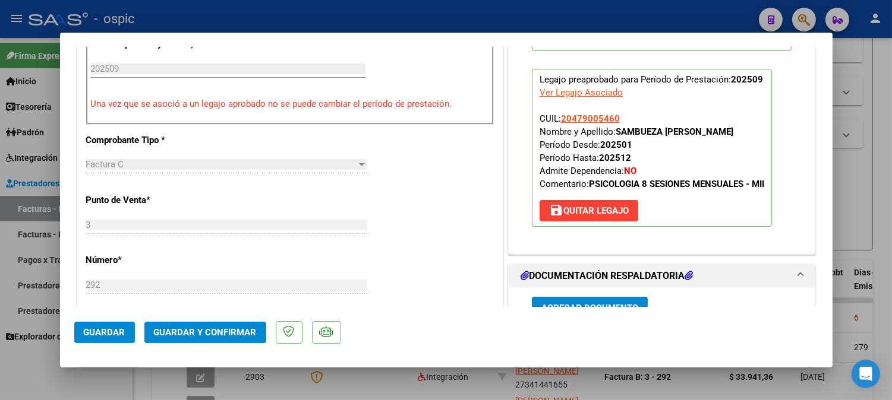
scroll to position [499, 0]
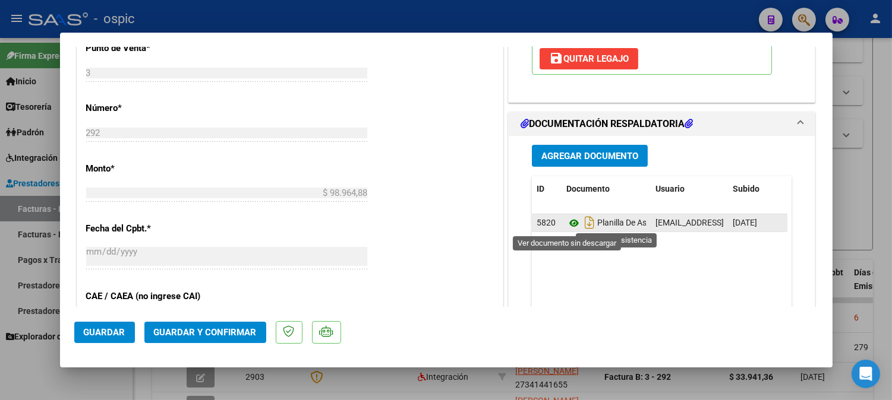
click at [568, 226] on icon at bounding box center [573, 223] width 15 height 14
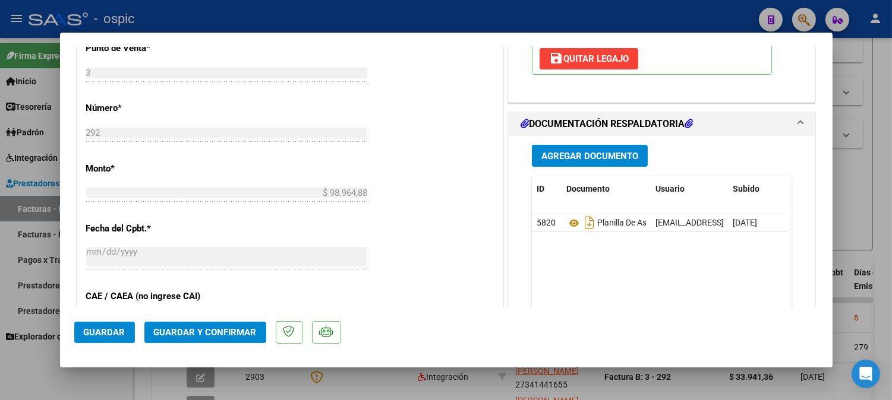
click at [207, 334] on span "Guardar y Confirmar" at bounding box center [205, 332] width 103 height 11
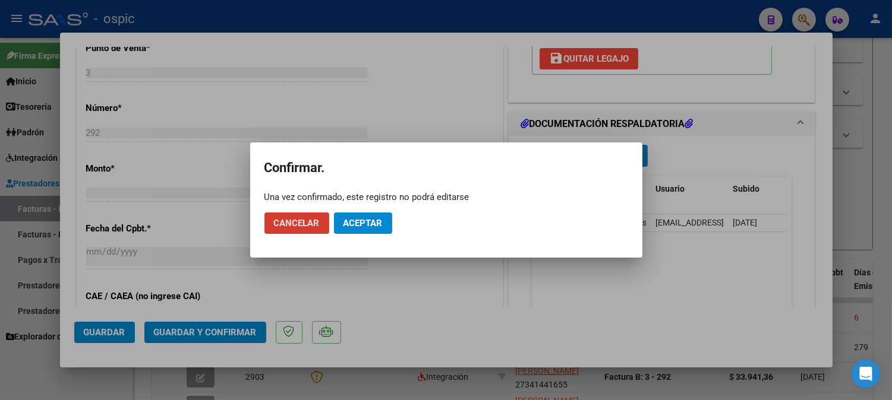
click at [364, 218] on span "Aceptar" at bounding box center [362, 223] width 39 height 11
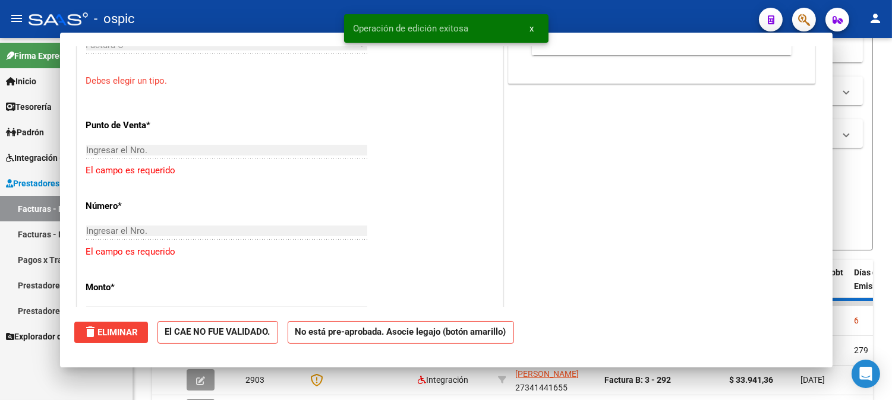
scroll to position [520, 0]
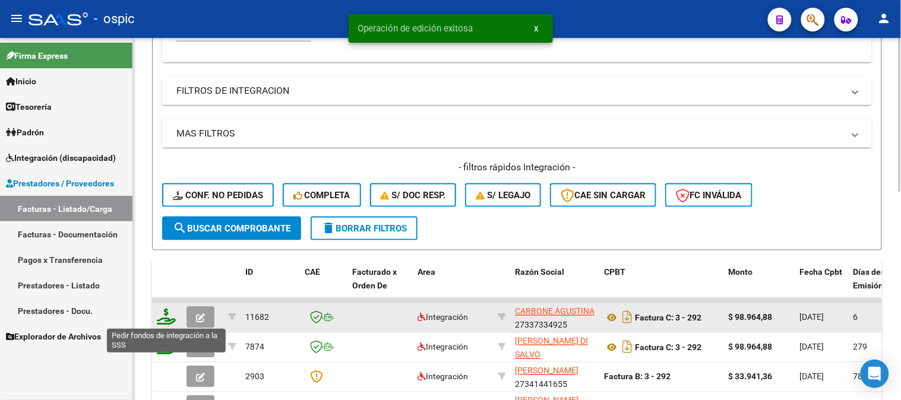
click at [165, 317] on icon at bounding box center [166, 317] width 19 height 17
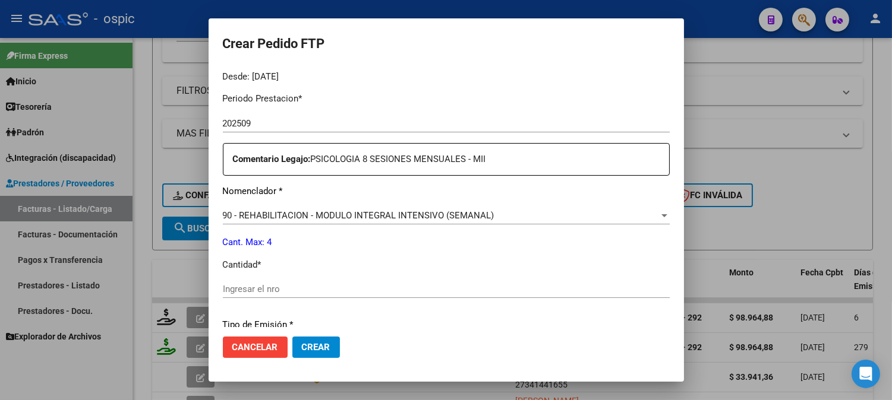
scroll to position [377, 0]
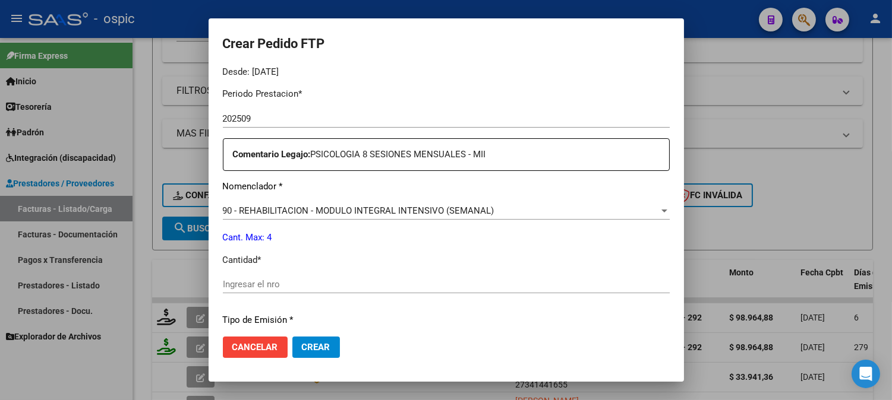
click at [411, 276] on div "Ingresar el nro" at bounding box center [446, 285] width 447 height 18
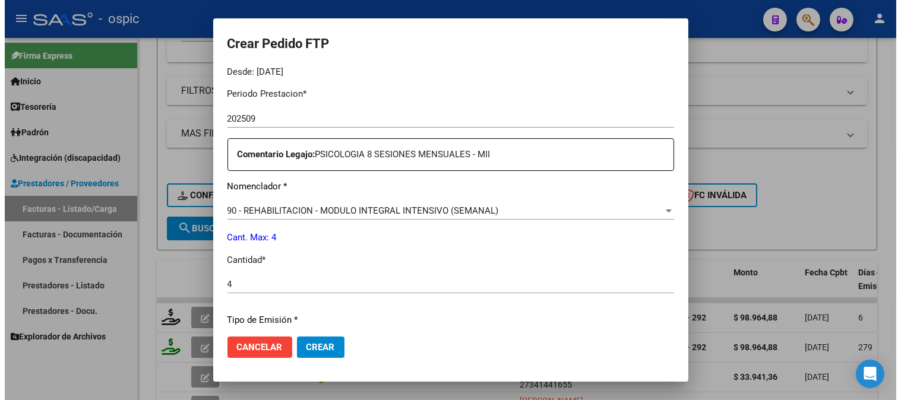
scroll to position [535, 0]
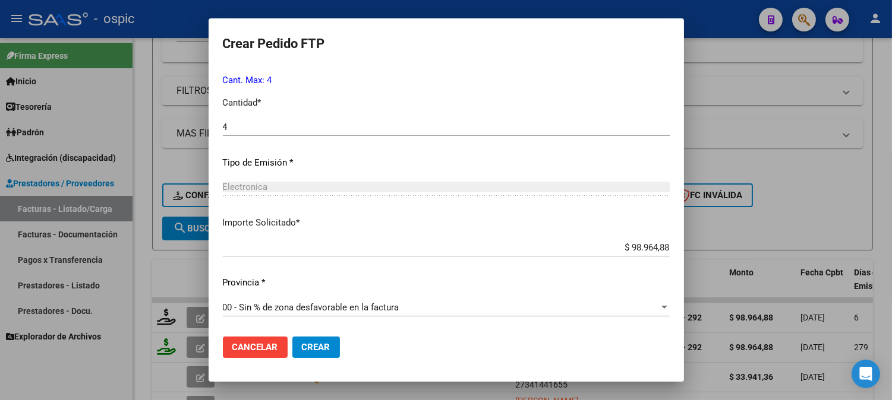
click at [314, 345] on span "Crear" at bounding box center [316, 347] width 29 height 11
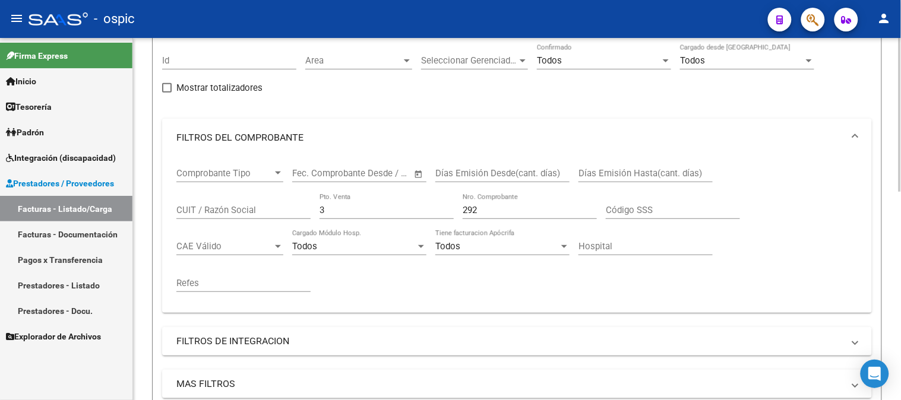
scroll to position [93, 0]
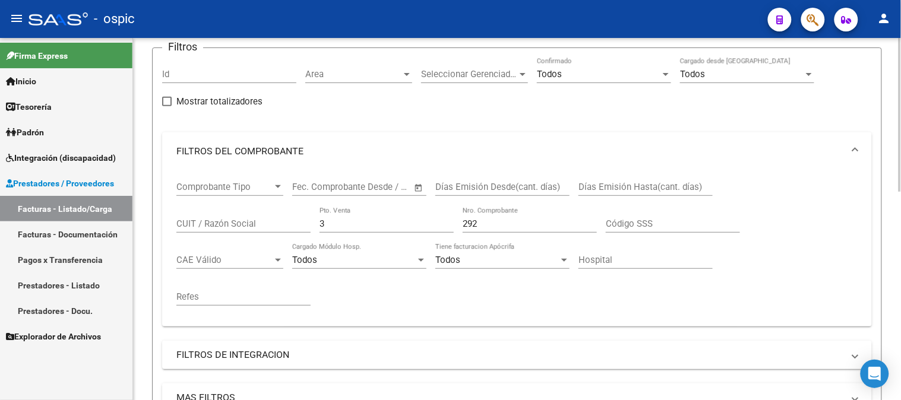
drag, startPoint x: 358, startPoint y: 226, endPoint x: 153, endPoint y: 200, distance: 206.0
click at [157, 202] on form "Filtros Id Area Area Seleccionar Gerenciador Seleccionar Gerenciador Todos Conf…" at bounding box center [517, 282] width 730 height 468
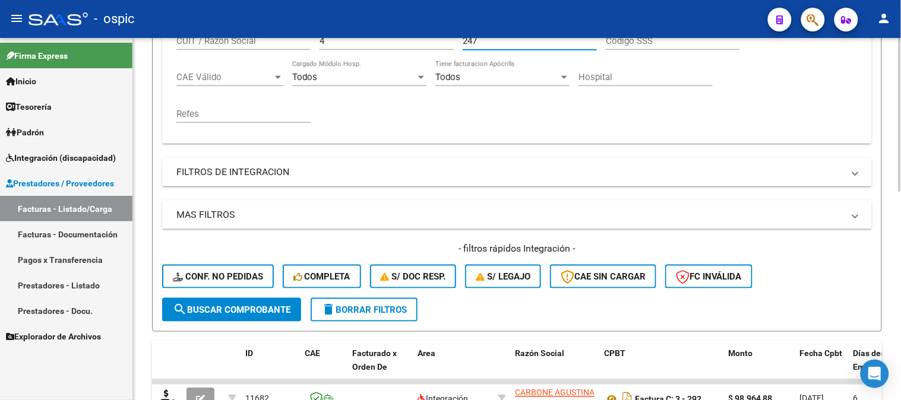
click at [894, 185] on div "Video tutorial PRESTADORES -> Listado de CPBTs Emitidos por Prestadores / Prove…" at bounding box center [518, 184] width 771 height 844
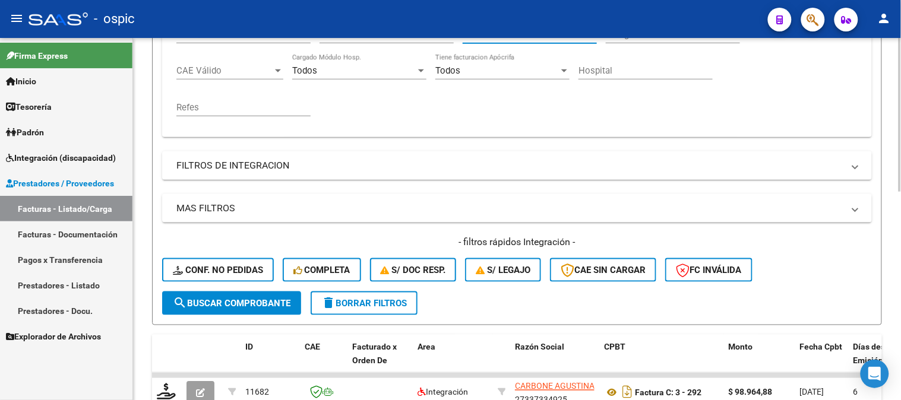
click at [240, 298] on span "search Buscar Comprobante" at bounding box center [232, 303] width 118 height 11
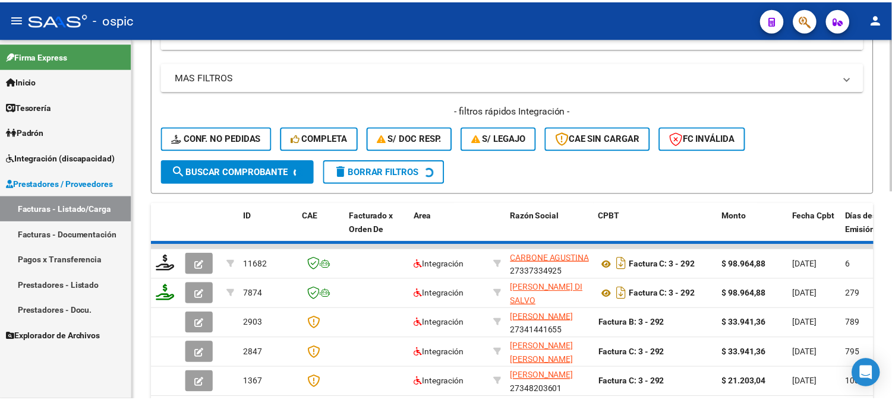
scroll to position [371, 0]
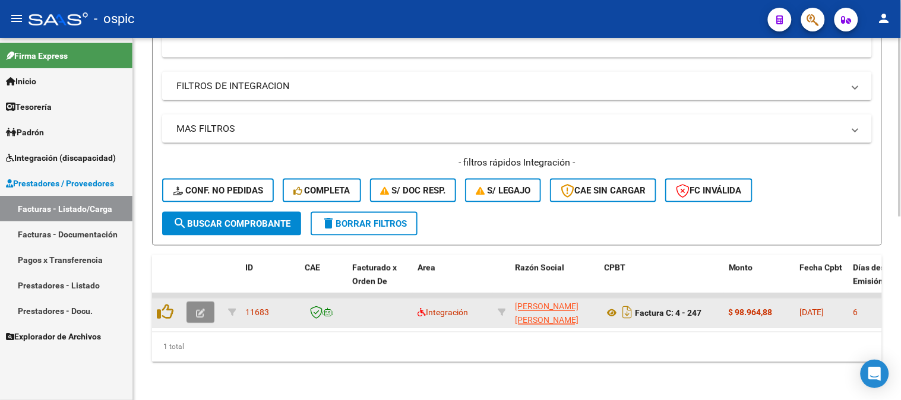
click at [206, 302] on button "button" at bounding box center [201, 312] width 28 height 21
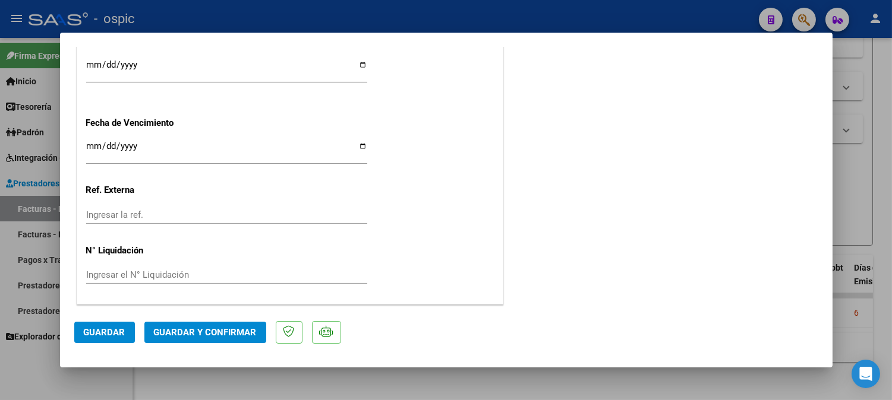
scroll to position [0, 0]
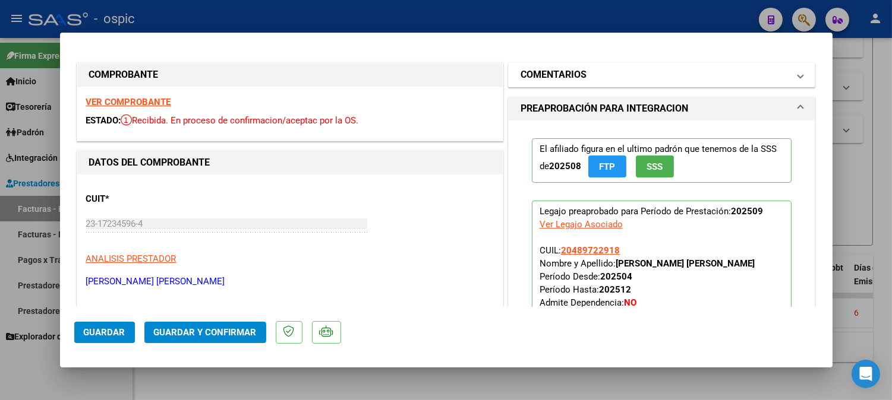
click at [597, 72] on mat-panel-title "COMENTARIOS" at bounding box center [654, 75] width 269 height 14
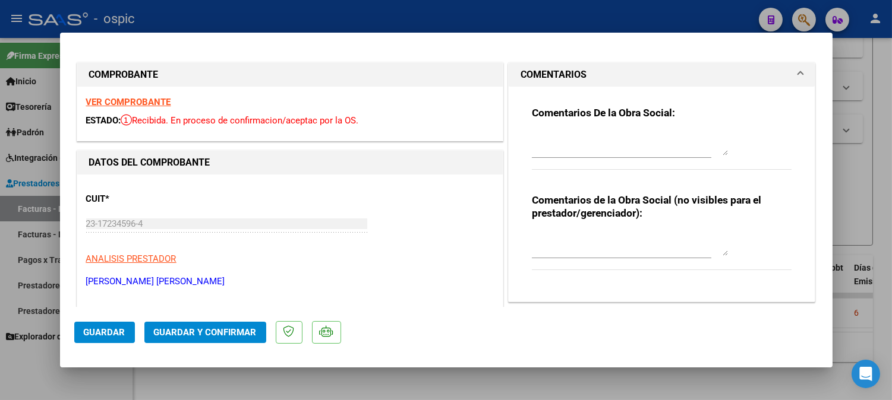
click at [573, 242] on textarea at bounding box center [630, 244] width 196 height 24
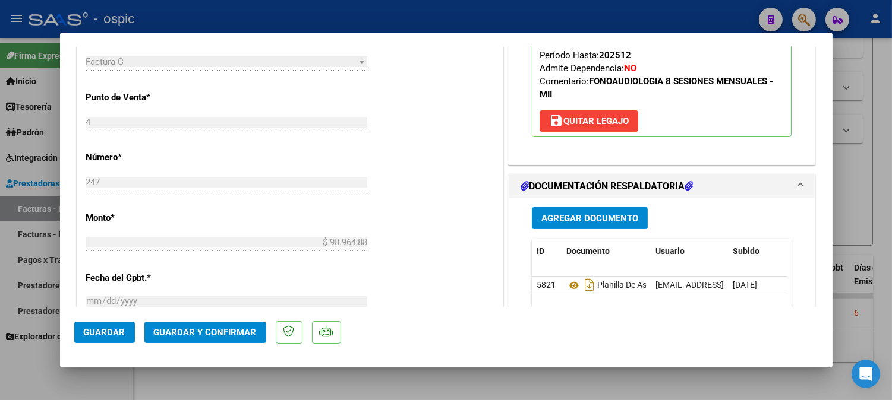
scroll to position [453, 0]
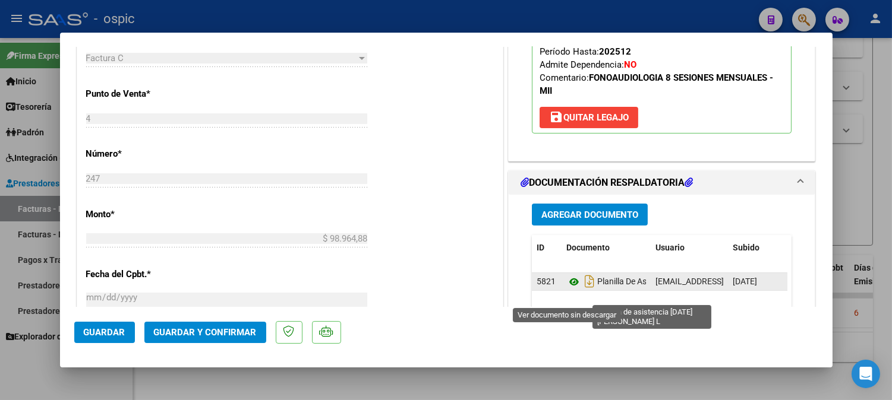
click at [567, 289] on icon at bounding box center [573, 282] width 15 height 14
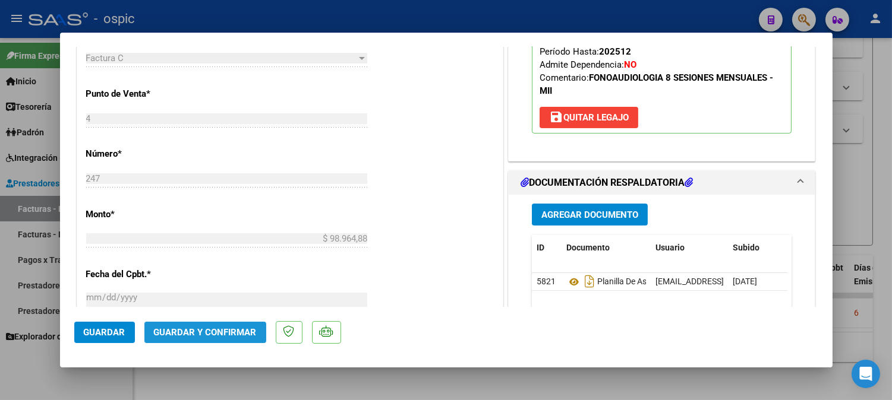
click at [231, 329] on span "Guardar y Confirmar" at bounding box center [205, 332] width 103 height 11
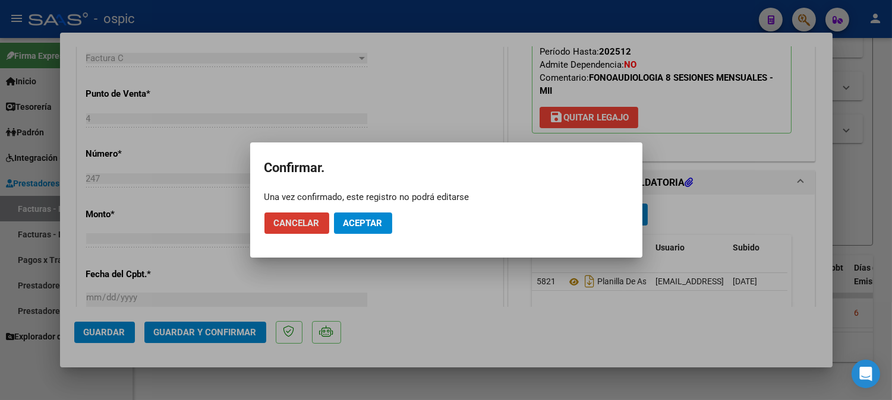
click at [355, 222] on span "Aceptar" at bounding box center [362, 223] width 39 height 11
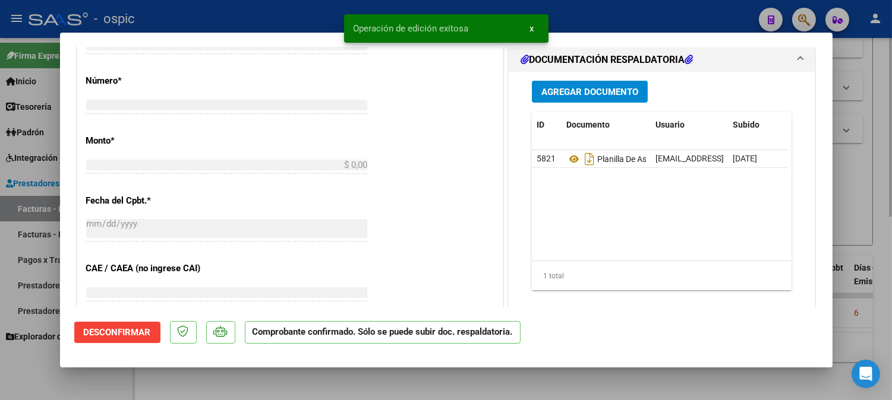
scroll to position [0, 0]
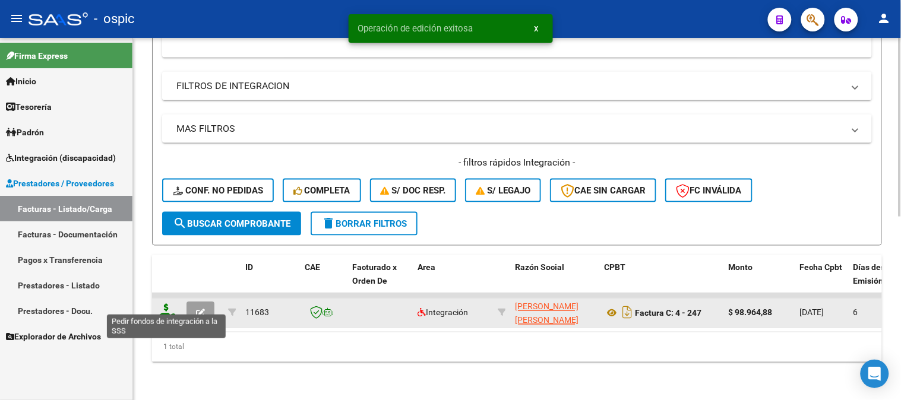
click at [165, 304] on icon at bounding box center [166, 312] width 19 height 17
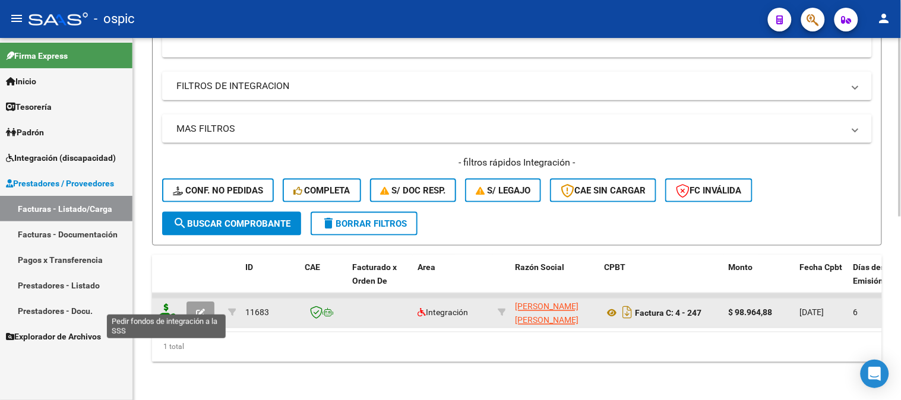
click at [167, 304] on icon at bounding box center [166, 312] width 19 height 17
click at [166, 304] on icon at bounding box center [166, 312] width 19 height 17
click at [168, 304] on icon at bounding box center [166, 312] width 19 height 17
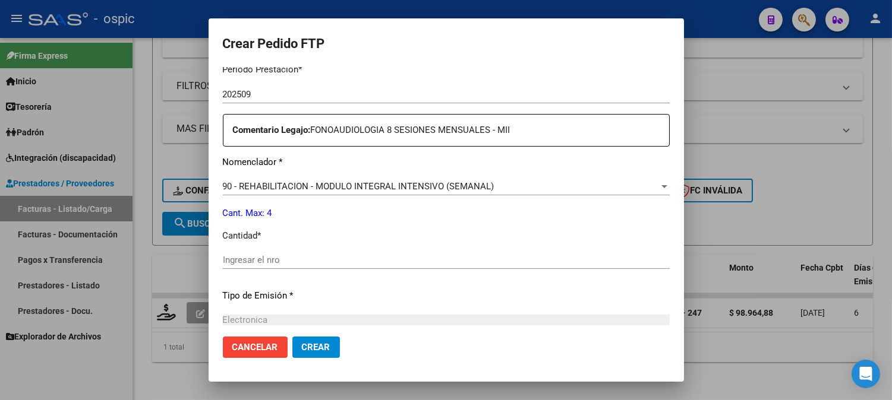
scroll to position [433, 0]
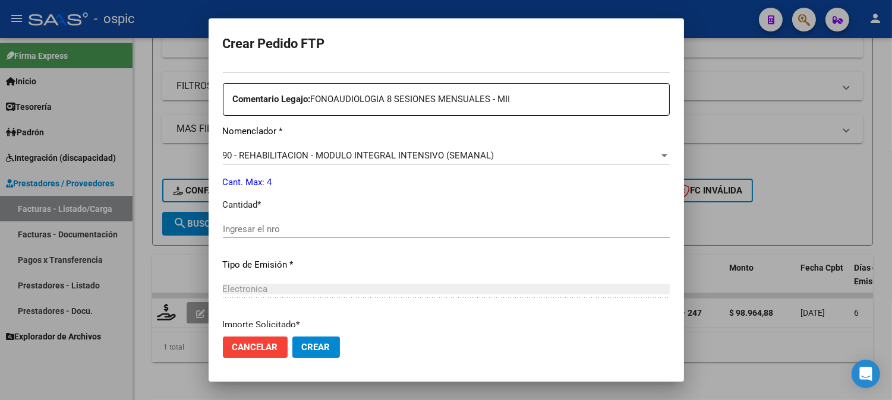
click at [385, 235] on div "Ingresar el nro" at bounding box center [446, 229] width 447 height 18
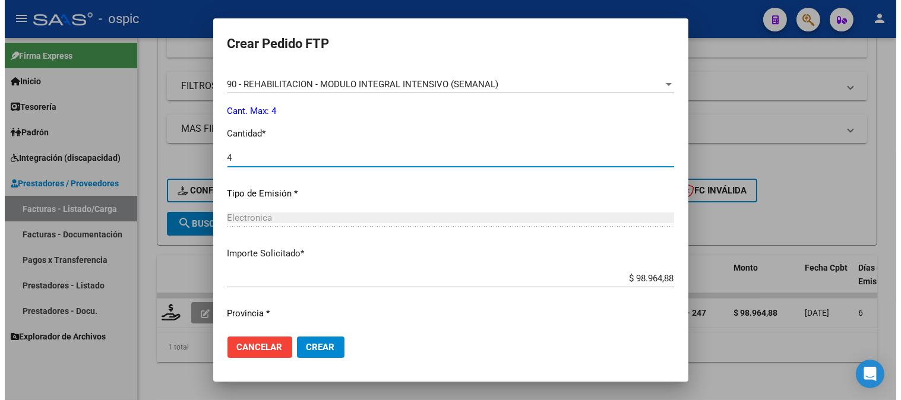
scroll to position [535, 0]
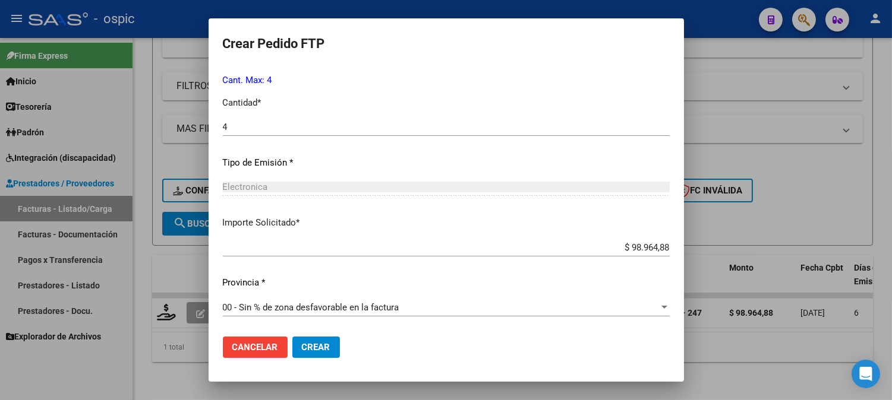
click at [326, 343] on span "Crear" at bounding box center [316, 347] width 29 height 11
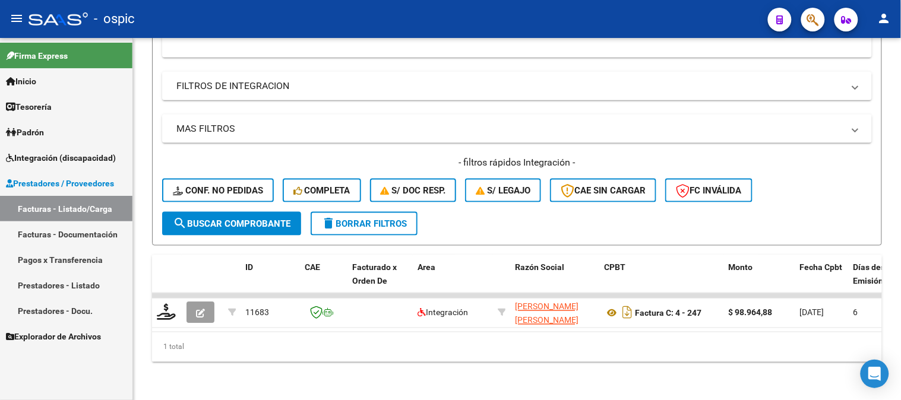
click at [90, 208] on link "Facturas - Listado/Carga" at bounding box center [66, 209] width 132 height 26
click at [400, 219] on span "delete Borrar Filtros" at bounding box center [364, 224] width 86 height 11
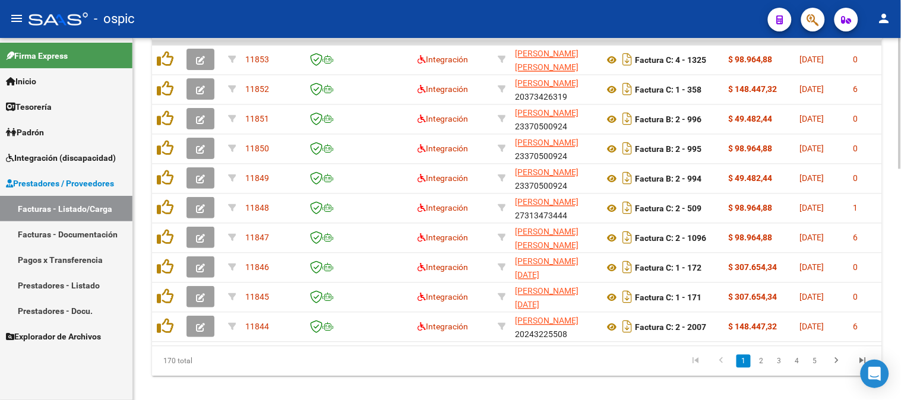
scroll to position [618, 0]
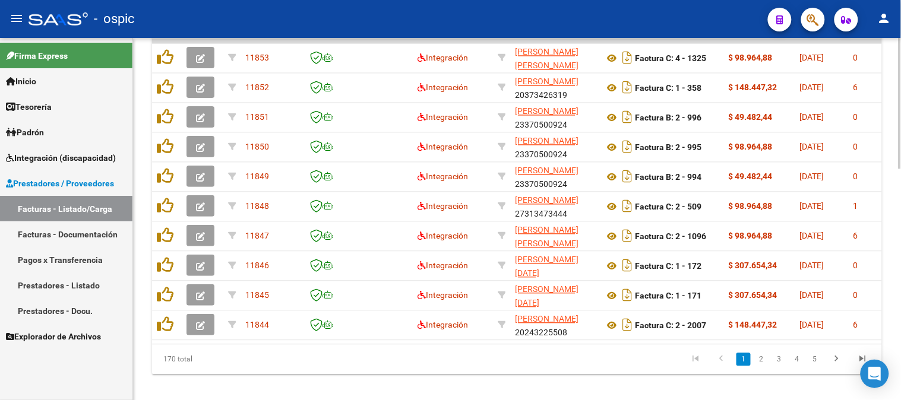
click at [901, 298] on div at bounding box center [900, 330] width 3 height 131
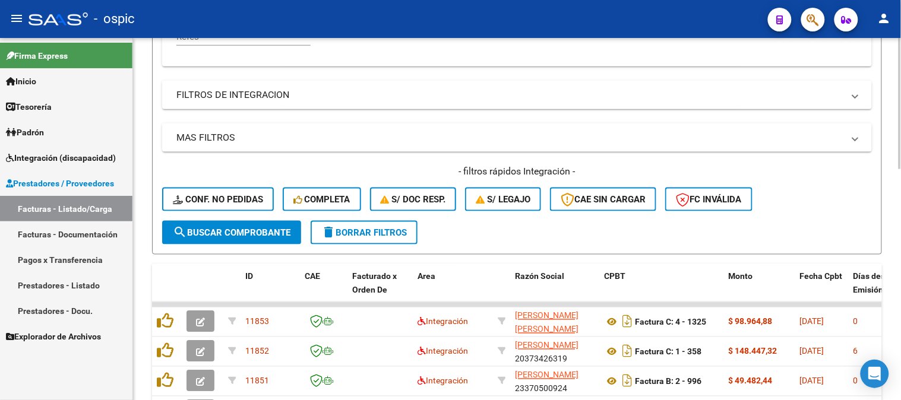
click at [358, 235] on span "delete Borrar Filtros" at bounding box center [364, 233] width 86 height 11
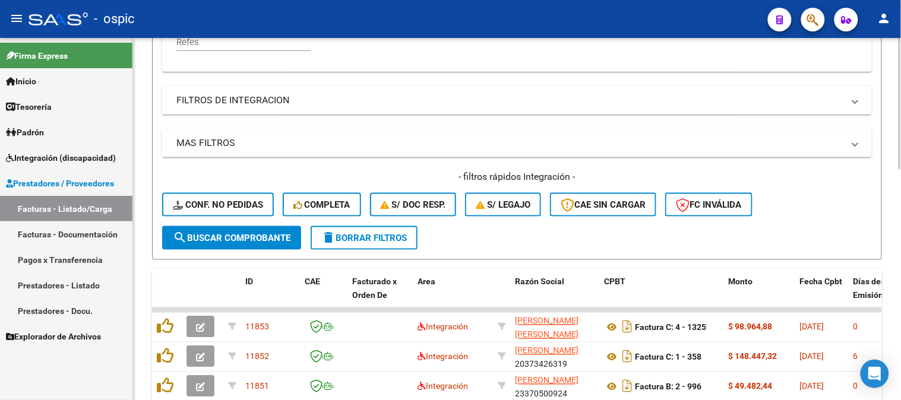
scroll to position [354, 0]
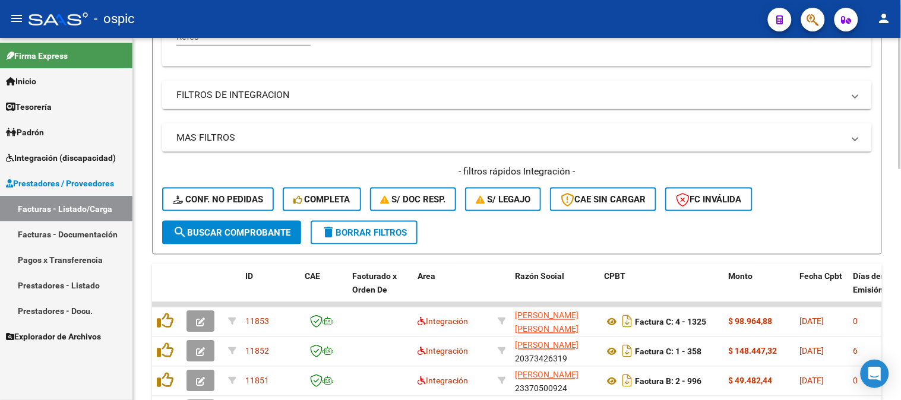
click at [359, 228] on span "delete Borrar Filtros" at bounding box center [364, 233] width 86 height 11
click at [370, 228] on span "delete Borrar Filtros" at bounding box center [364, 233] width 86 height 11
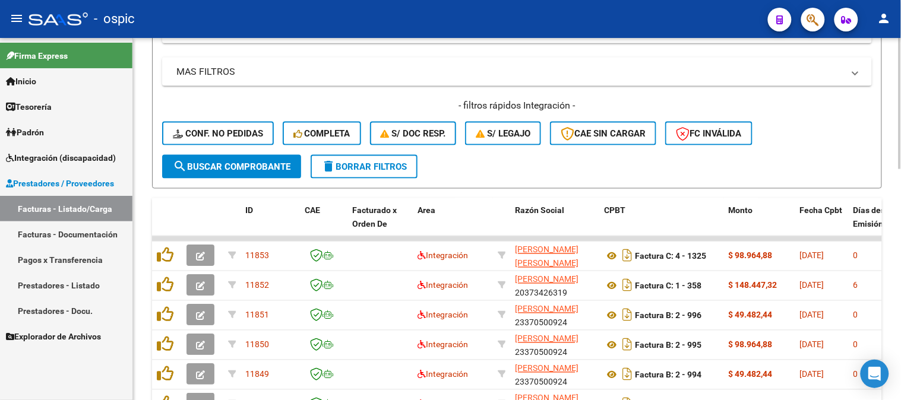
click at [378, 168] on span "delete Borrar Filtros" at bounding box center [364, 167] width 86 height 11
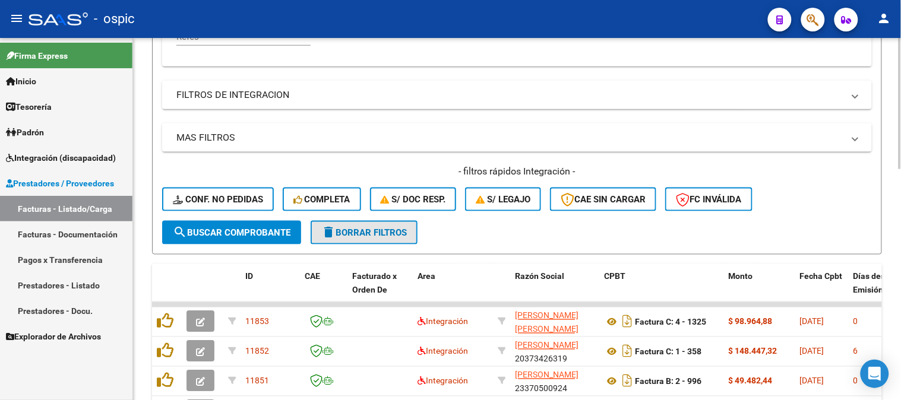
click at [360, 228] on span "delete Borrar Filtros" at bounding box center [364, 233] width 86 height 11
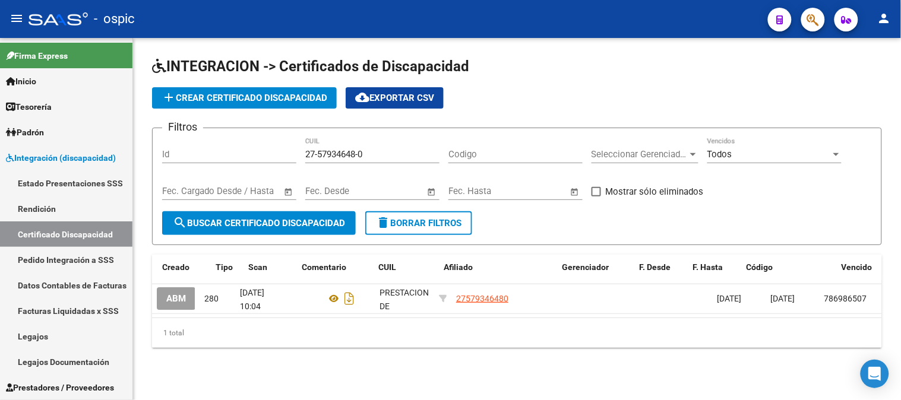
scroll to position [0, 78]
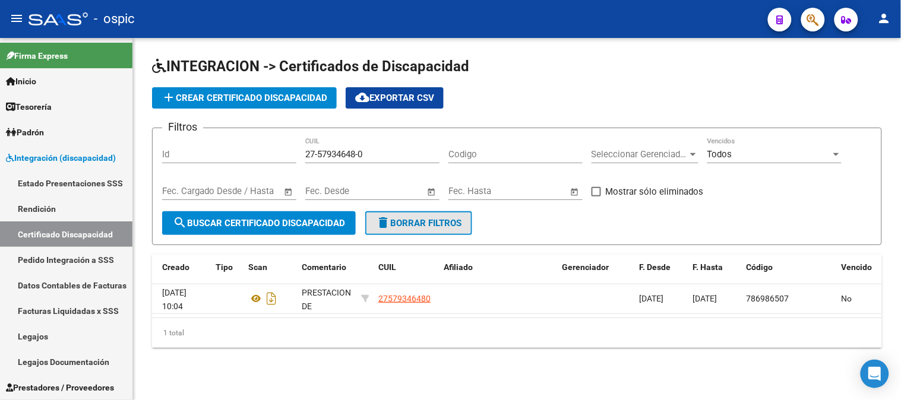
click at [423, 222] on span "delete Borrar Filtros" at bounding box center [419, 223] width 86 height 11
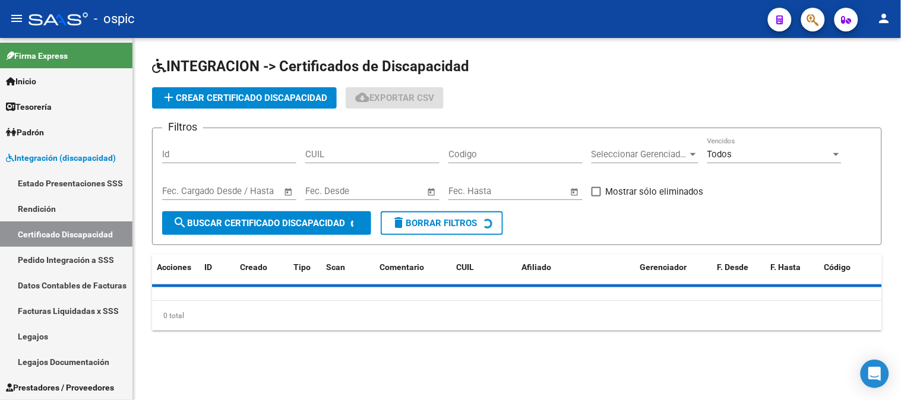
scroll to position [0, 0]
click at [88, 255] on link "Pedido Integración a SSS" at bounding box center [66, 260] width 132 height 26
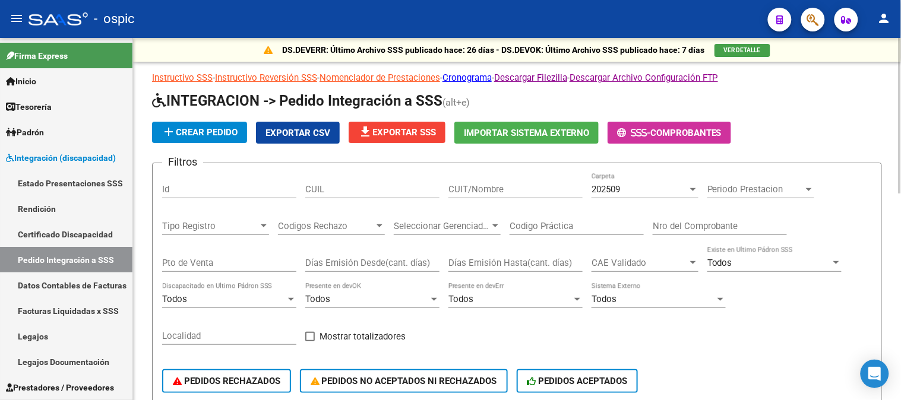
scroll to position [154, 0]
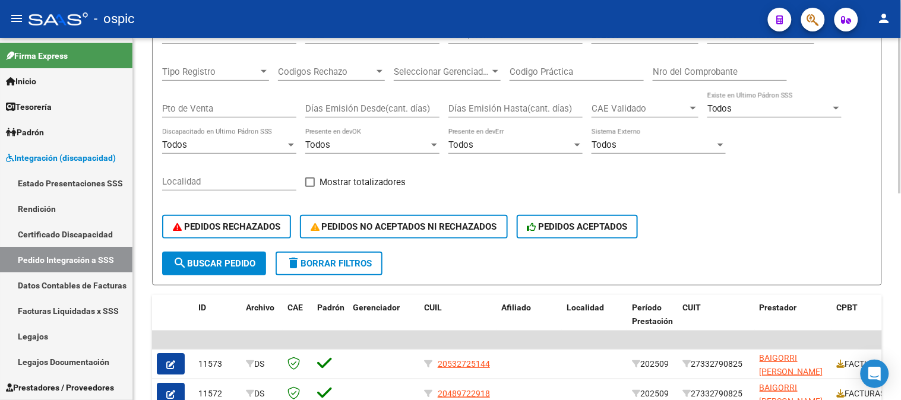
click at [346, 262] on span "delete Borrar Filtros" at bounding box center [329, 263] width 86 height 11
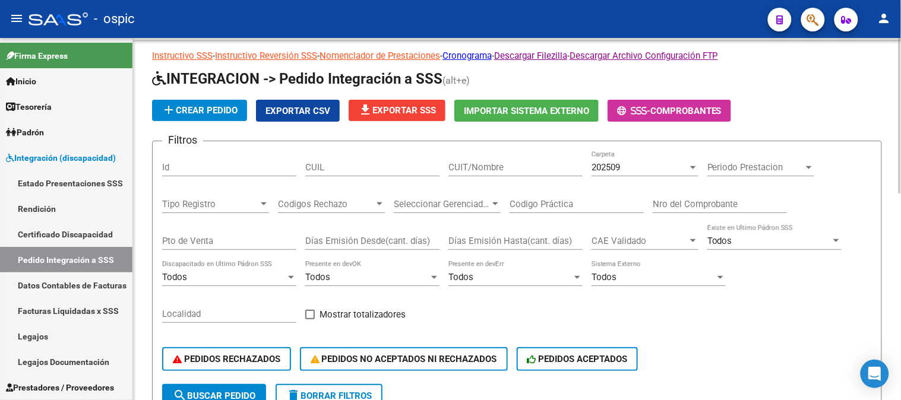
scroll to position [220, 0]
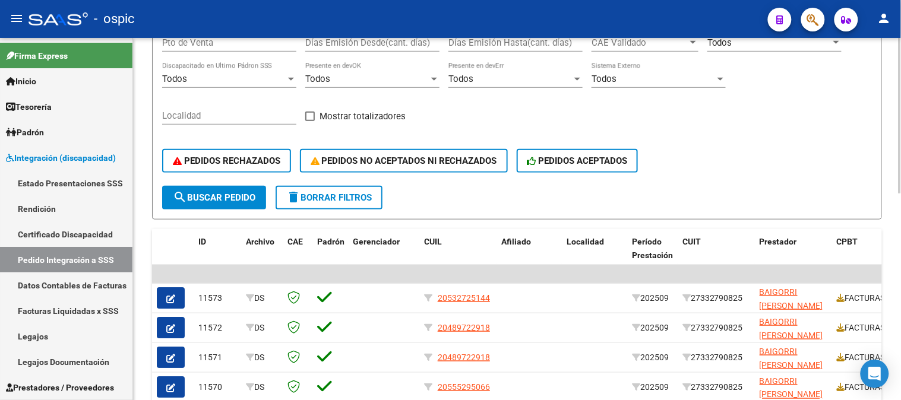
click at [229, 197] on span "search Buscar Pedido" at bounding box center [214, 198] width 83 height 11
click at [336, 204] on button "delete Borrar Filtros" at bounding box center [329, 198] width 107 height 24
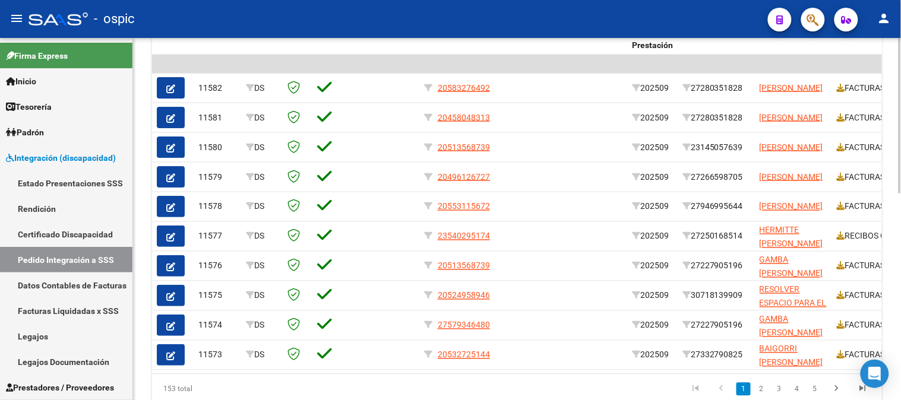
scroll to position [434, 0]
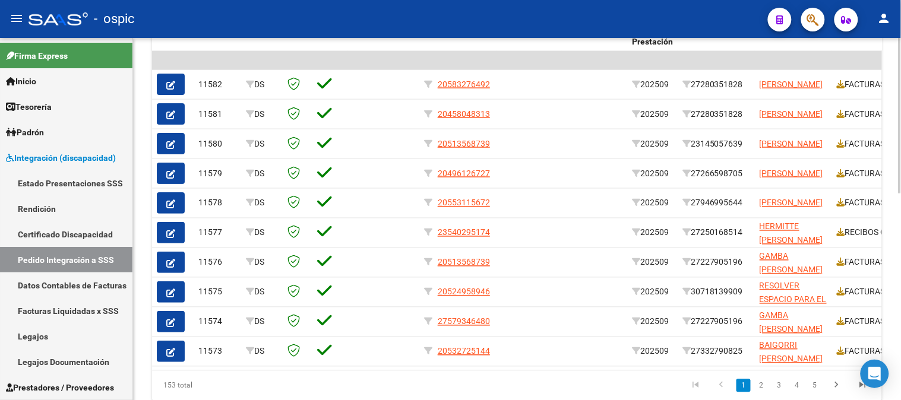
click at [892, 253] on div "DS.DEVERR: Último Archivo SSS publicado hace: 26 días - DS.DEVOK: Último Archiv…" at bounding box center [518, 21] width 771 height 835
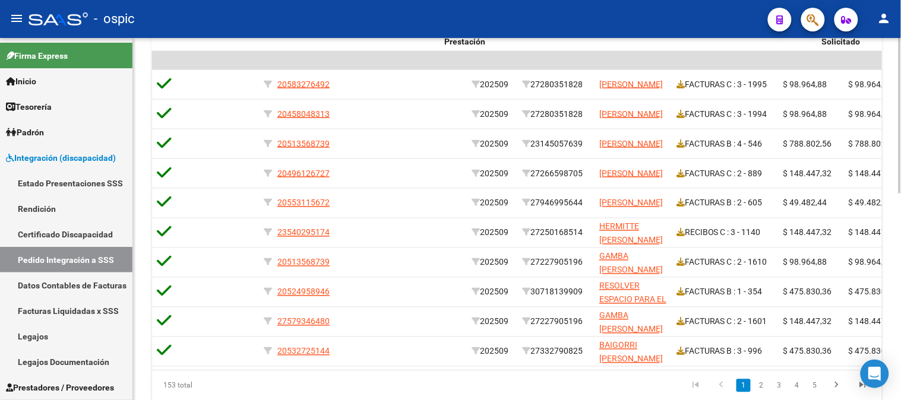
scroll to position [0, 187]
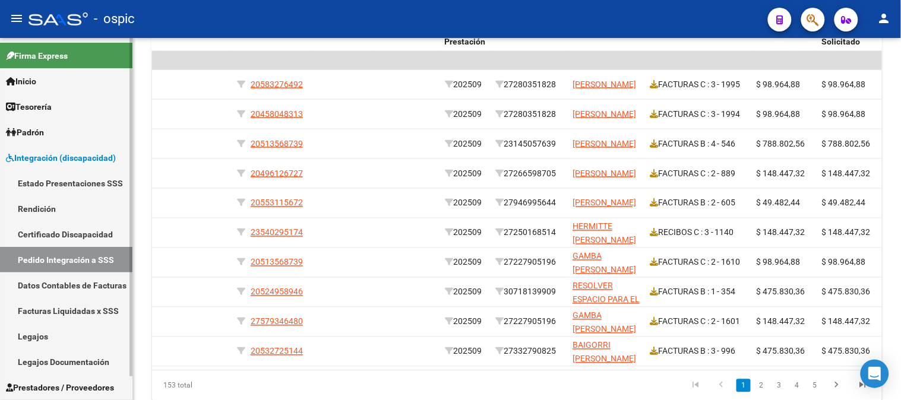
click at [56, 152] on span "Integración (discapacidad)" at bounding box center [61, 158] width 110 height 13
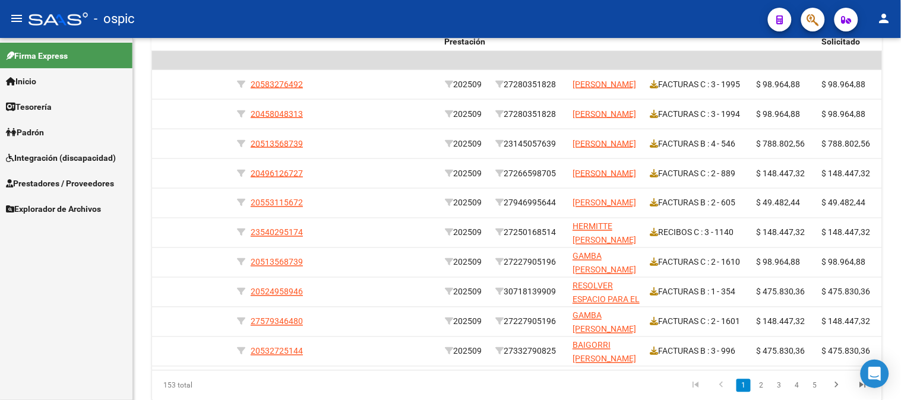
click at [65, 175] on link "Prestadores / Proveedores" at bounding box center [66, 184] width 132 height 26
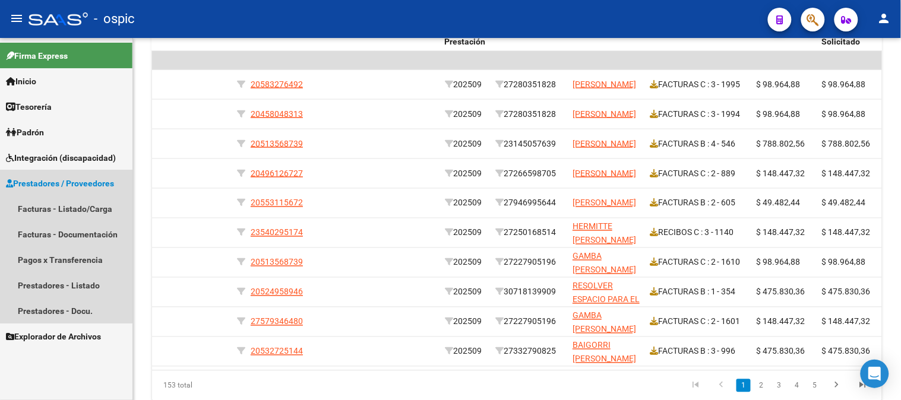
click at [64, 184] on span "Prestadores / Proveedores" at bounding box center [60, 183] width 108 height 13
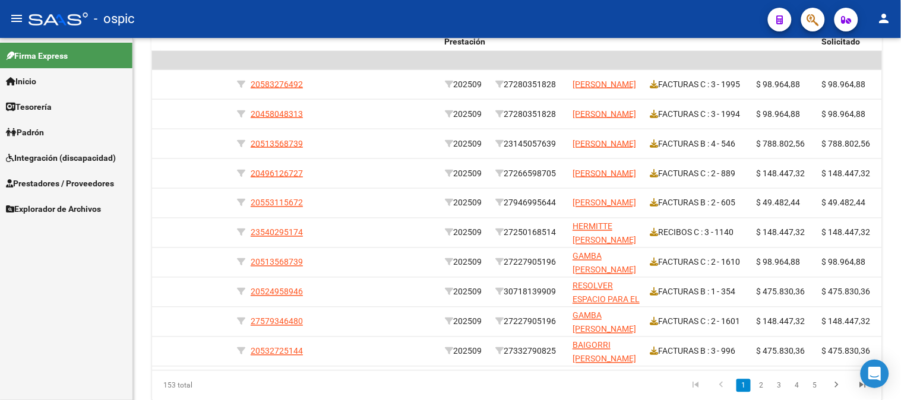
click at [74, 162] on span "Integración (discapacidad)" at bounding box center [61, 158] width 110 height 13
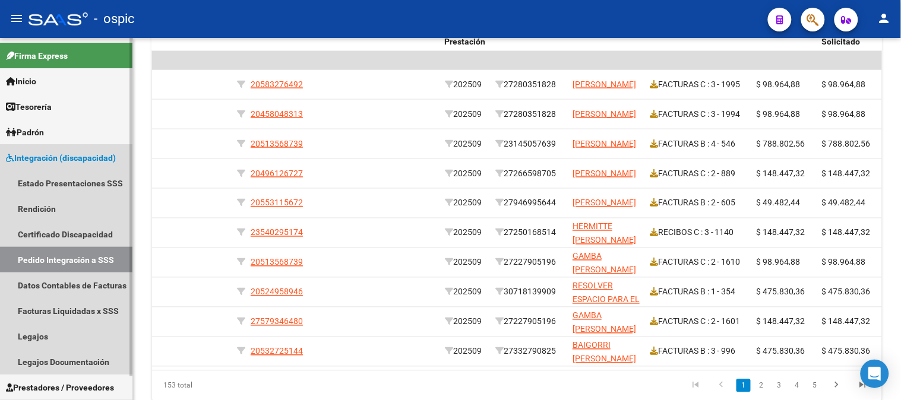
click at [78, 256] on link "Pedido Integración a SSS" at bounding box center [66, 260] width 132 height 26
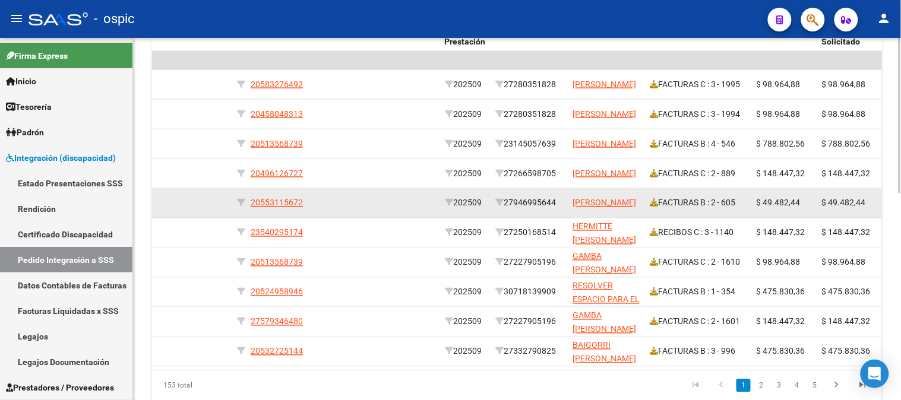
scroll to position [236, 0]
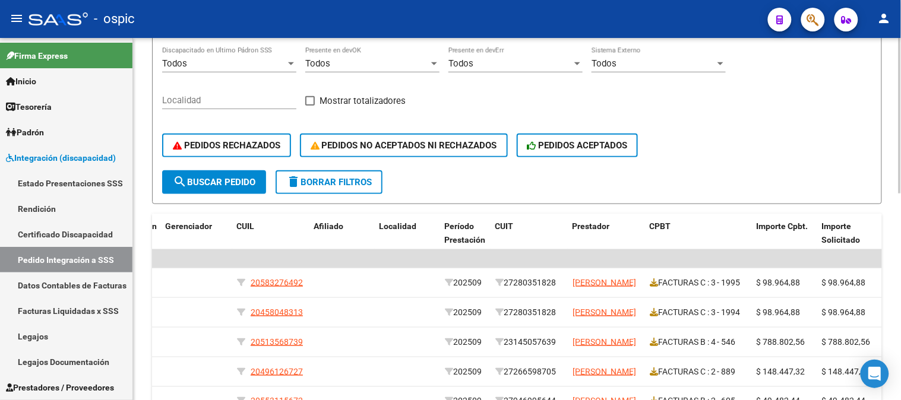
click at [345, 179] on span "delete Borrar Filtros" at bounding box center [329, 182] width 86 height 11
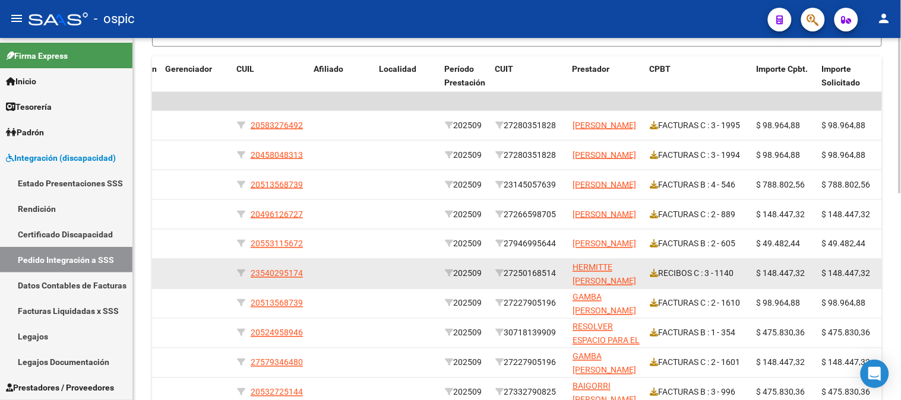
scroll to position [283, 0]
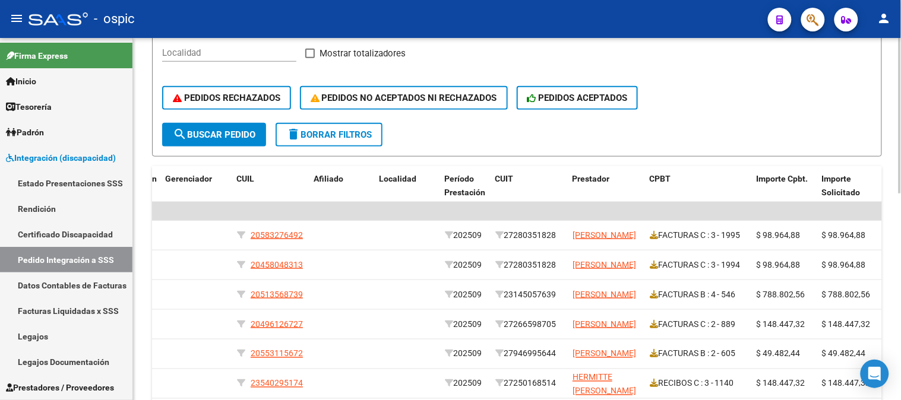
click at [352, 135] on span "delete Borrar Filtros" at bounding box center [329, 135] width 86 height 11
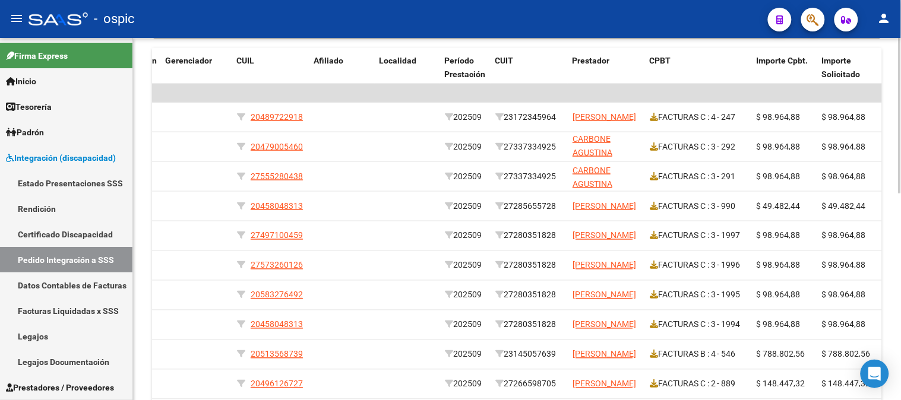
scroll to position [428, 0]
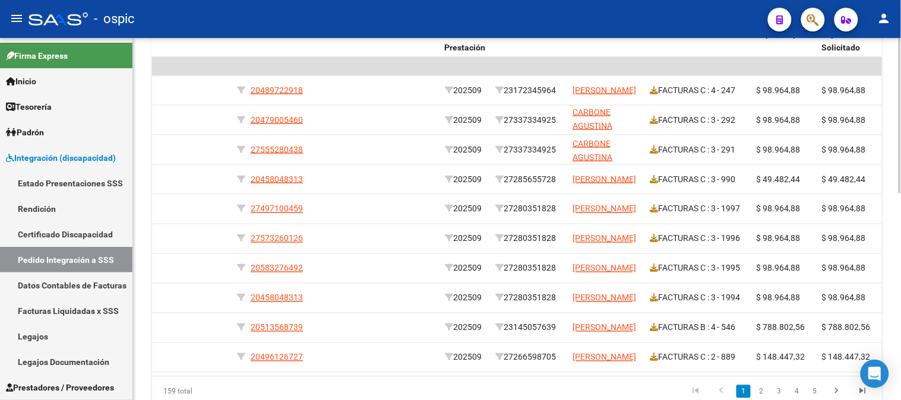
click at [901, 279] on div at bounding box center [900, 303] width 3 height 156
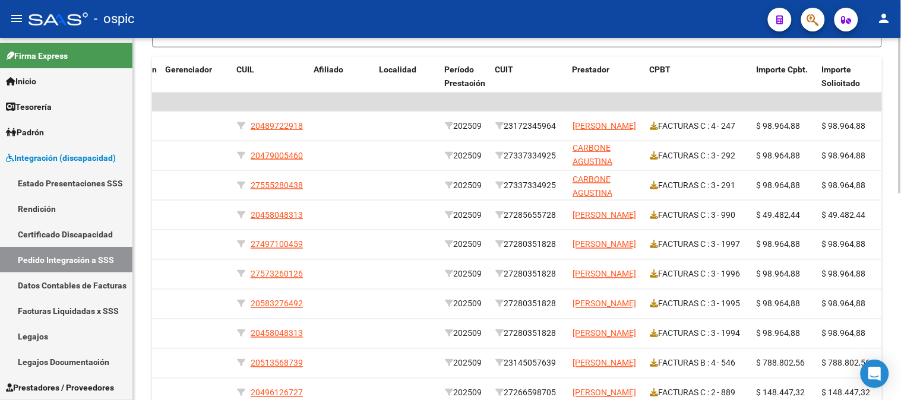
scroll to position [283, 0]
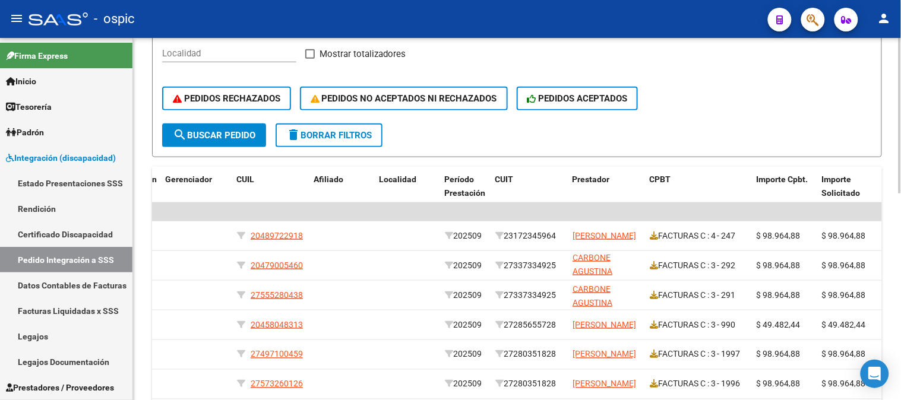
click at [373, 127] on button "delete Borrar Filtros" at bounding box center [329, 136] width 107 height 24
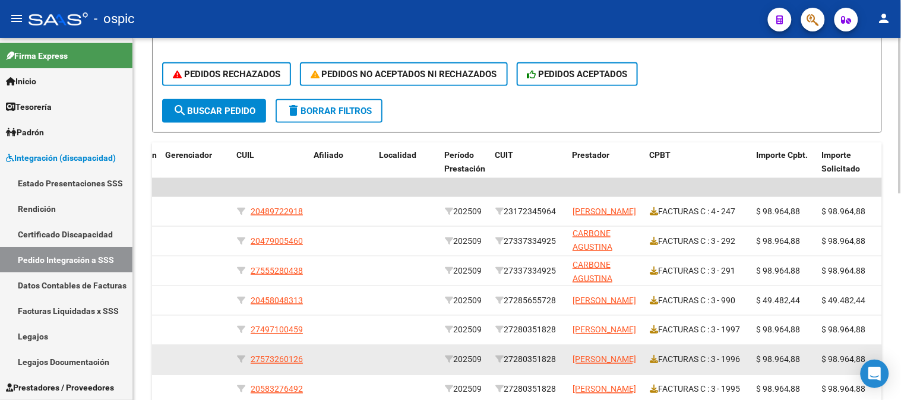
scroll to position [280, 0]
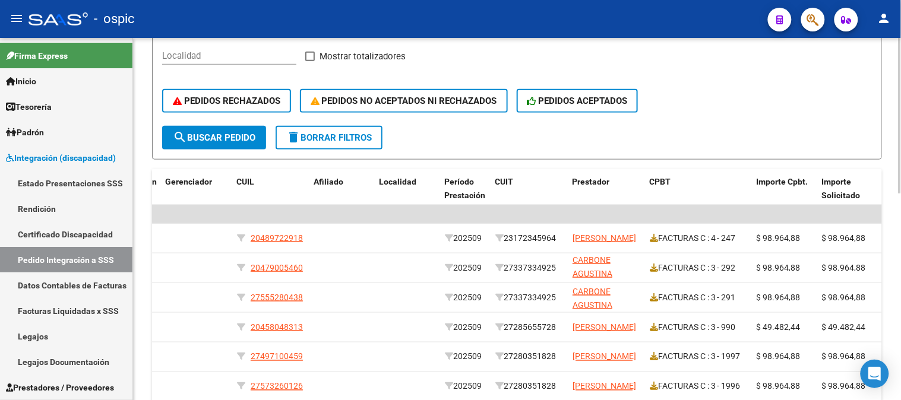
click at [340, 129] on button "delete Borrar Filtros" at bounding box center [329, 138] width 107 height 24
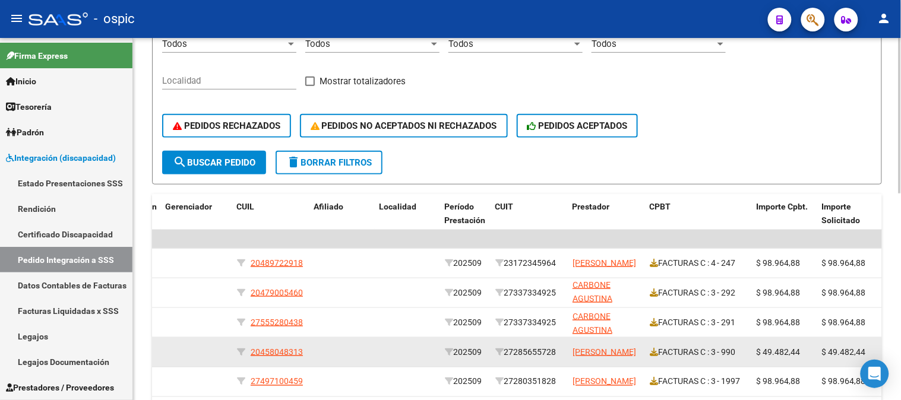
scroll to position [481, 0]
